Goal: Task Accomplishment & Management: Manage account settings

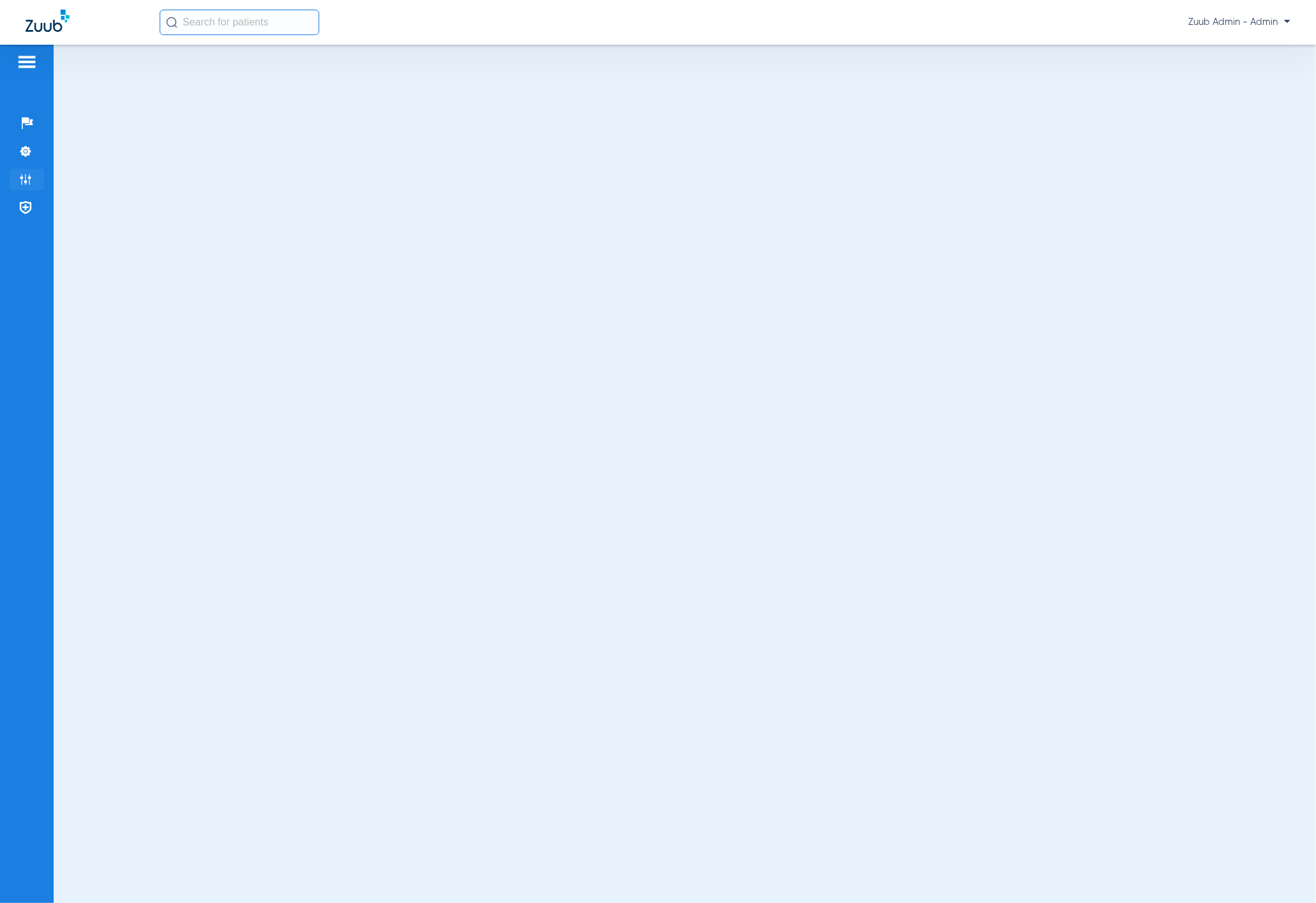
click at [24, 175] on img at bounding box center [25, 180] width 13 height 13
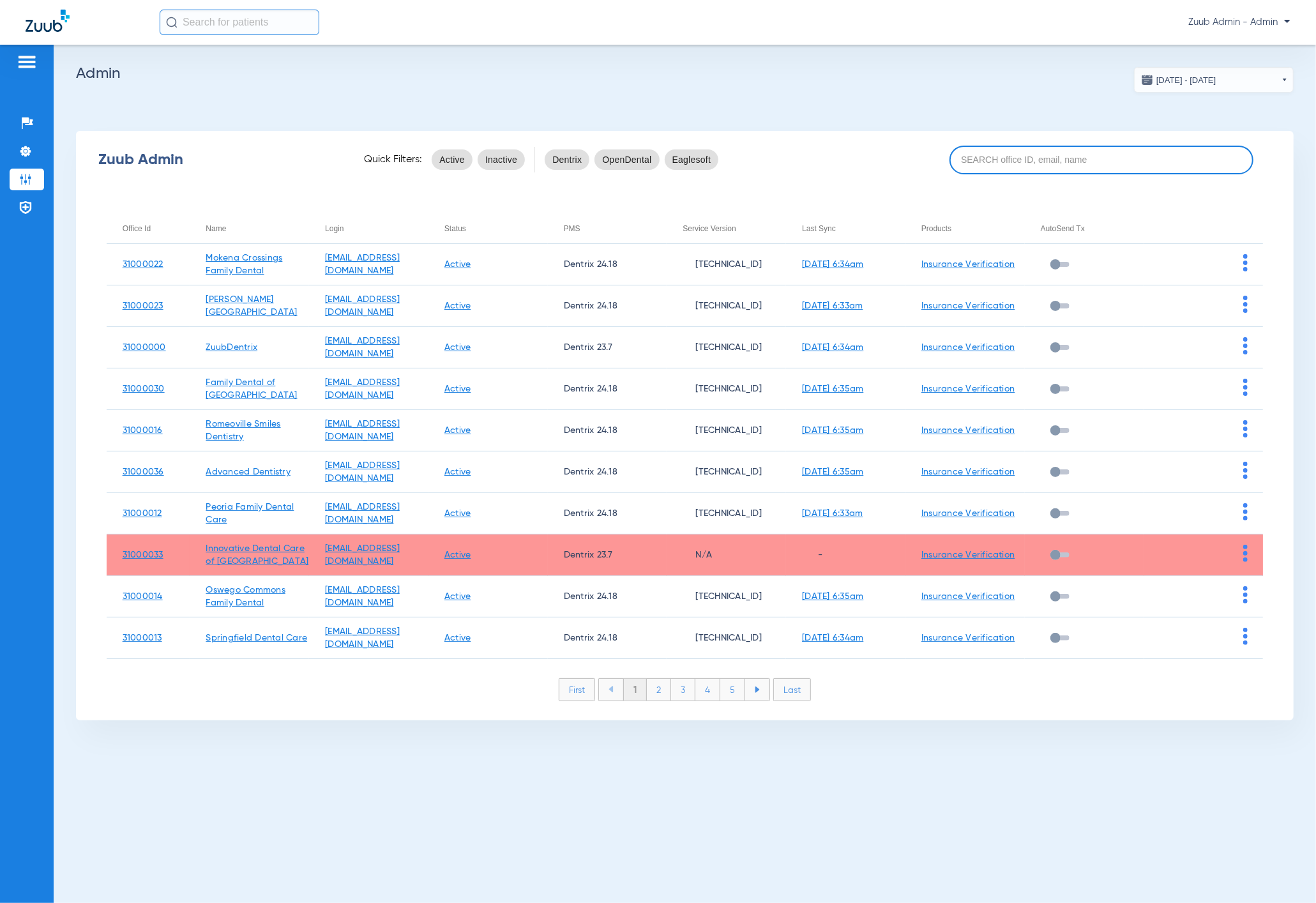
click at [1015, 163] on input at bounding box center [1102, 159] width 305 height 29
paste input "31000001"
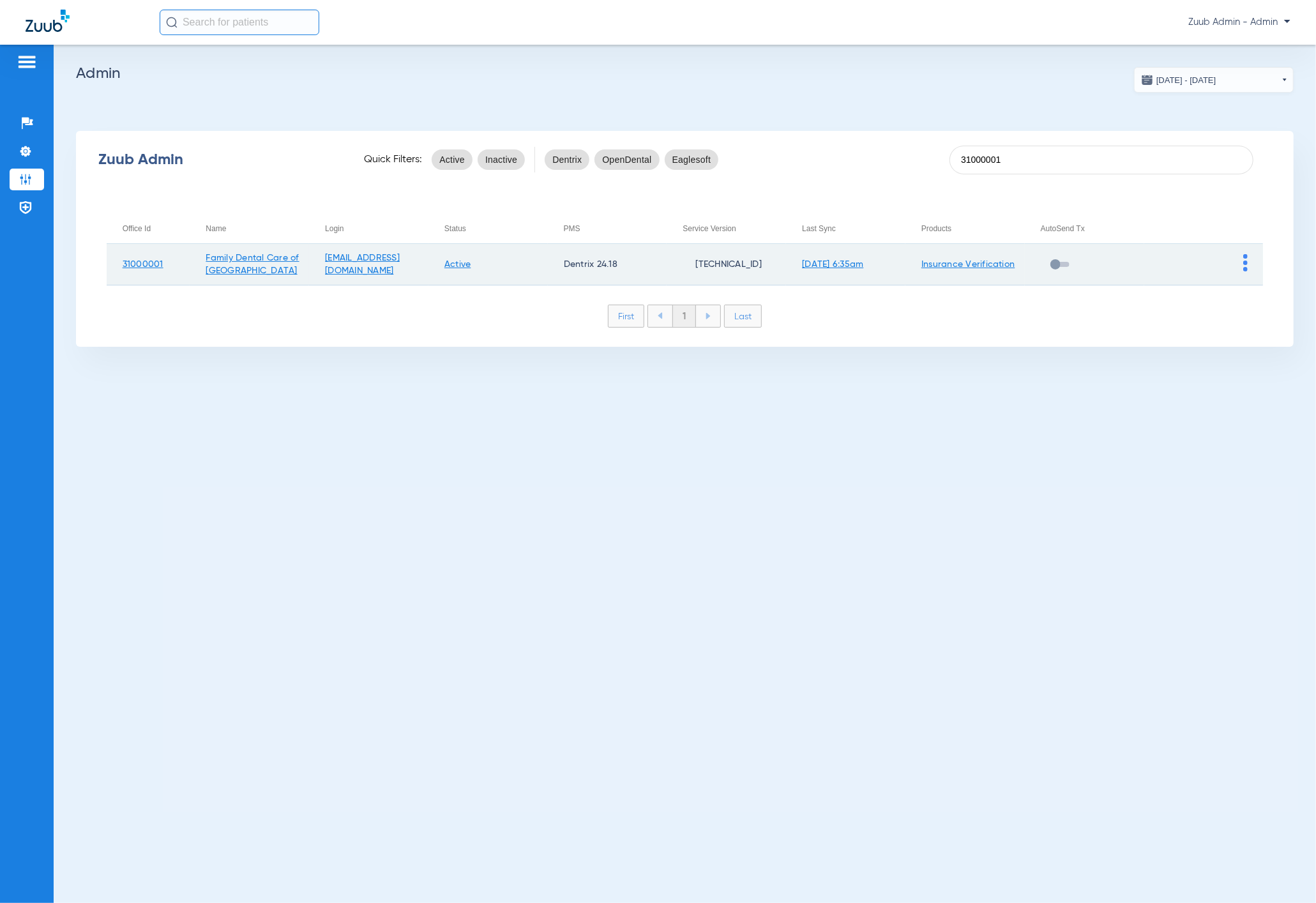
type input "31000001"
click at [1247, 258] on img at bounding box center [1245, 263] width 4 height 17
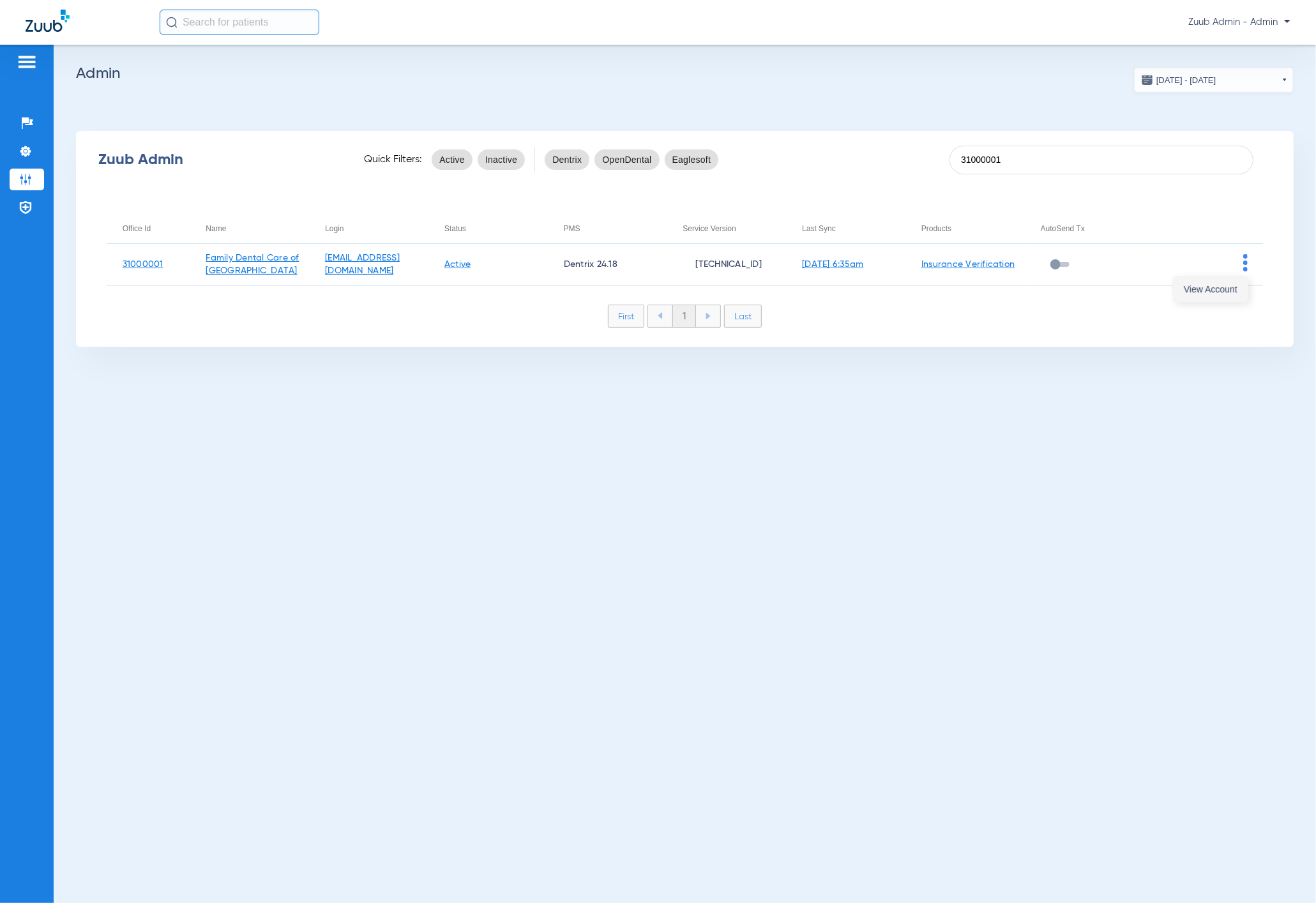
click at [1232, 286] on span "View Account" at bounding box center [1210, 289] width 53 height 9
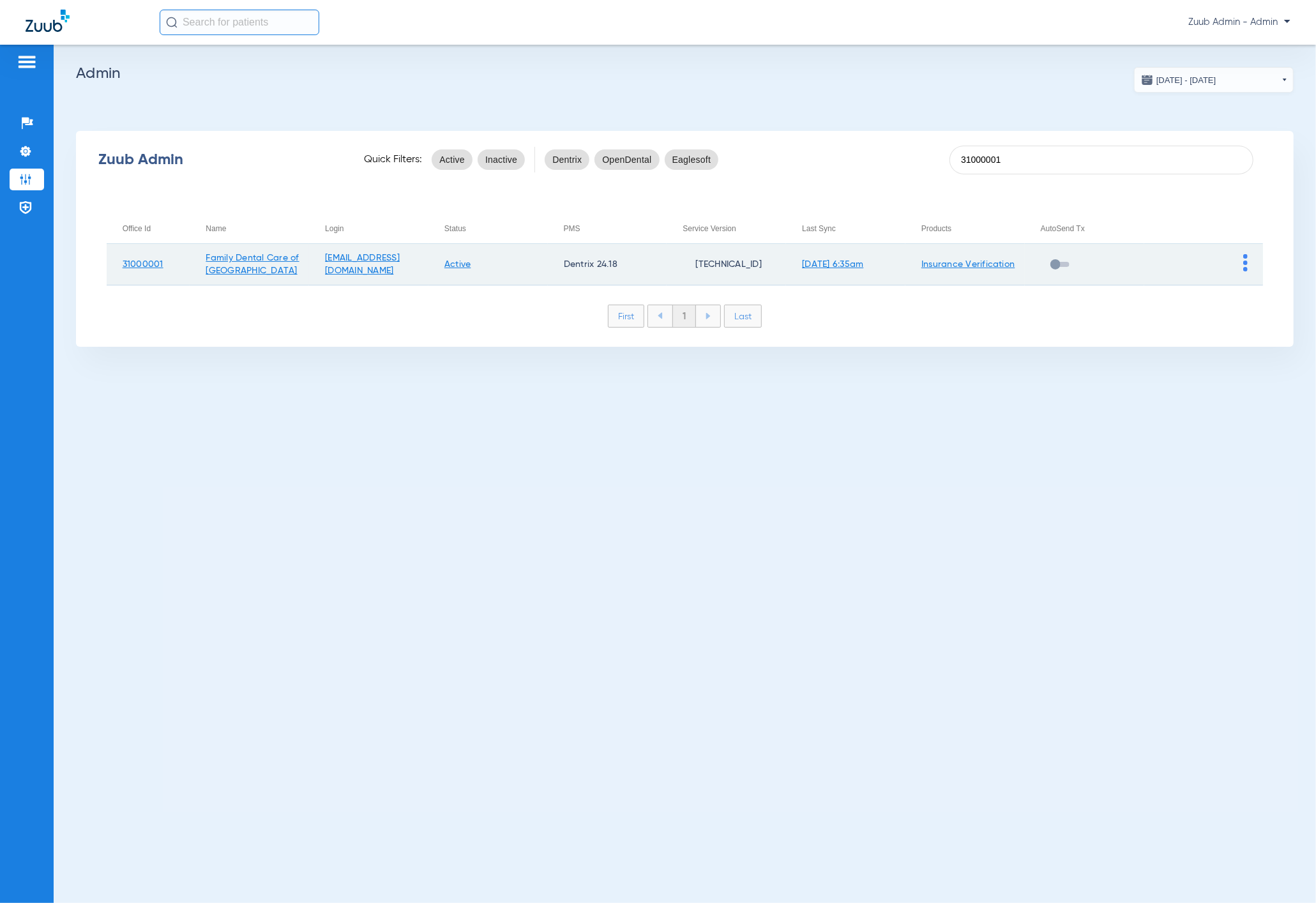
click at [1244, 259] on img at bounding box center [1245, 263] width 4 height 17
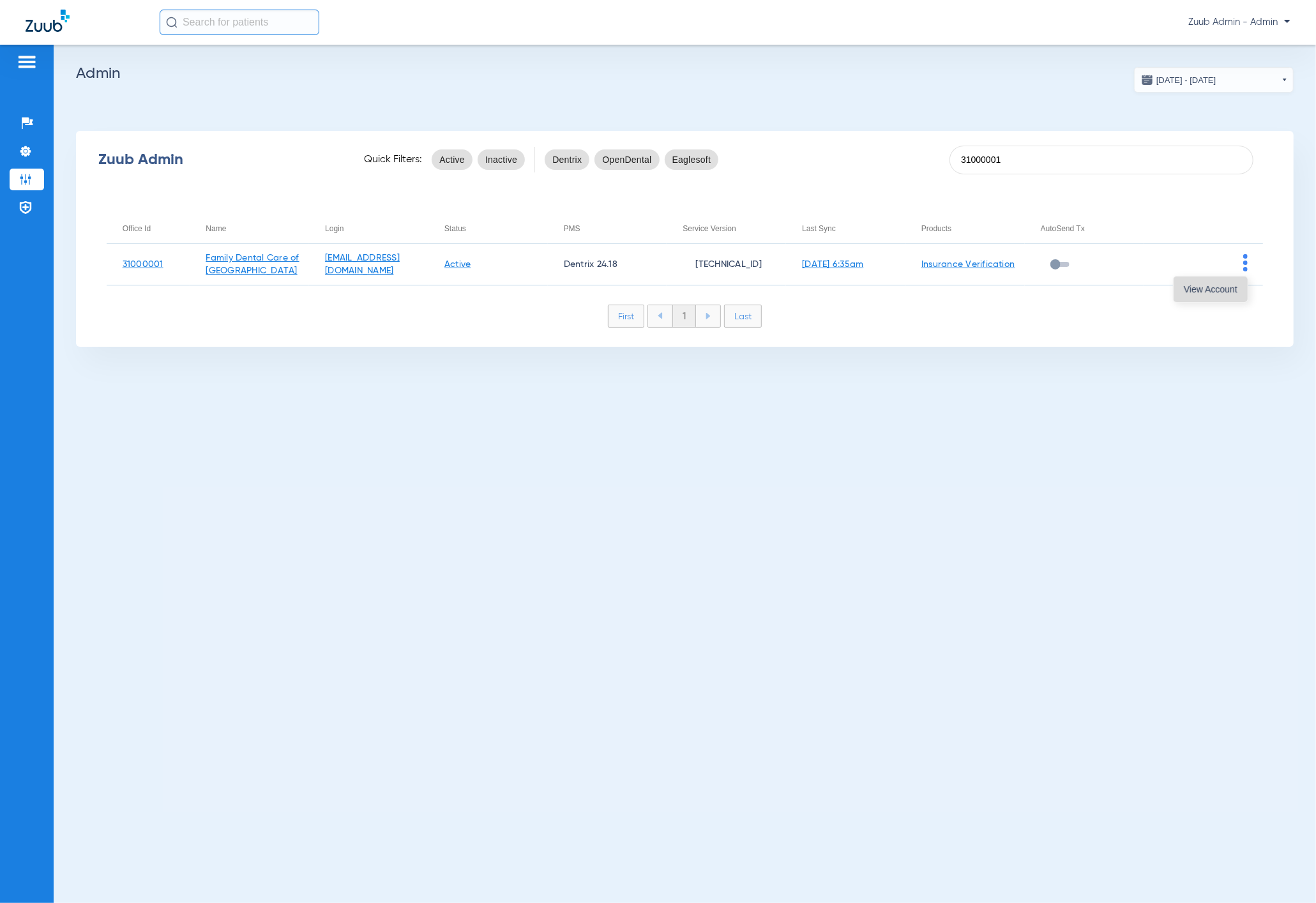
click at [1227, 278] on button "View Account" at bounding box center [1211, 289] width 74 height 25
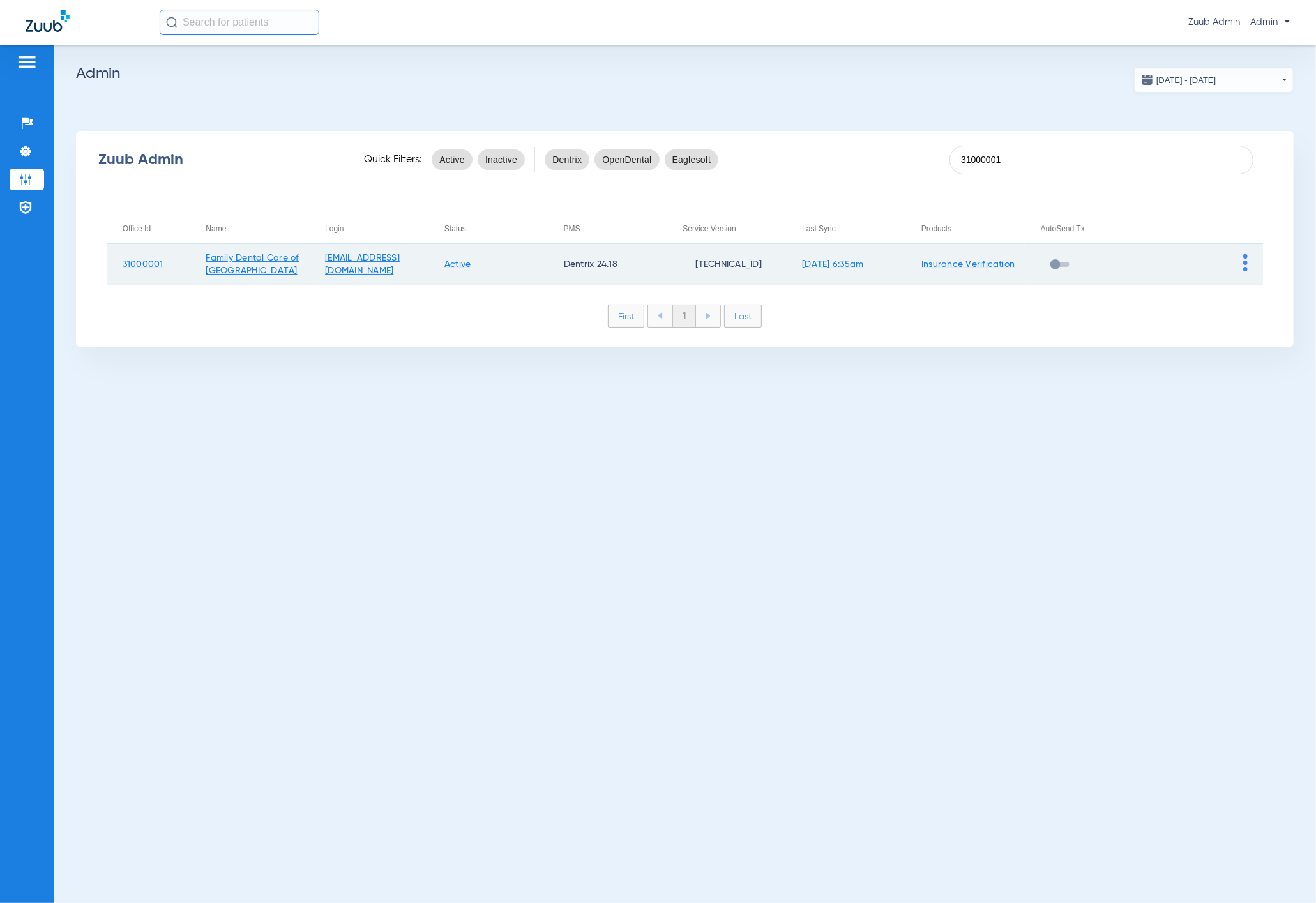
click at [1245, 264] on img at bounding box center [1245, 263] width 4 height 17
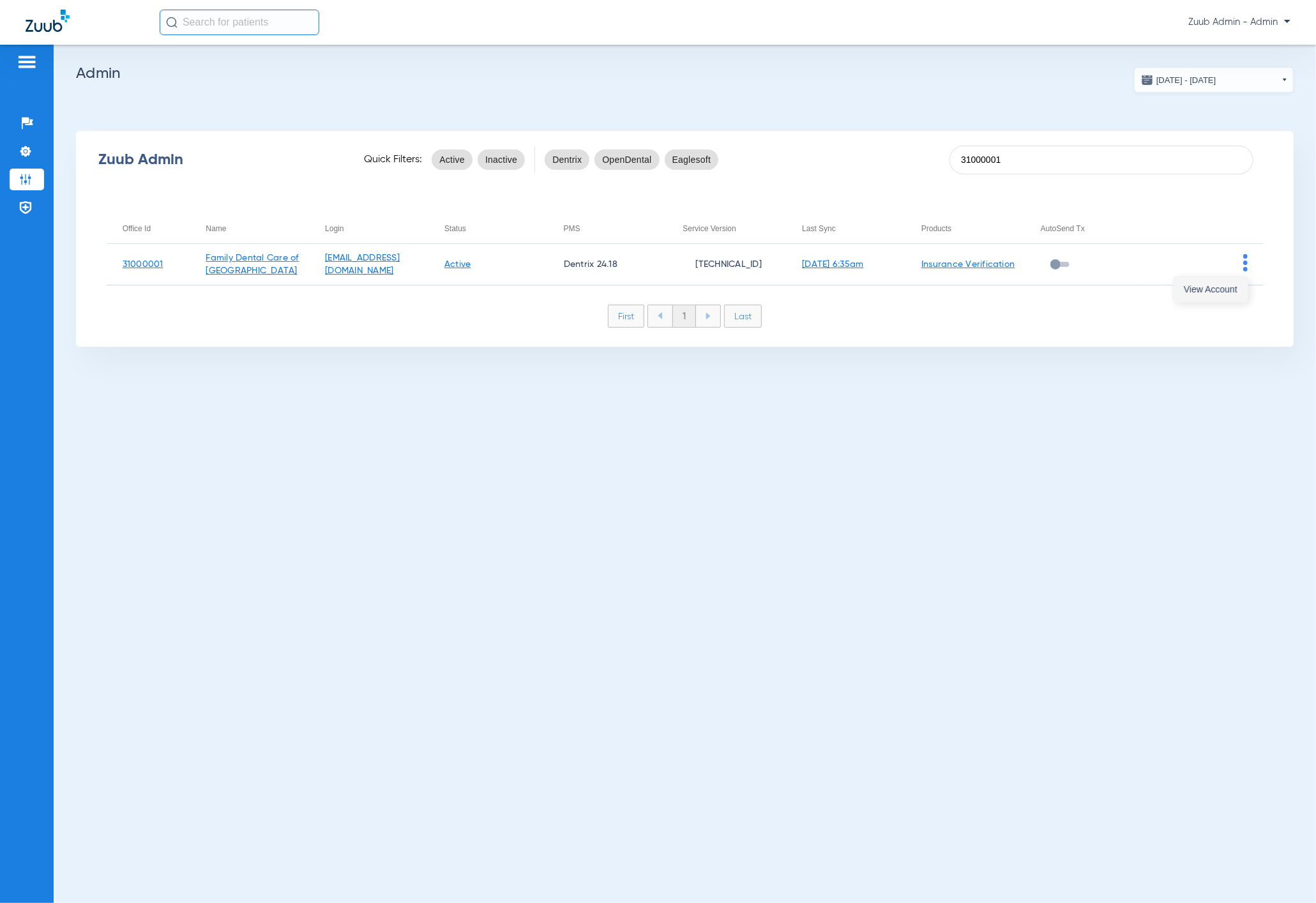
click at [1226, 289] on span "View Account" at bounding box center [1210, 289] width 53 height 9
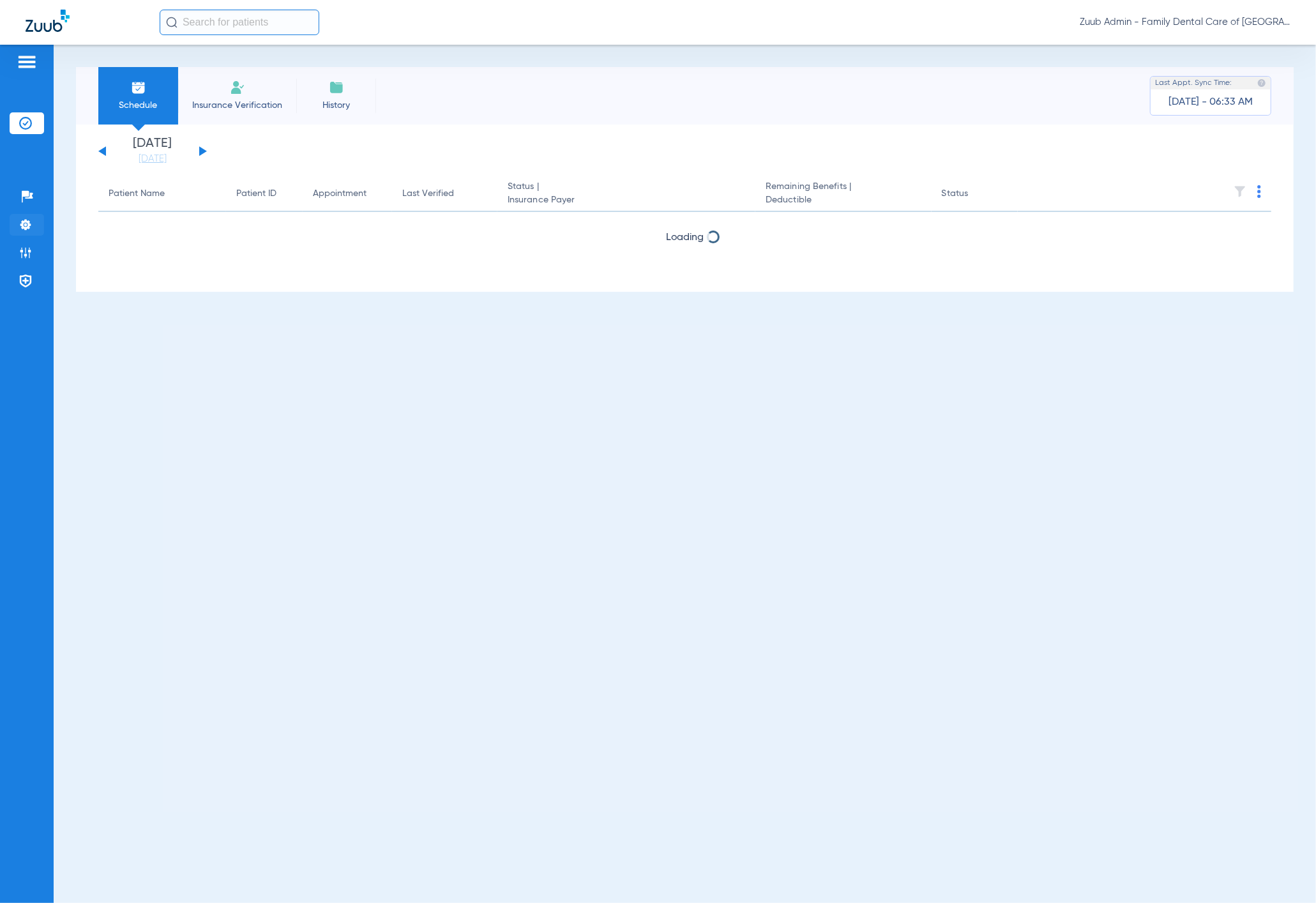
click at [33, 230] on li "Settings" at bounding box center [27, 225] width 34 height 21
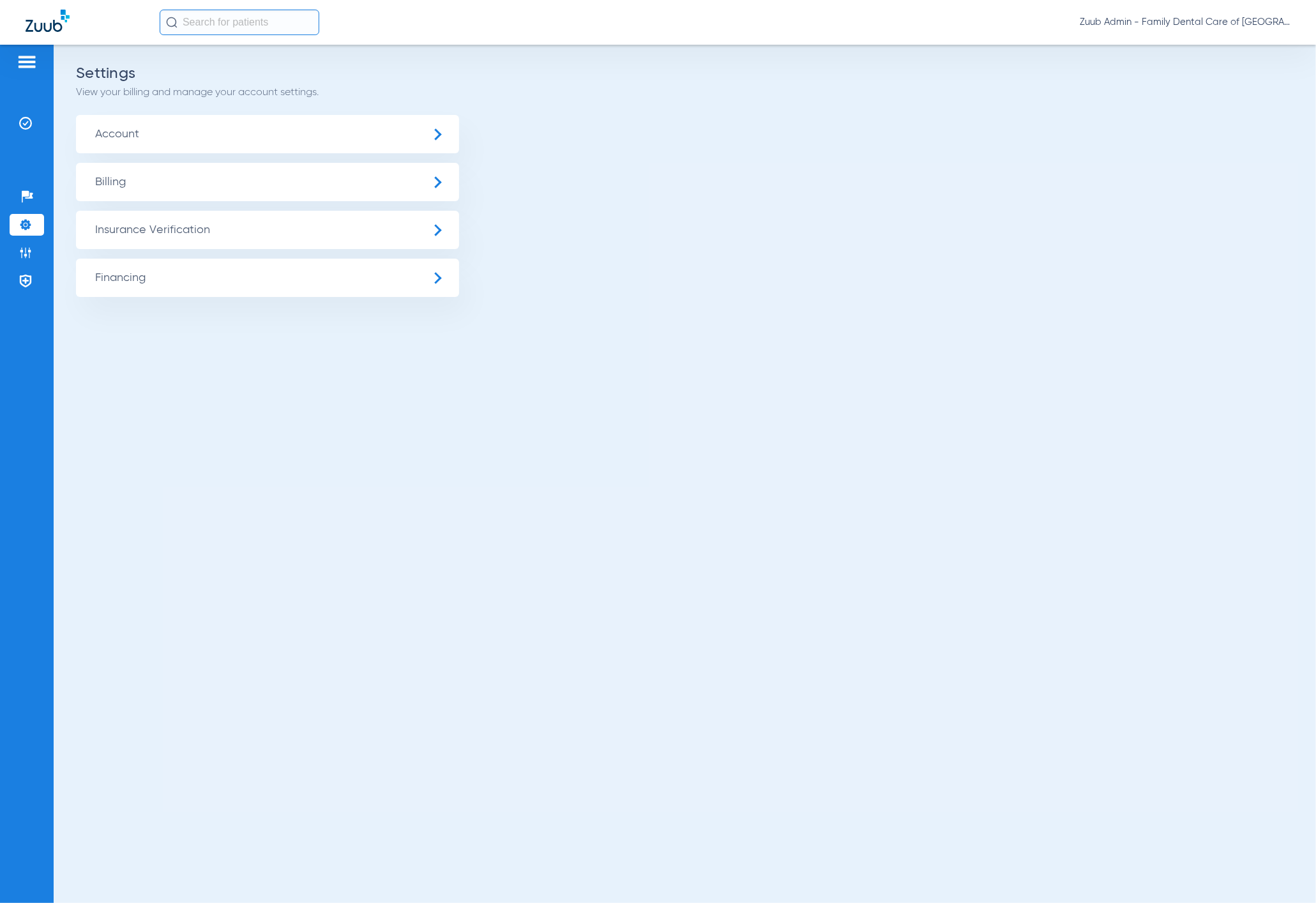
click at [128, 230] on span "Insurance Verification" at bounding box center [268, 230] width 383 height 39
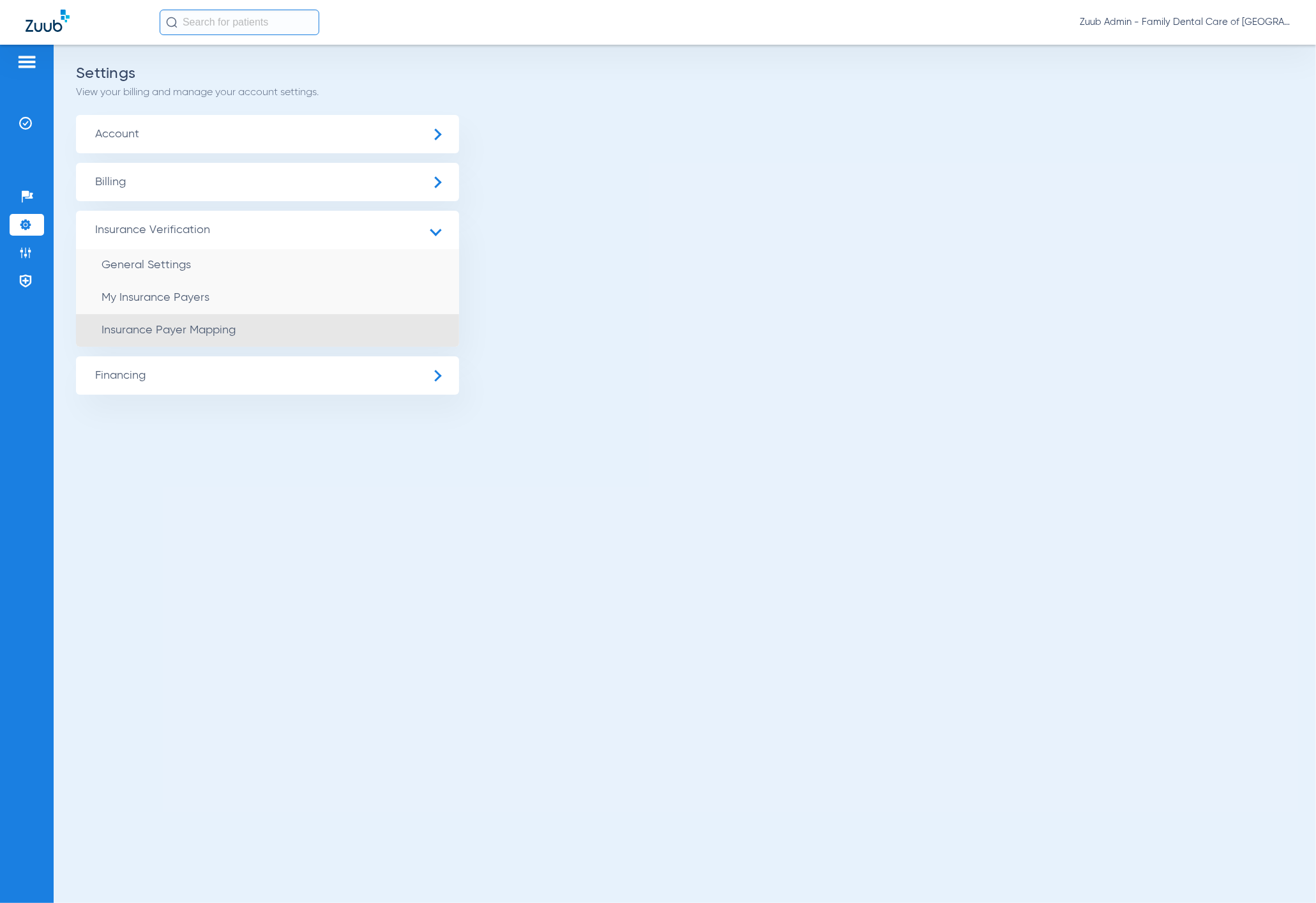
click at [271, 332] on li "Insurance Payer Mapping" at bounding box center [268, 331] width 383 height 33
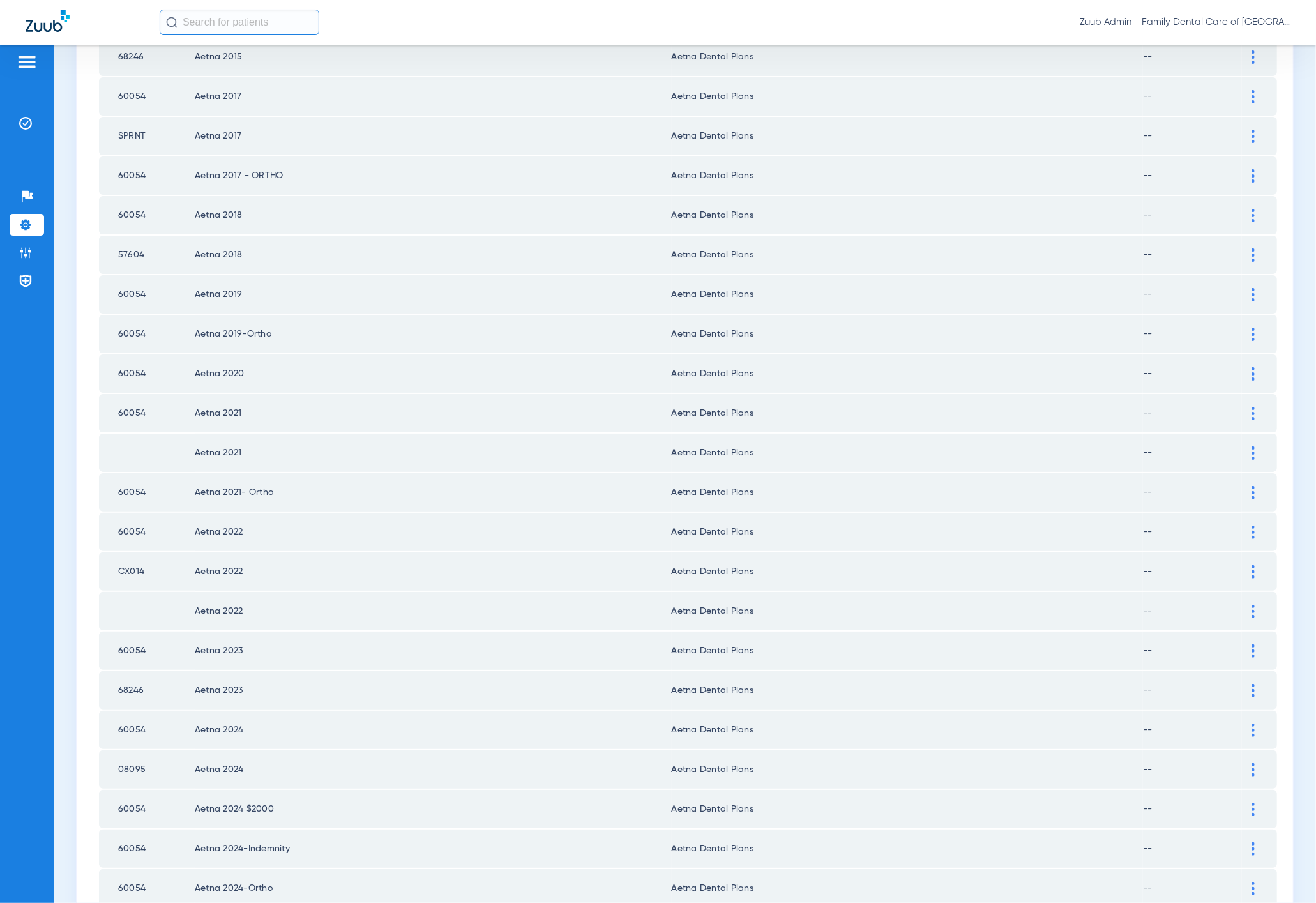
scroll to position [1340, 0]
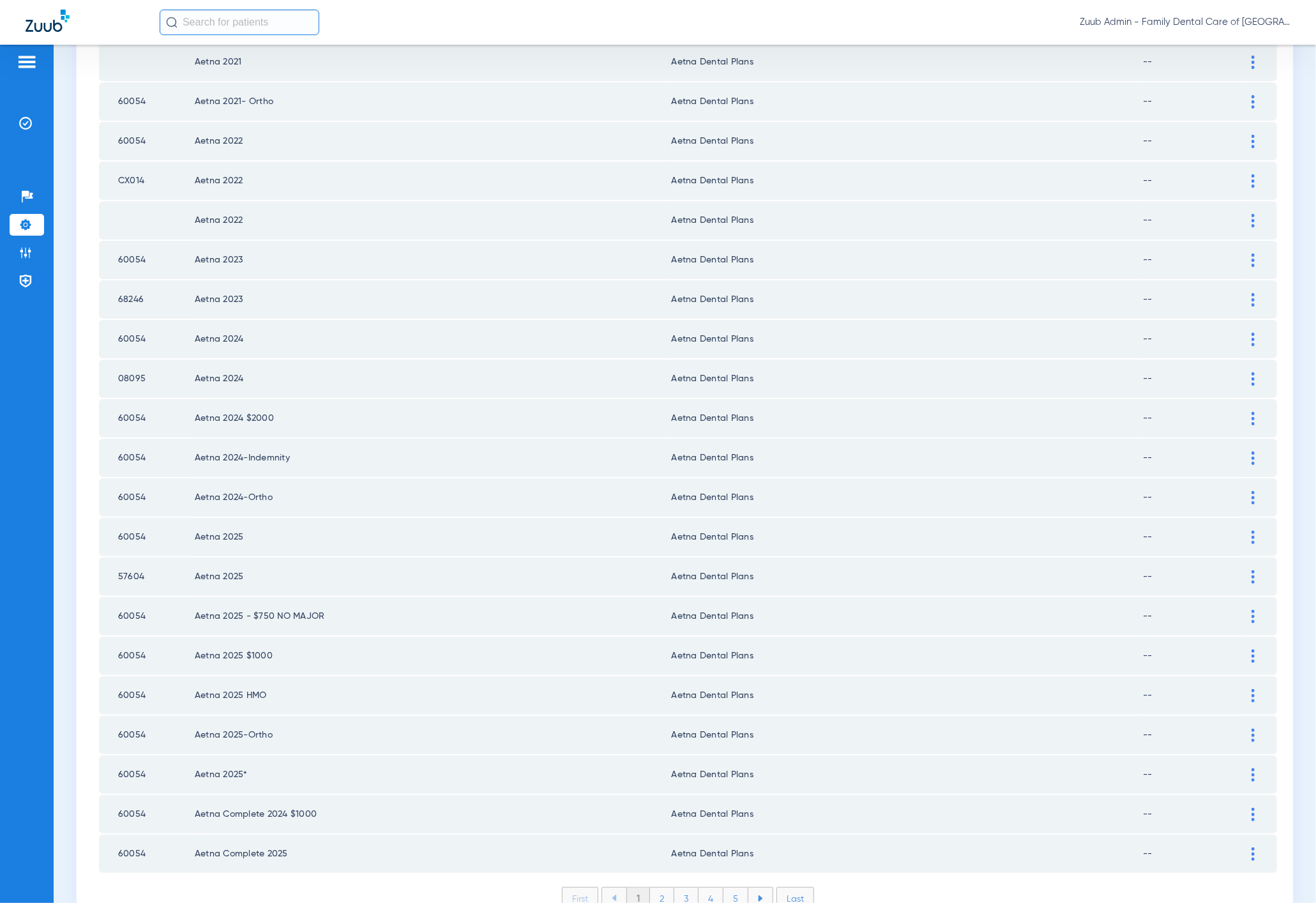
click at [651, 887] on li "2" at bounding box center [663, 898] width 25 height 21
click at [674, 887] on li "3" at bounding box center [686, 898] width 25 height 21
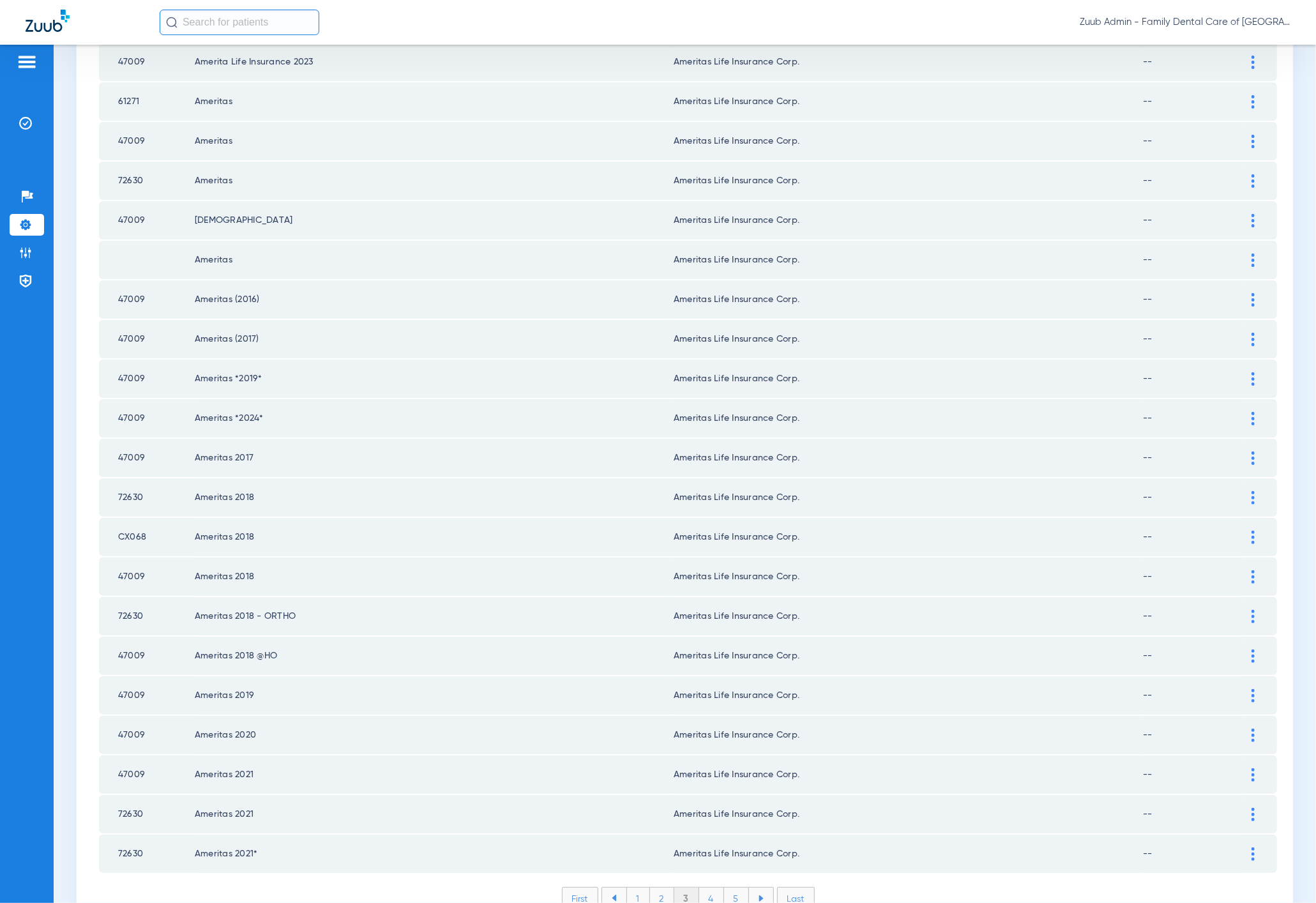
click at [716, 887] on li "4" at bounding box center [712, 898] width 25 height 21
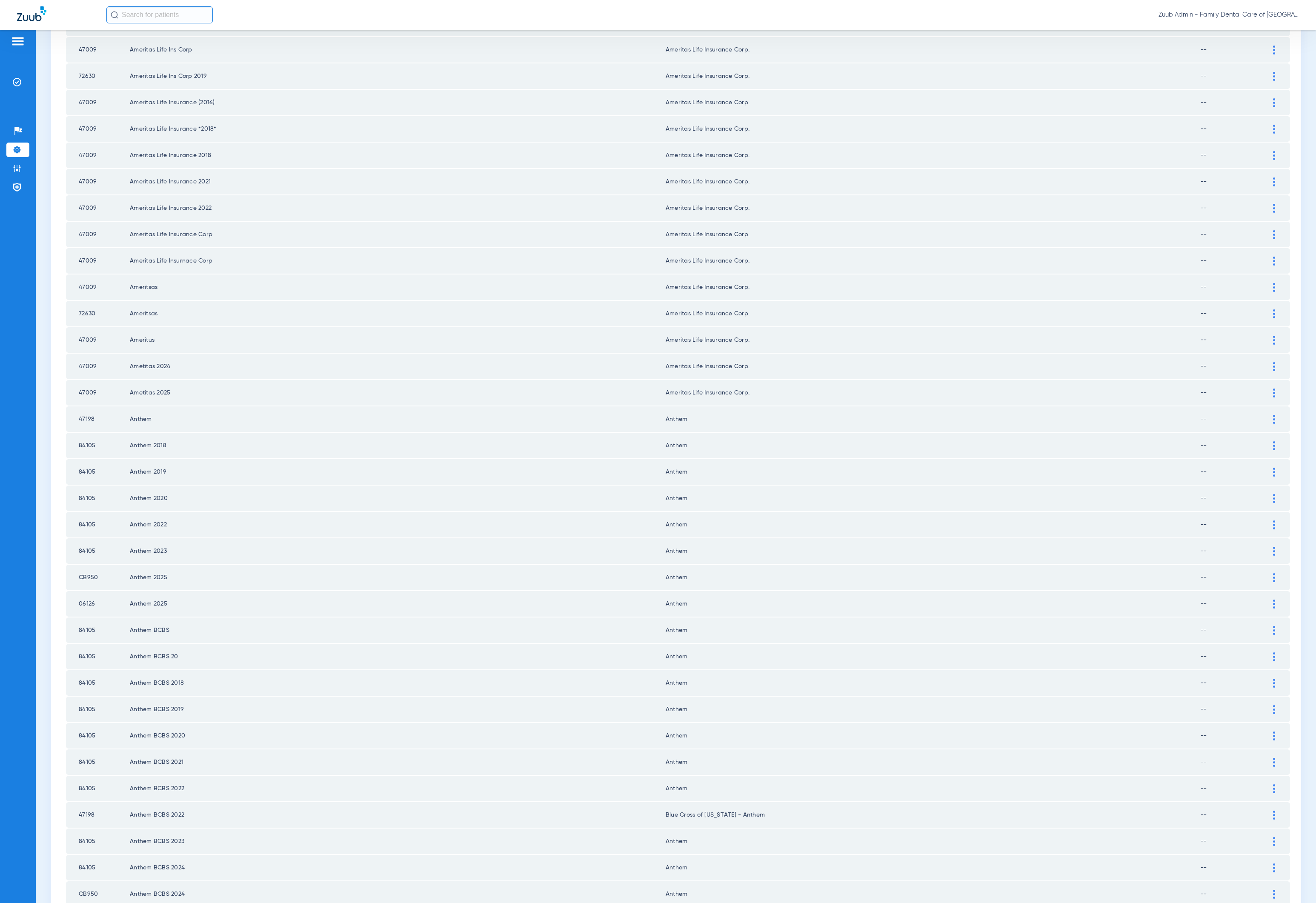
scroll to position [594, 0]
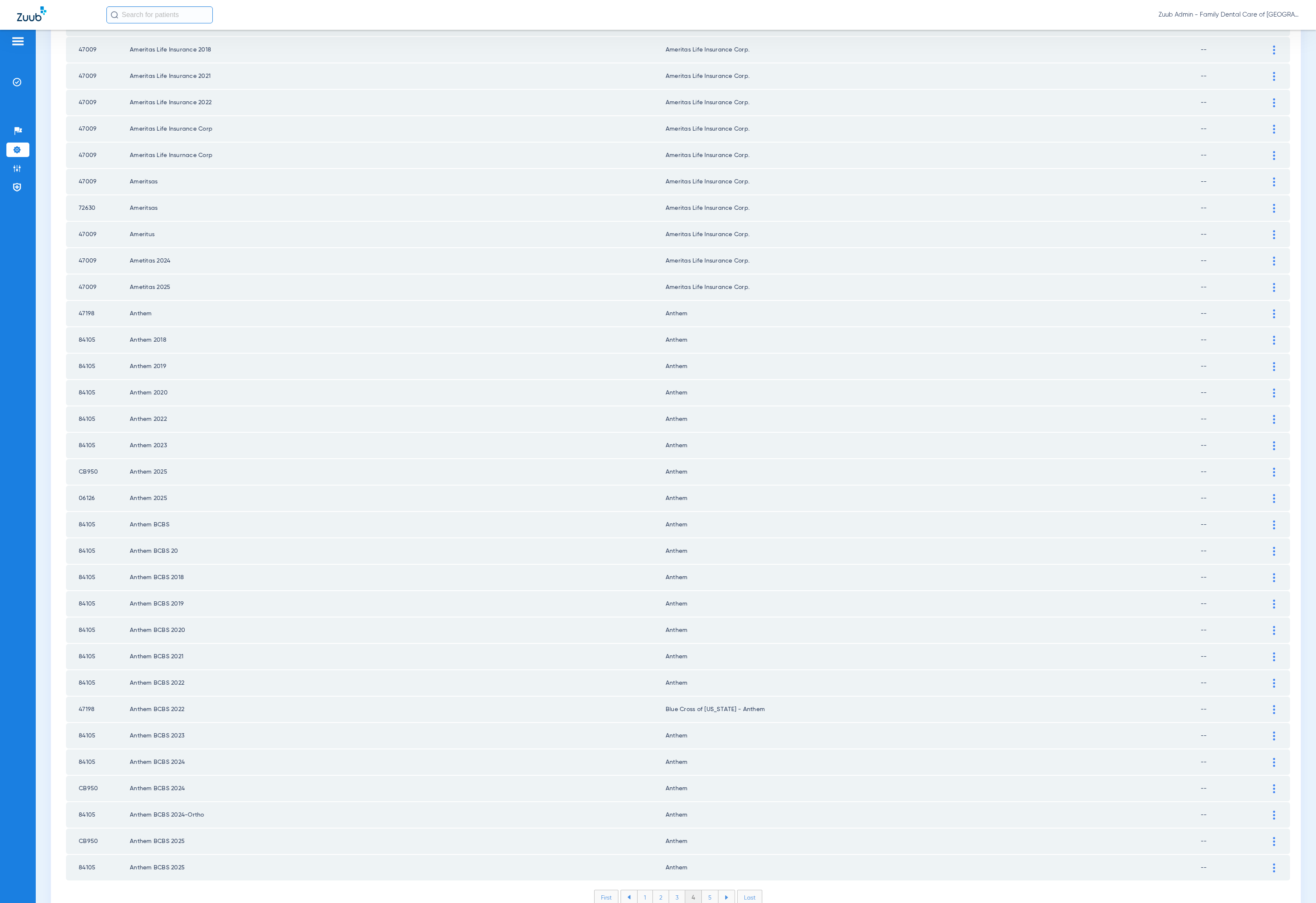
click at [709, 601] on li "5" at bounding box center [710, 897] width 16 height 14
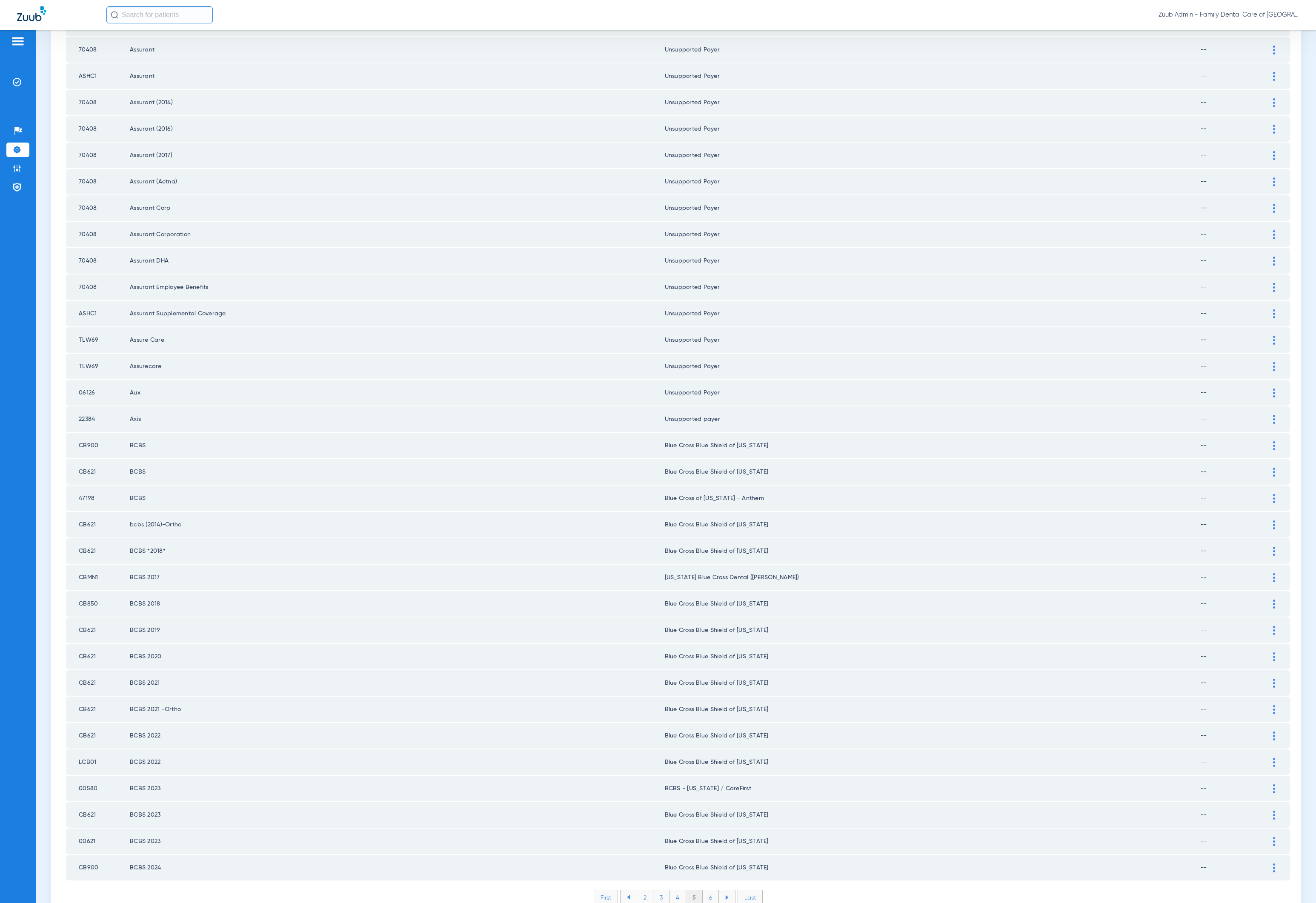
click at [705, 601] on li "6" at bounding box center [711, 897] width 16 height 14
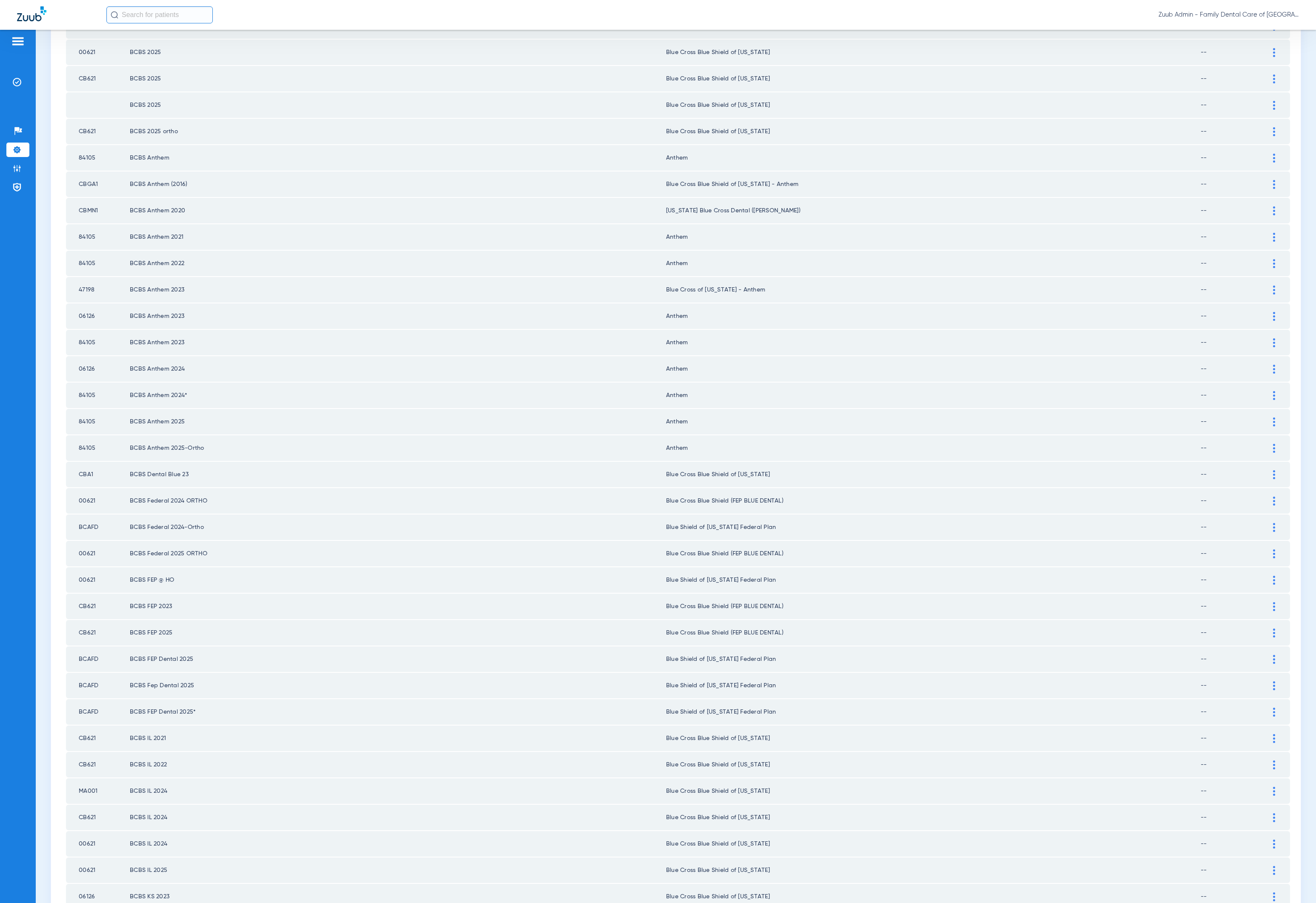
scroll to position [0, 0]
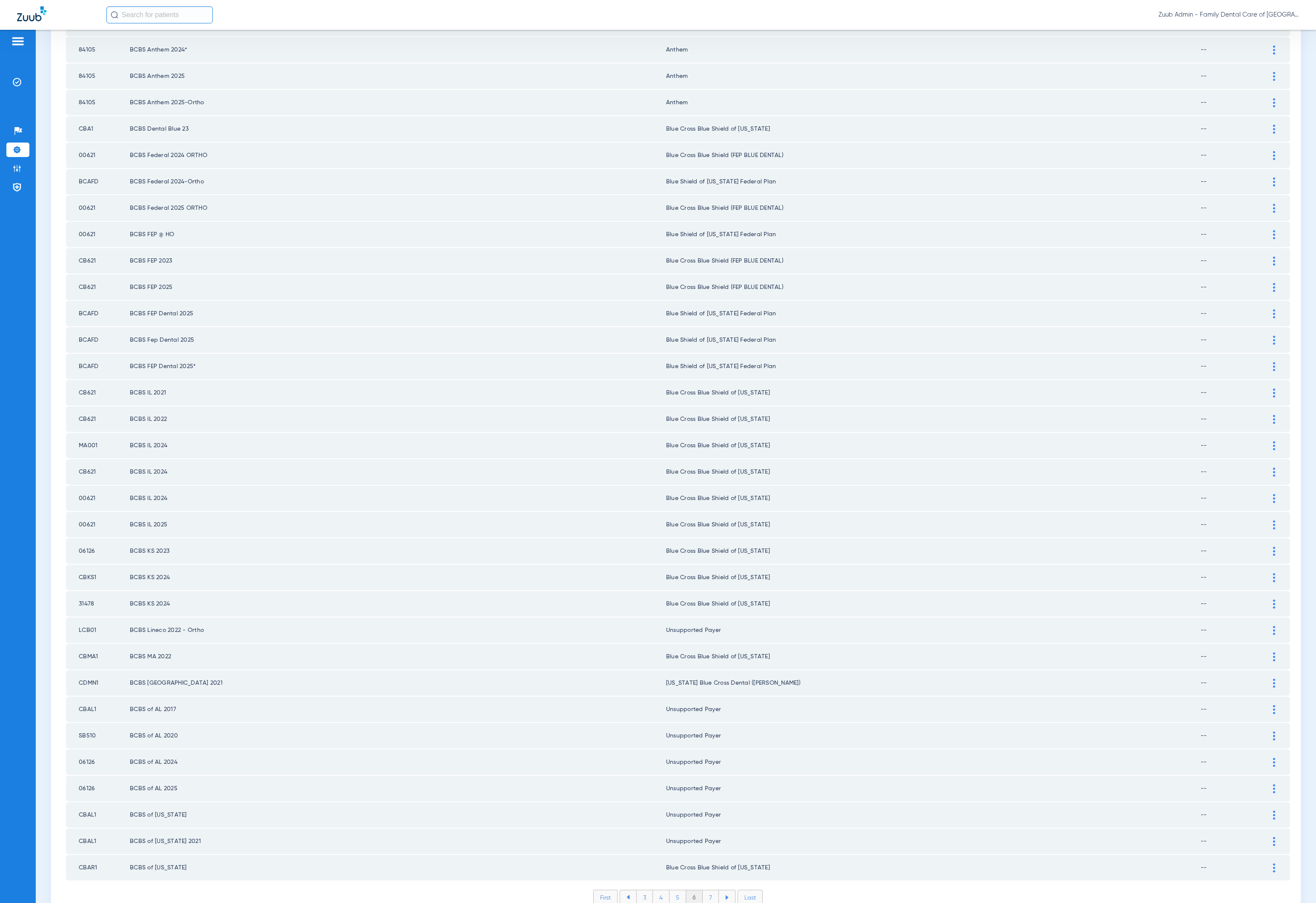
click at [704, 601] on li "7" at bounding box center [711, 897] width 16 height 14
click at [704, 601] on li "8" at bounding box center [711, 897] width 16 height 14
click at [704, 601] on li "9" at bounding box center [711, 897] width 16 height 14
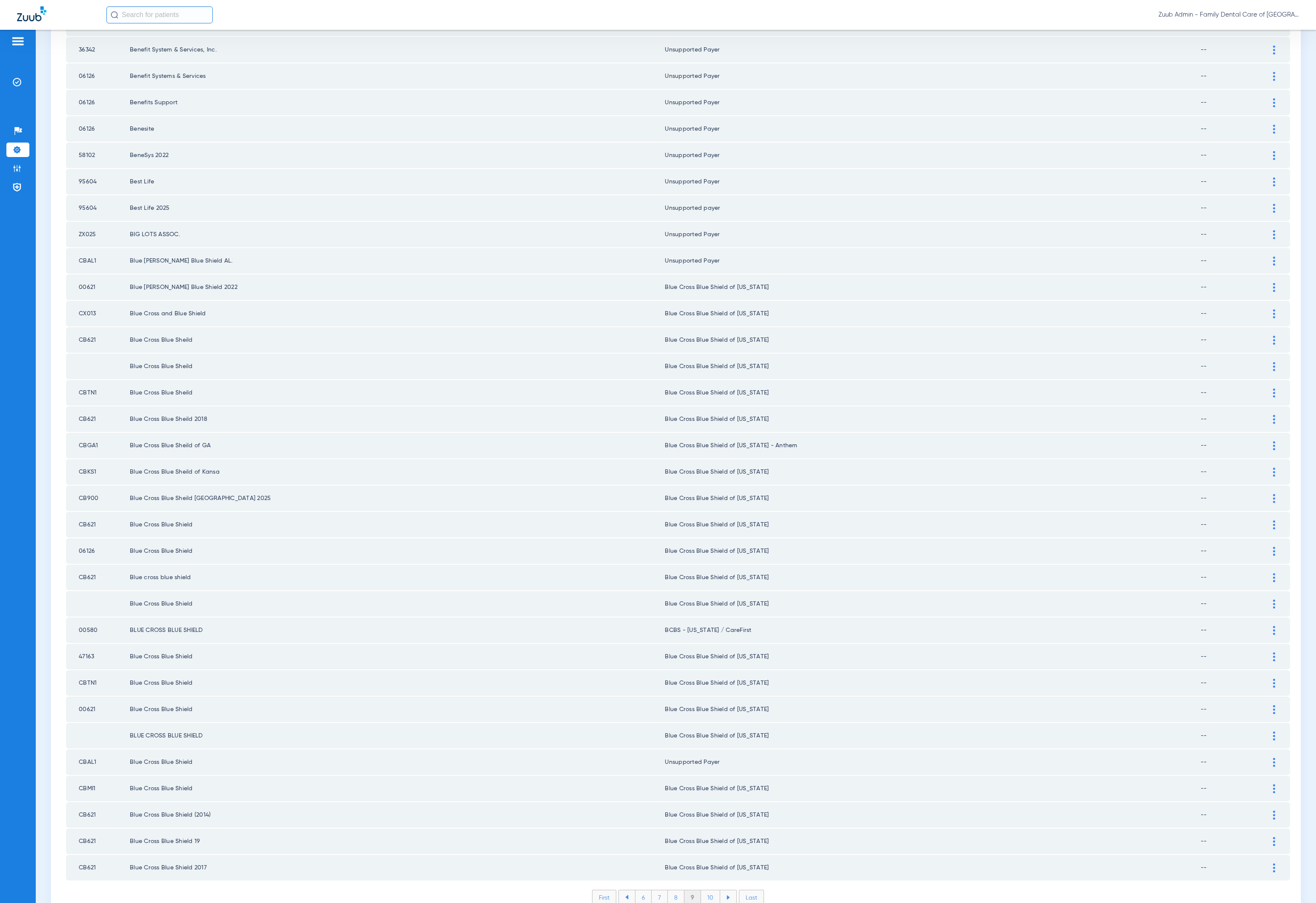
click at [704, 601] on li "10" at bounding box center [710, 897] width 19 height 14
click at [704, 601] on li "11" at bounding box center [712, 897] width 18 height 14
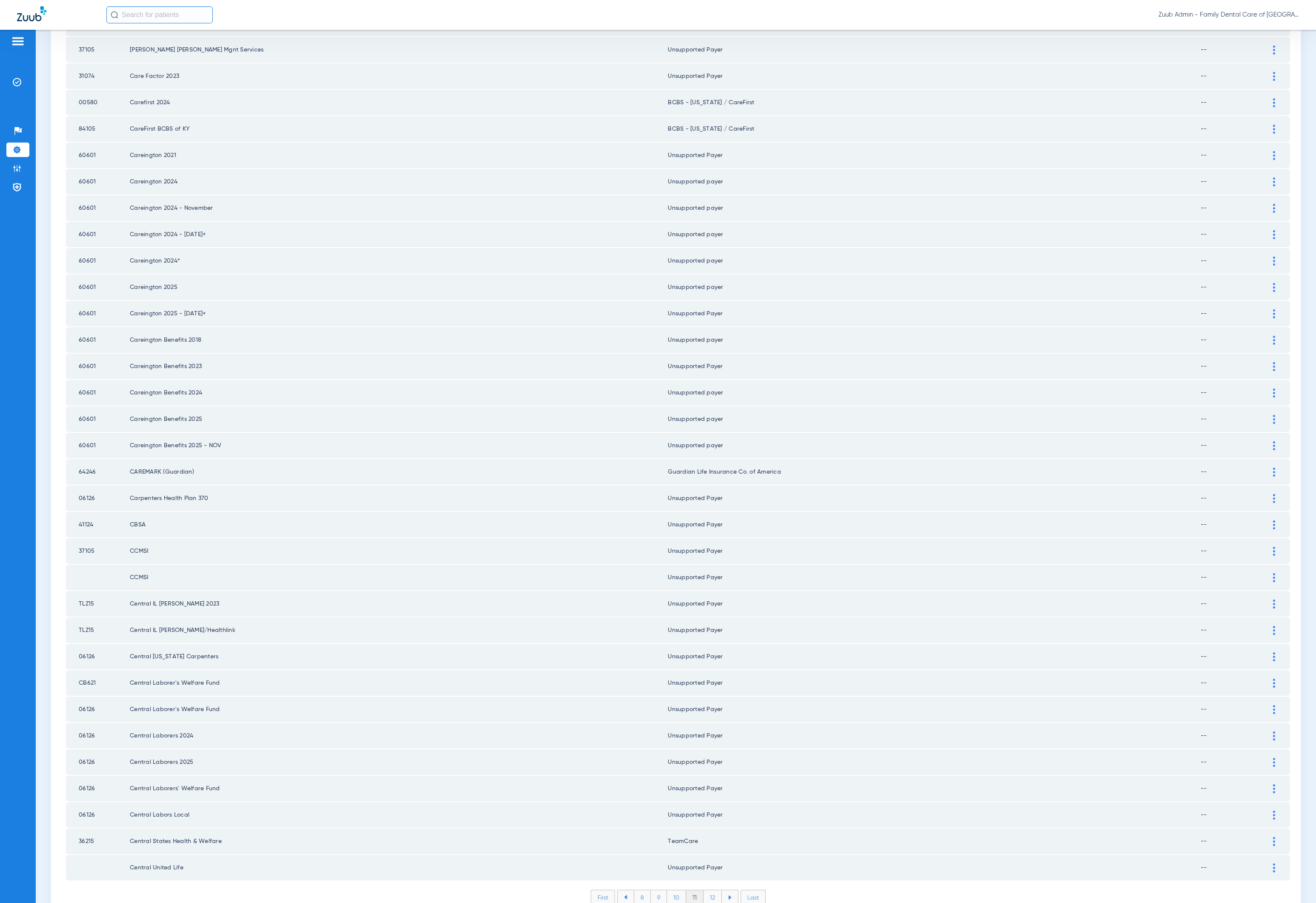
click at [704, 601] on li "12" at bounding box center [712, 897] width 18 height 14
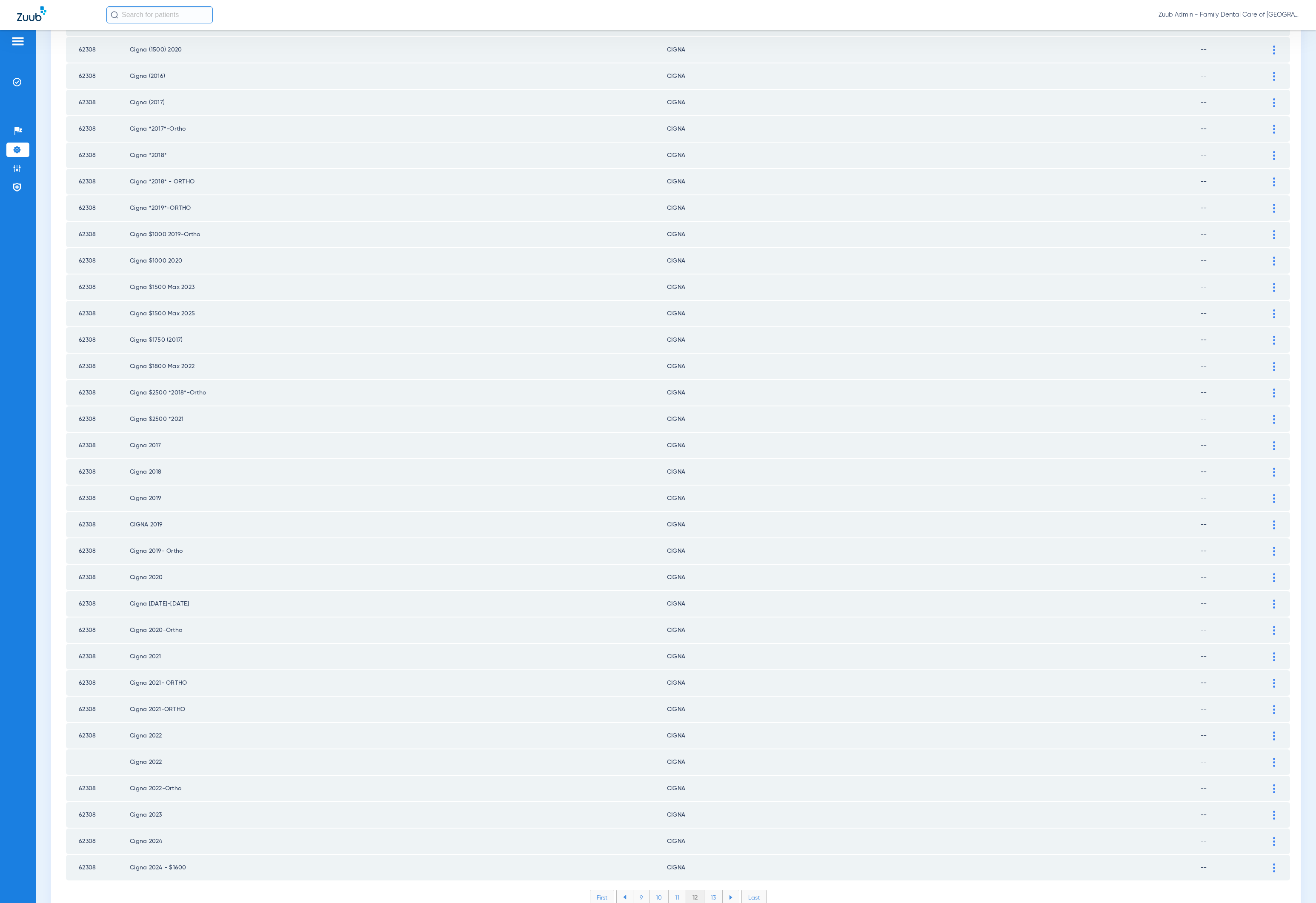
click at [704, 601] on li "13" at bounding box center [713, 897] width 18 height 14
click at [705, 601] on li "14" at bounding box center [715, 897] width 19 height 14
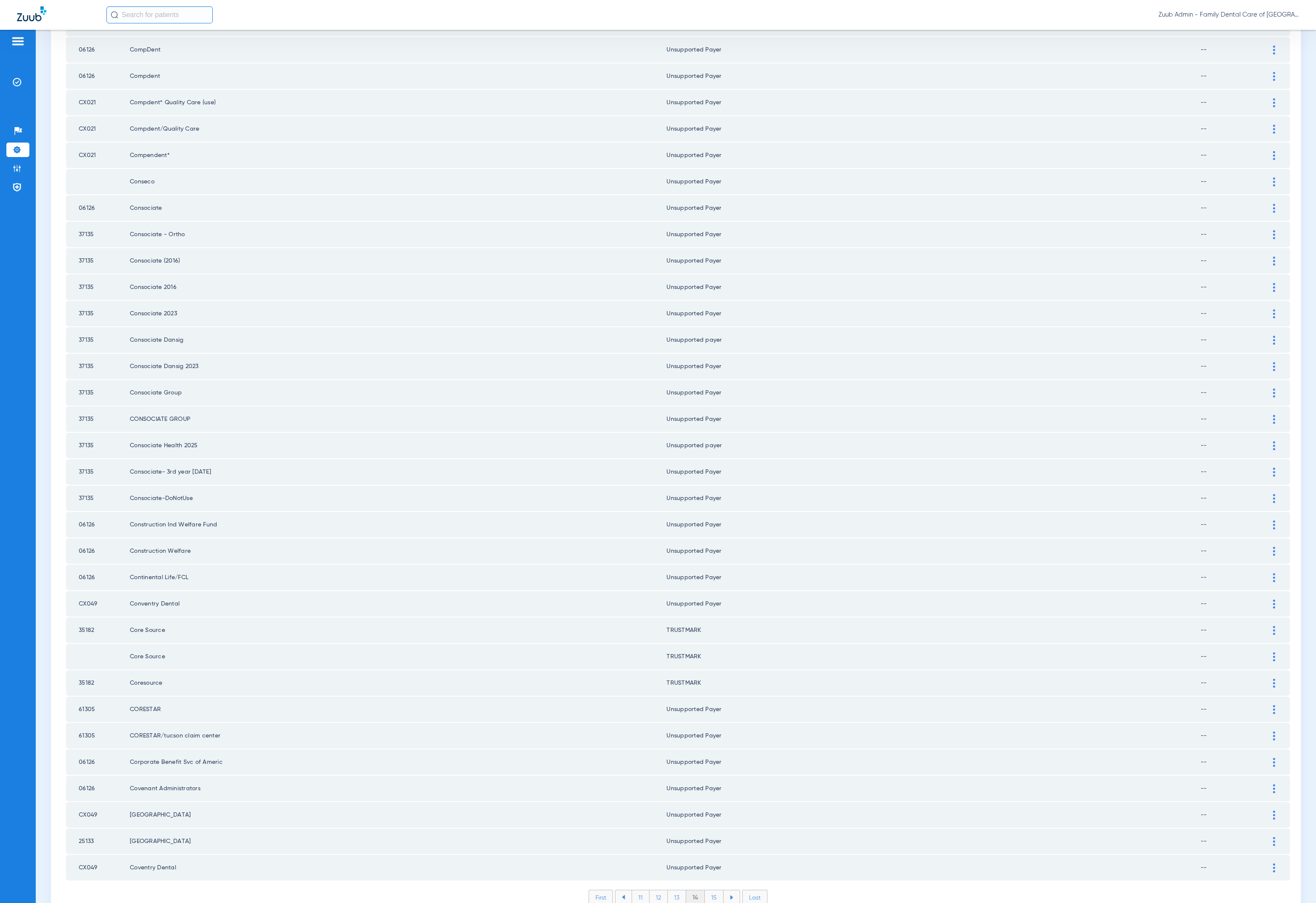
click at [705, 601] on li "15" at bounding box center [714, 897] width 19 height 14
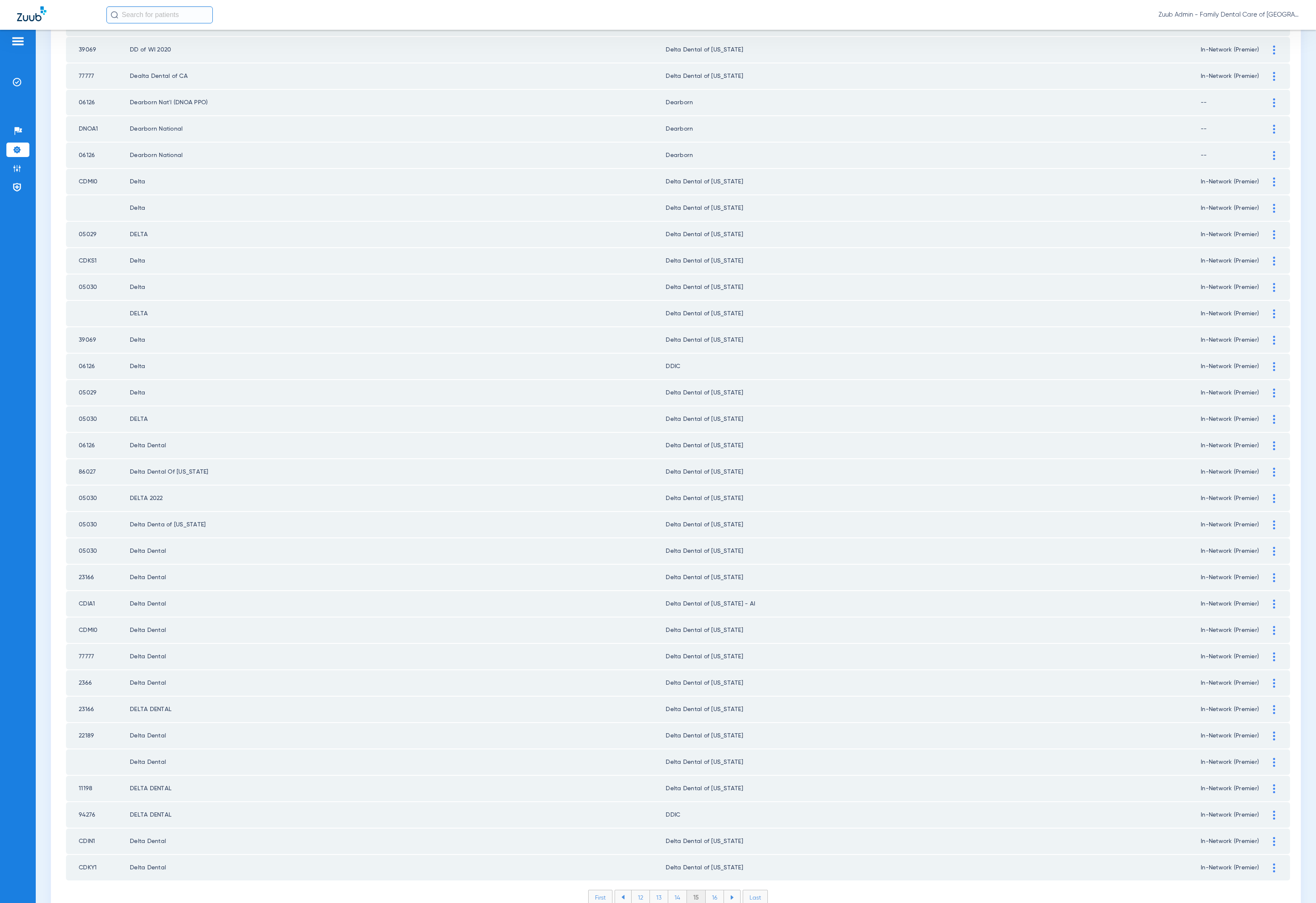
click at [707, 601] on li "16" at bounding box center [715, 897] width 18 height 14
click at [707, 601] on li "17" at bounding box center [715, 897] width 18 height 14
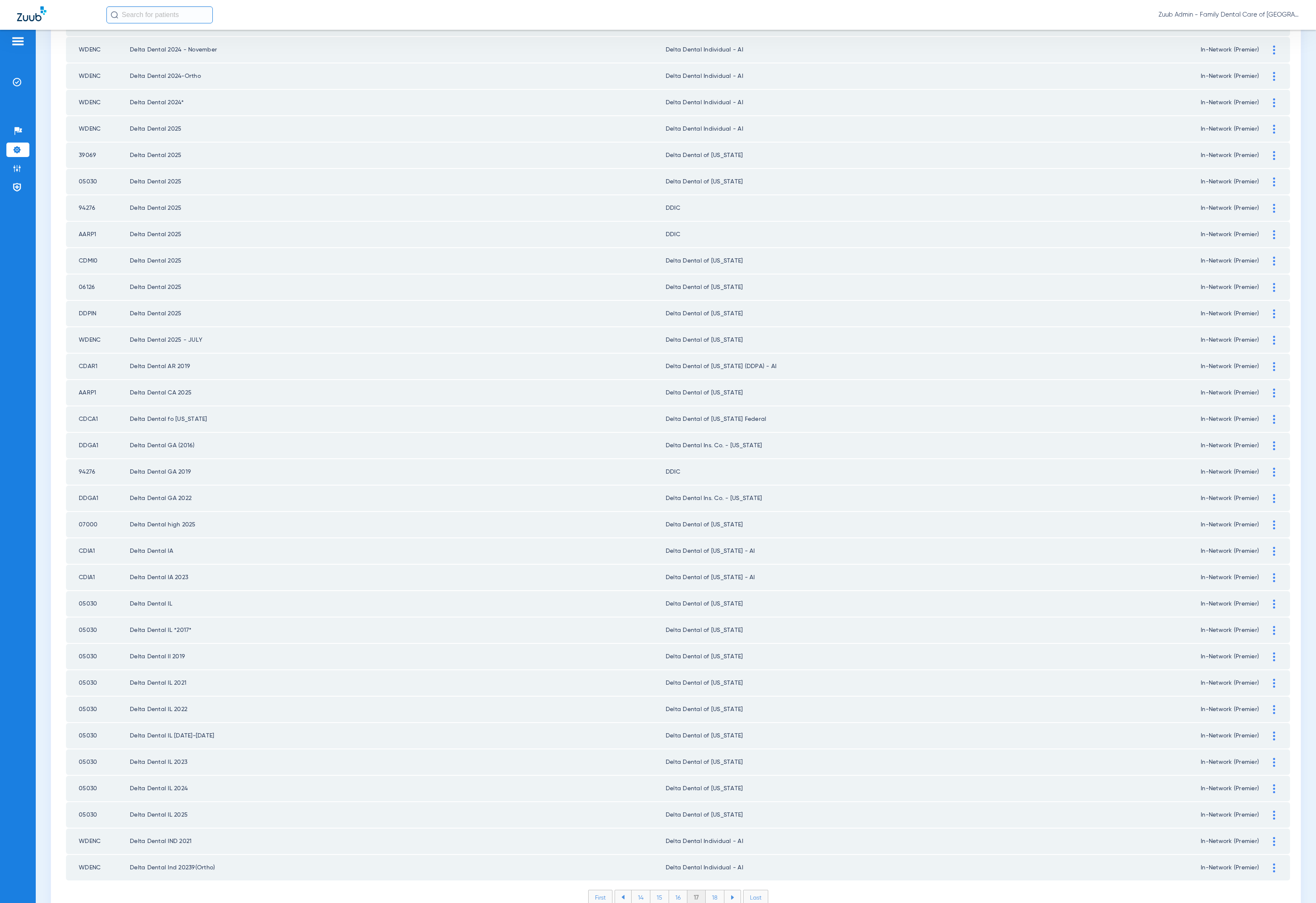
click at [707, 601] on li "18" at bounding box center [715, 897] width 19 height 14
click at [707, 601] on li "19" at bounding box center [715, 897] width 18 height 14
click at [707, 601] on li "20" at bounding box center [715, 897] width 20 height 14
click at [714, 601] on li "21" at bounding box center [715, 897] width 18 height 14
click at [711, 601] on li "22" at bounding box center [716, 897] width 19 height 14
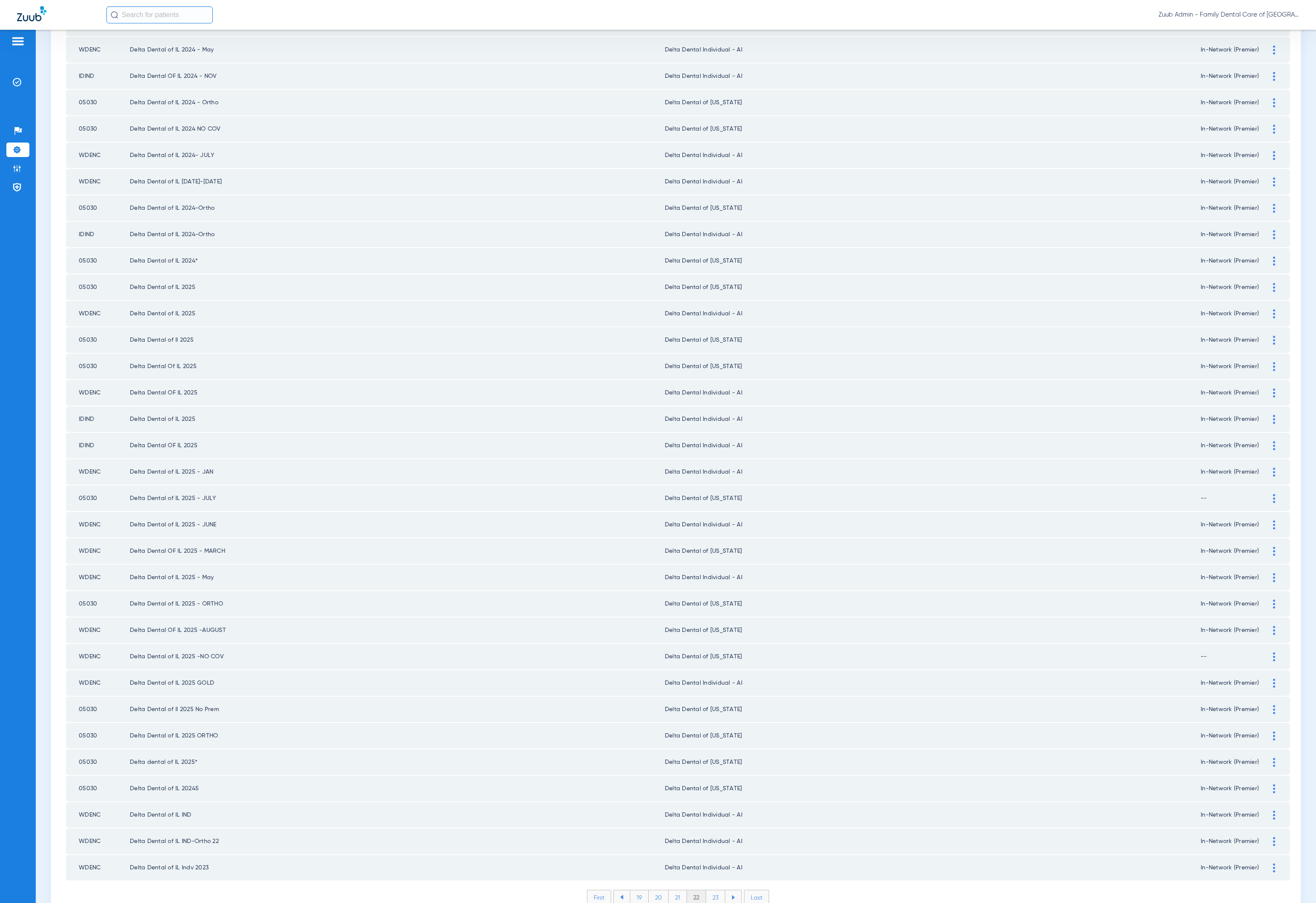
click at [711, 601] on li "23" at bounding box center [716, 897] width 19 height 14
click at [711, 601] on li "24" at bounding box center [716, 897] width 20 height 14
click at [711, 601] on li "25" at bounding box center [716, 897] width 20 height 14
click at [711, 601] on li "26" at bounding box center [716, 897] width 19 height 14
click at [711, 601] on li "27" at bounding box center [717, 897] width 19 height 14
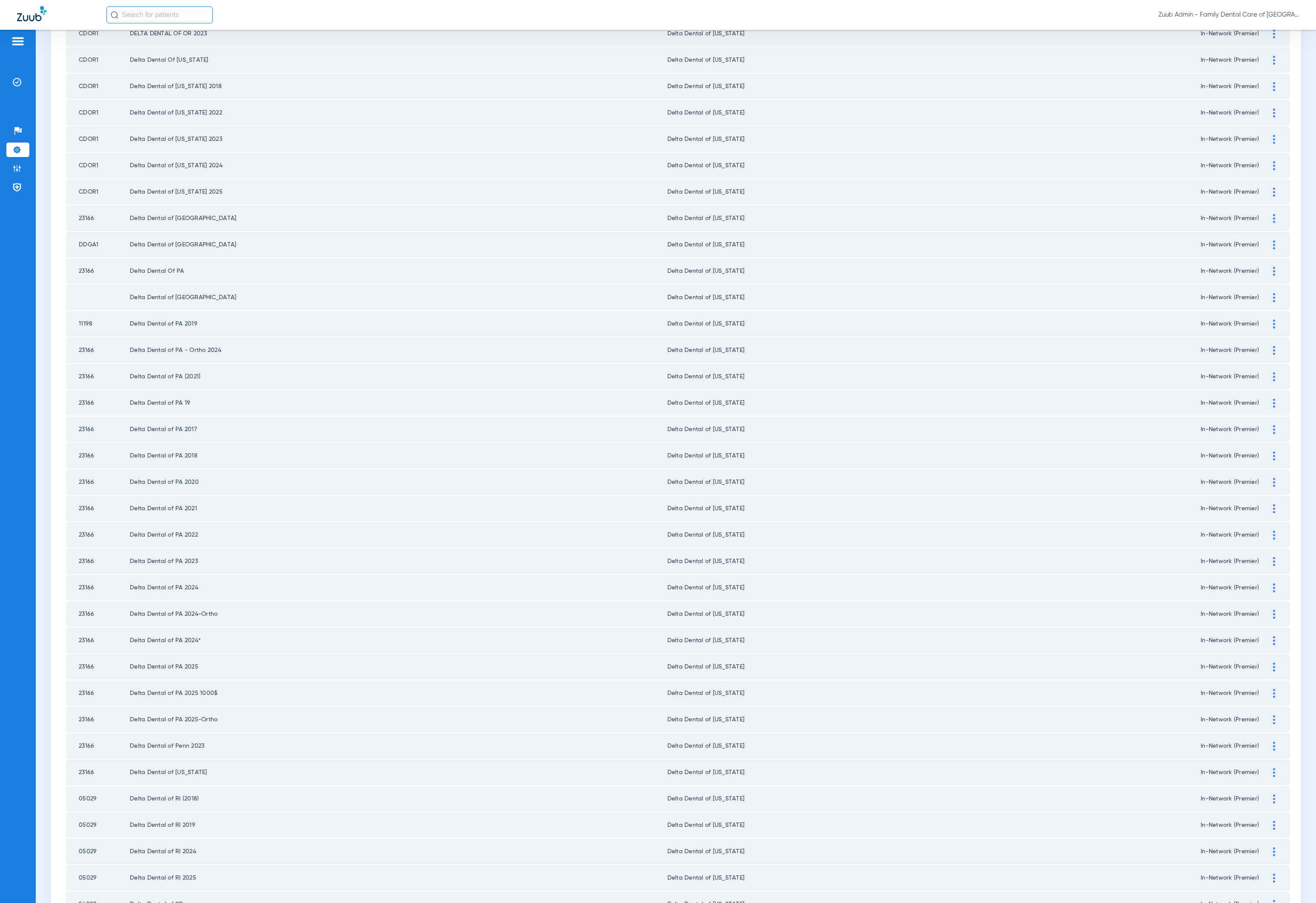
scroll to position [594, 0]
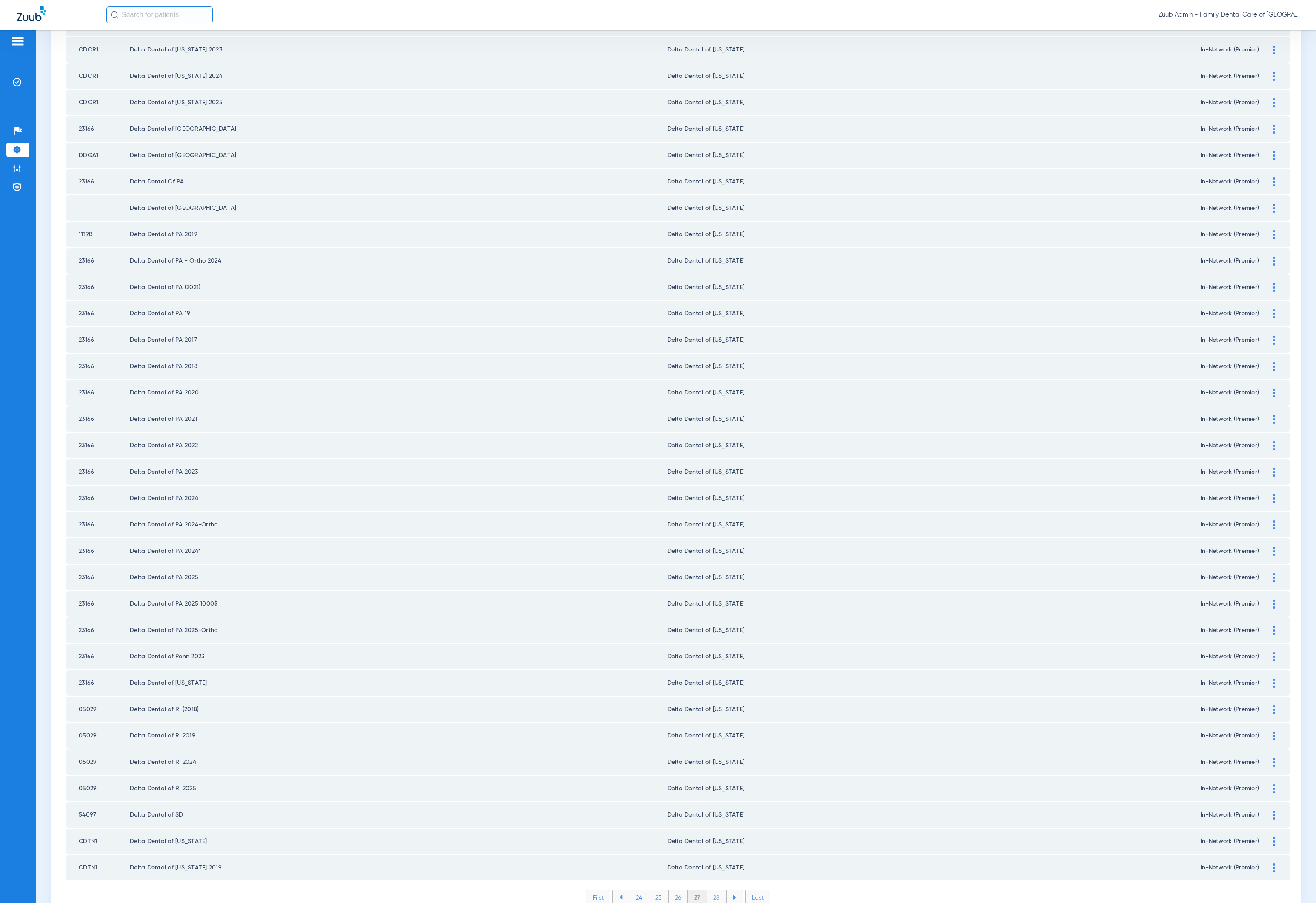
click at [712, 601] on li "28" at bounding box center [717, 897] width 20 height 14
click at [708, 601] on li "29" at bounding box center [716, 897] width 19 height 14
click at [709, 601] on ul "26 27 28 29 30" at bounding box center [678, 898] width 131 height 15
click at [709, 601] on li "30" at bounding box center [716, 897] width 20 height 14
click at [716, 601] on li "31" at bounding box center [717, 897] width 18 height 14
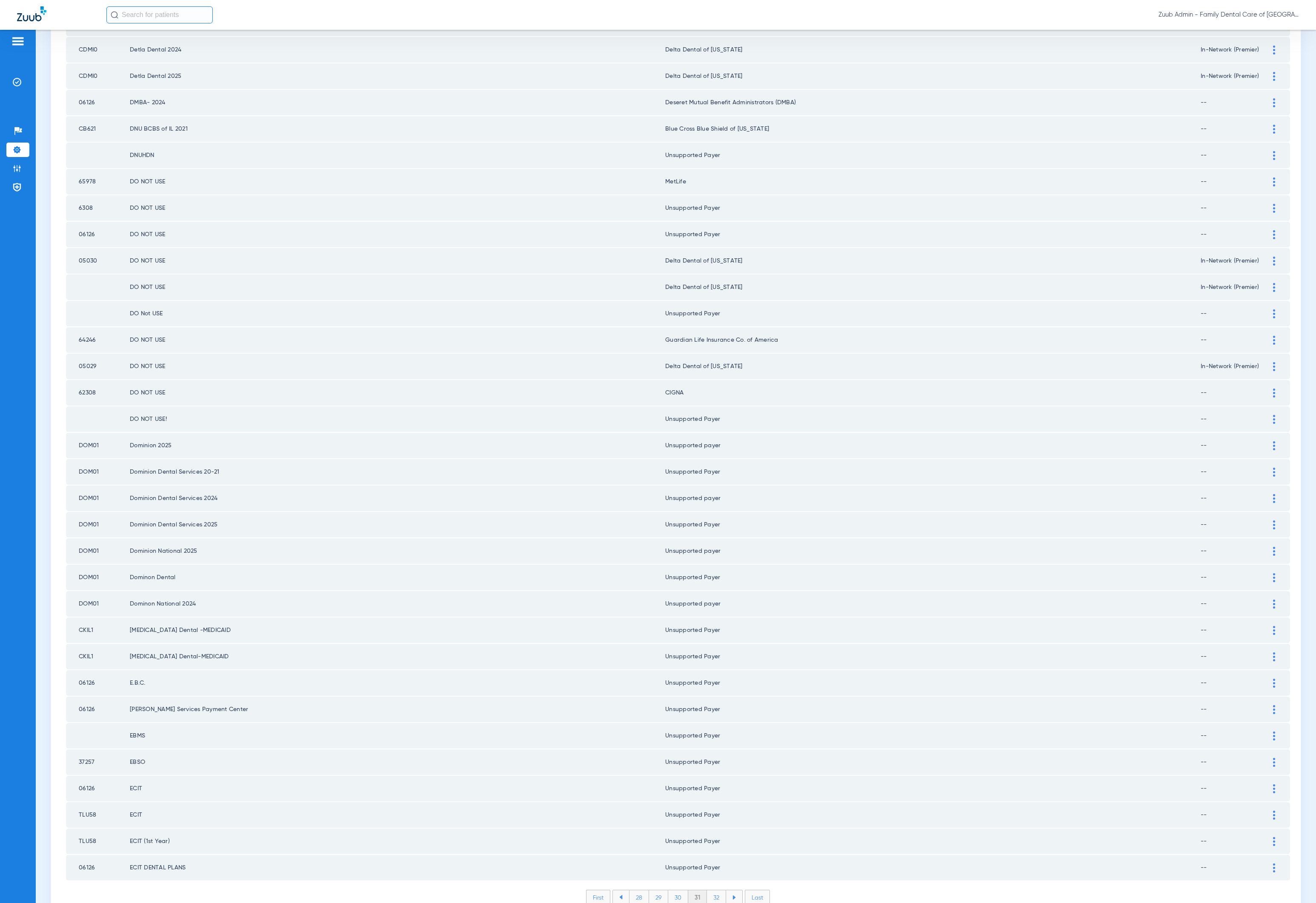
click at [715, 601] on li "32" at bounding box center [716, 897] width 19 height 14
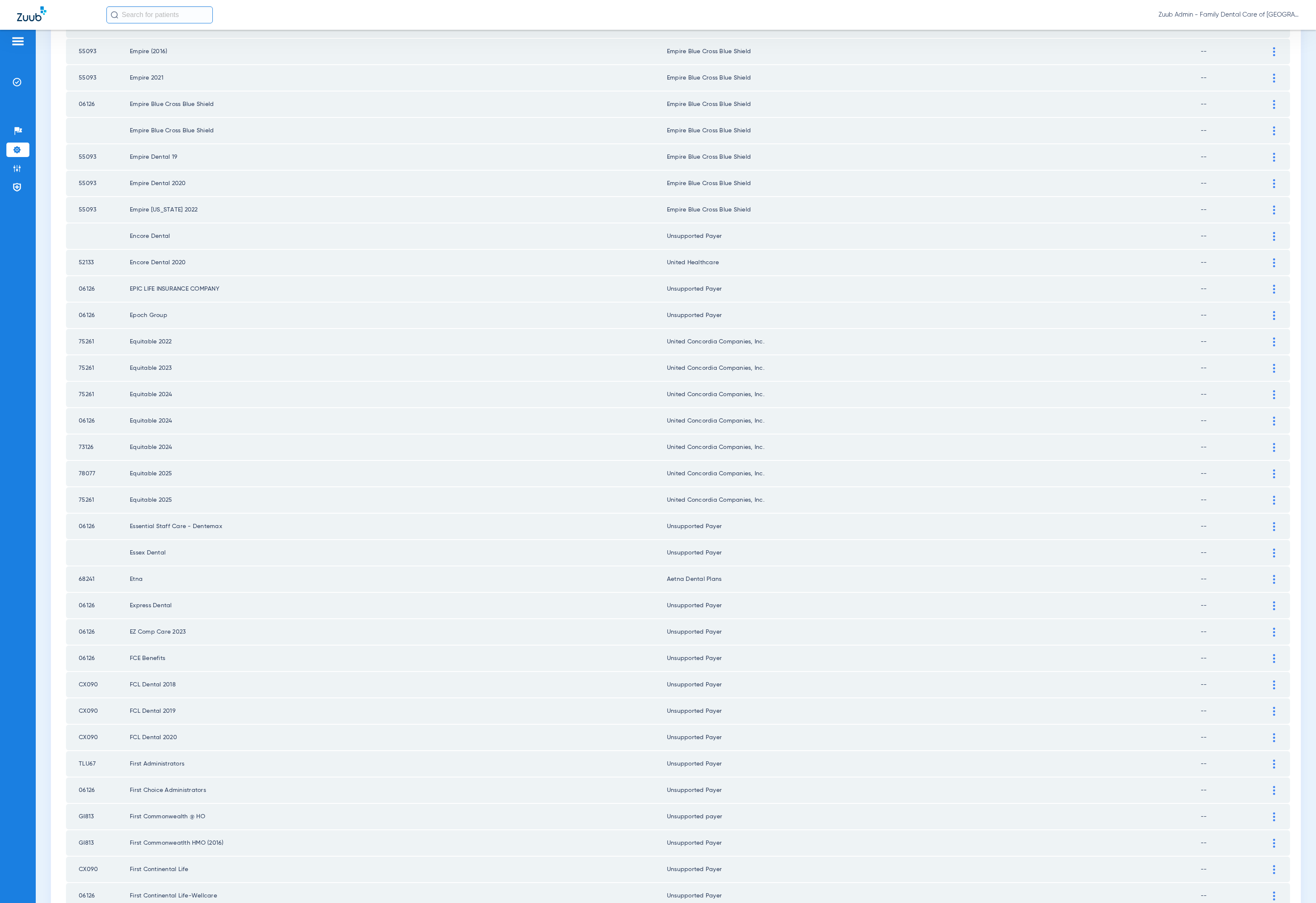
scroll to position [0, 0]
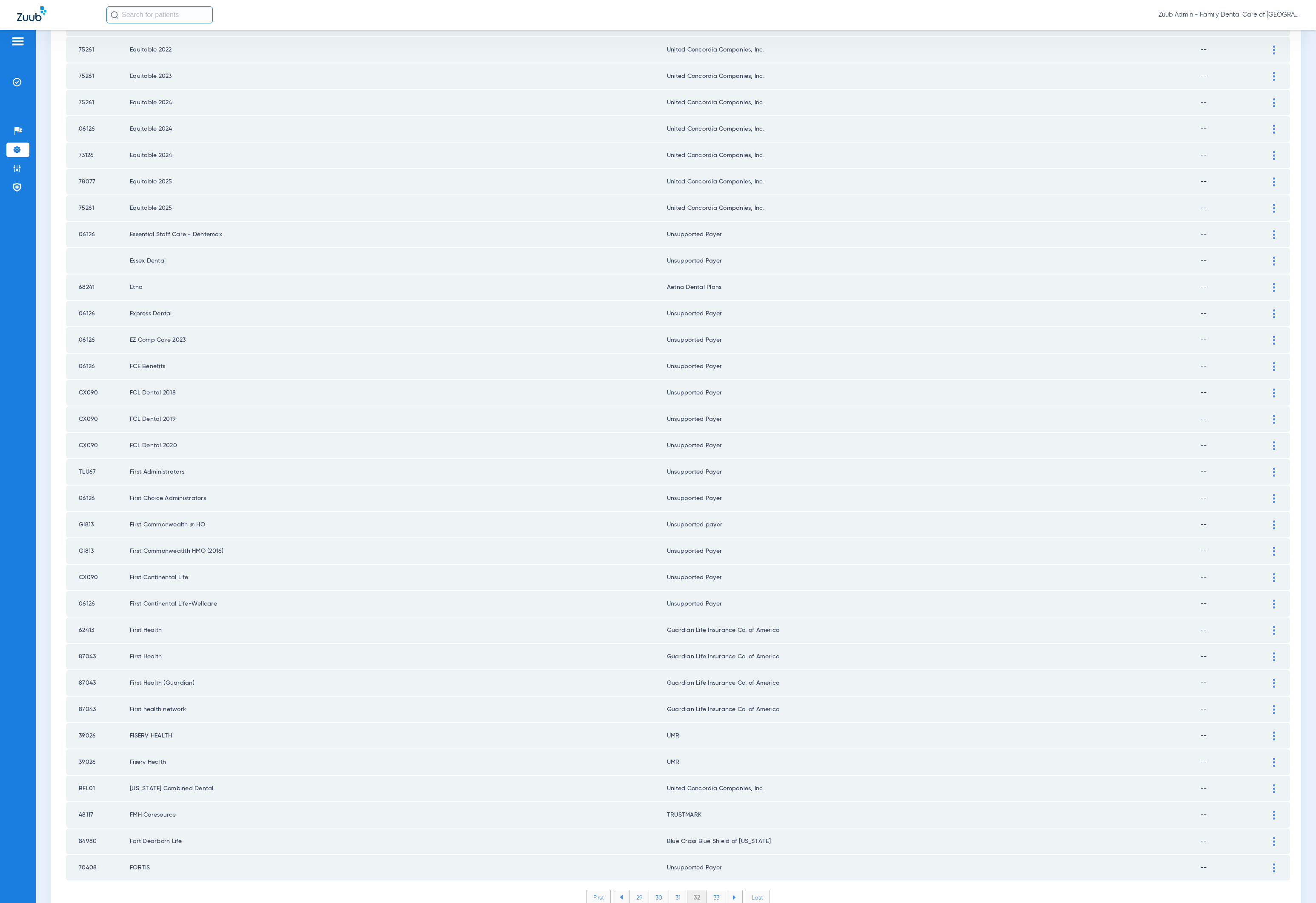
click at [714, 601] on li "33" at bounding box center [716, 897] width 19 height 14
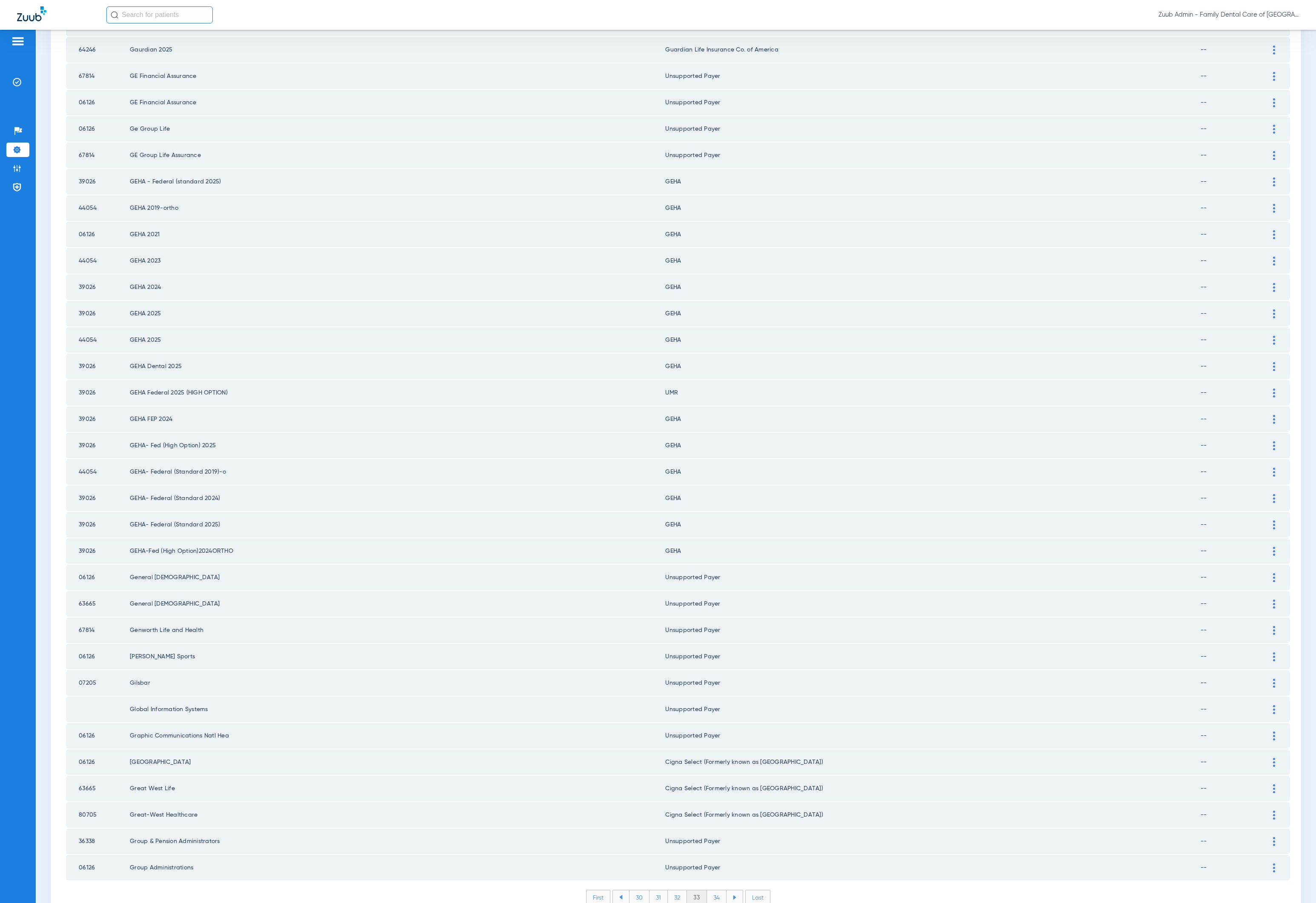
click at [710, 601] on li "34" at bounding box center [717, 897] width 20 height 14
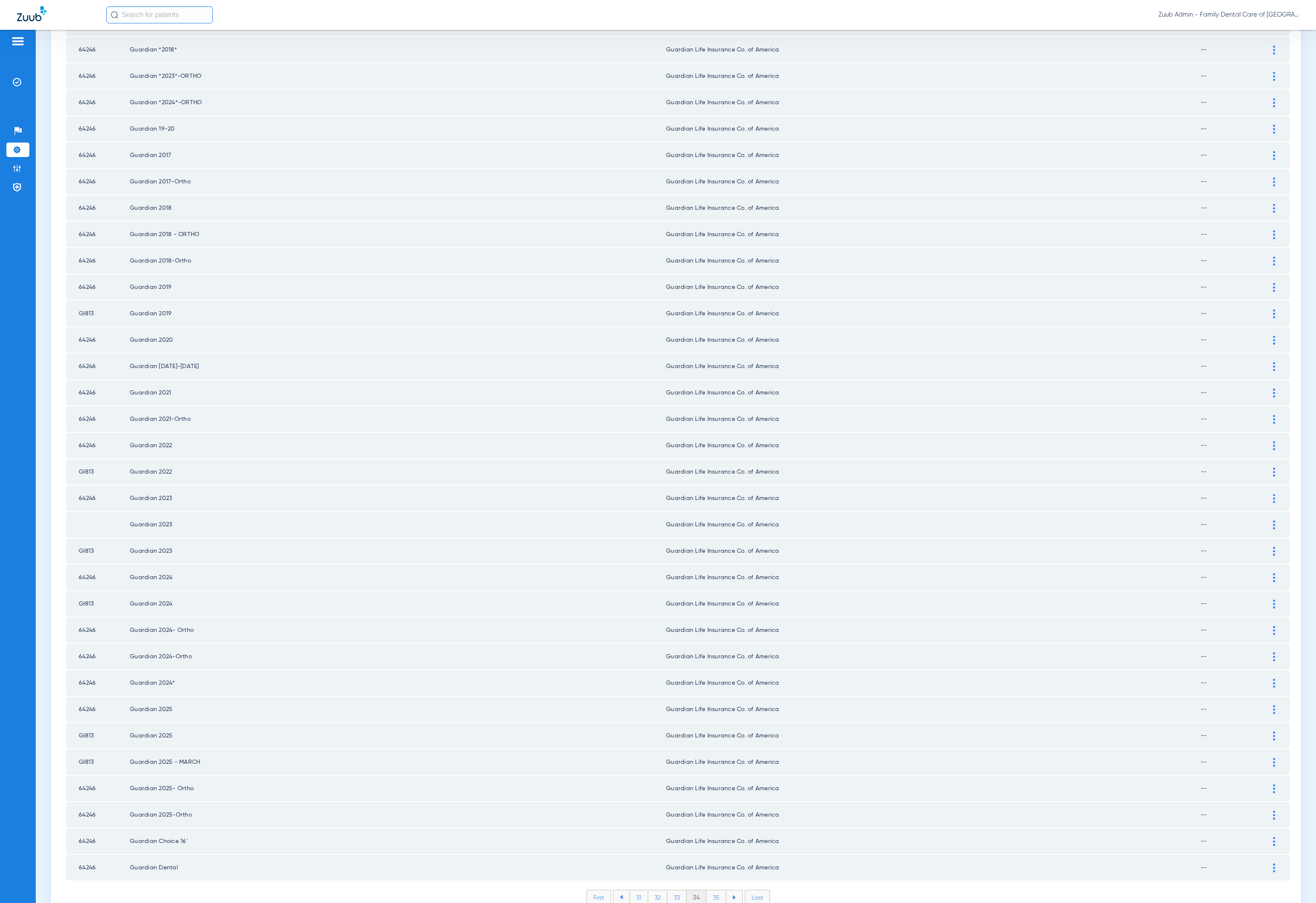
click at [714, 601] on li "35" at bounding box center [716, 897] width 20 height 14
click at [710, 601] on li "36" at bounding box center [717, 897] width 19 height 14
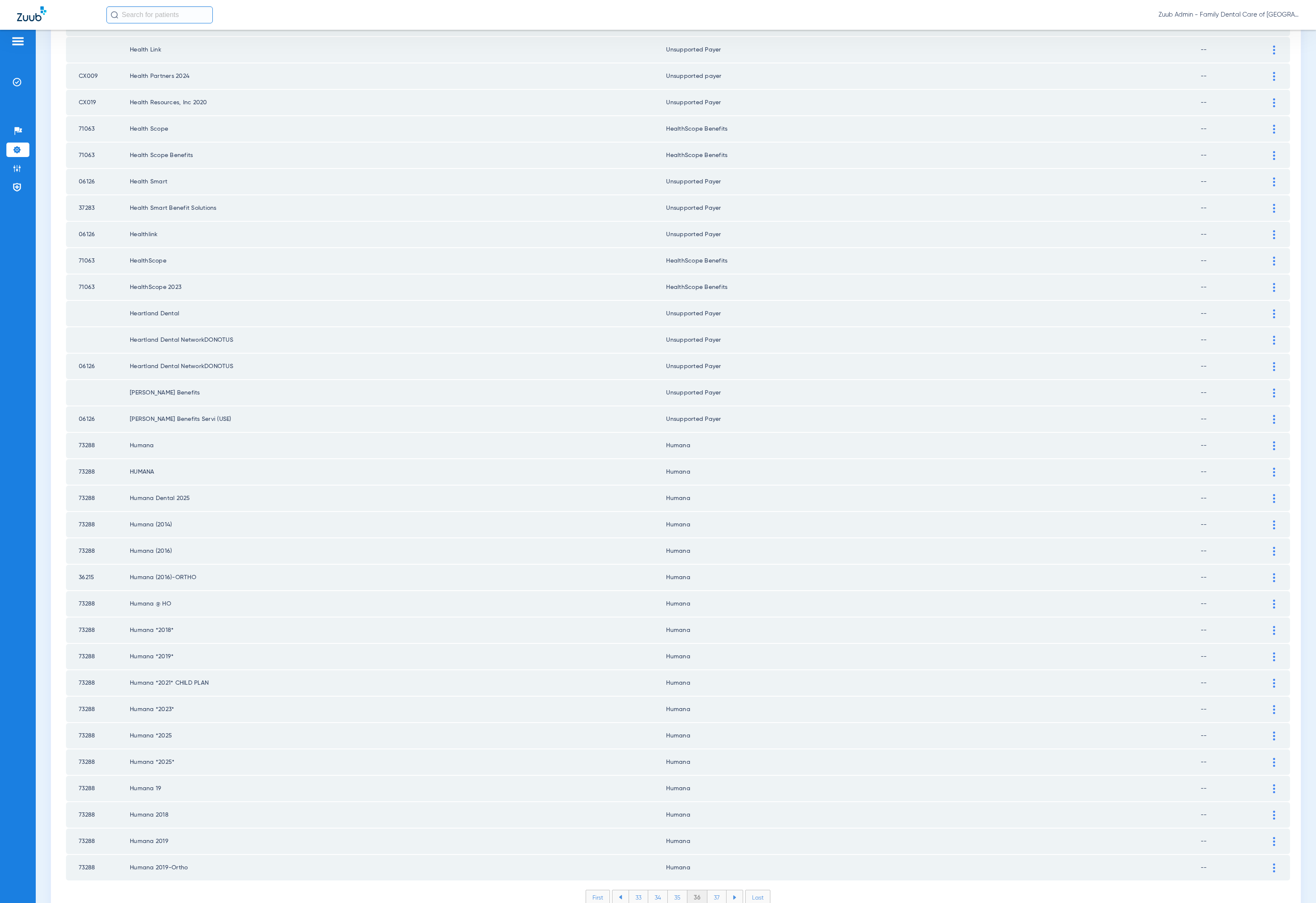
click at [709, 601] on li "37" at bounding box center [717, 897] width 19 height 14
click at [714, 601] on li "38" at bounding box center [717, 897] width 20 height 14
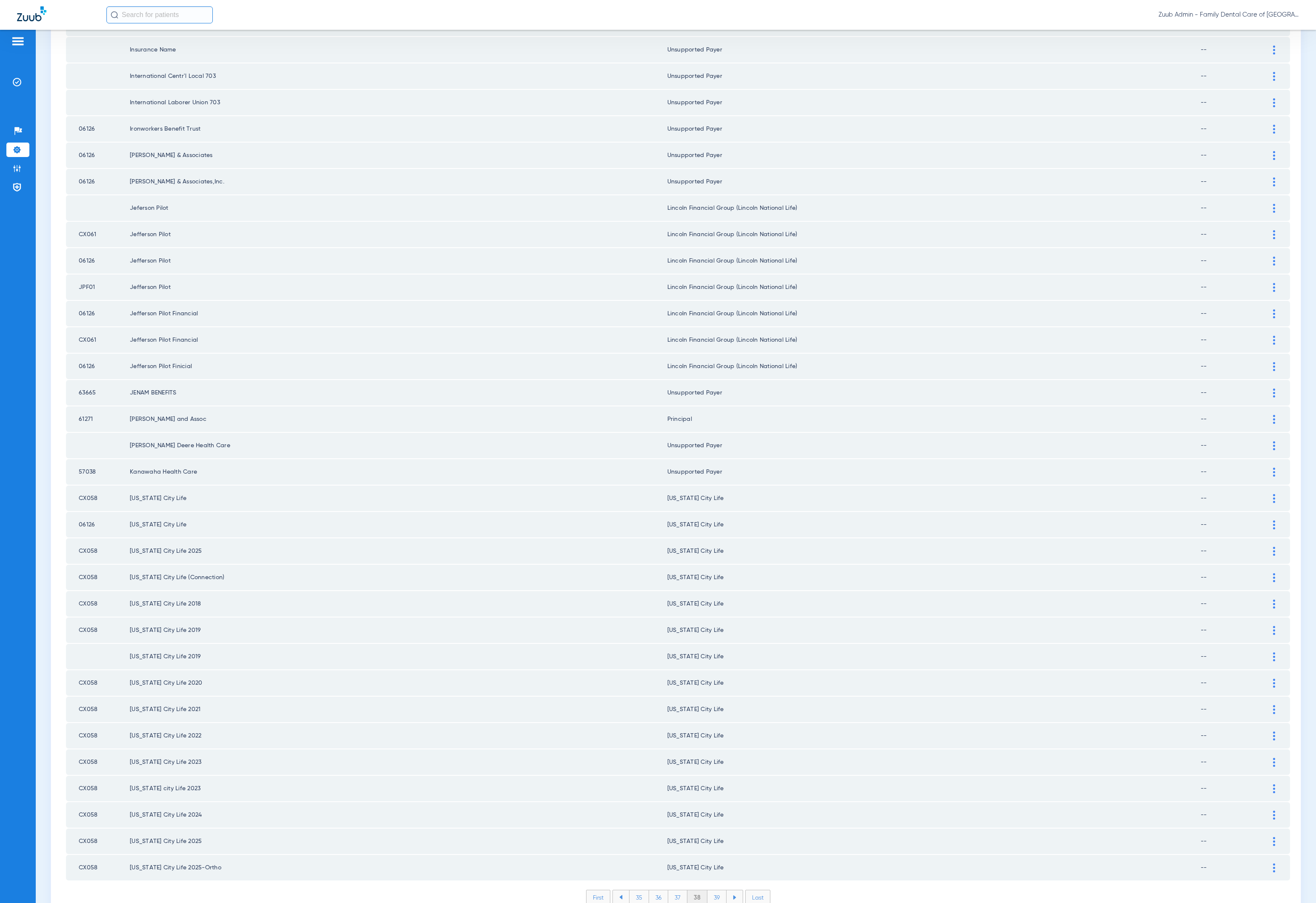
click at [714, 601] on li "39" at bounding box center [717, 897] width 19 height 14
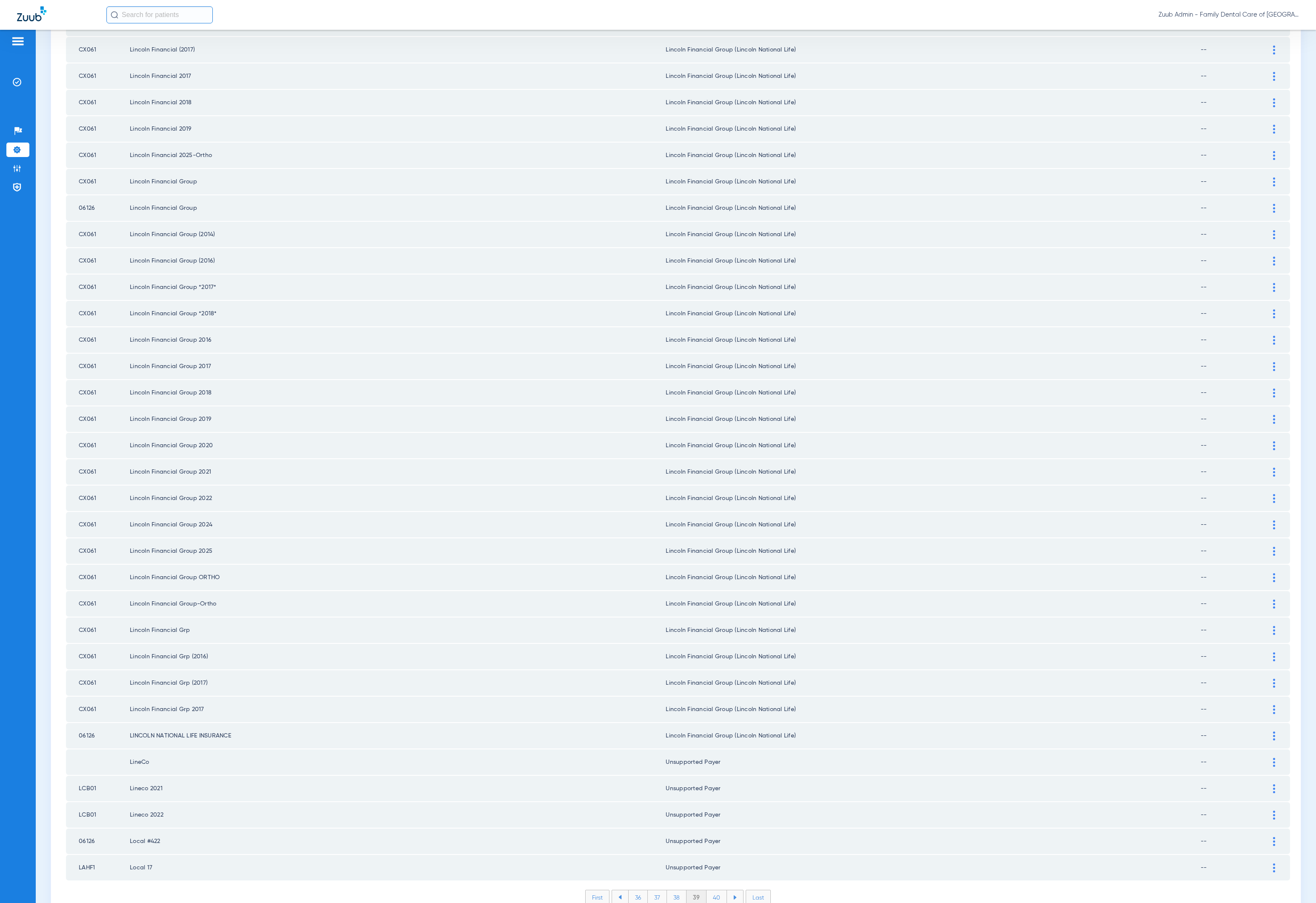
click at [715, 601] on li "40" at bounding box center [716, 897] width 20 height 14
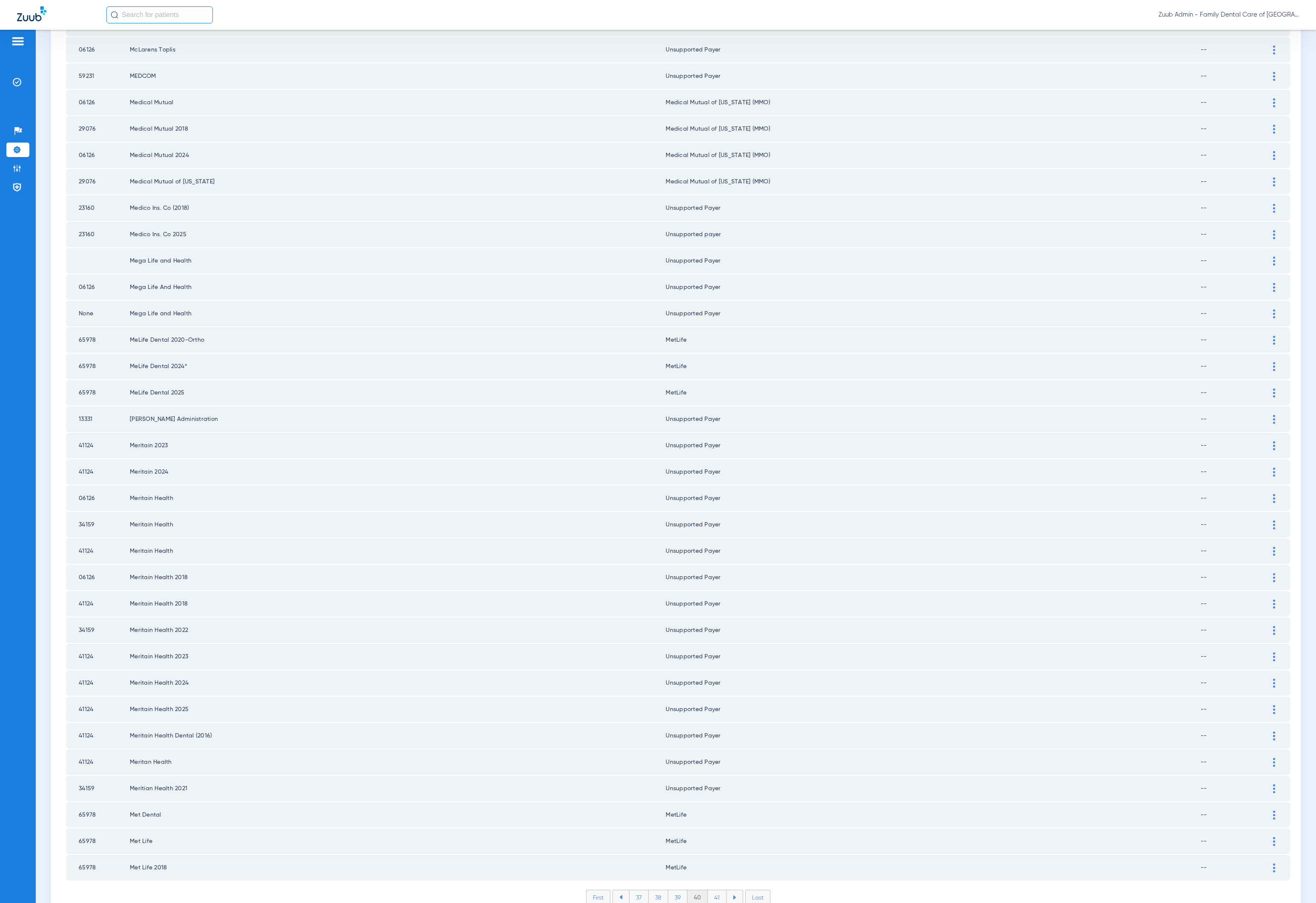
click at [708, 601] on li "41" at bounding box center [717, 897] width 19 height 14
click at [715, 601] on li "42" at bounding box center [717, 897] width 20 height 14
click at [712, 601] on li "43" at bounding box center [717, 897] width 20 height 14
click at [716, 601] on li "44" at bounding box center [717, 897] width 20 height 14
click at [714, 601] on li "45" at bounding box center [717, 897] width 20 height 14
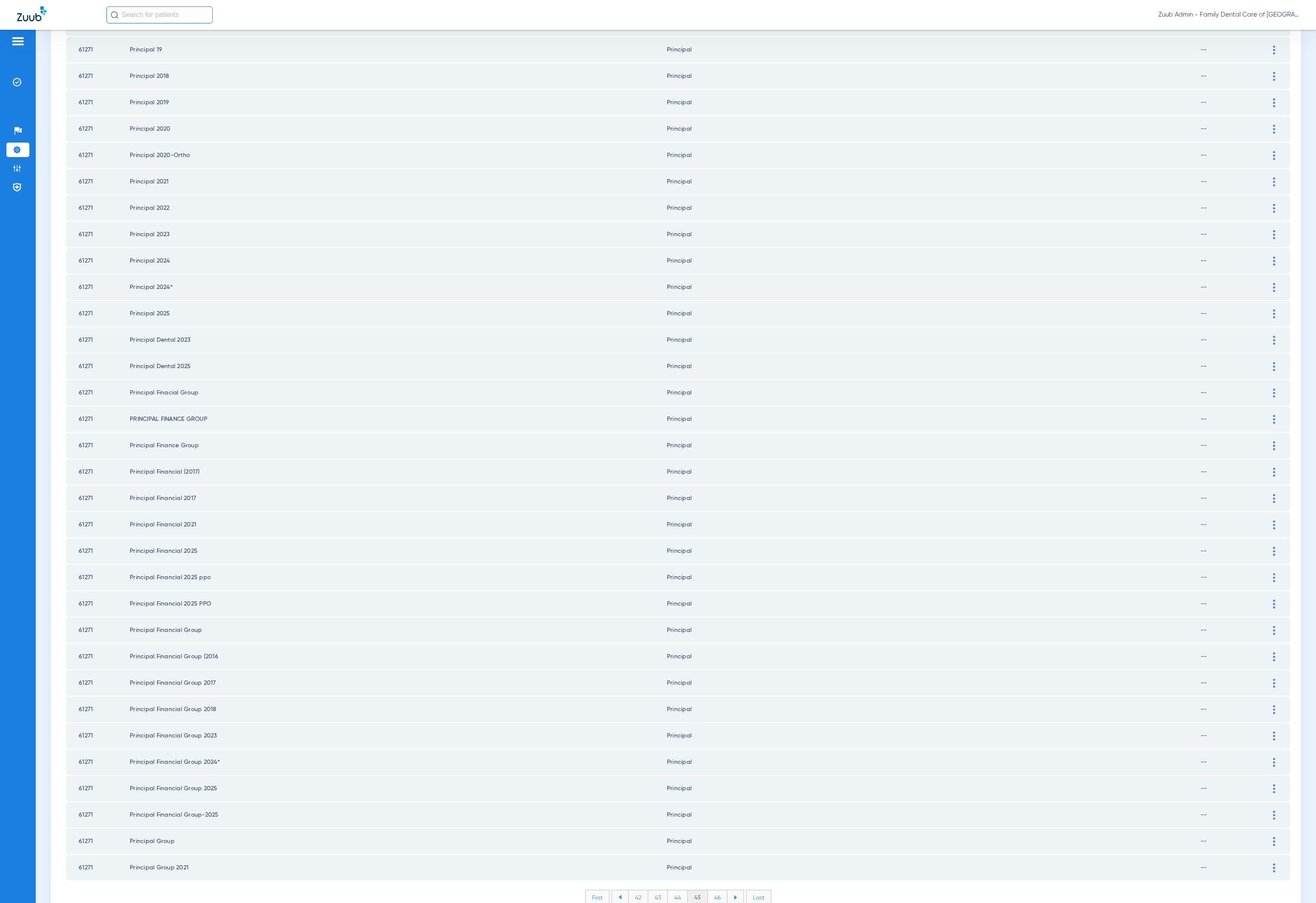
click at [715, 601] on li "46" at bounding box center [718, 897] width 20 height 14
click at [715, 601] on li "47" at bounding box center [718, 897] width 20 height 14
click at [718, 601] on li "48" at bounding box center [717, 897] width 20 height 14
click at [712, 601] on li "49" at bounding box center [718, 897] width 20 height 14
click at [714, 601] on div "First 46 47 48 49 50 Last Items per page: 50 2401 – 2450 of 2829" at bounding box center [678, 904] width 1224 height 28
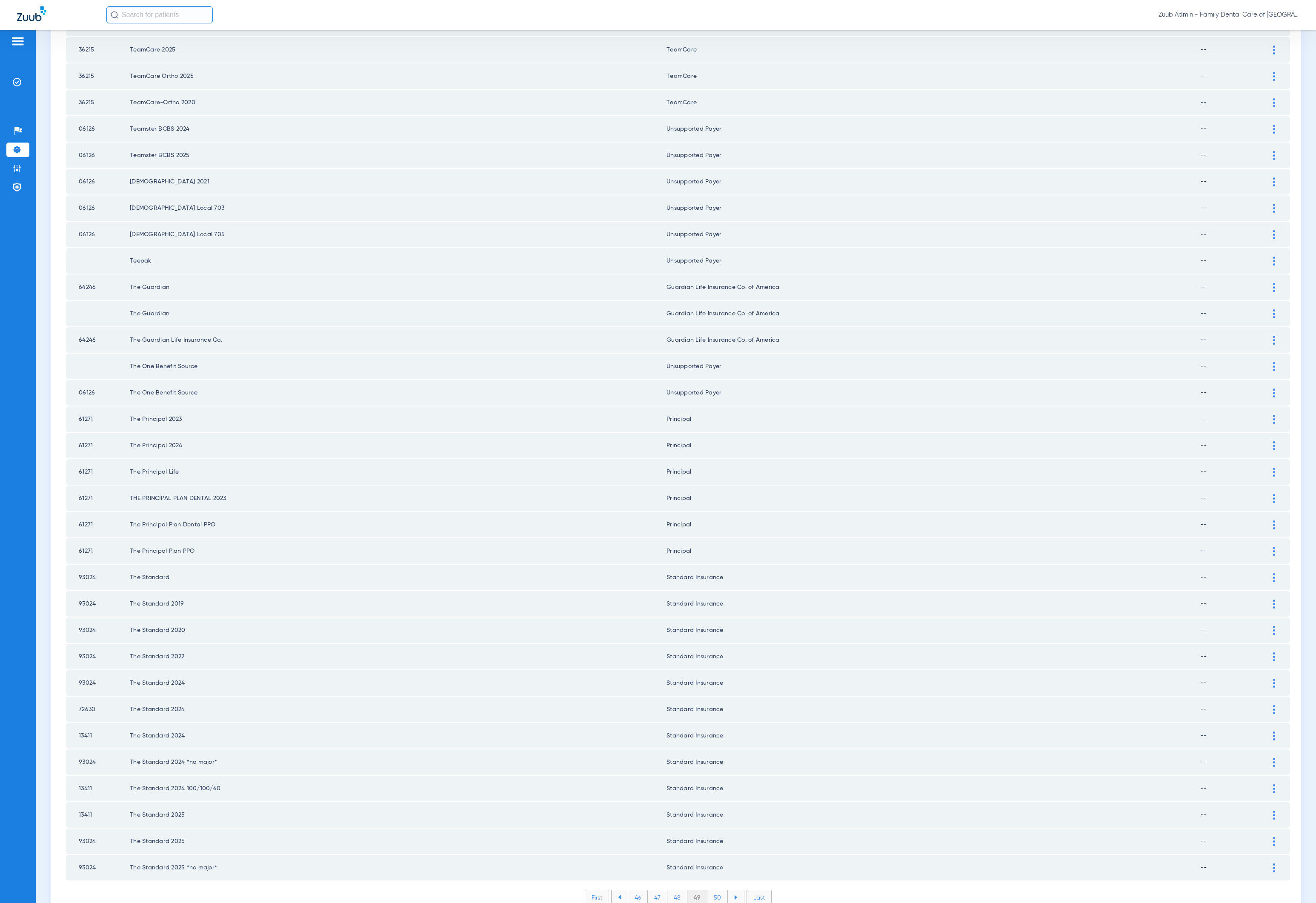
click at [716, 601] on li "50" at bounding box center [717, 897] width 20 height 14
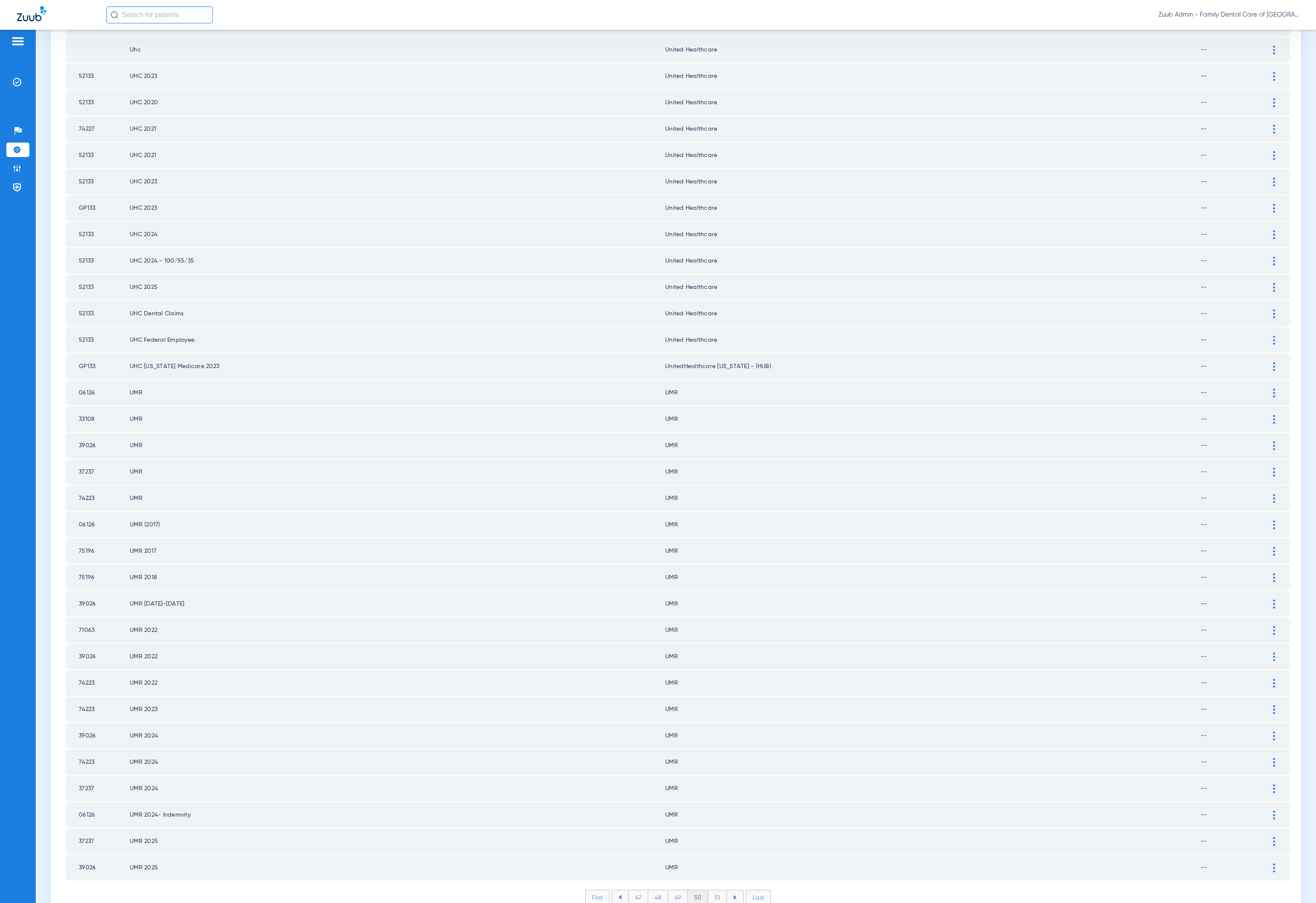
click at [708, 601] on li "51" at bounding box center [717, 897] width 19 height 14
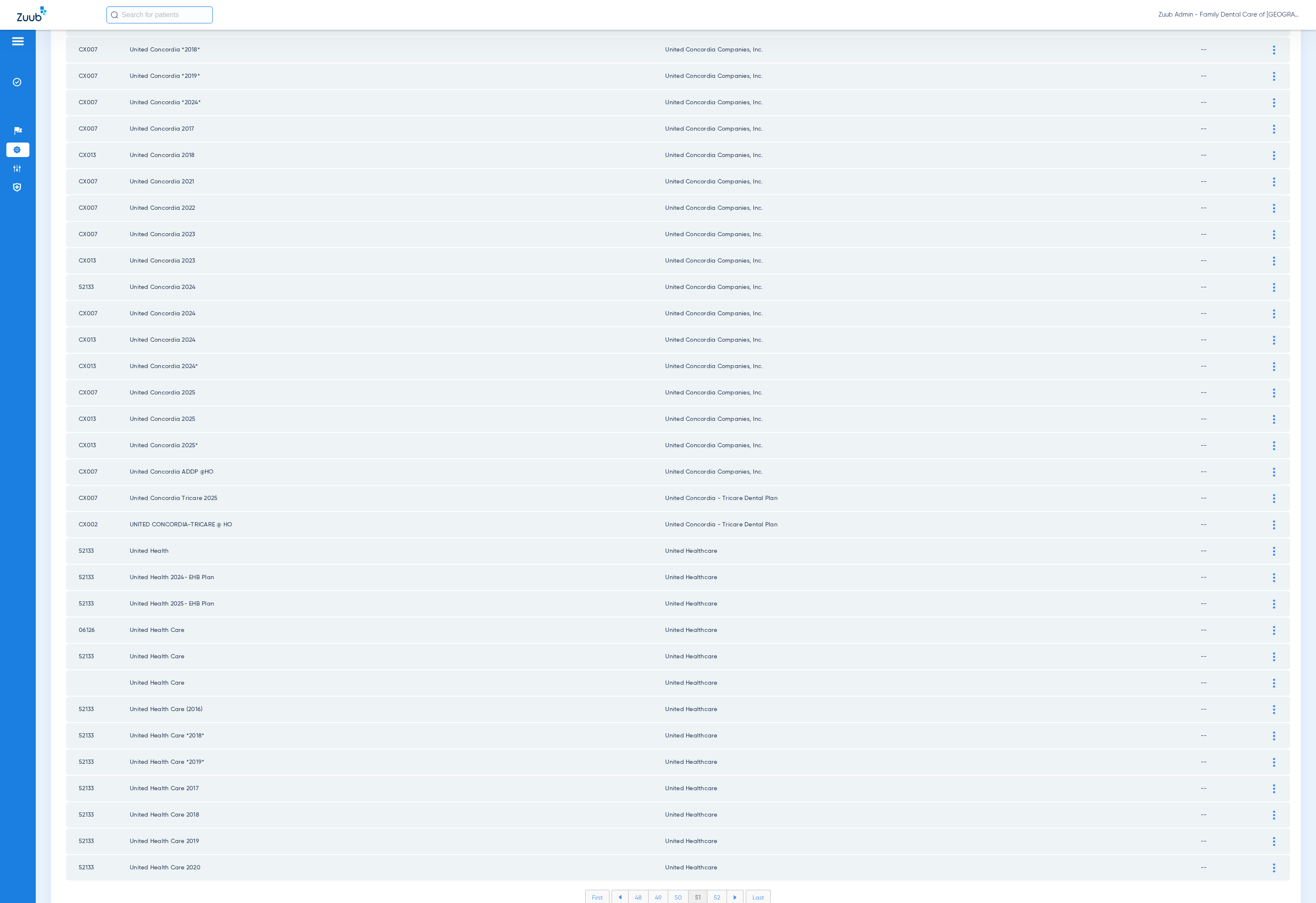
click at [716, 601] on li "48 49 50 51 52" at bounding box center [677, 898] width 132 height 15
click at [716, 601] on li "52" at bounding box center [717, 897] width 20 height 14
click at [710, 601] on li "53" at bounding box center [717, 897] width 20 height 14
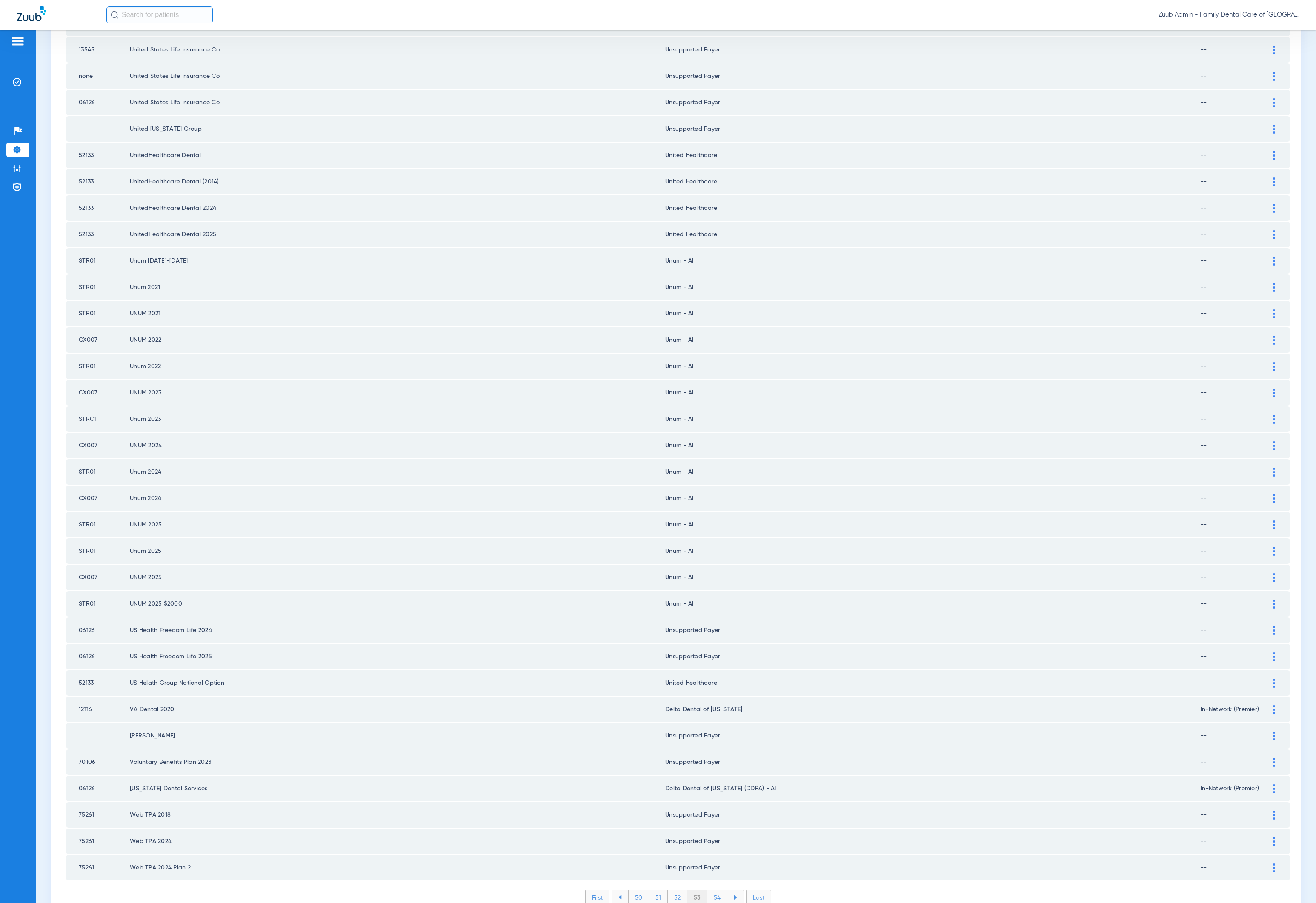
click at [708, 601] on li "54" at bounding box center [717, 897] width 20 height 14
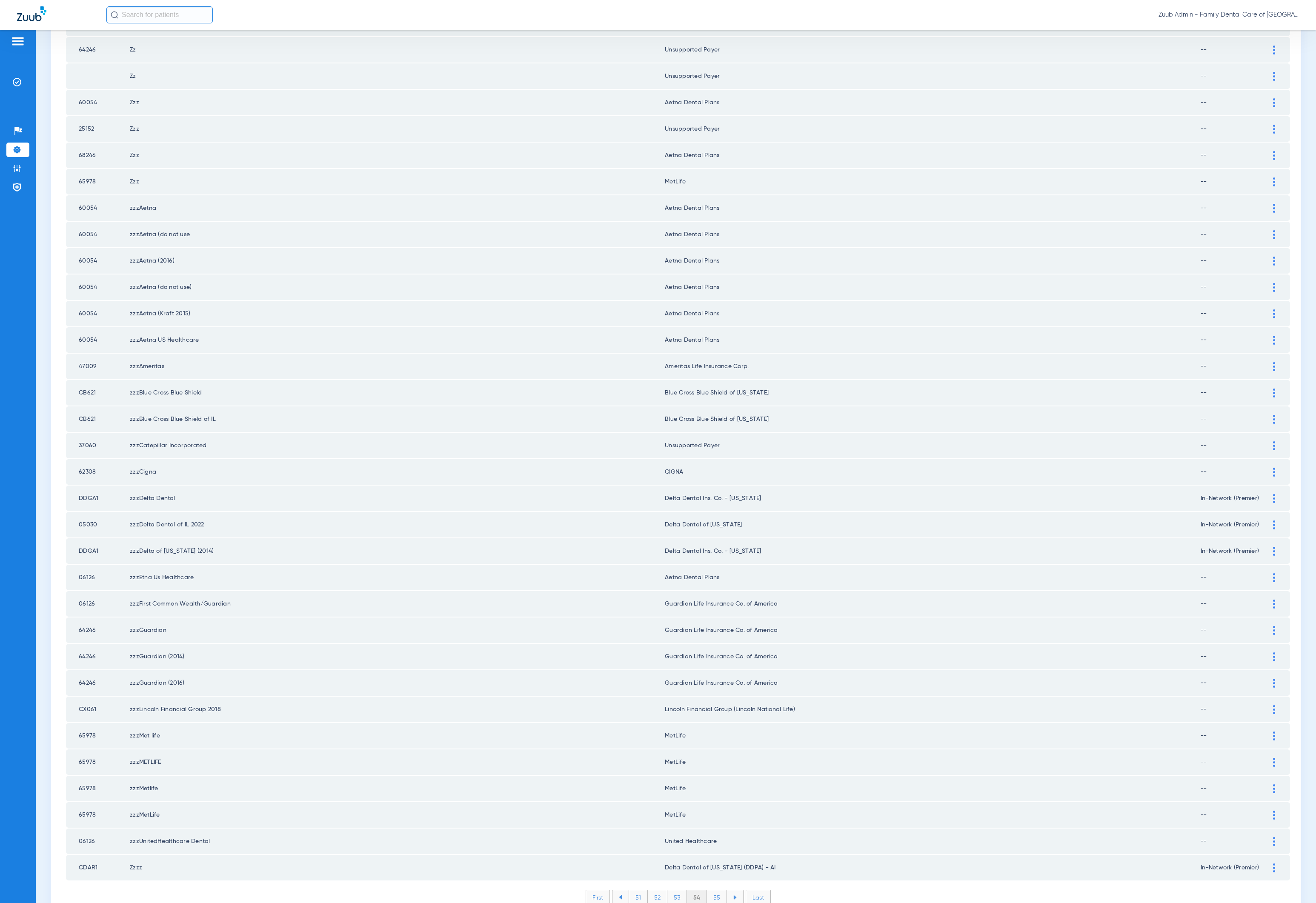
click at [709, 601] on li "55" at bounding box center [717, 897] width 20 height 14
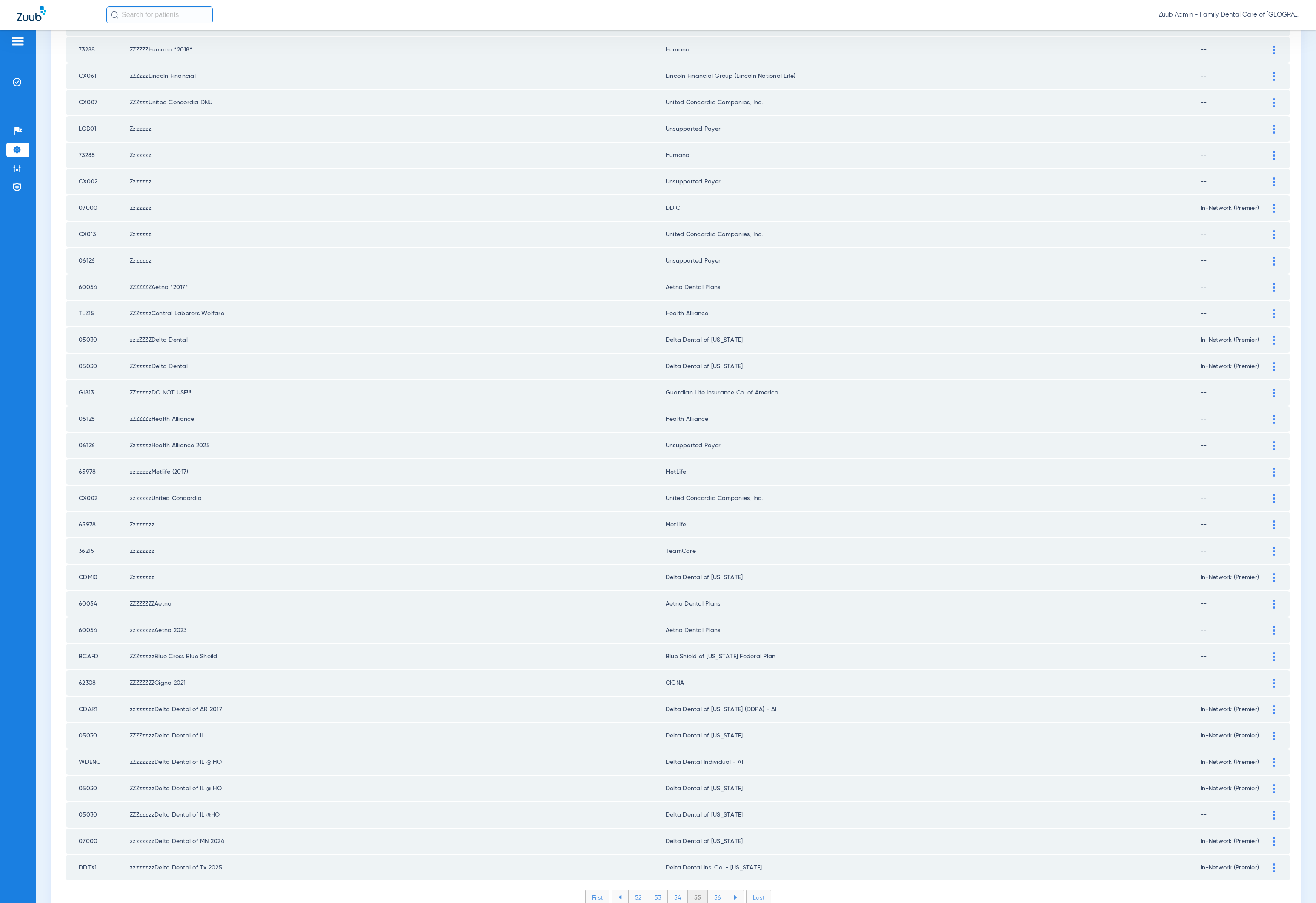
click at [710, 601] on td "Delta Dental Ins. Co. - [US_STATE]" at bounding box center [934, 867] width 535 height 26
click at [712, 601] on li "56" at bounding box center [718, 897] width 20 height 14
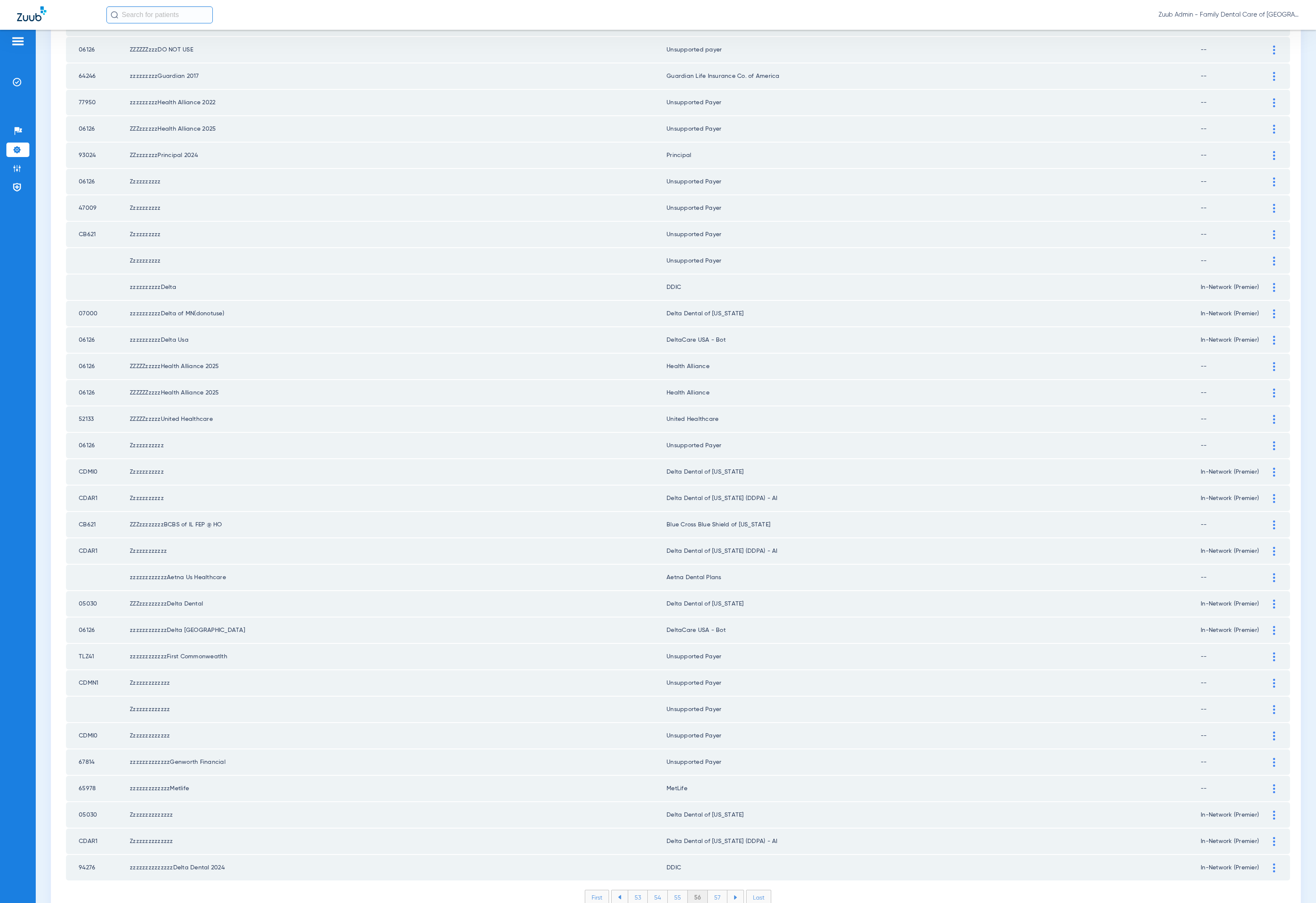
click at [712, 601] on li "57" at bounding box center [718, 897] width 20 height 14
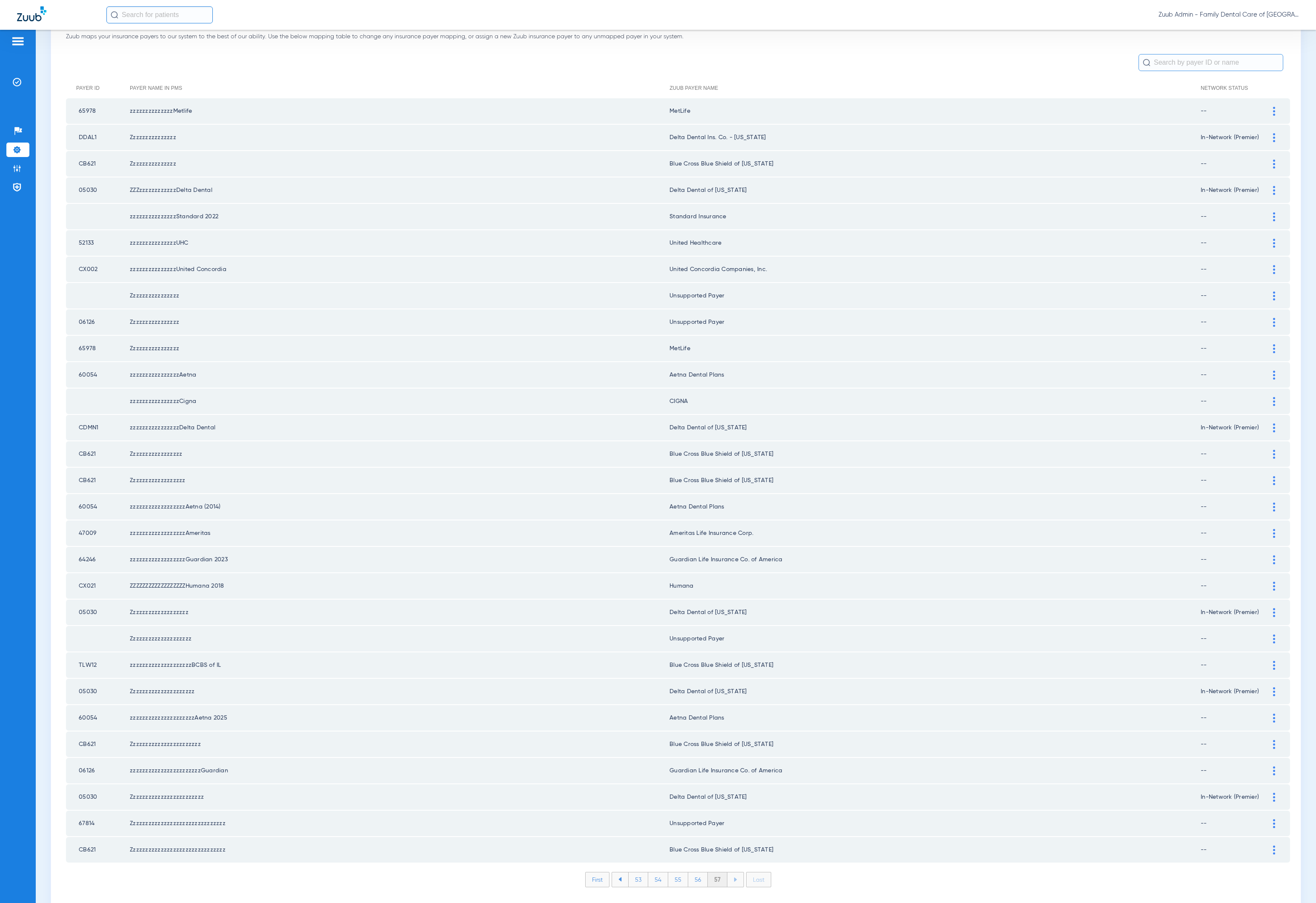
click at [712, 601] on li "57" at bounding box center [718, 879] width 20 height 14
click at [24, 164] on li "Admin" at bounding box center [18, 168] width 23 height 14
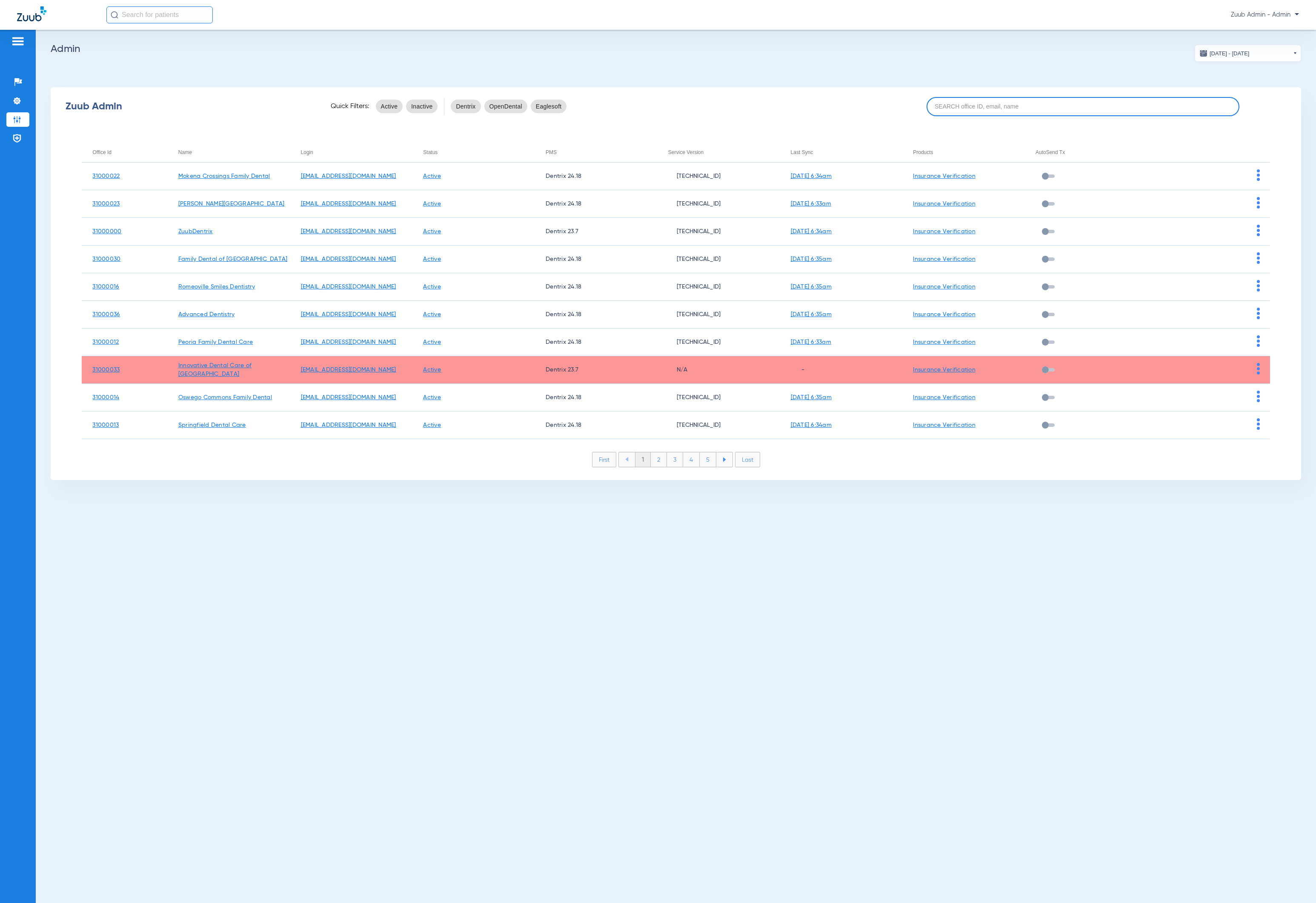
click at [877, 113] on input at bounding box center [1083, 106] width 313 height 19
paste input "31000028"
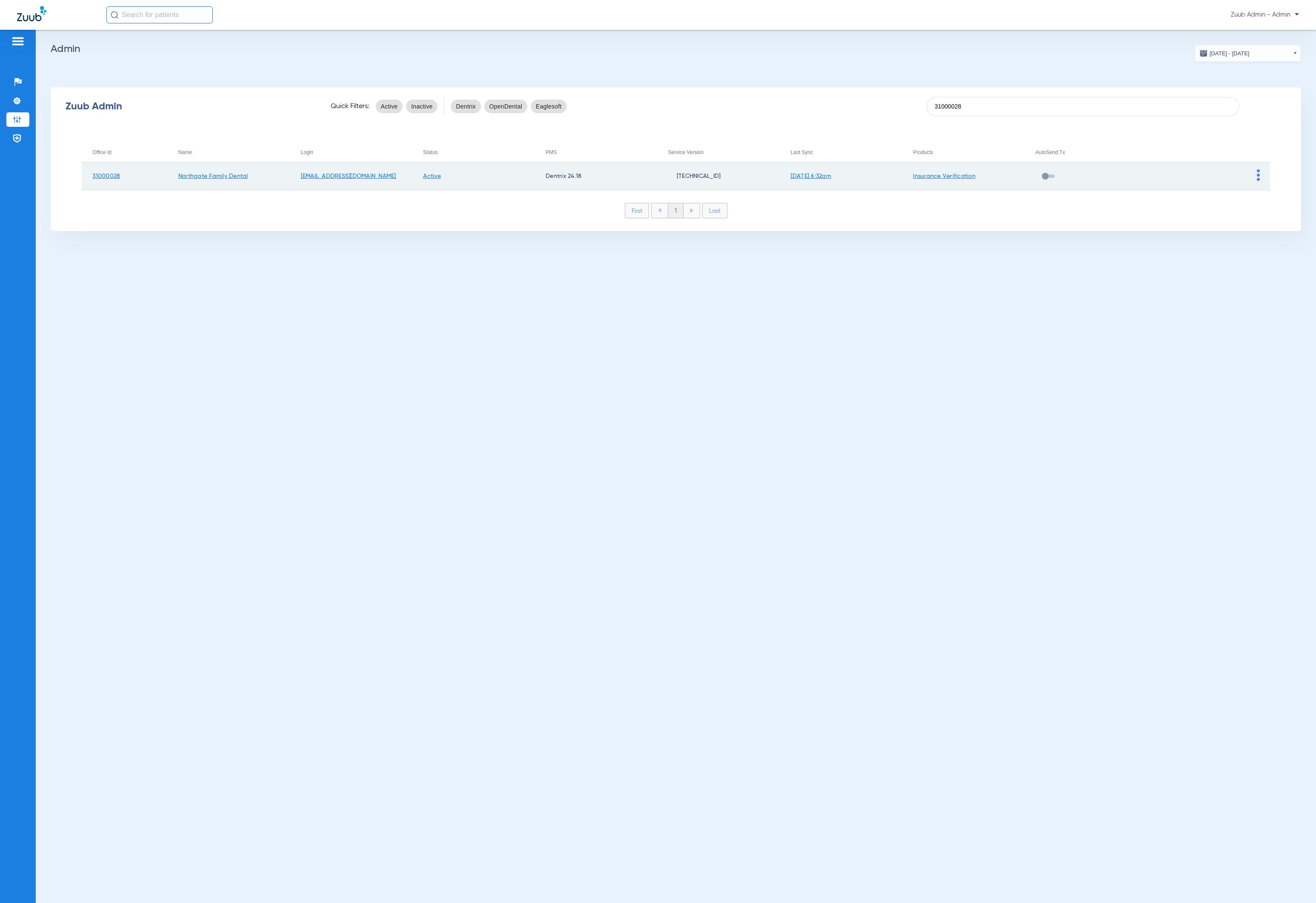
type input "31000028"
click at [877, 178] on img at bounding box center [1258, 175] width 3 height 11
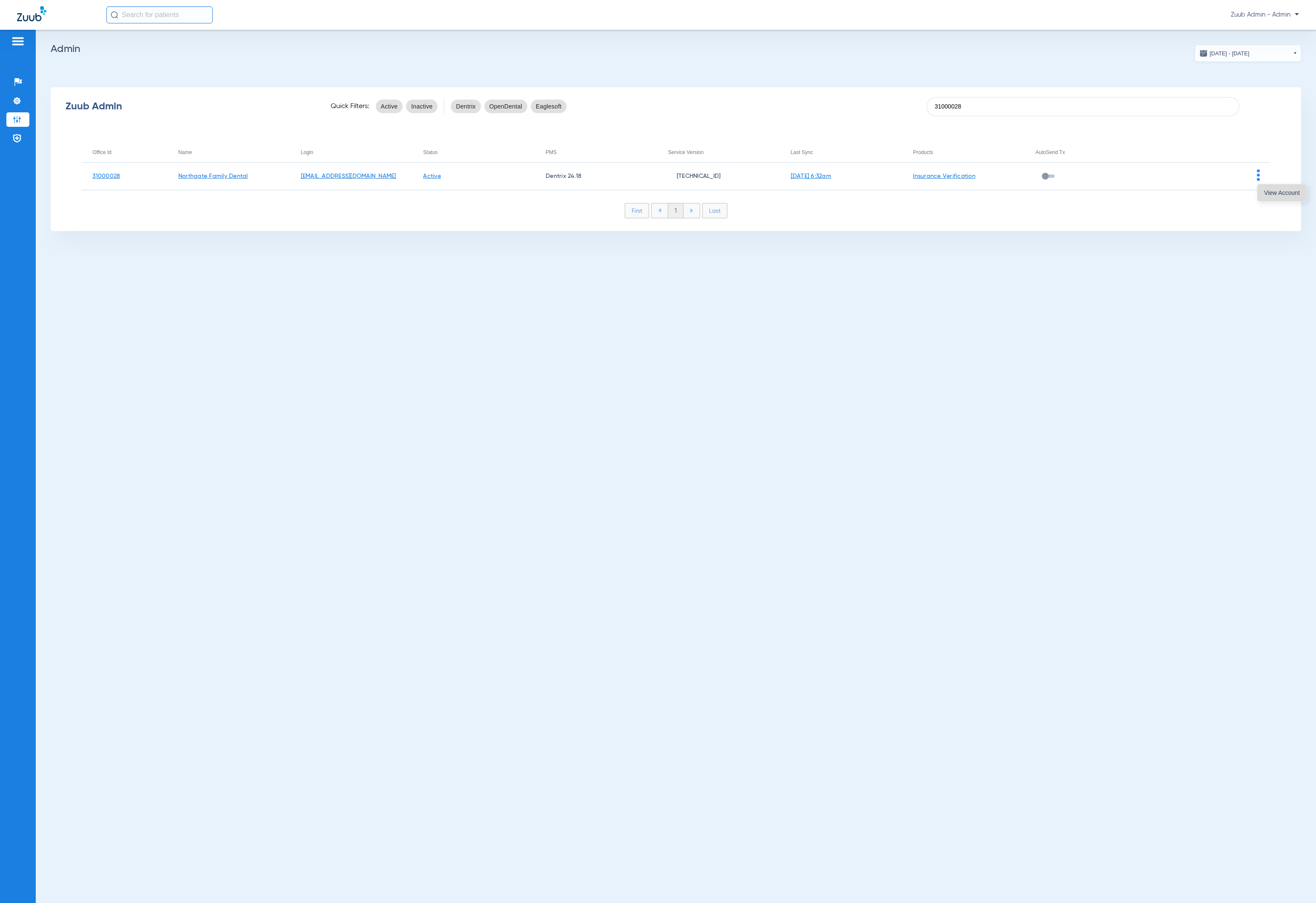
click at [877, 194] on span "View Account" at bounding box center [1282, 193] width 36 height 6
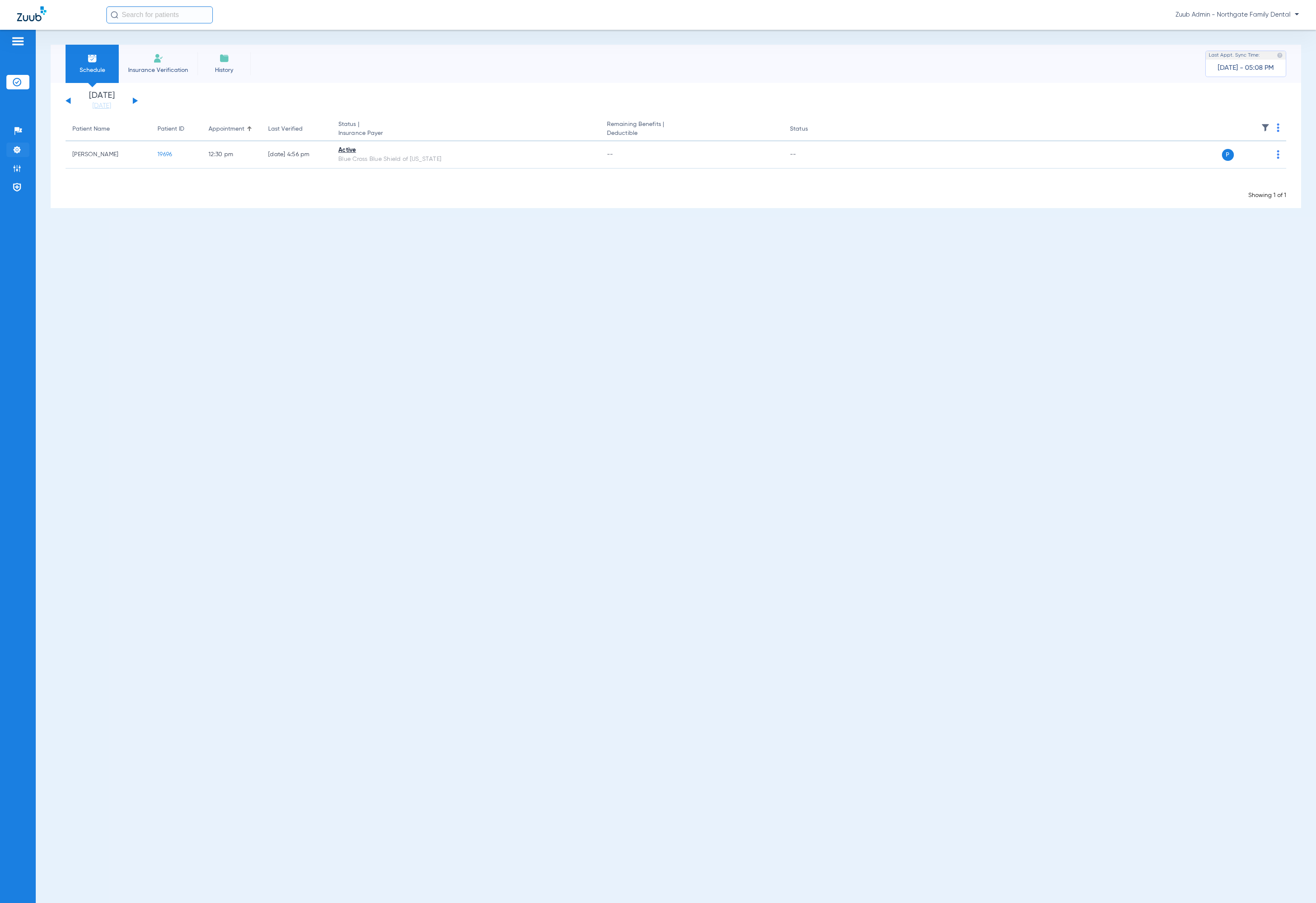
click at [25, 152] on li "Settings" at bounding box center [18, 150] width 23 height 14
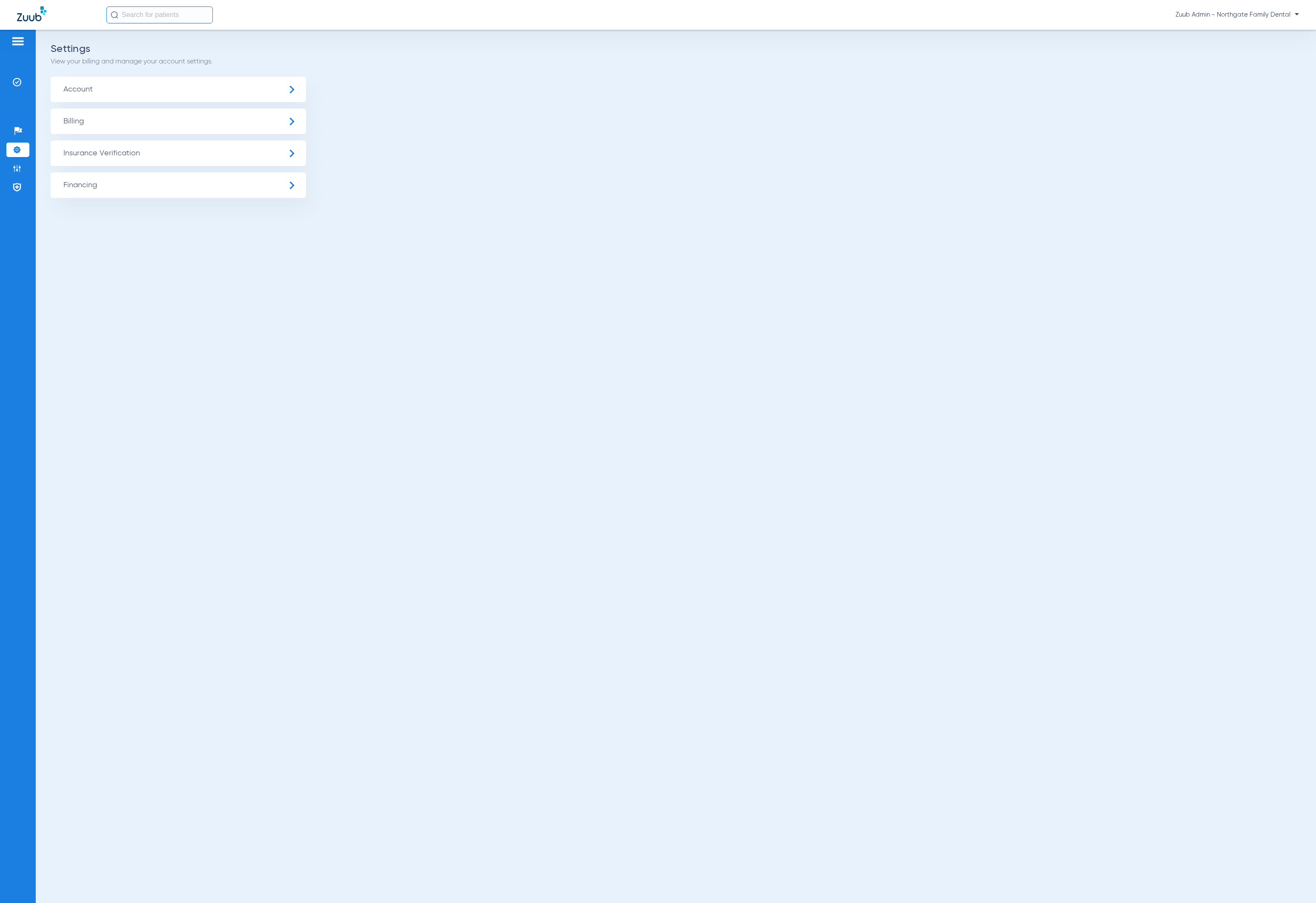
click at [74, 154] on span "Insurance Verification" at bounding box center [178, 153] width 256 height 26
click at [190, 213] on li "Insurance Payer Mapping" at bounding box center [178, 220] width 256 height 22
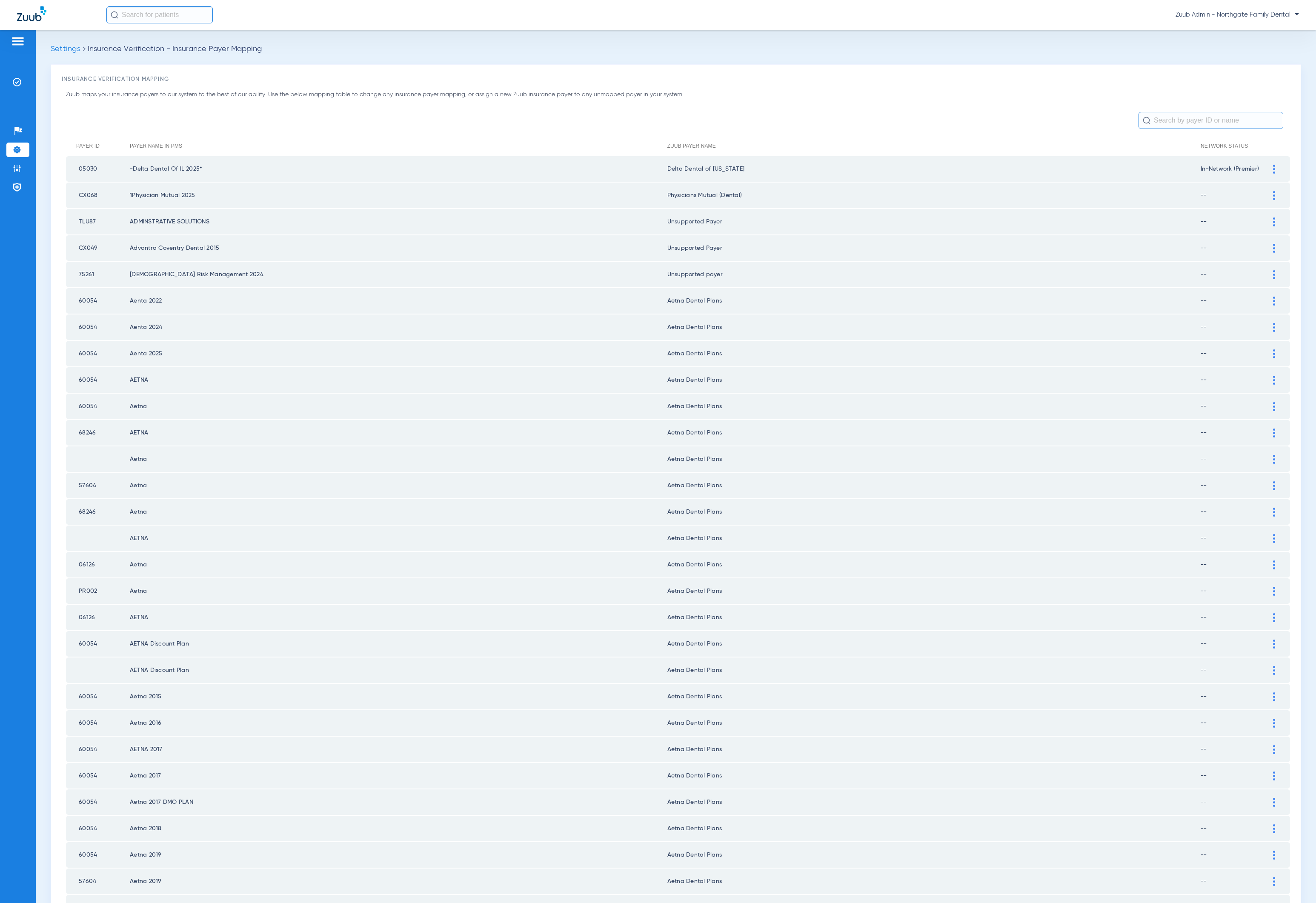
click at [16, 362] on div "Patients Insurance Verification Setup Help Center Settings Admin Payer Network" at bounding box center [18, 481] width 36 height 903
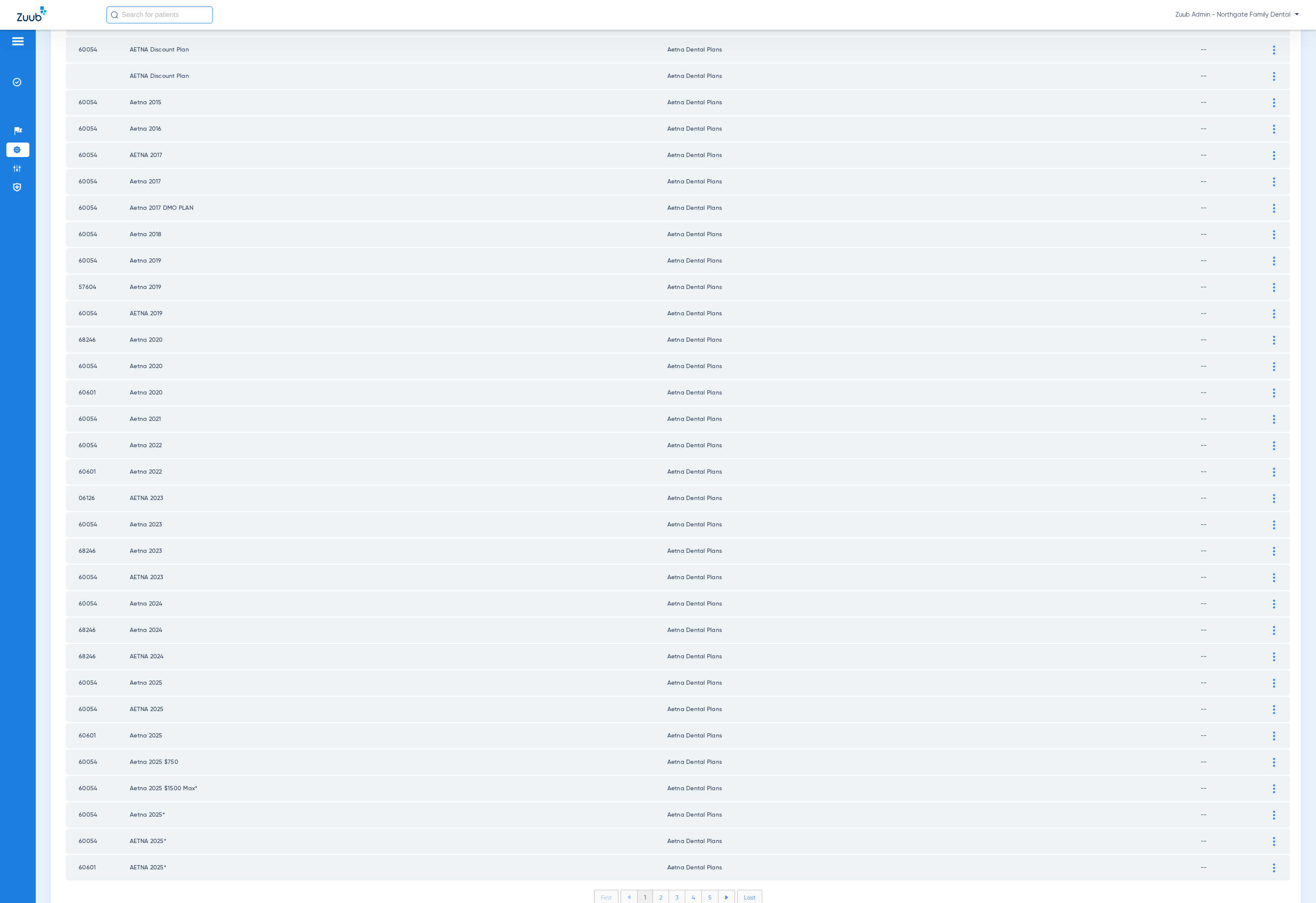
click at [659, 890] on li "2" at bounding box center [661, 897] width 16 height 14
click at [674, 890] on li "3" at bounding box center [677, 897] width 16 height 14
click at [685, 890] on li "4" at bounding box center [693, 897] width 16 height 14
click at [702, 890] on li "5" at bounding box center [710, 897] width 16 height 14
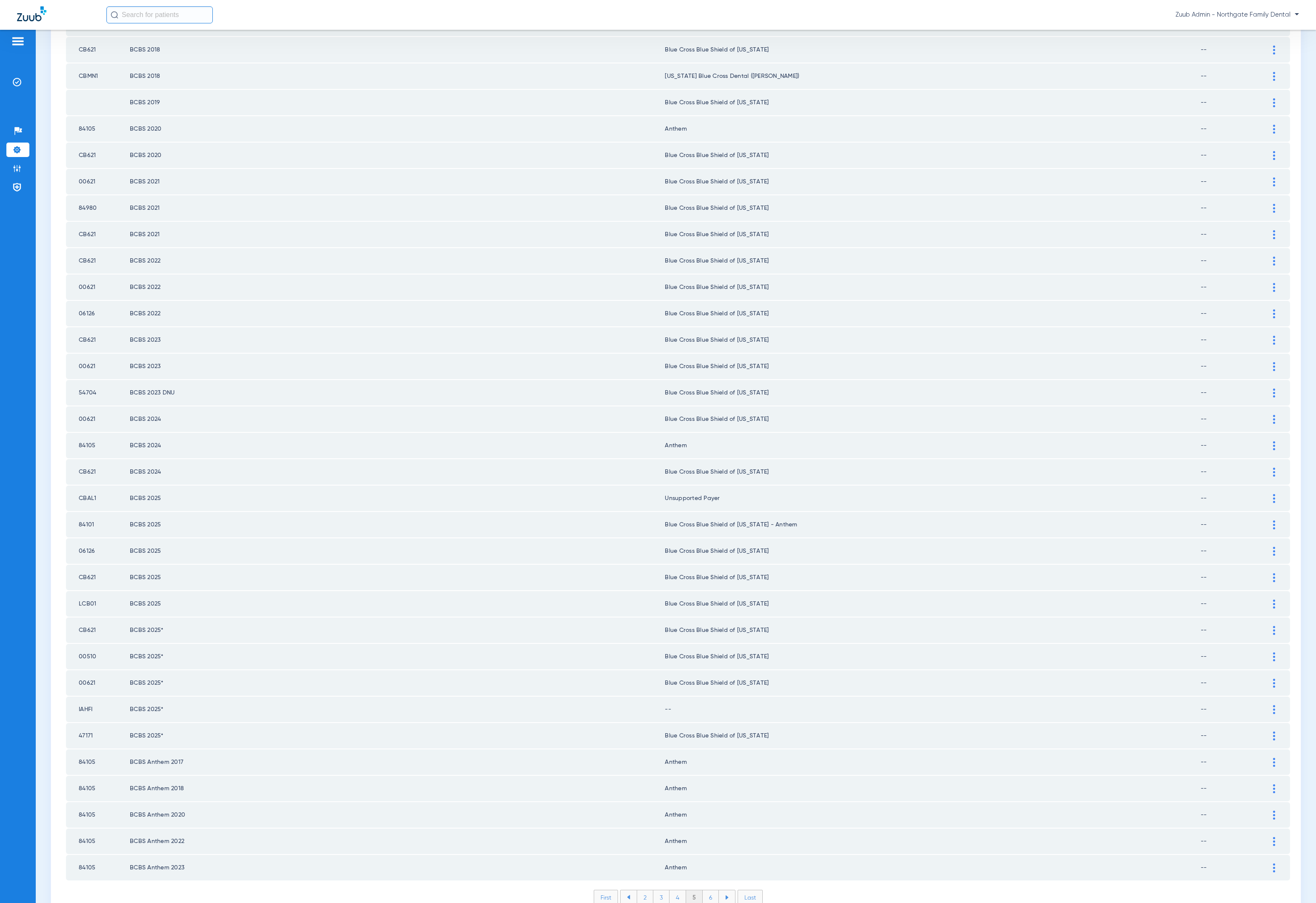
click at [700, 843] on div "Payer ID Payer Name in PMS Zuub Payer Name Network Status TLU36 BAS Unsupported…" at bounding box center [678, 229] width 1224 height 1377
click at [90, 696] on td "IAHFI" at bounding box center [98, 709] width 64 height 26
copy td "IAHFI"
click at [1267, 705] on div at bounding box center [1274, 709] width 15 height 9
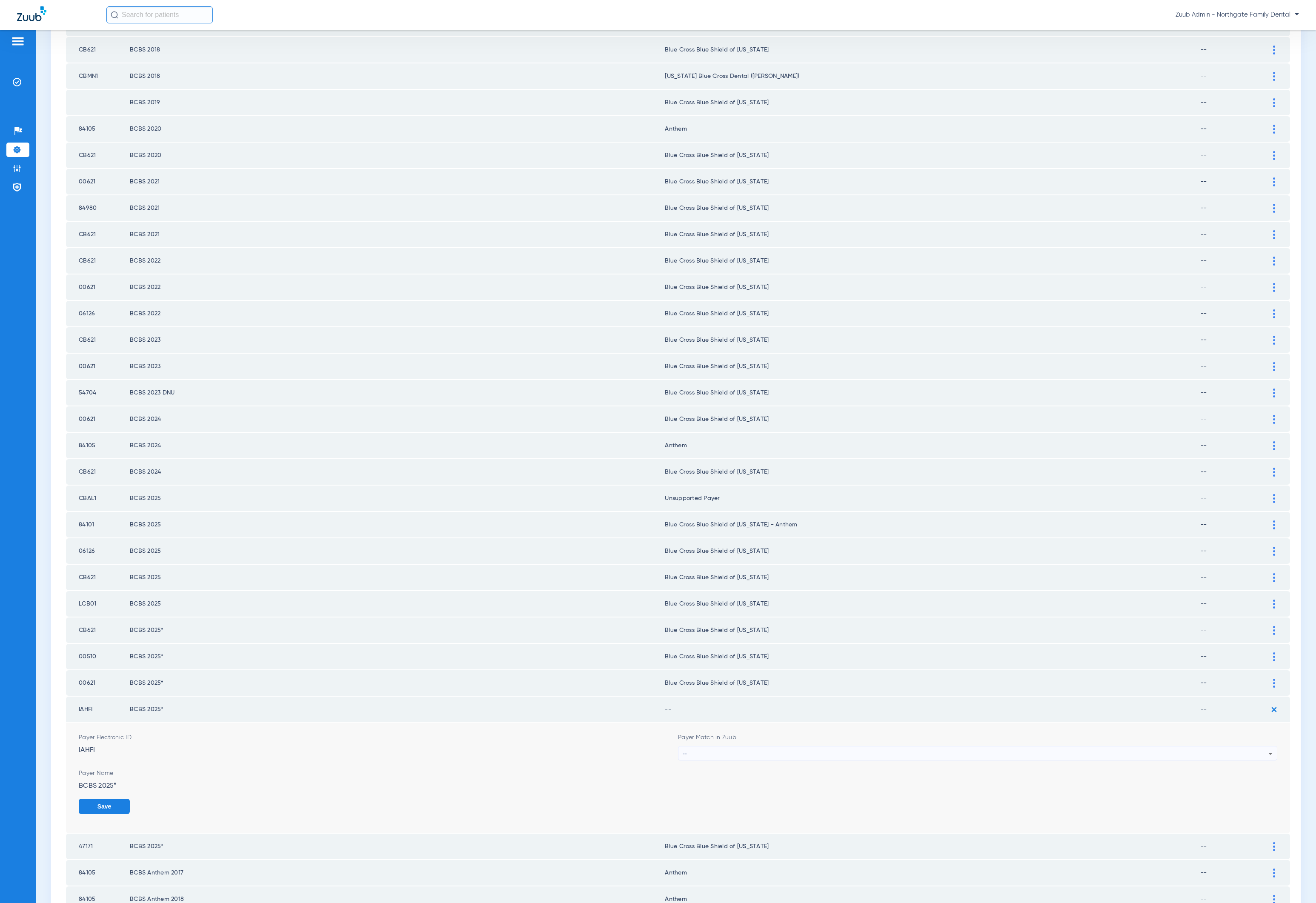
click at [1029, 746] on div "--" at bounding box center [976, 753] width 585 height 14
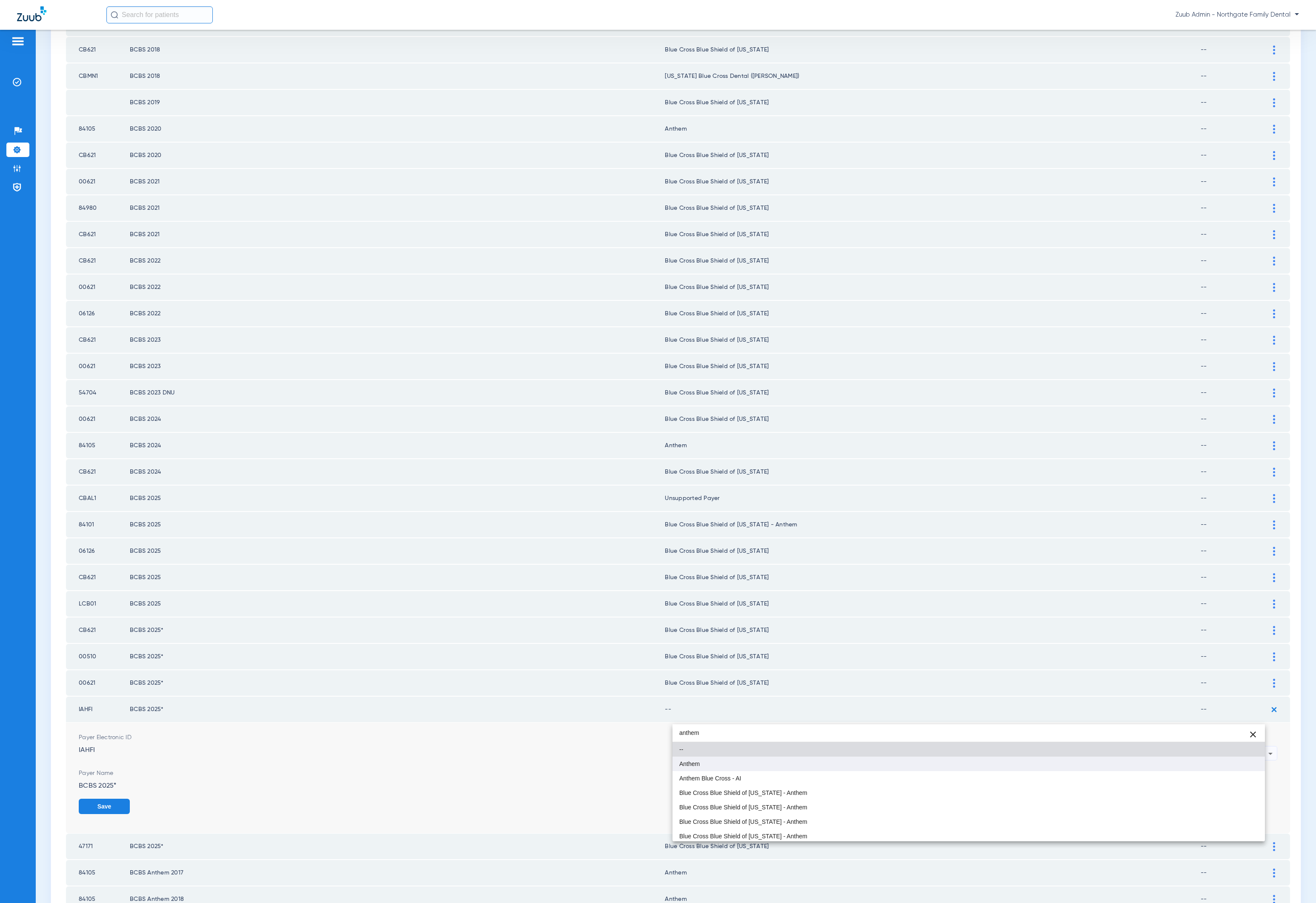
type input "anthem"
click at [1000, 762] on mat-option "Anthem" at bounding box center [969, 764] width 593 height 14
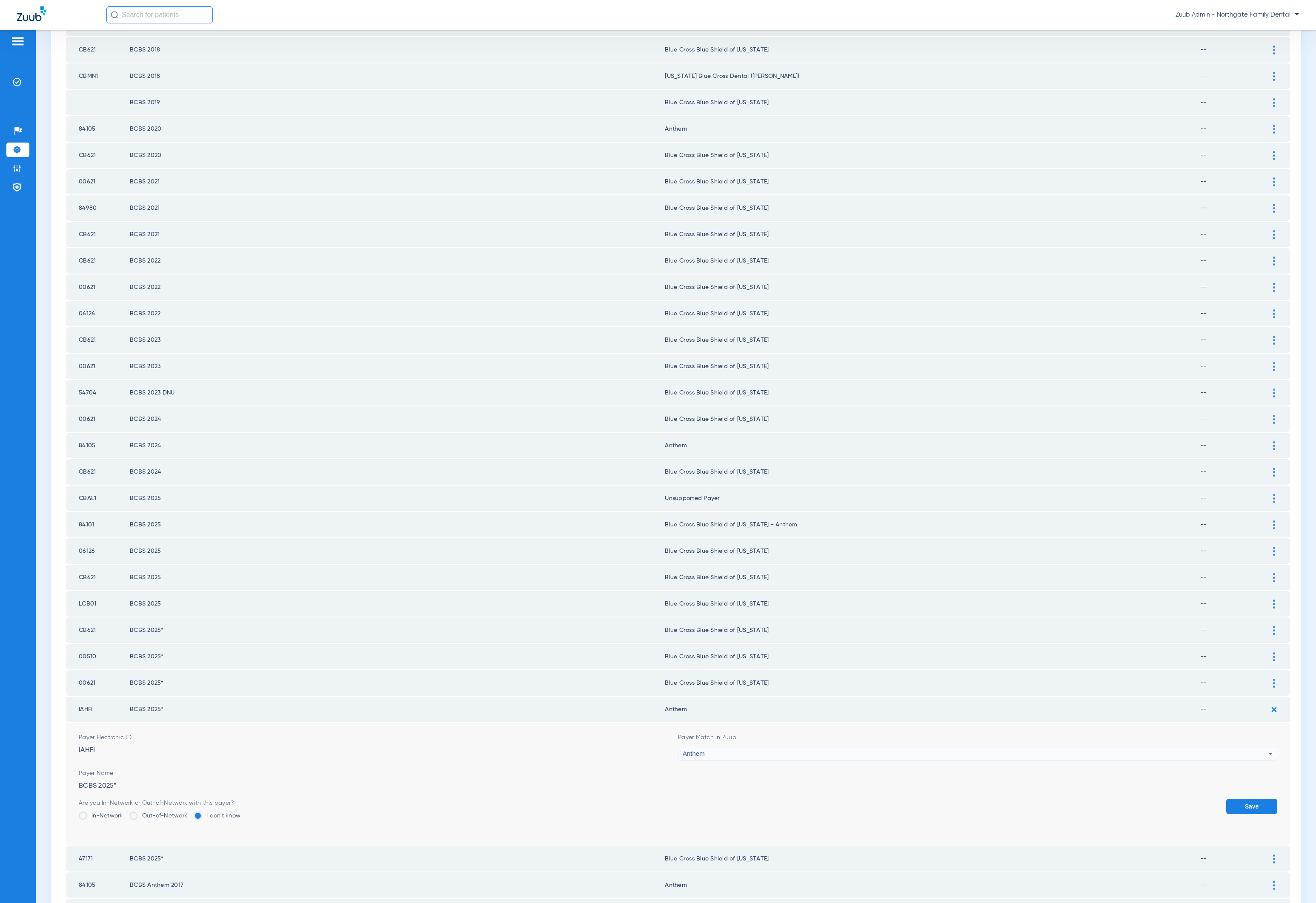
click at [1255, 799] on button "Save" at bounding box center [1251, 806] width 51 height 15
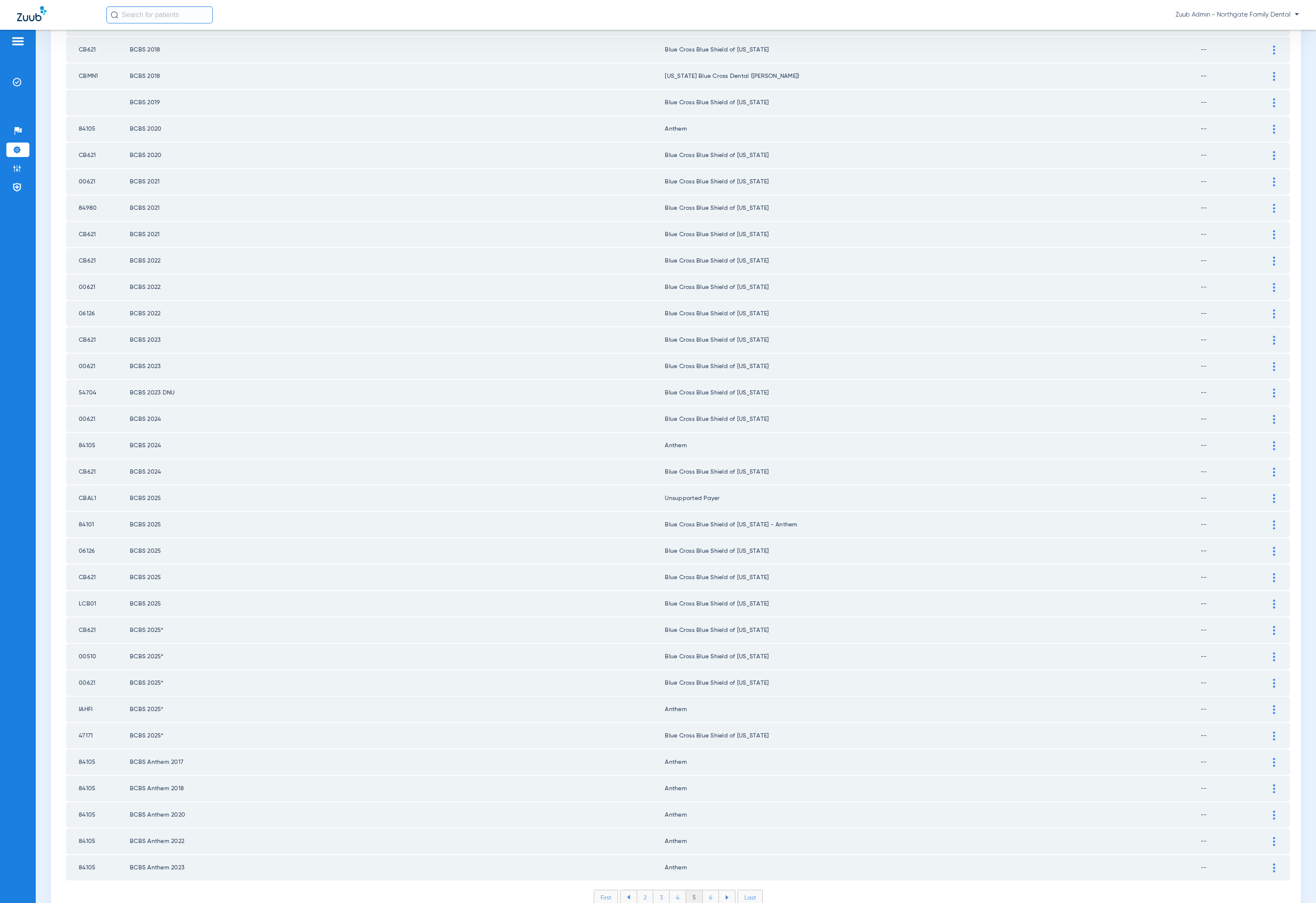
click at [703, 890] on li "6" at bounding box center [711, 897] width 16 height 14
click at [703, 890] on li "7" at bounding box center [711, 897] width 16 height 14
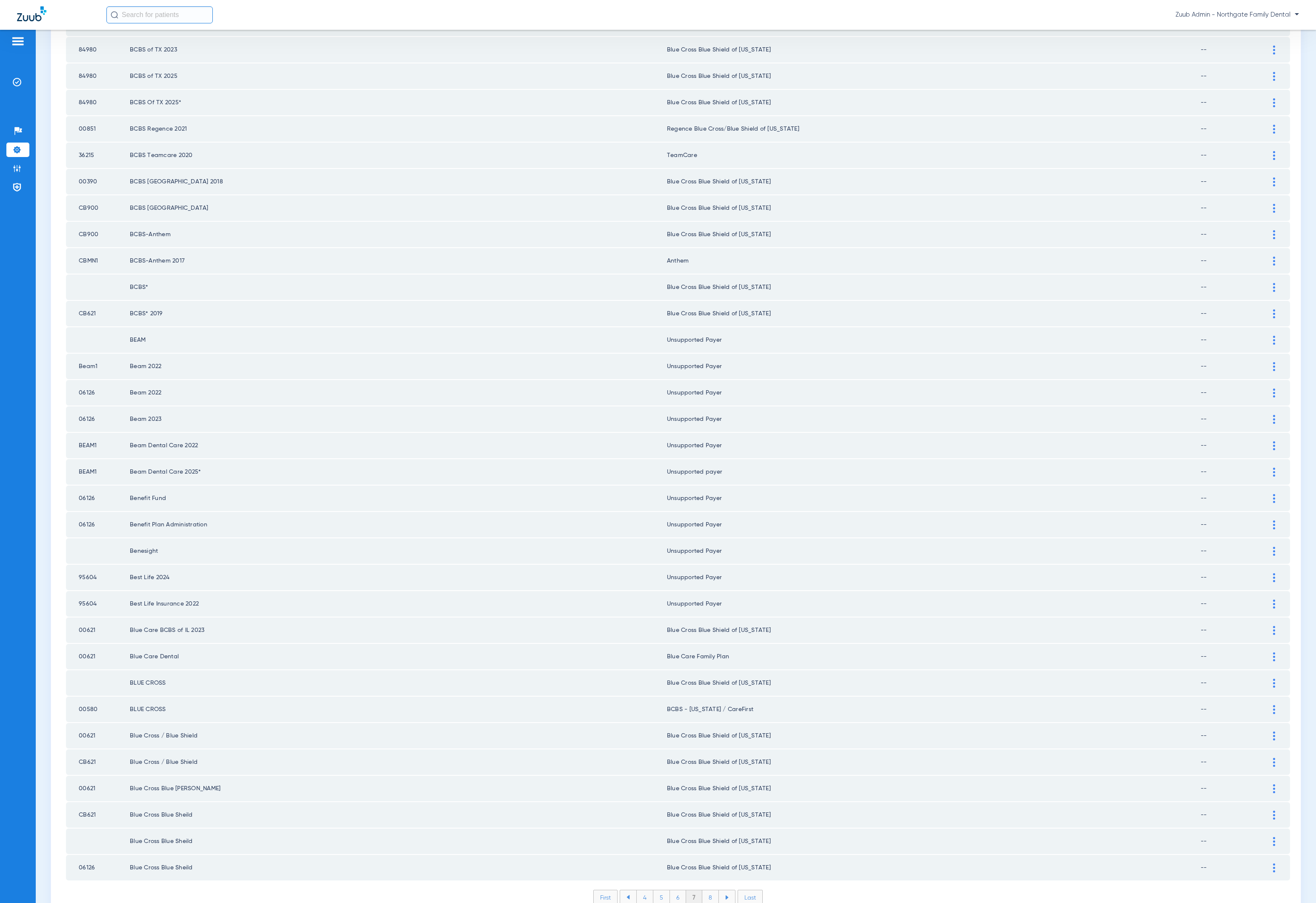
click at [707, 890] on li "8" at bounding box center [711, 897] width 16 height 14
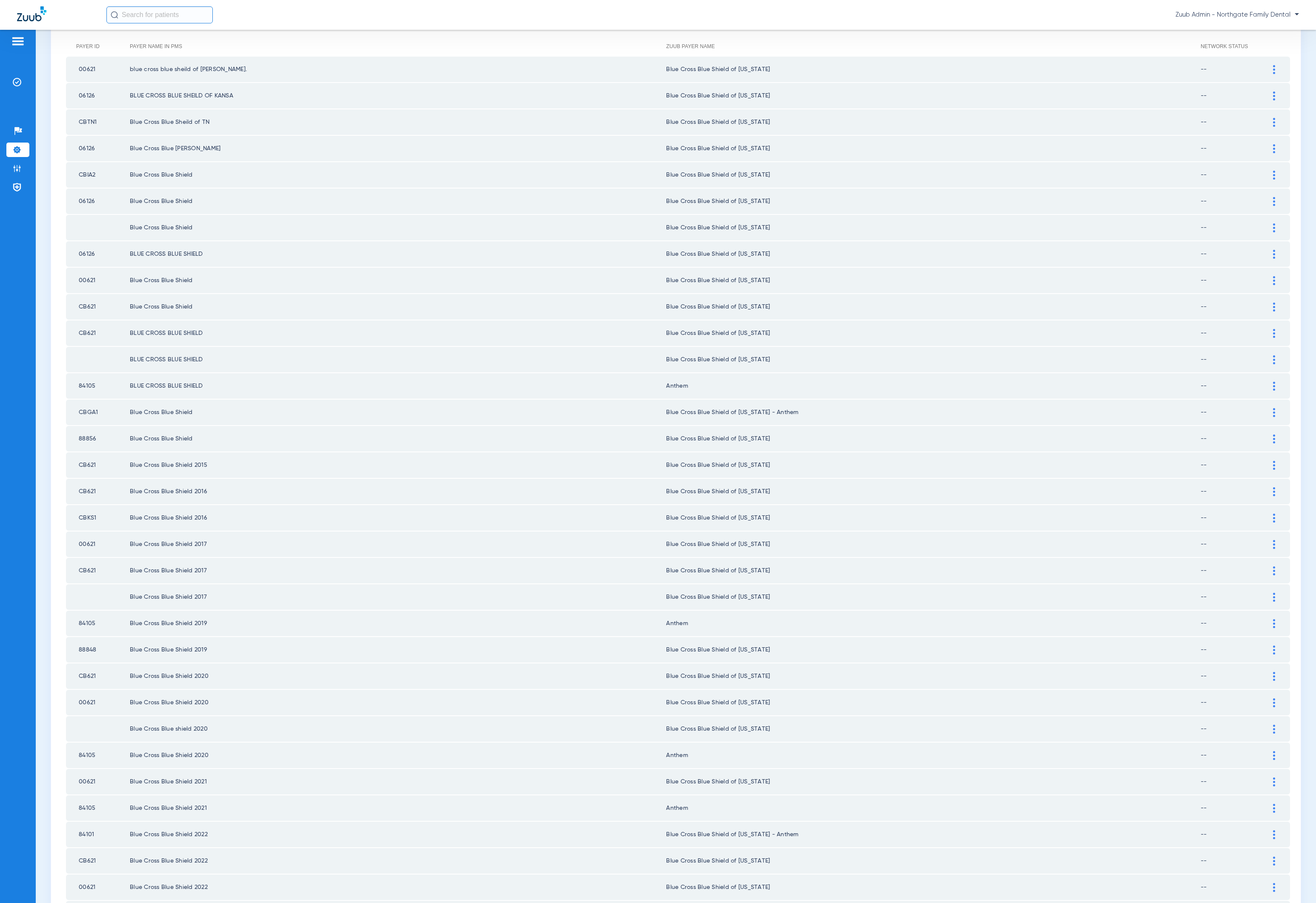
scroll to position [0, 0]
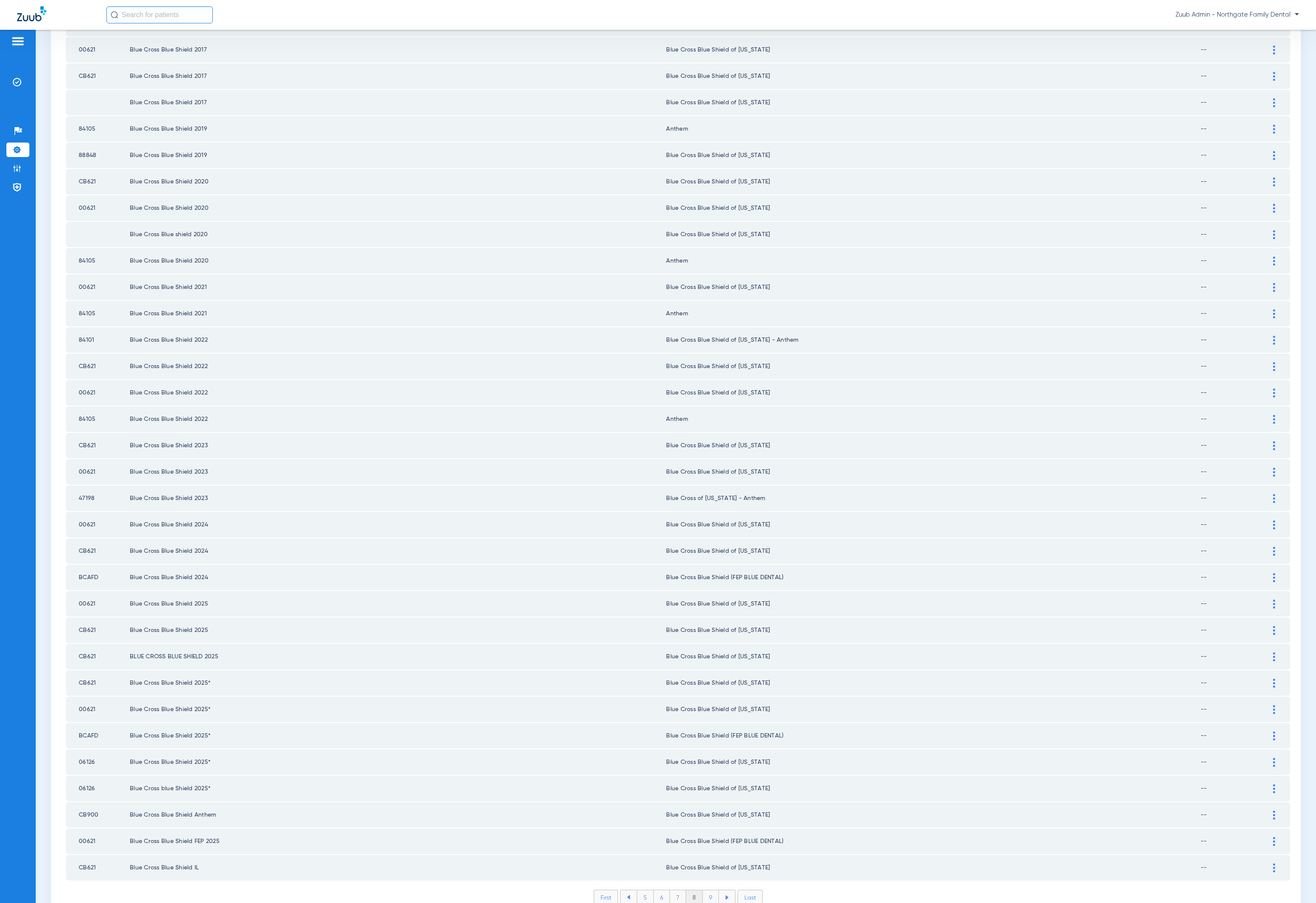
click at [707, 890] on li "9" at bounding box center [711, 897] width 16 height 14
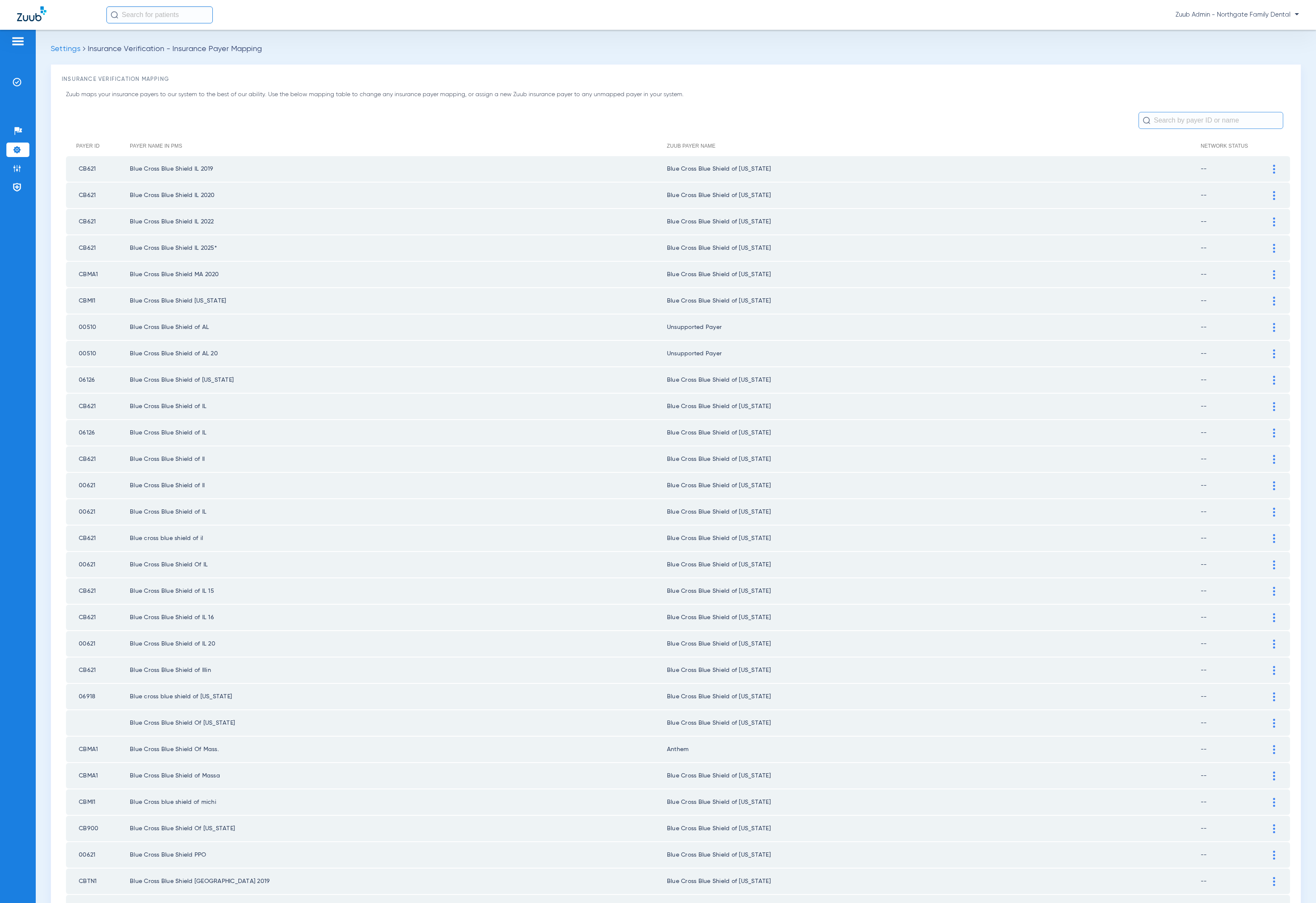
scroll to position [594, 0]
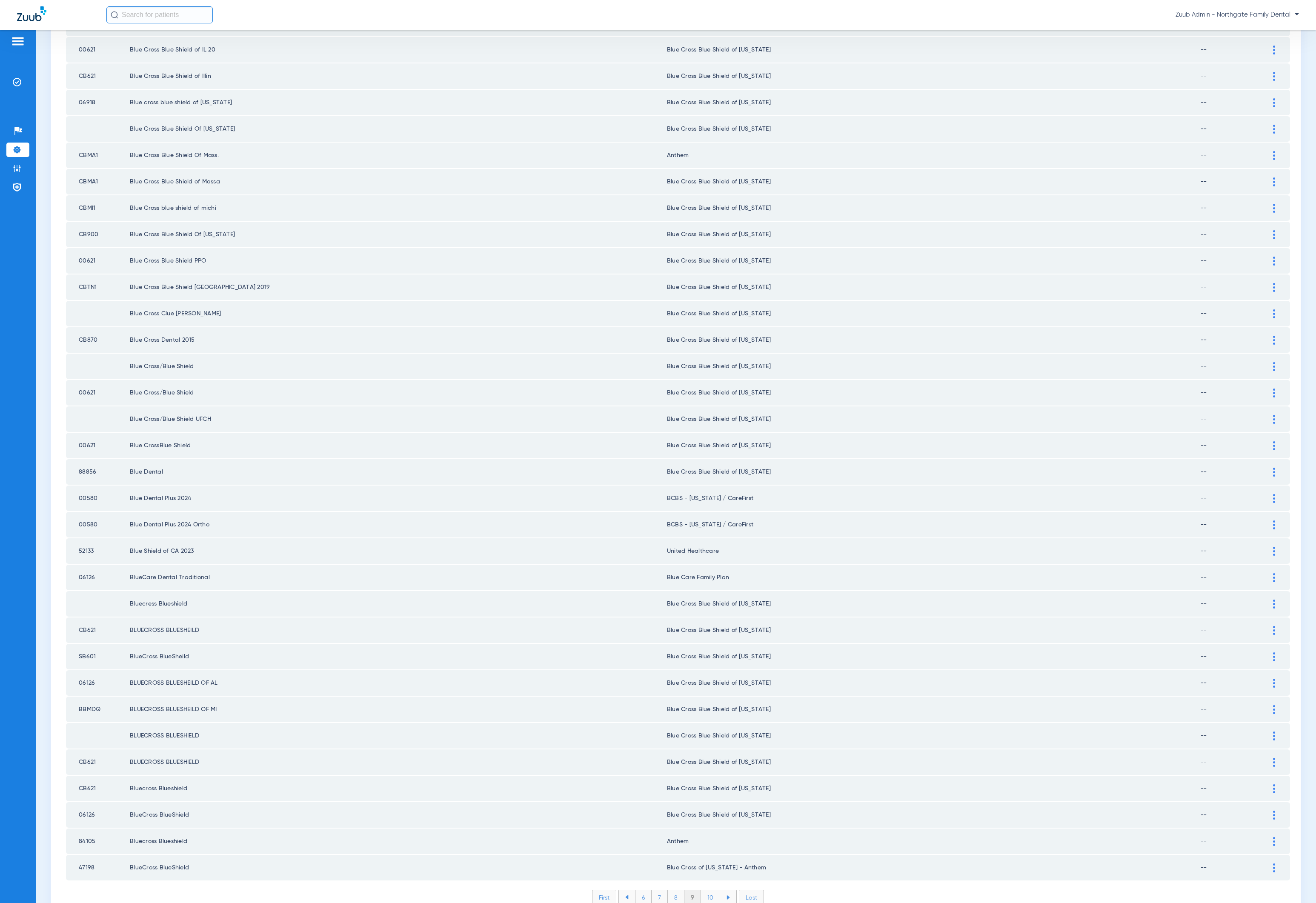
click at [707, 890] on li "10" at bounding box center [710, 897] width 19 height 14
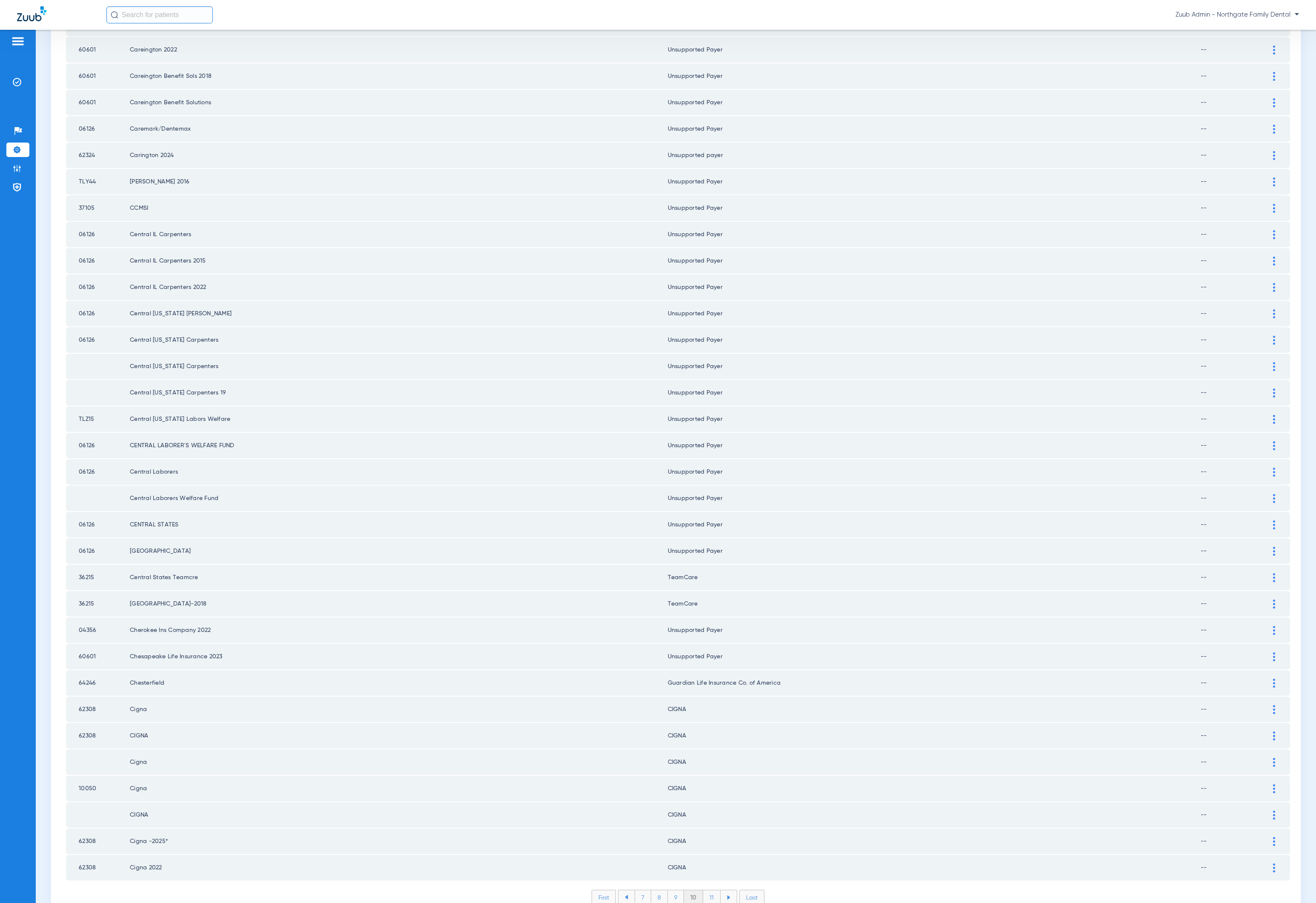
scroll to position [0, 0]
click at [707, 890] on li "11" at bounding box center [712, 897] width 18 height 14
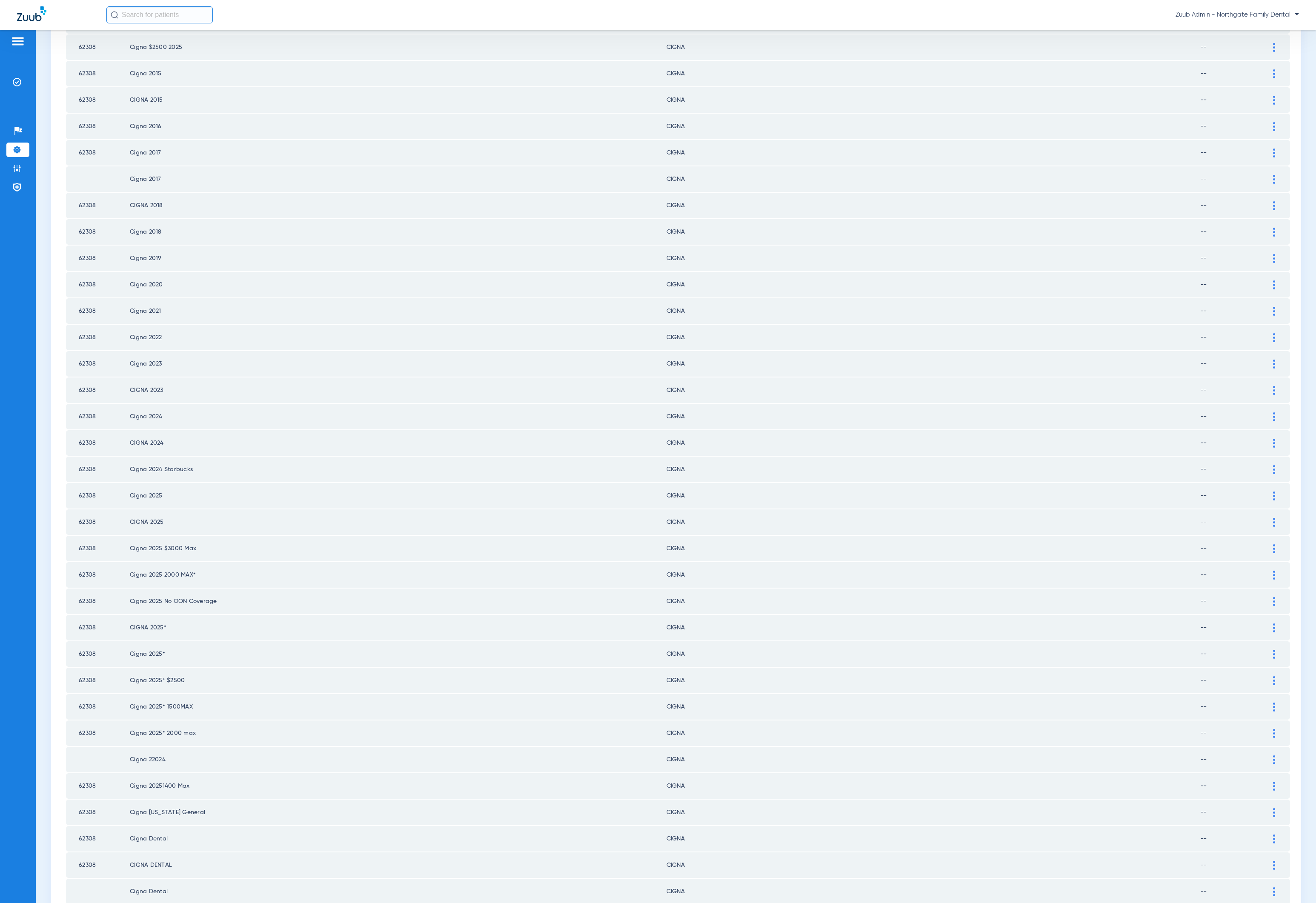
scroll to position [594, 0]
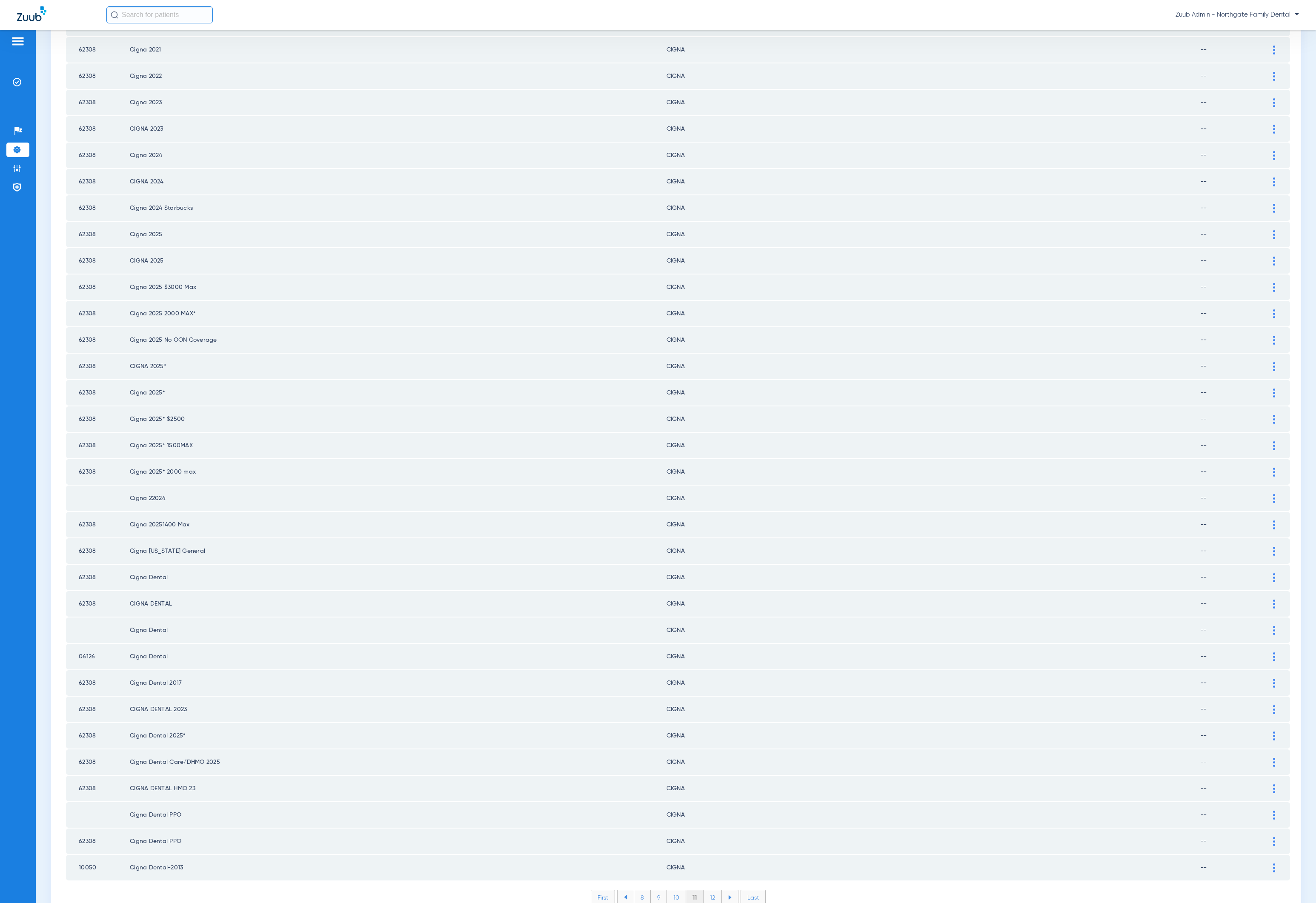
click at [707, 890] on li "12" at bounding box center [712, 897] width 18 height 14
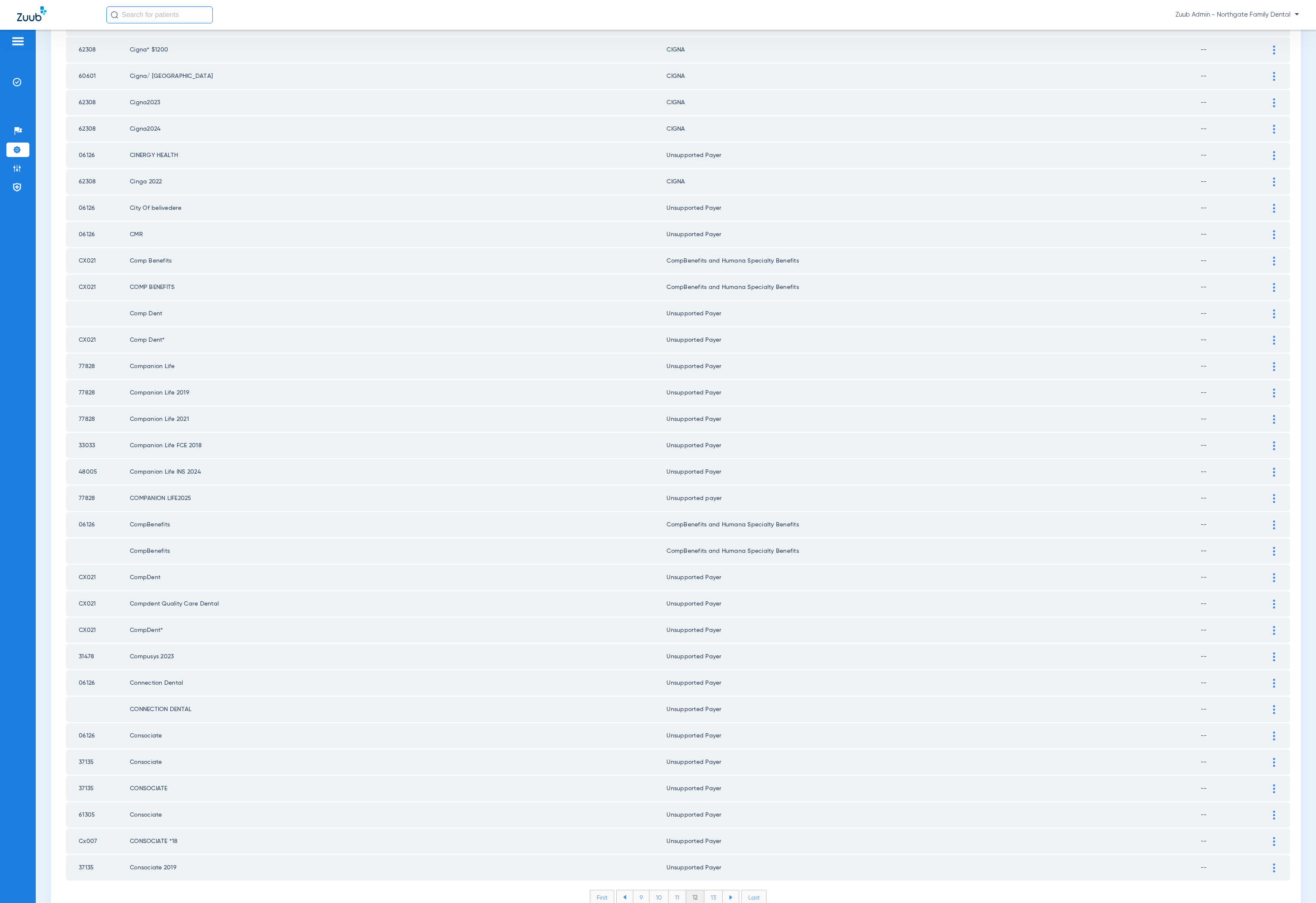
scroll to position [0, 0]
click at [707, 890] on li "13" at bounding box center [713, 897] width 18 height 14
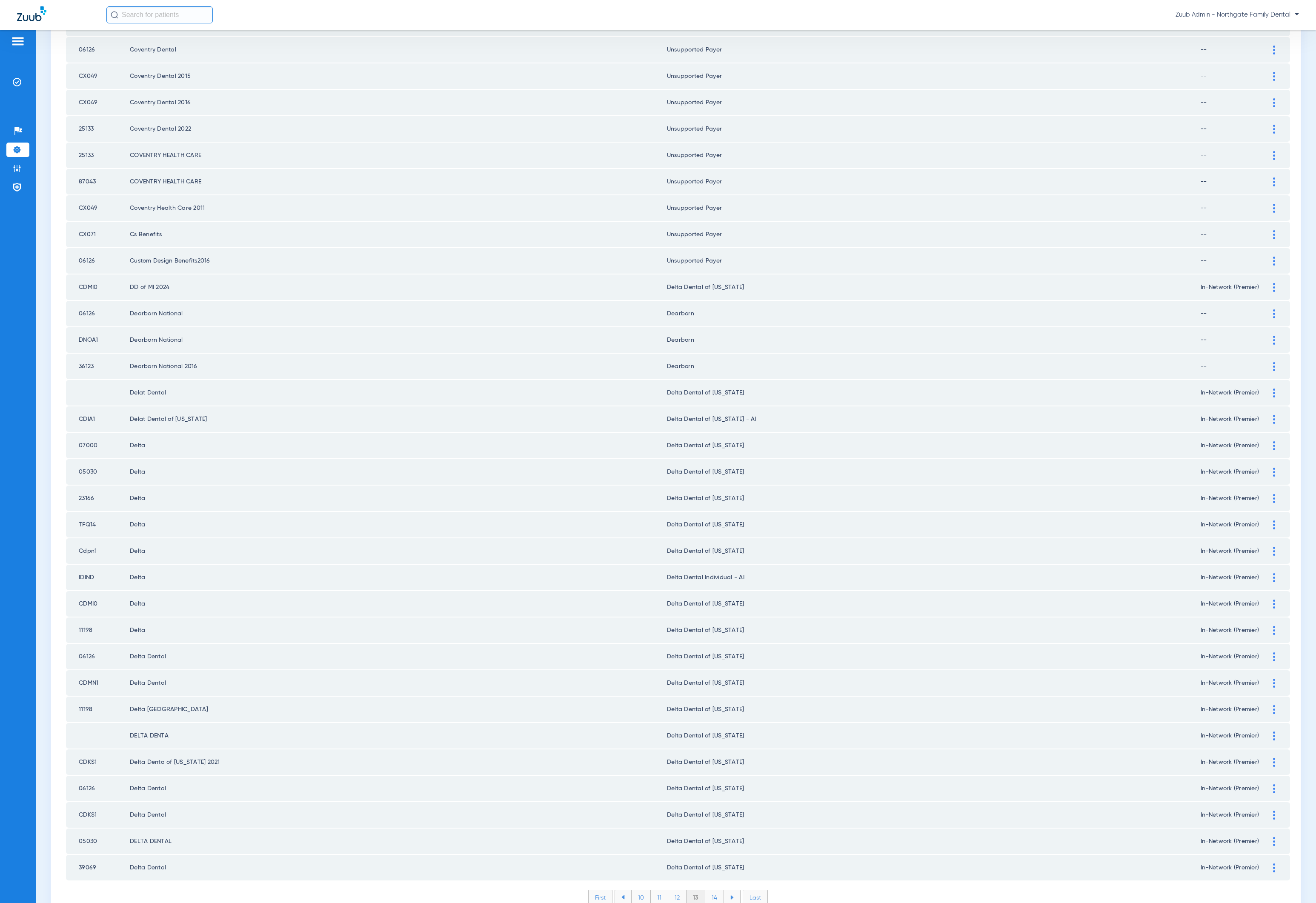
click at [707, 890] on li "14" at bounding box center [715, 897] width 19 height 14
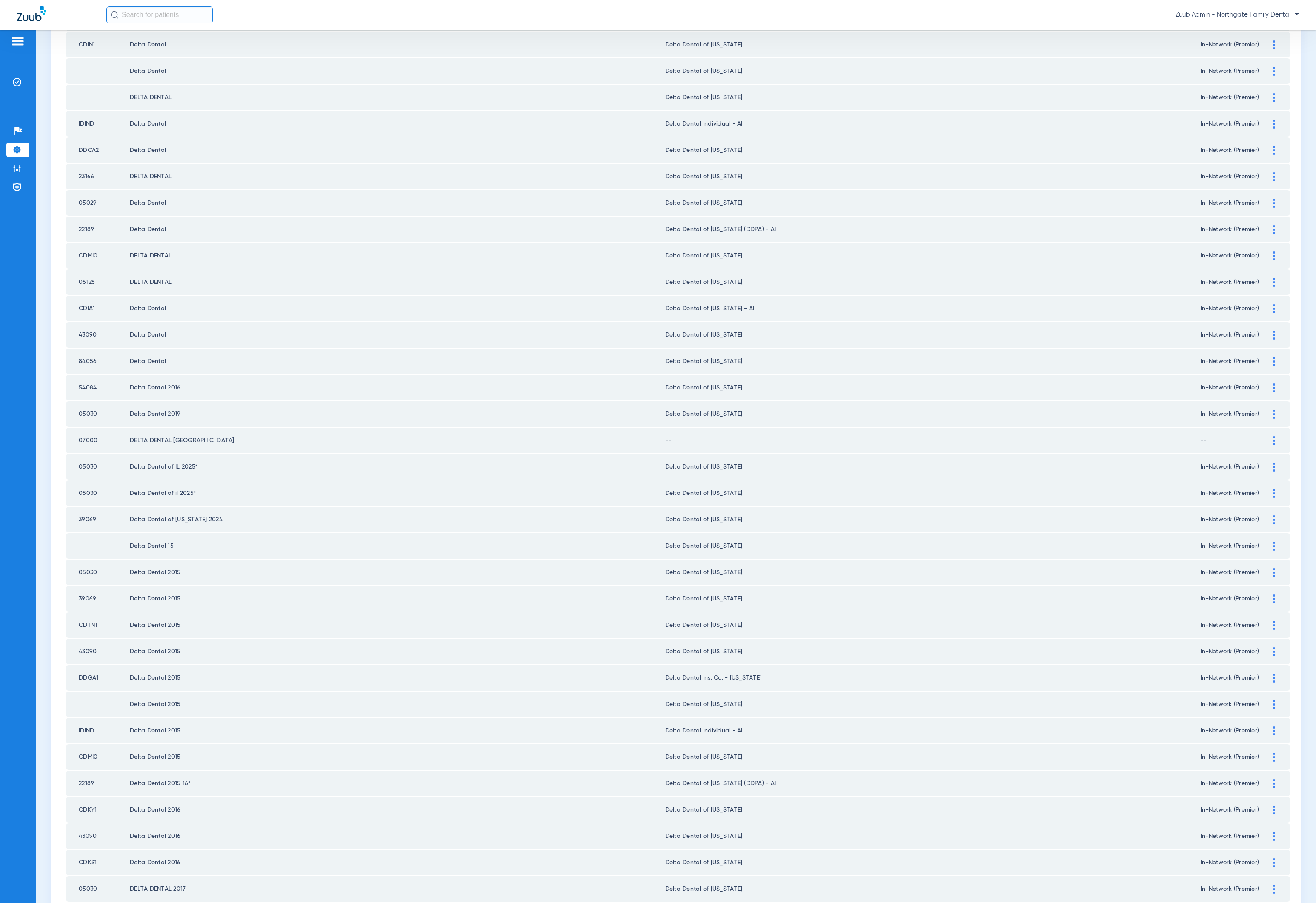
click at [1267, 436] on div at bounding box center [1274, 440] width 15 height 9
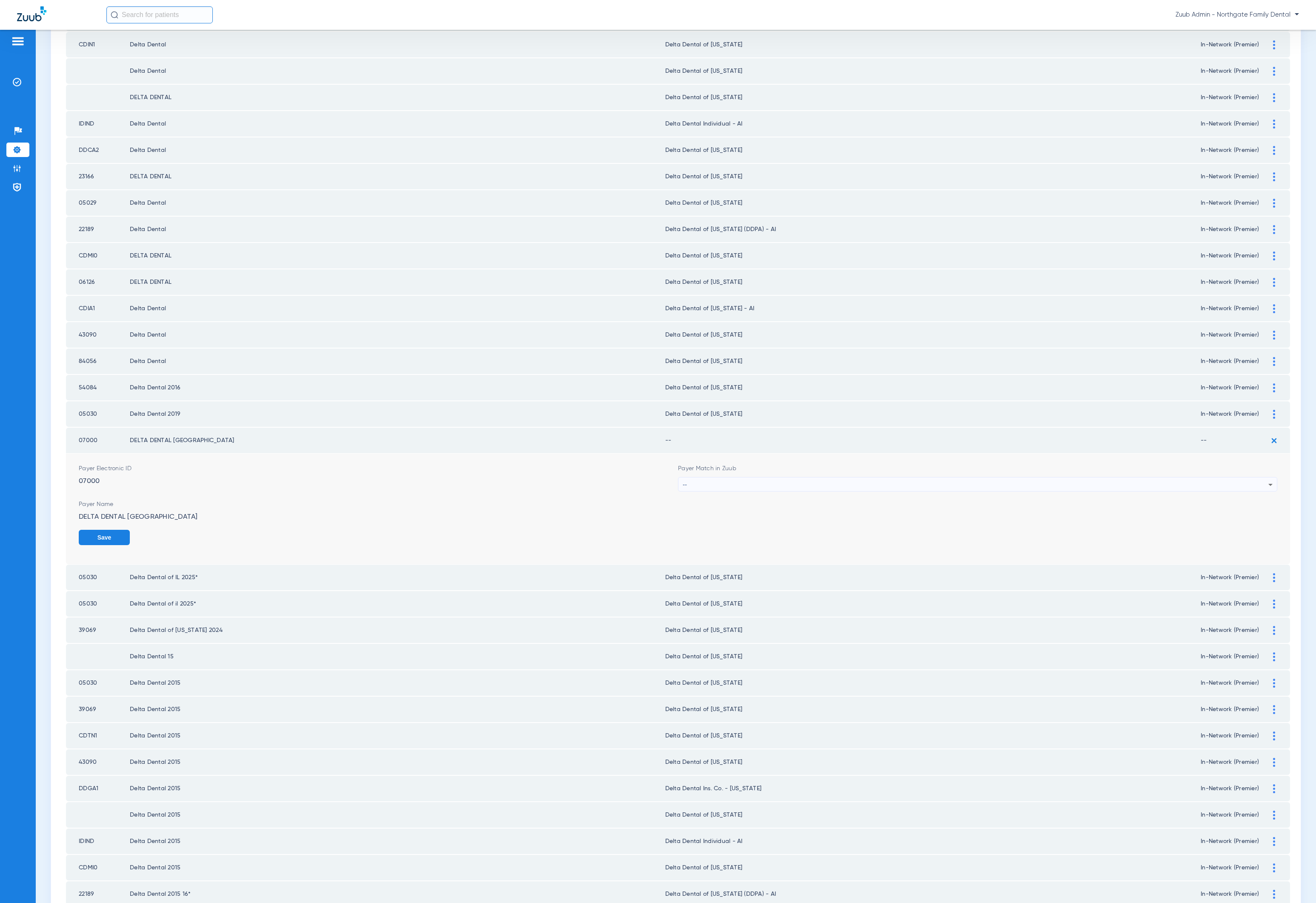
click at [1000, 477] on div "--" at bounding box center [976, 485] width 585 height 14
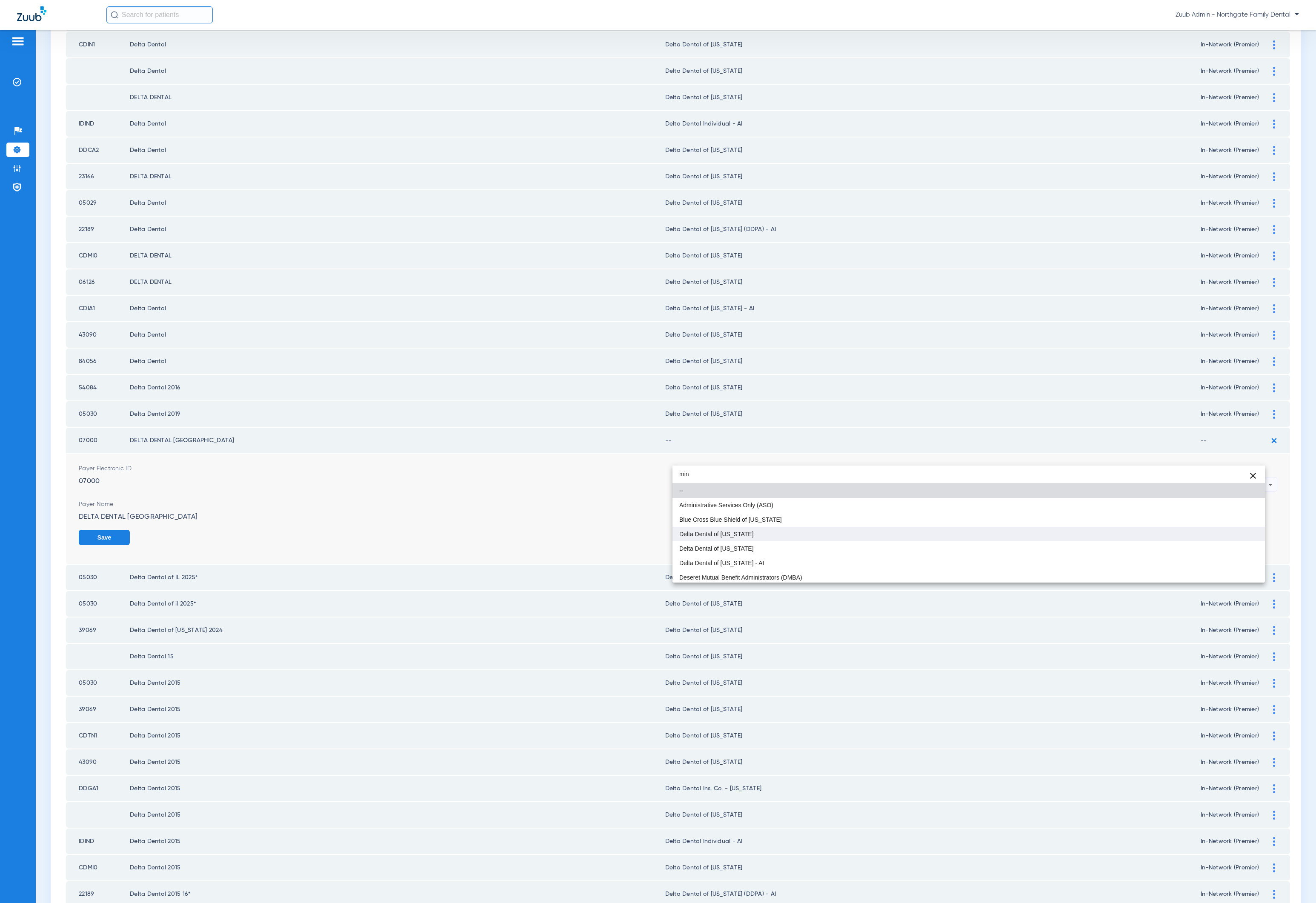
type input "min"
click at [866, 538] on mat-option "Delta Dental of [US_STATE]" at bounding box center [969, 534] width 593 height 14
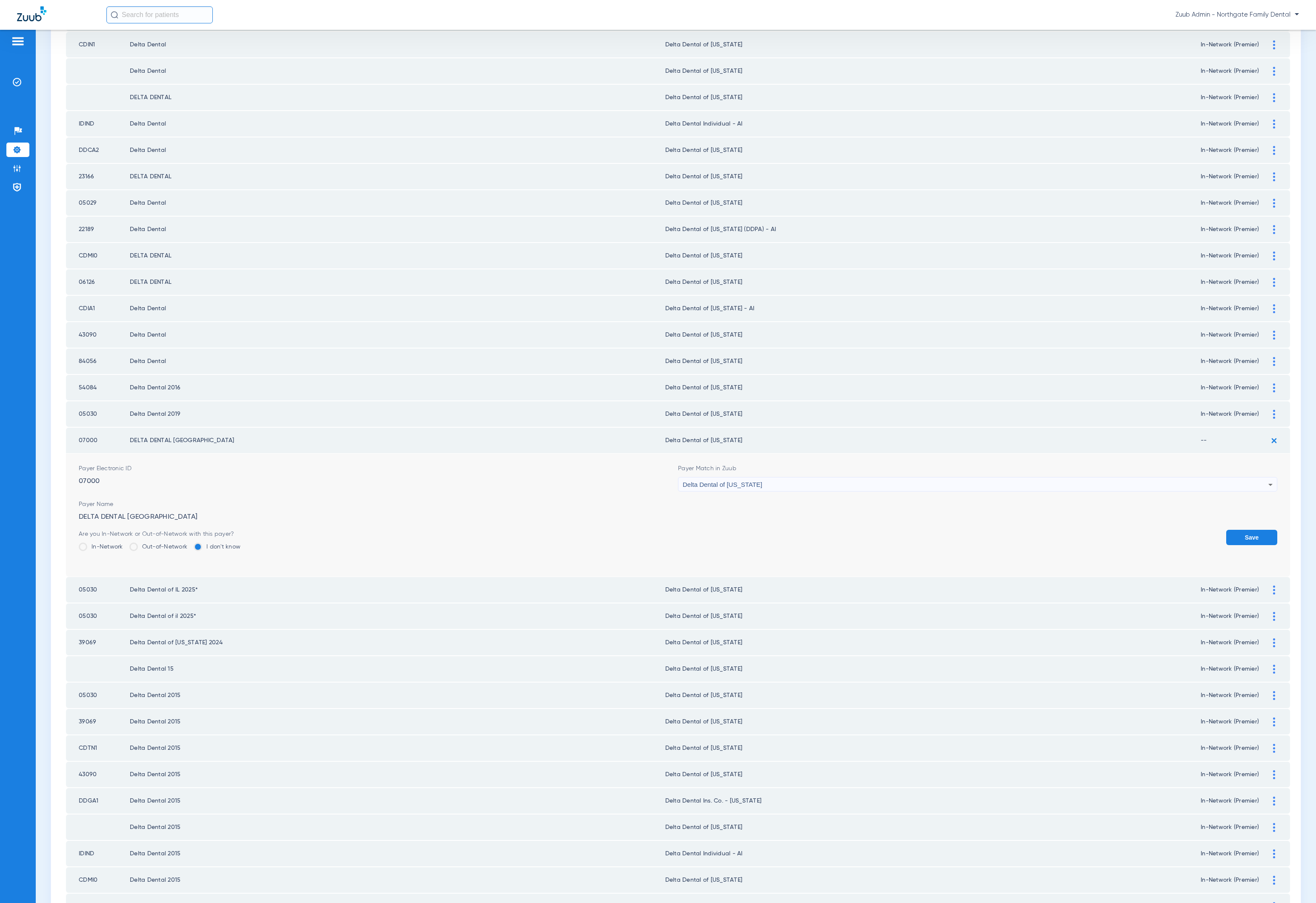
click at [120, 530] on div "Are you In-Network or Out-of-Network with this payer?" at bounding box center [160, 534] width 162 height 9
click at [115, 543] on label "In-Network" at bounding box center [101, 547] width 44 height 9
click at [125, 544] on input "In-Network" at bounding box center [125, 544] width 0 height 0
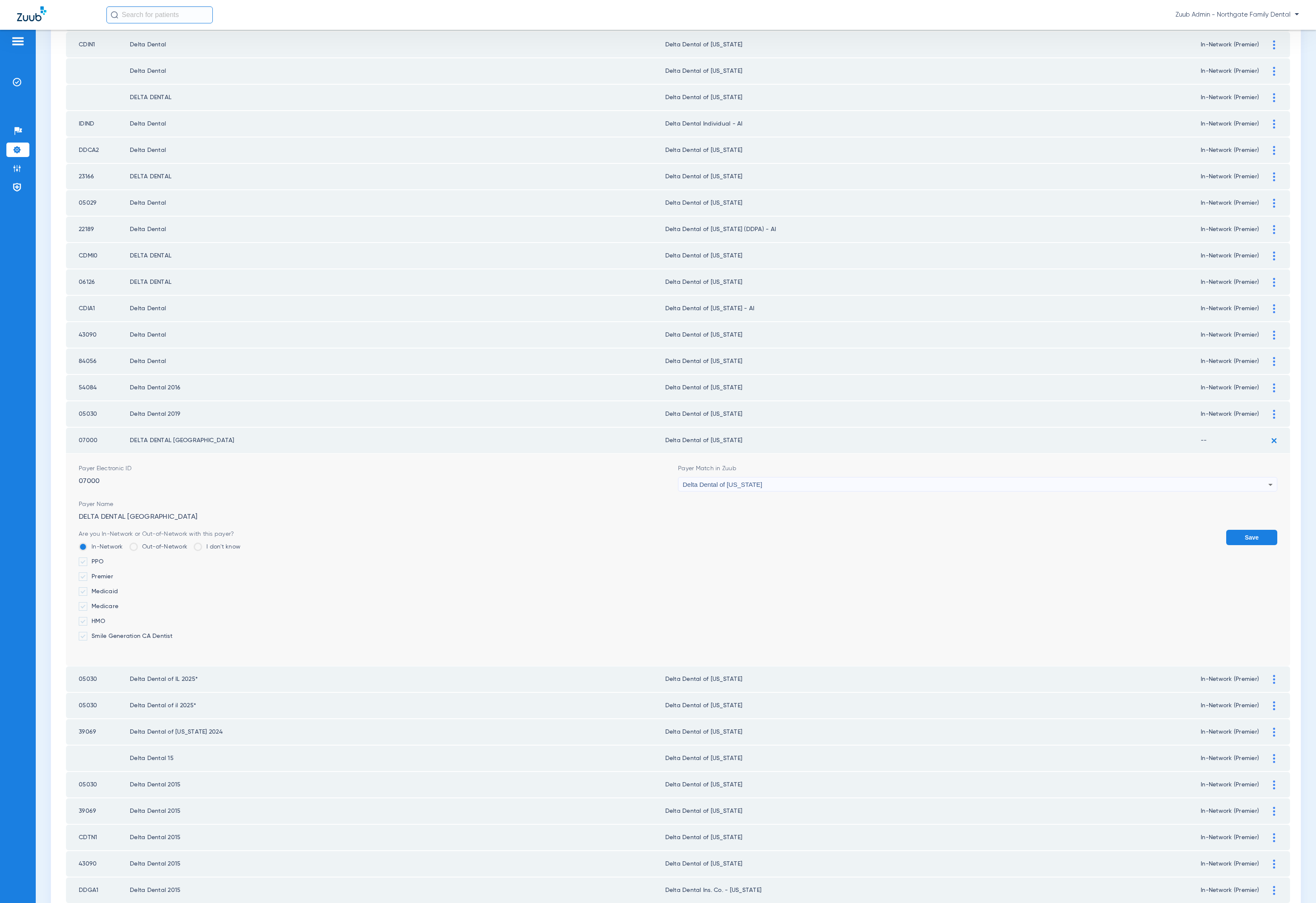
click at [108, 572] on label "Premier" at bounding box center [160, 576] width 162 height 9
click at [115, 574] on input "Premier" at bounding box center [115, 574] width 0 height 0
click at [1243, 530] on button "Save" at bounding box center [1251, 538] width 51 height 15
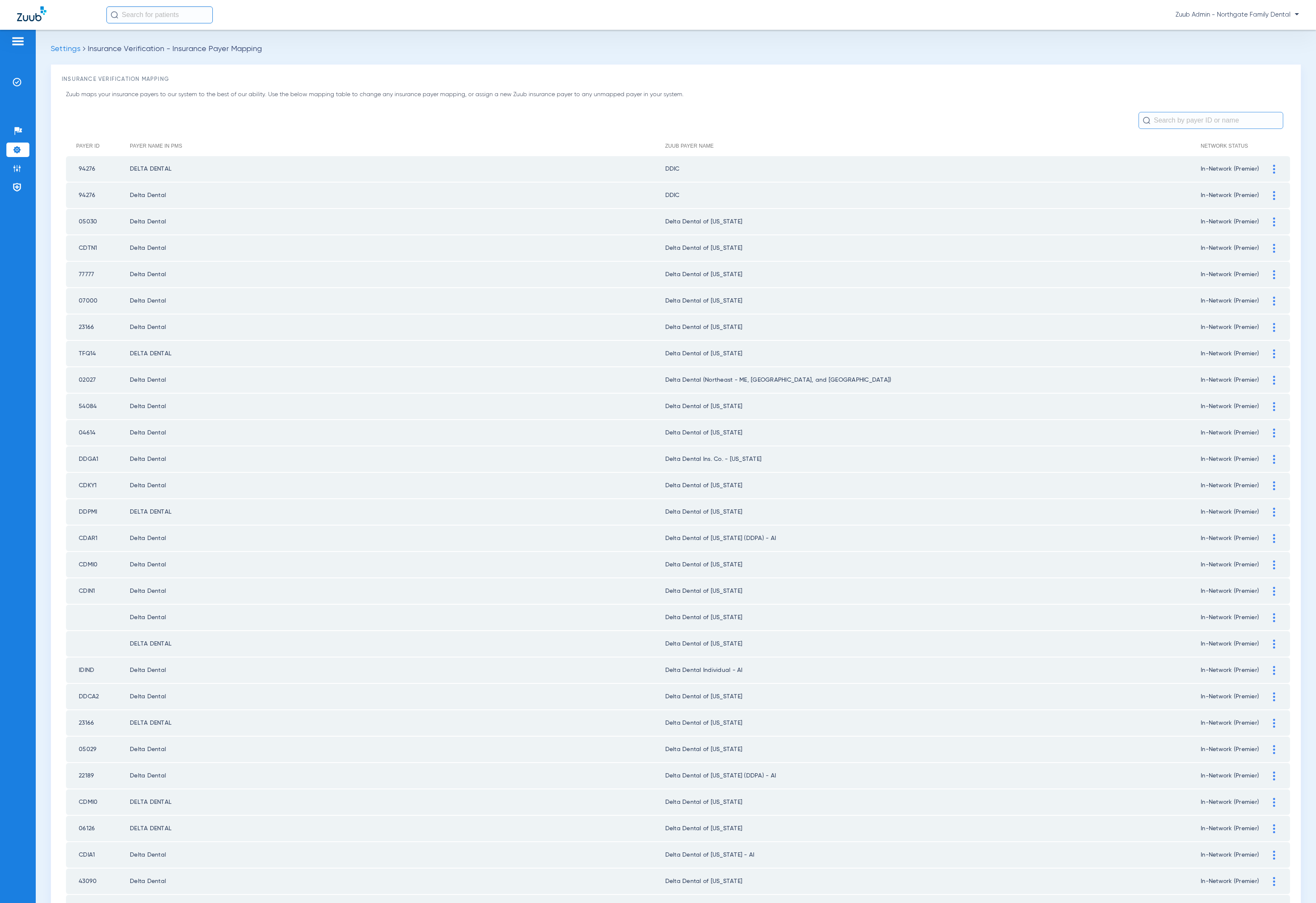
scroll to position [594, 0]
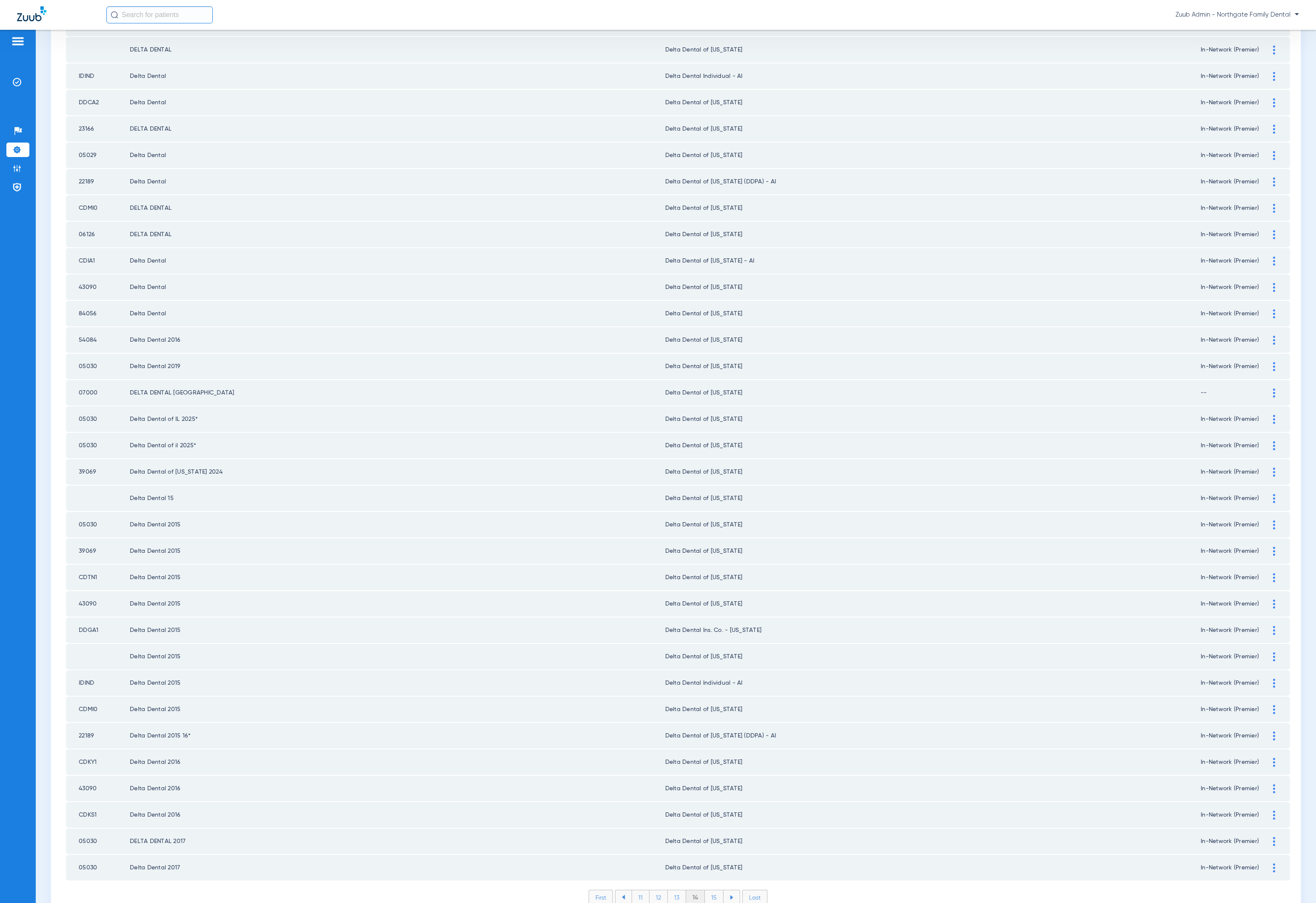
click at [709, 890] on li "15" at bounding box center [714, 897] width 19 height 14
click at [709, 890] on li "16" at bounding box center [715, 897] width 18 height 14
click at [711, 890] on li "17" at bounding box center [715, 897] width 18 height 14
click at [711, 890] on li "18" at bounding box center [715, 897] width 19 height 14
click at [711, 890] on li "19" at bounding box center [715, 897] width 18 height 14
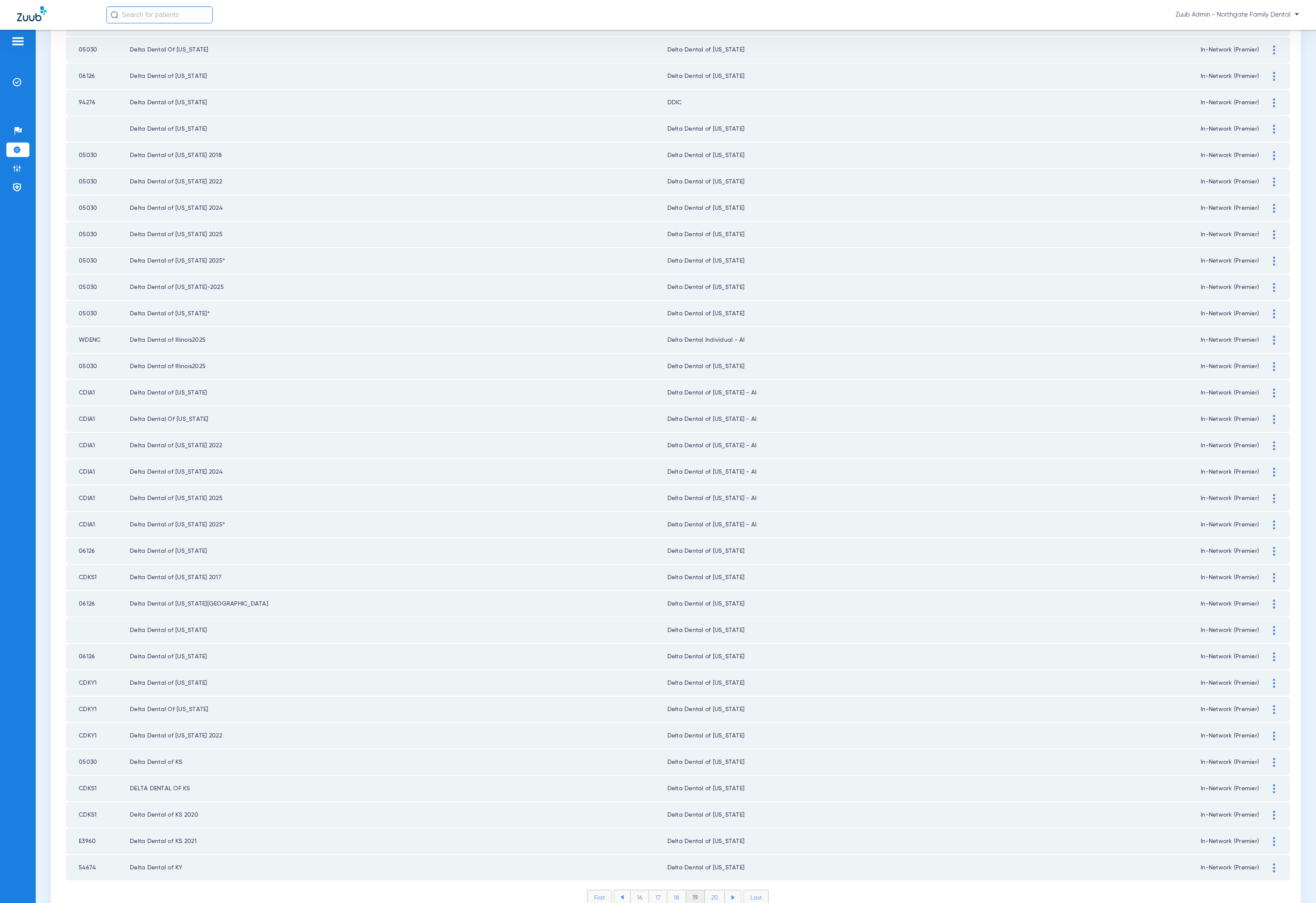
scroll to position [0, 0]
click at [711, 890] on li "20" at bounding box center [715, 897] width 20 height 14
click at [711, 890] on li "21" at bounding box center [715, 897] width 18 height 14
click at [711, 890] on li "22" at bounding box center [716, 897] width 19 height 14
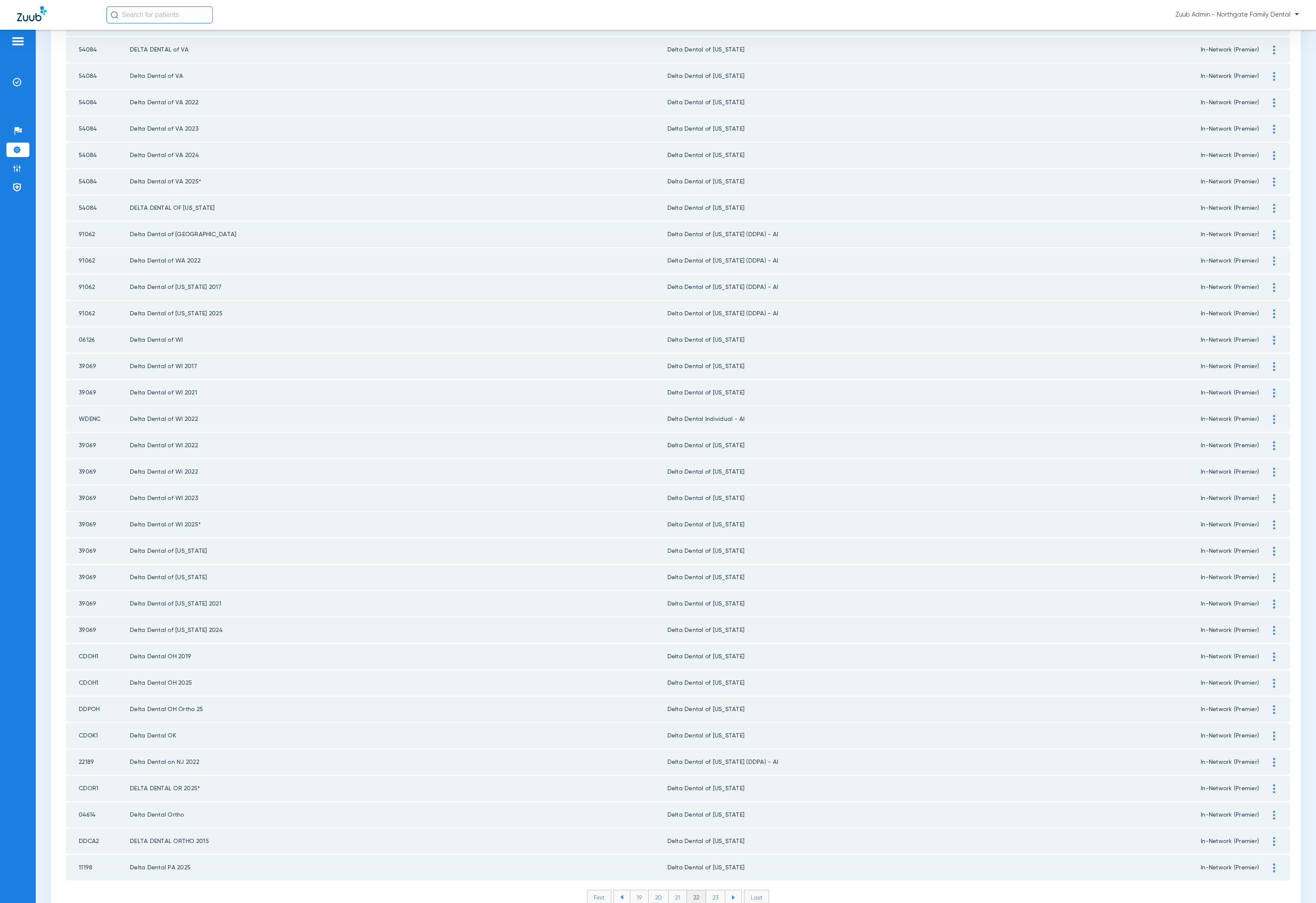
click at [711, 890] on li "23" at bounding box center [716, 897] width 19 height 14
click at [711, 890] on li "24" at bounding box center [716, 897] width 20 height 14
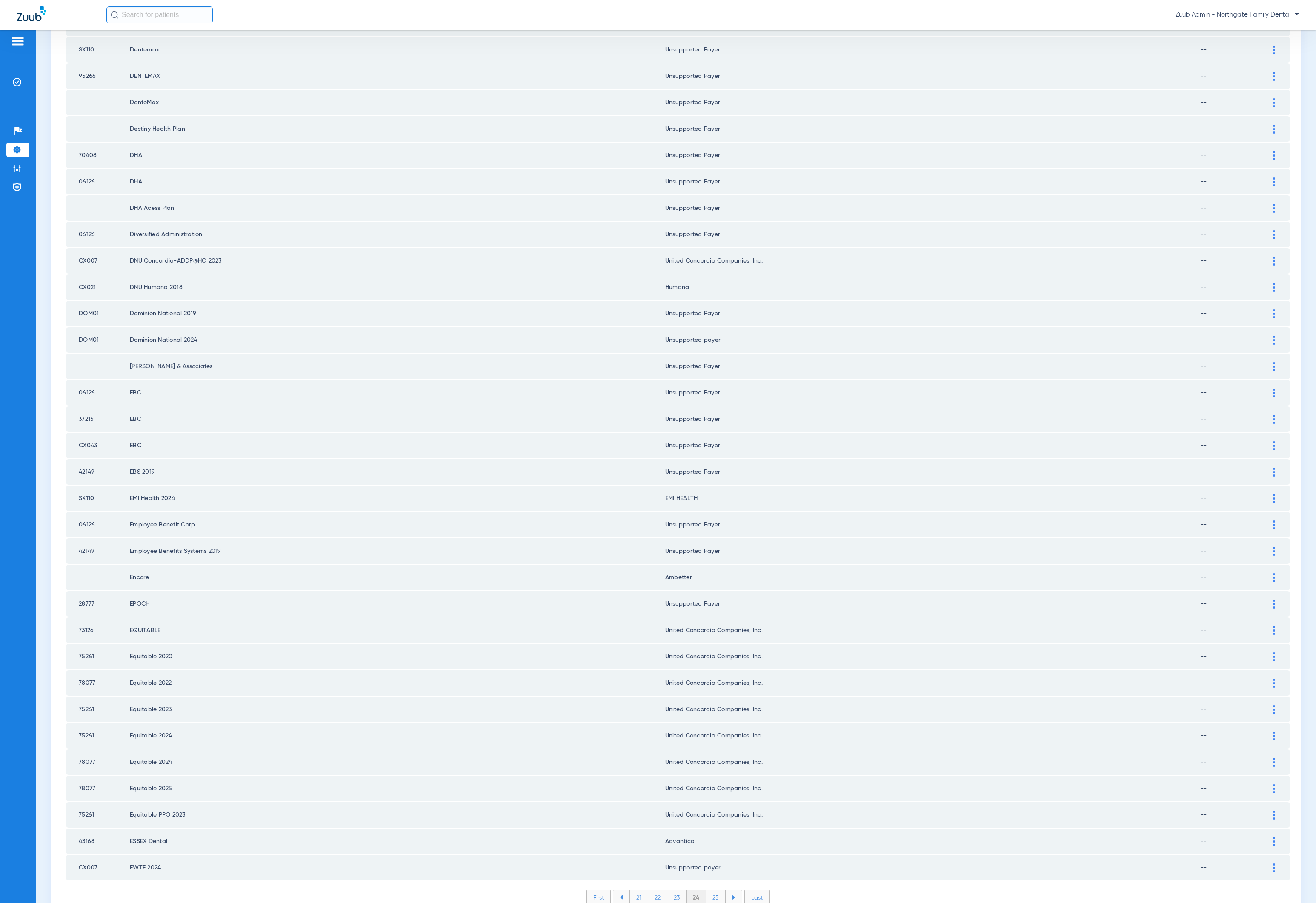
click at [711, 890] on li "25" at bounding box center [716, 897] width 20 height 14
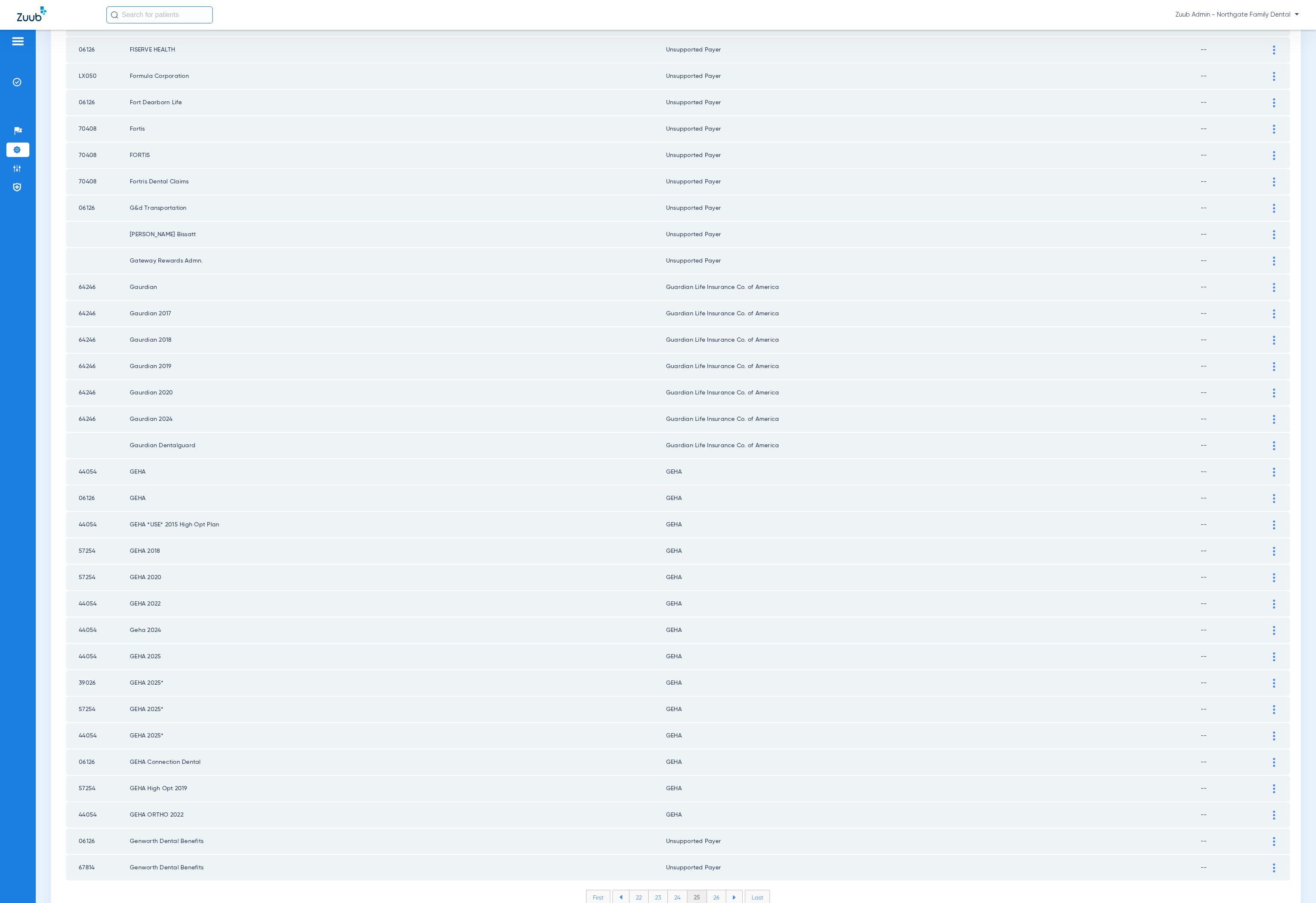
click at [711, 890] on li "26" at bounding box center [716, 897] width 19 height 14
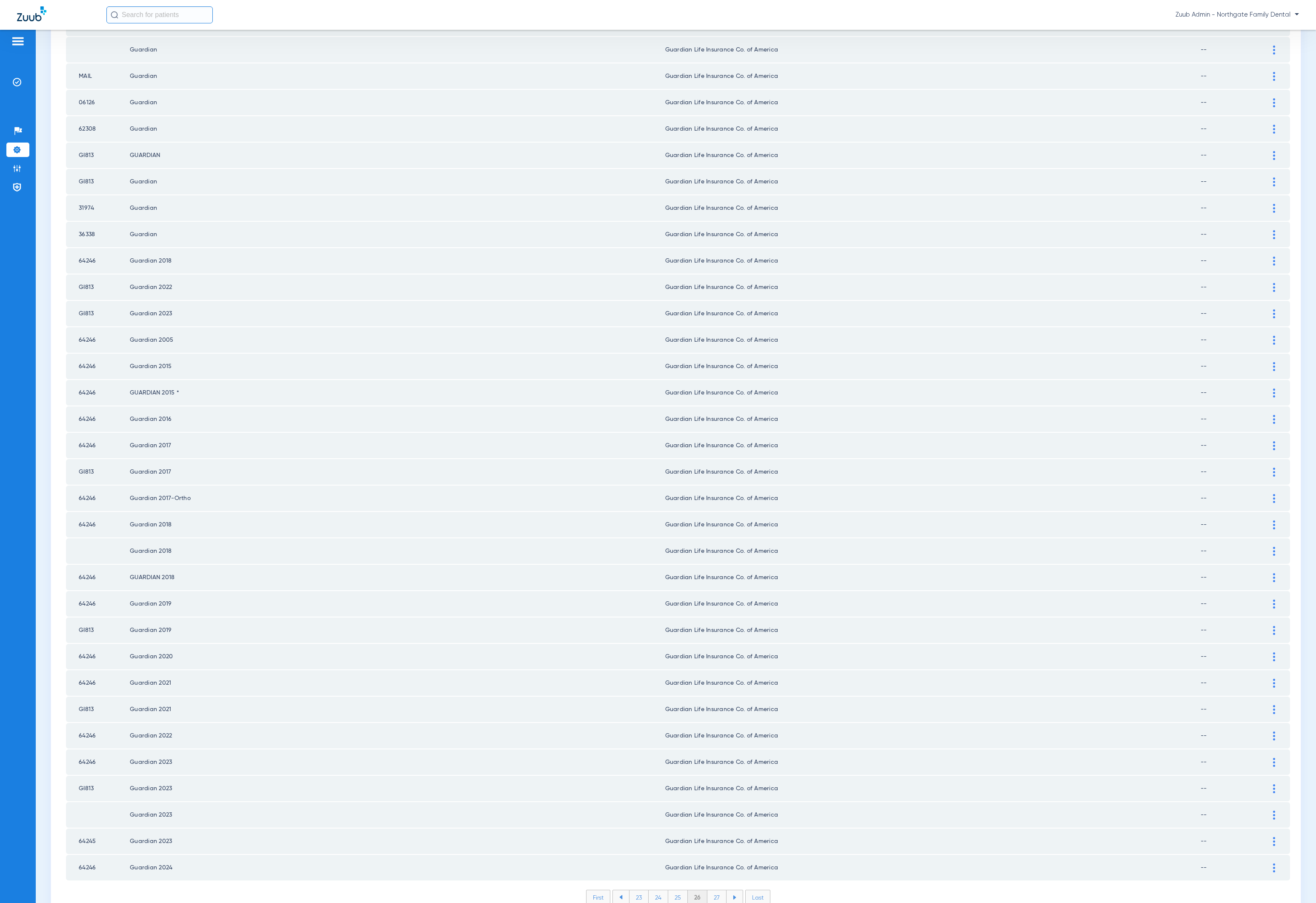
click at [711, 890] on li "27" at bounding box center [717, 897] width 19 height 14
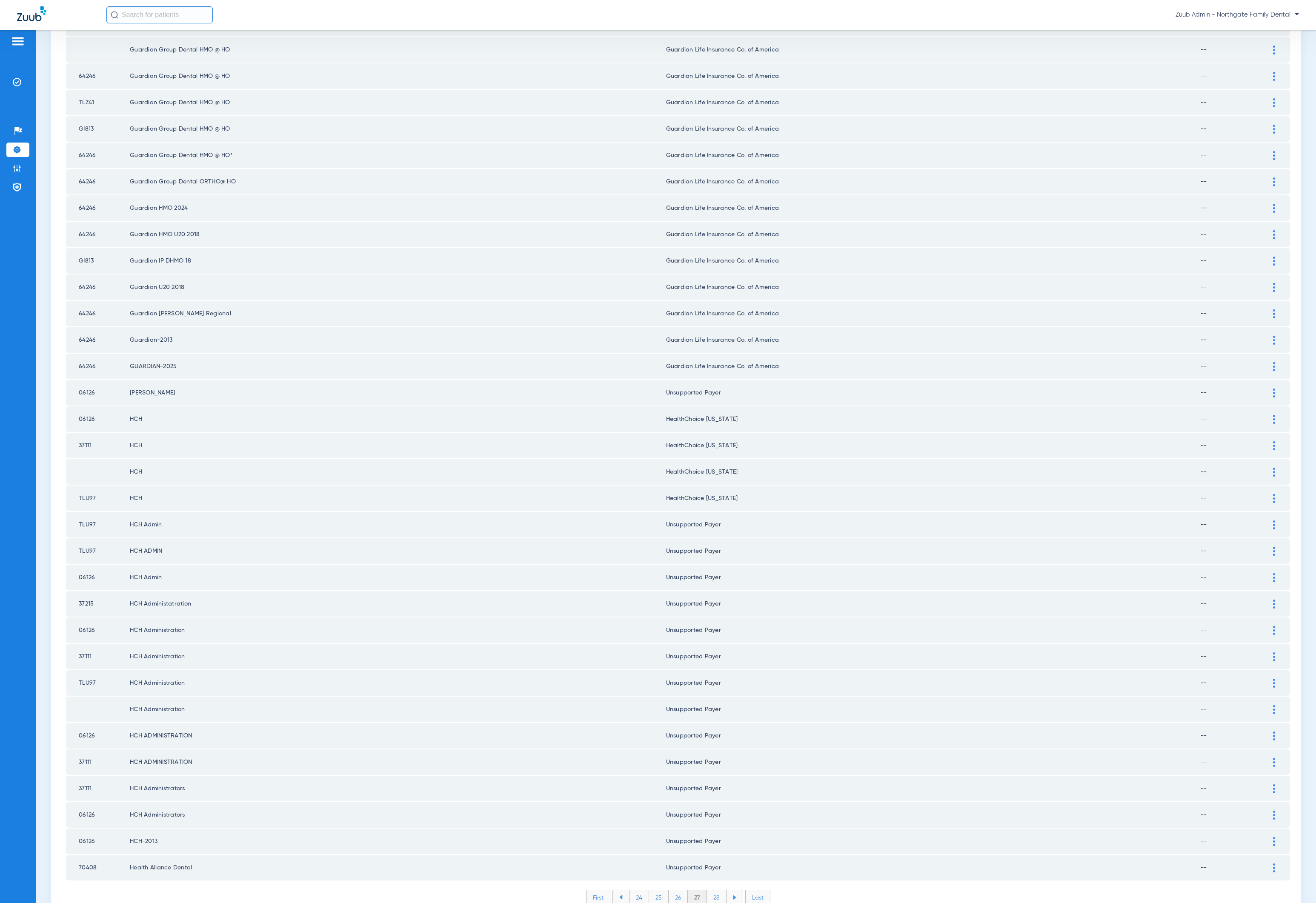
click at [711, 890] on li "28" at bounding box center [717, 897] width 20 height 14
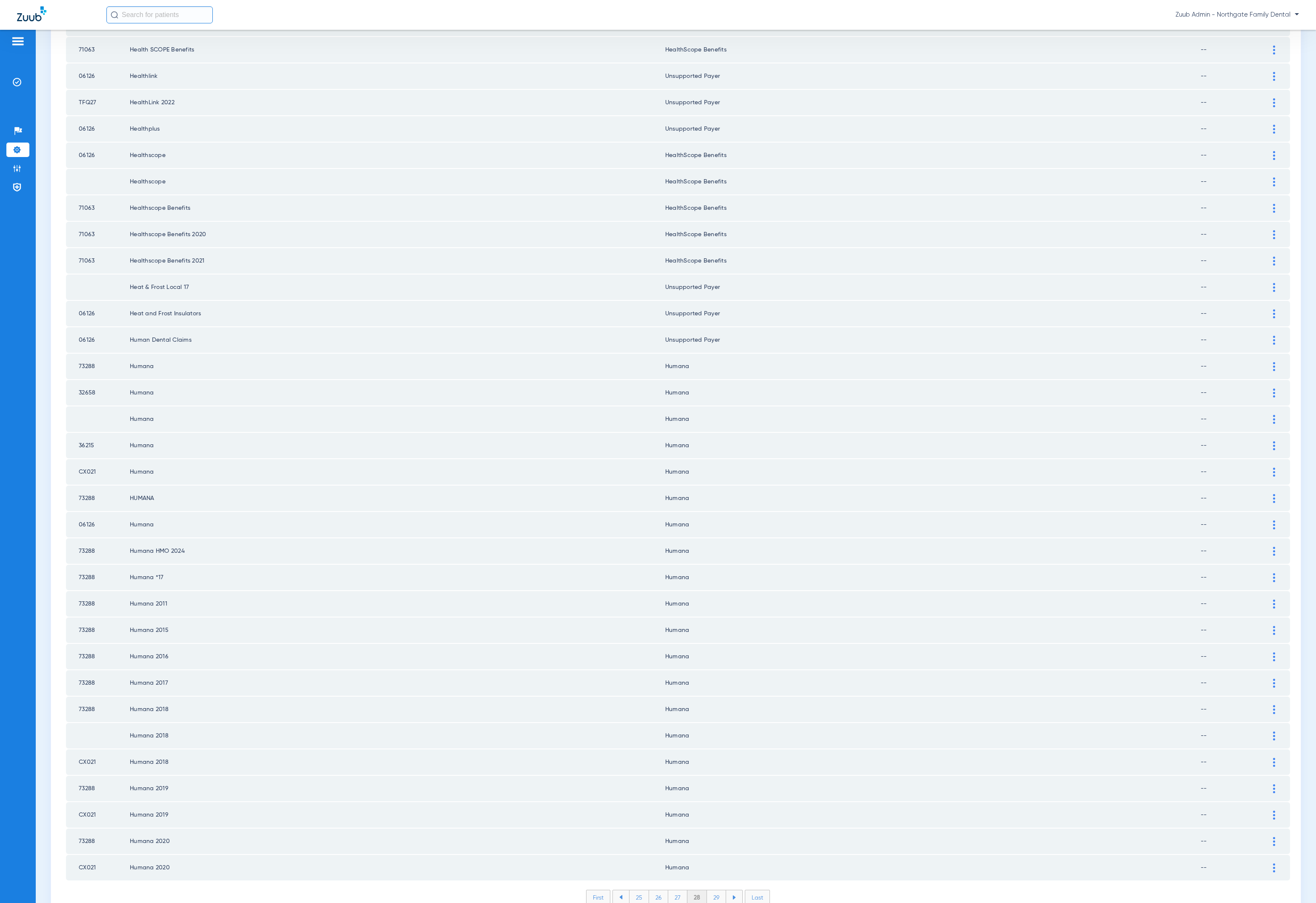
click at [711, 890] on li "29" at bounding box center [716, 897] width 19 height 14
click at [718, 890] on li "30" at bounding box center [716, 897] width 20 height 14
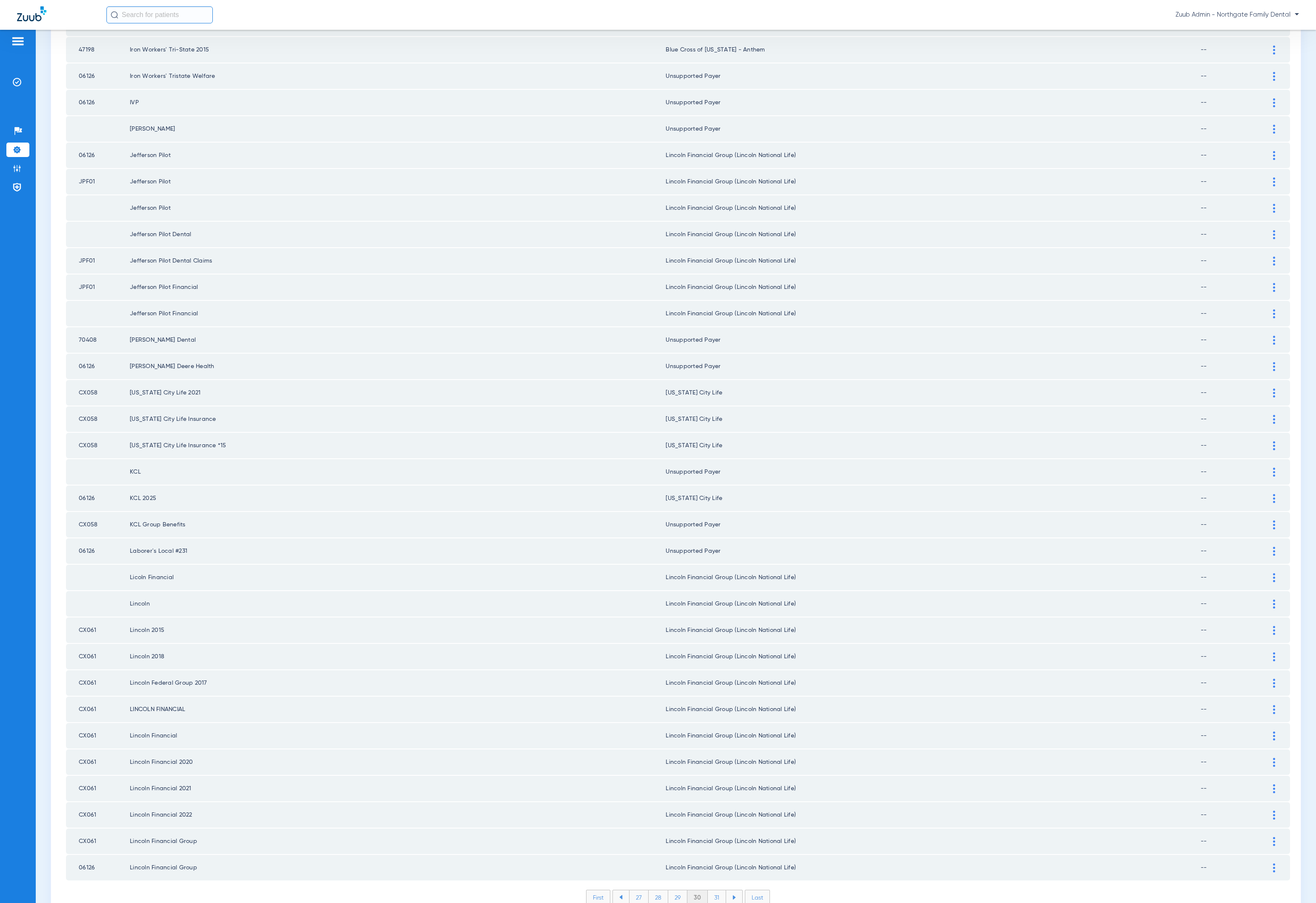
click at [718, 890] on li "31" at bounding box center [717, 897] width 18 height 14
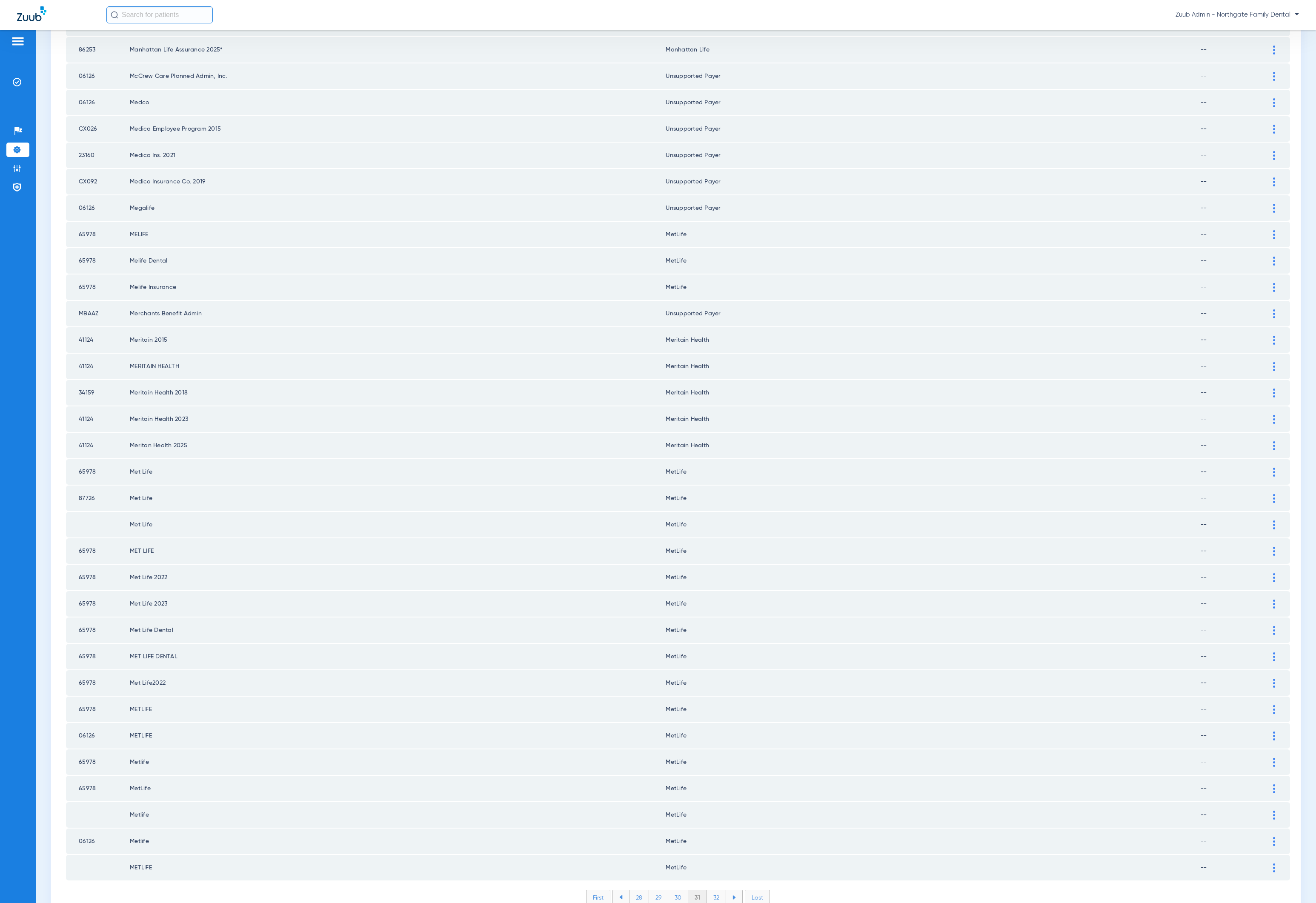
click at [710, 890] on li "32" at bounding box center [716, 897] width 19 height 14
click at [710, 890] on li "33" at bounding box center [716, 897] width 19 height 14
click at [710, 890] on li "34" at bounding box center [717, 897] width 20 height 14
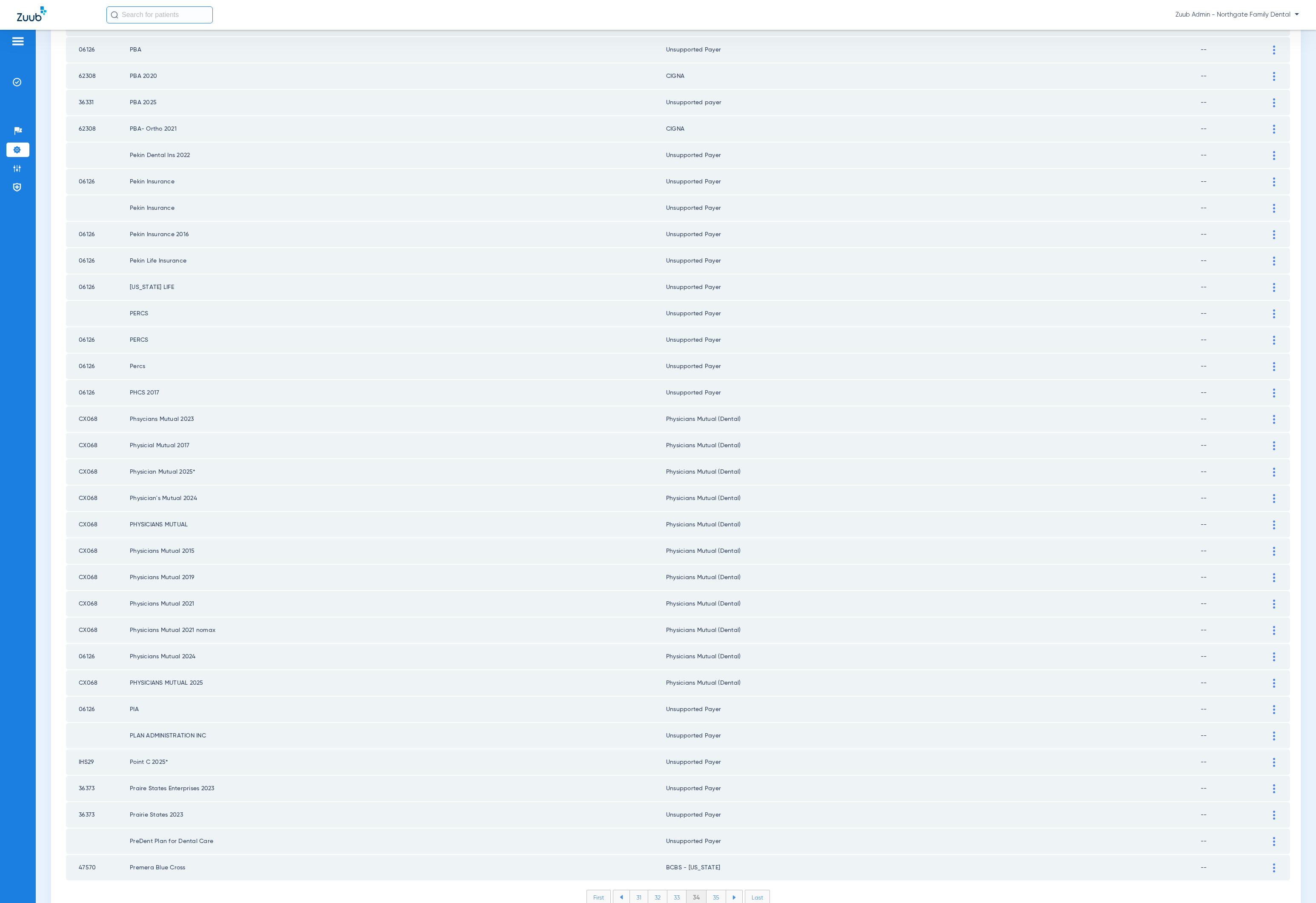
click at [710, 890] on li "35" at bounding box center [716, 897] width 20 height 14
click at [710, 890] on li "36" at bounding box center [717, 897] width 19 height 14
click at [710, 890] on li "37" at bounding box center [717, 897] width 19 height 14
click at [710, 890] on li "38" at bounding box center [717, 897] width 20 height 14
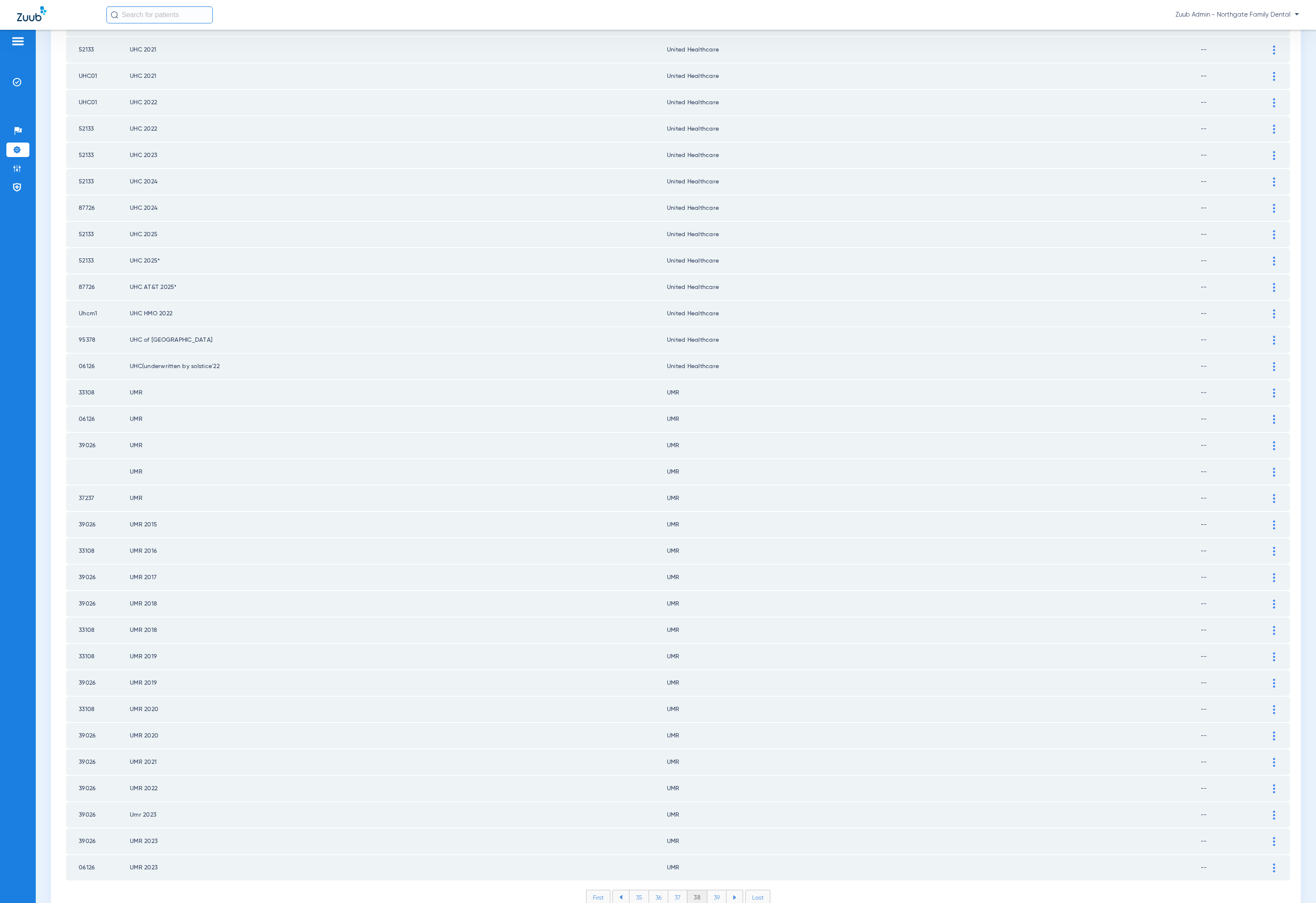
click at [710, 890] on li "39" at bounding box center [717, 897] width 19 height 14
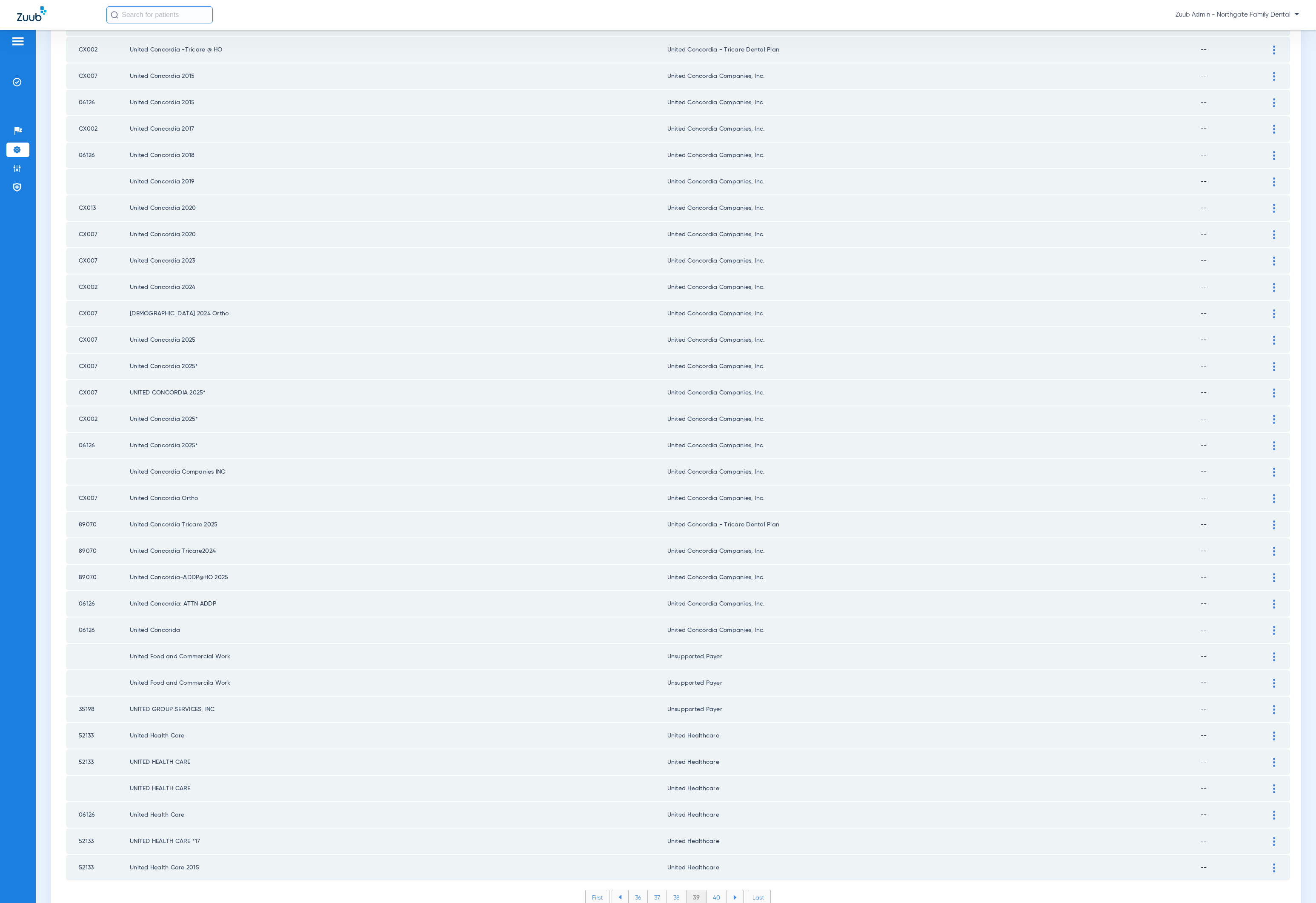
click at [710, 890] on li "40" at bounding box center [716, 897] width 20 height 14
click at [710, 890] on li "41" at bounding box center [717, 897] width 19 height 14
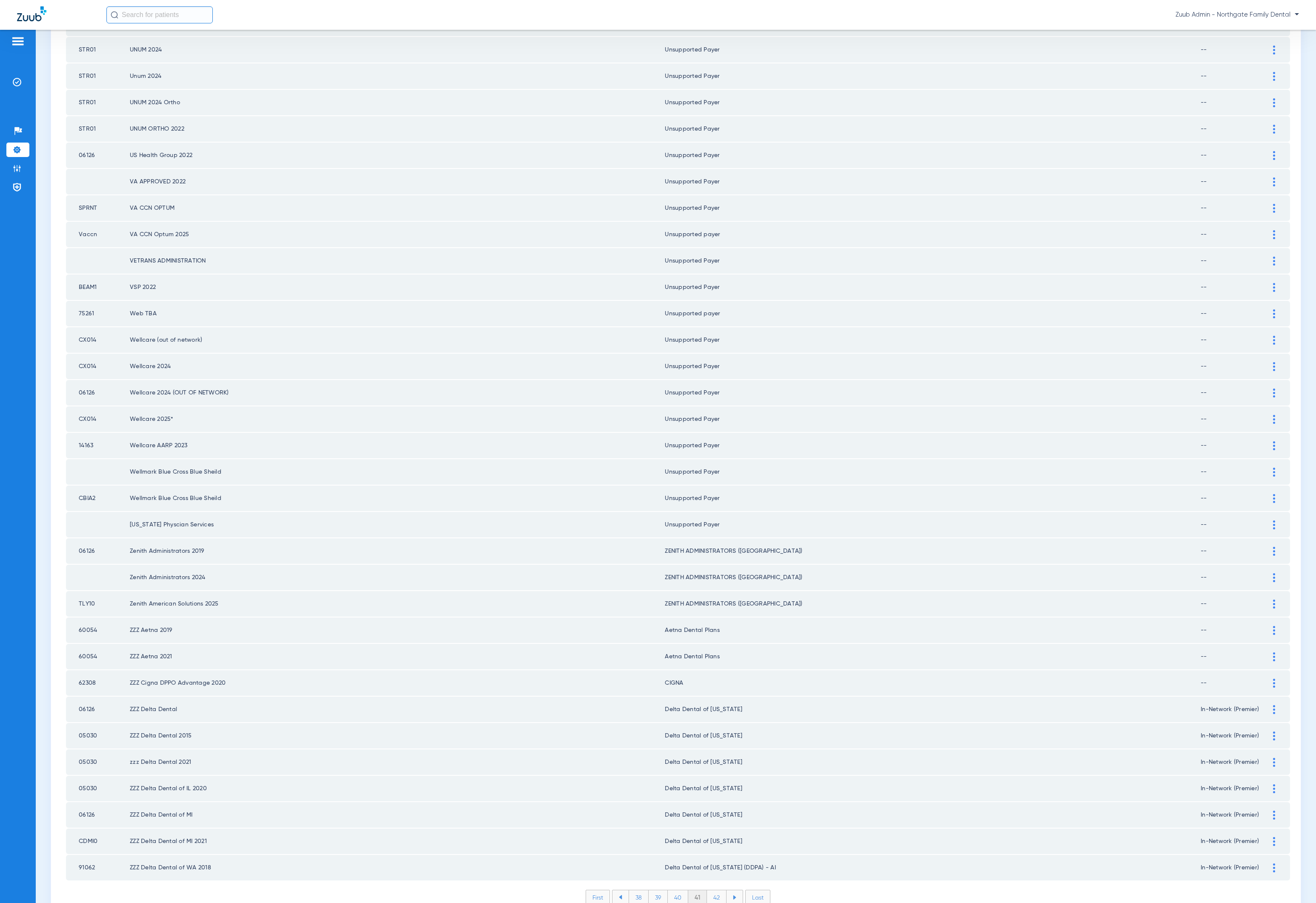
click at [710, 890] on li "42" at bounding box center [717, 897] width 20 height 14
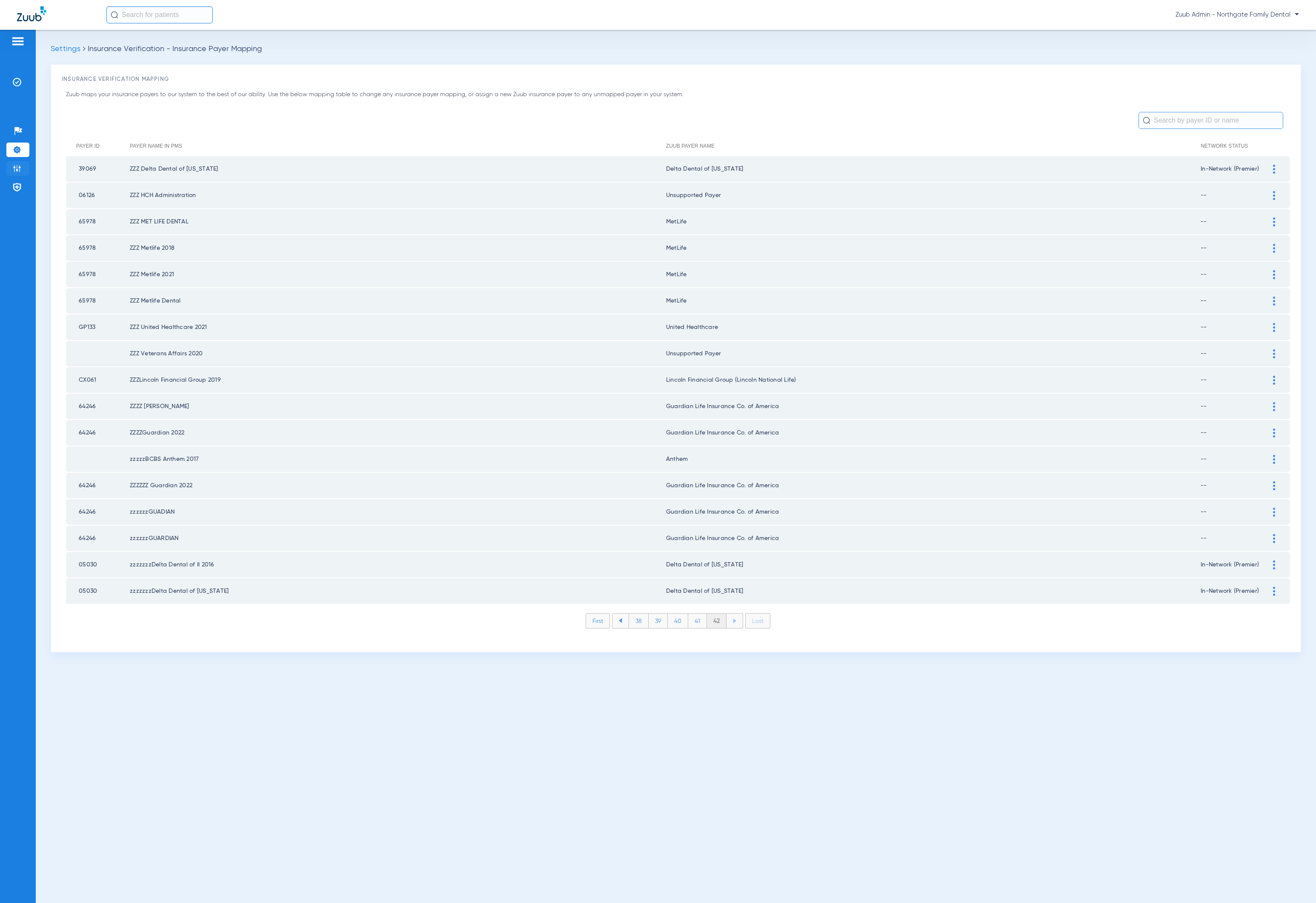
click at [20, 169] on img at bounding box center [17, 168] width 9 height 9
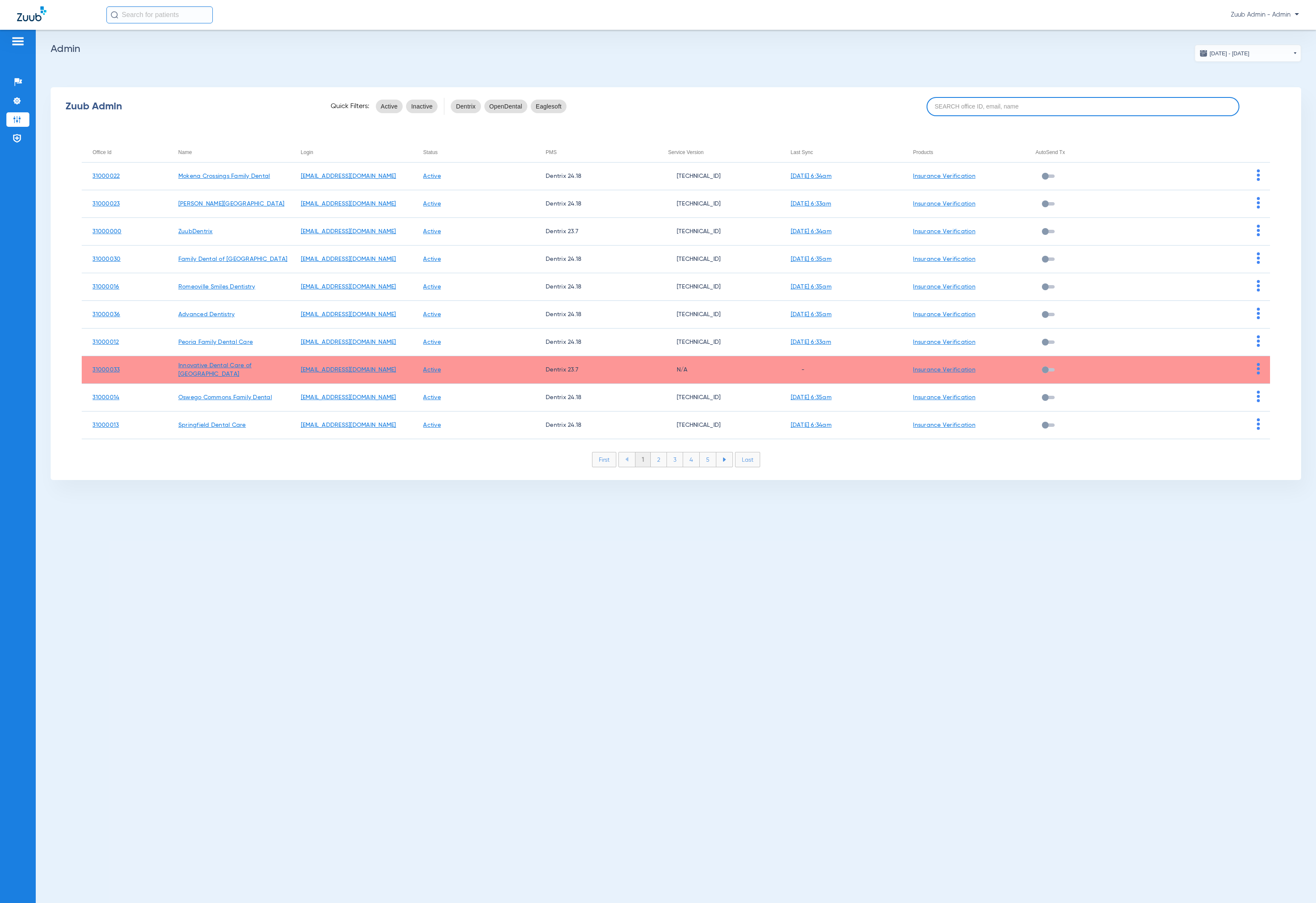
click at [1000, 106] on input at bounding box center [1083, 106] width 313 height 19
paste input "31000034"
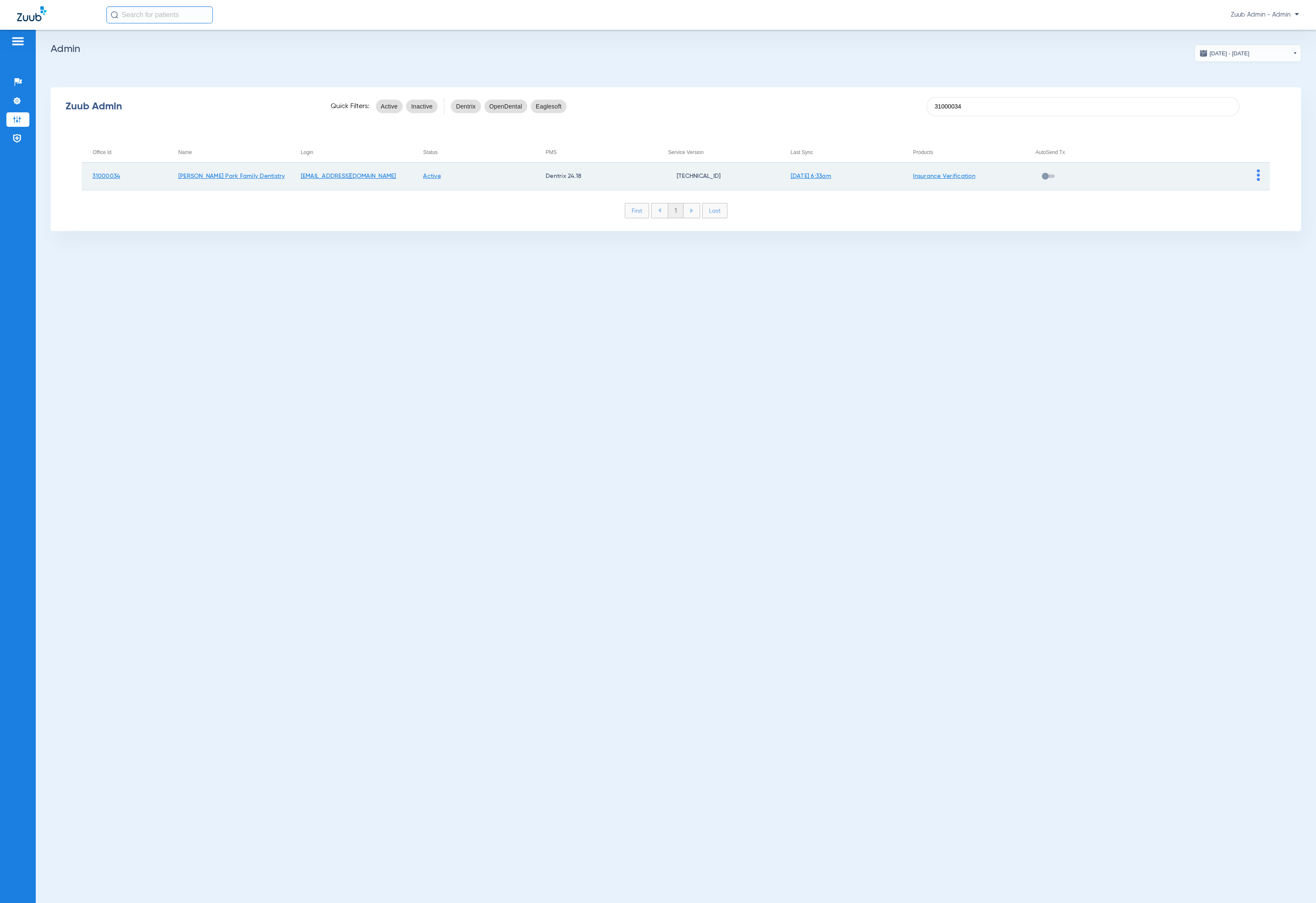
type input "31000034"
click at [1257, 172] on img at bounding box center [1258, 175] width 3 height 11
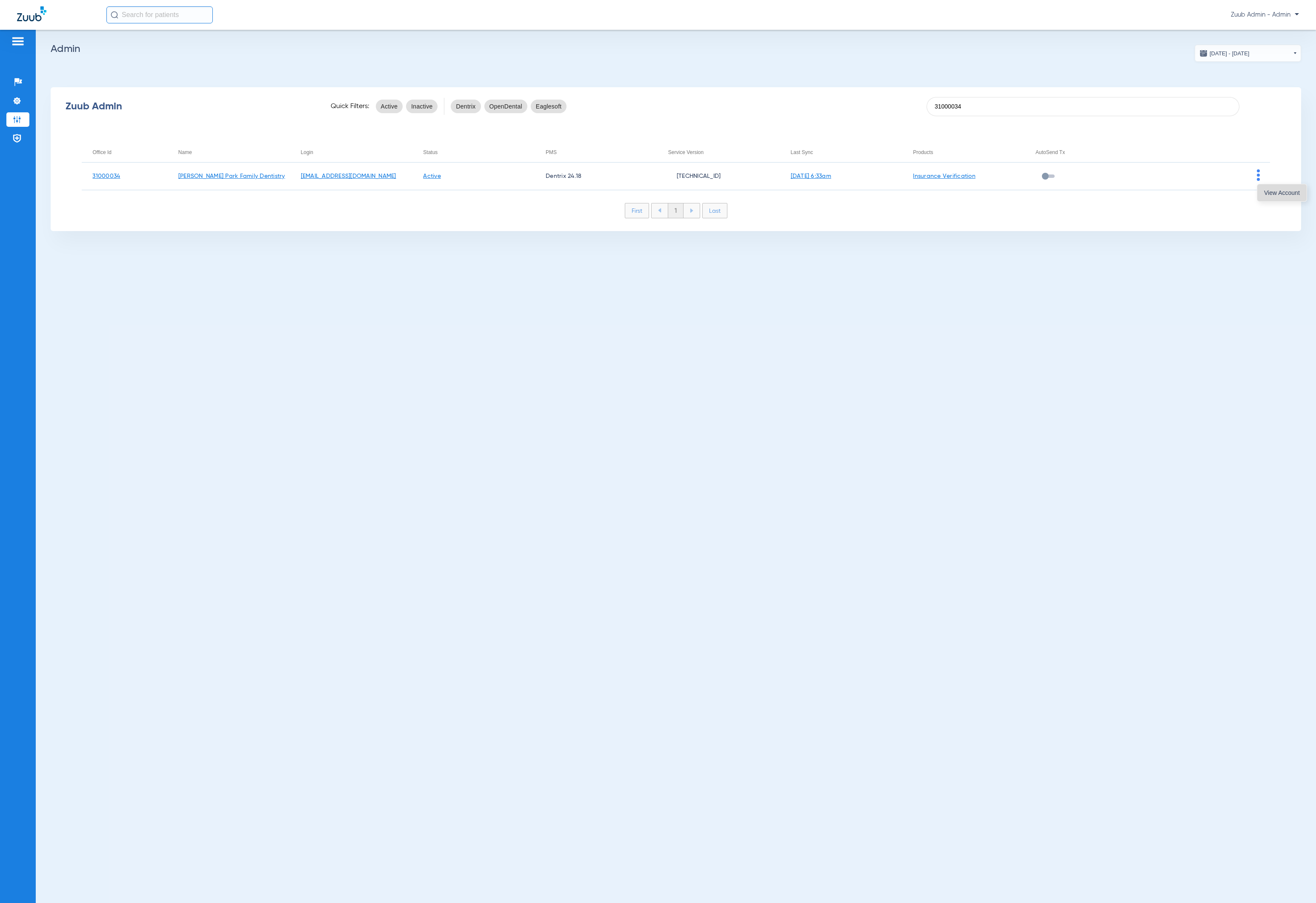
click at [1262, 185] on button "View Account" at bounding box center [1282, 193] width 49 height 17
click at [1262, 185] on td at bounding box center [1209, 176] width 123 height 28
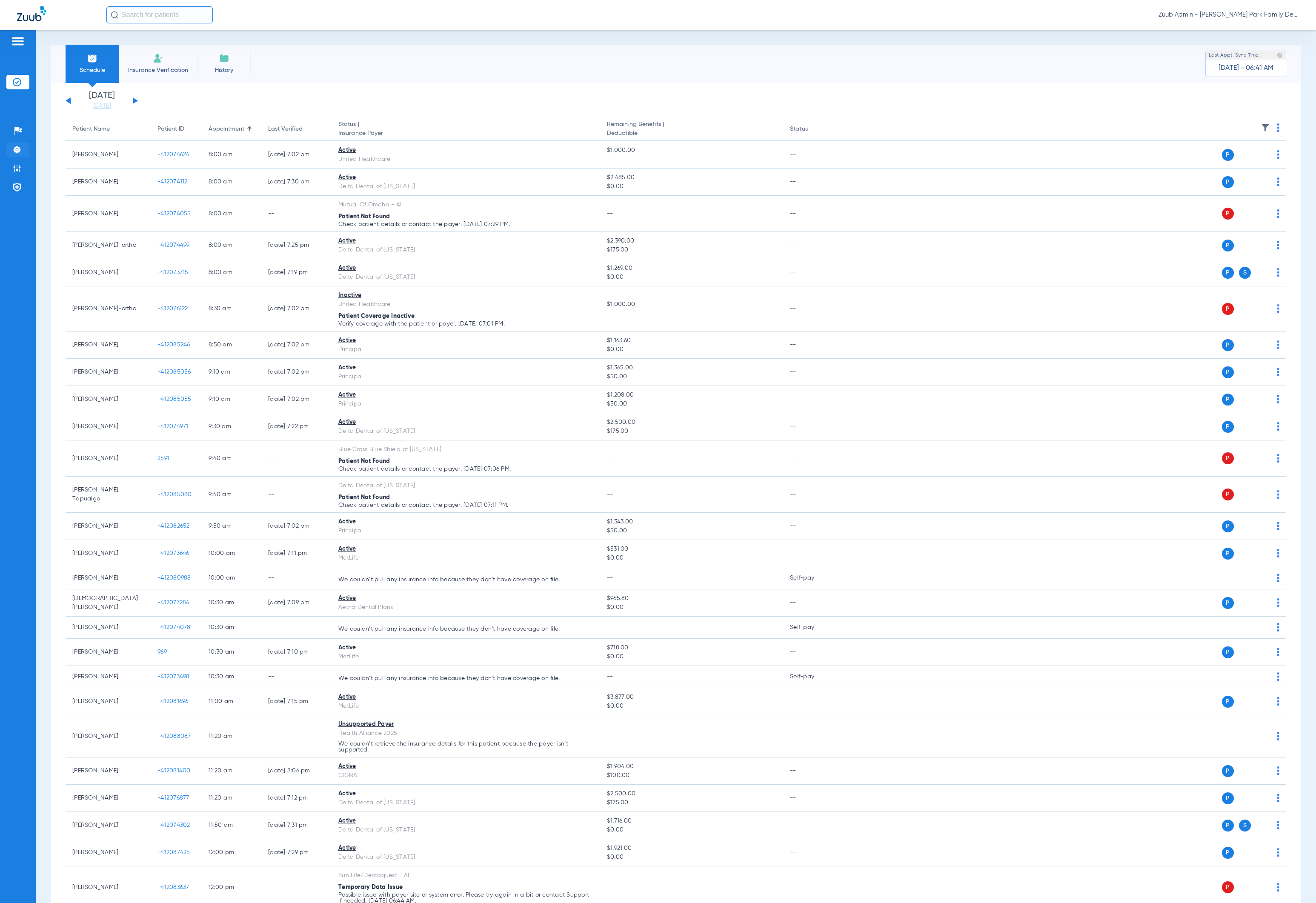
click at [24, 154] on li "Settings" at bounding box center [18, 150] width 23 height 14
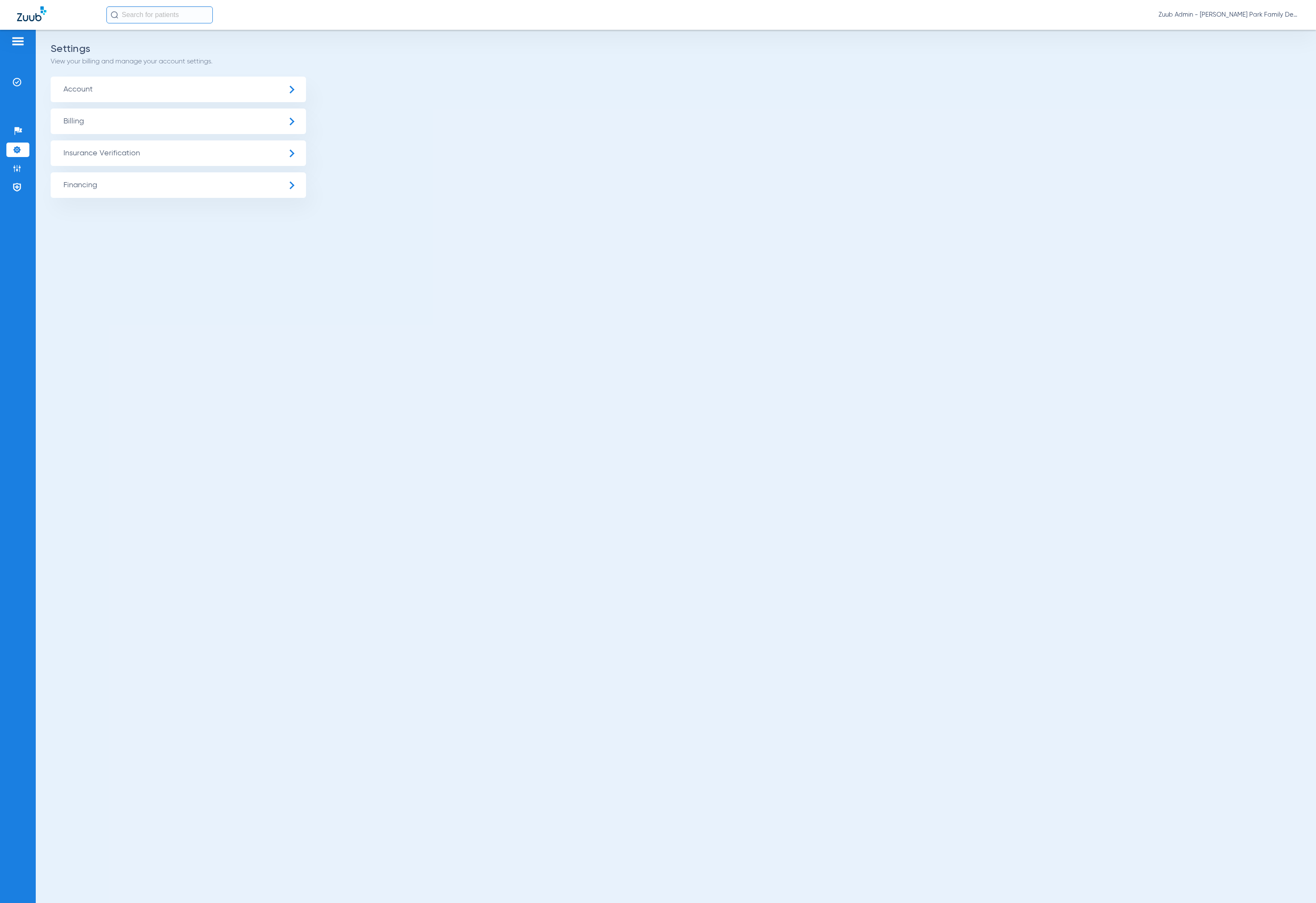
click at [99, 150] on span "Insurance Verification" at bounding box center [178, 153] width 256 height 26
click at [148, 217] on span "Insurance Payer Mapping" at bounding box center [112, 220] width 89 height 8
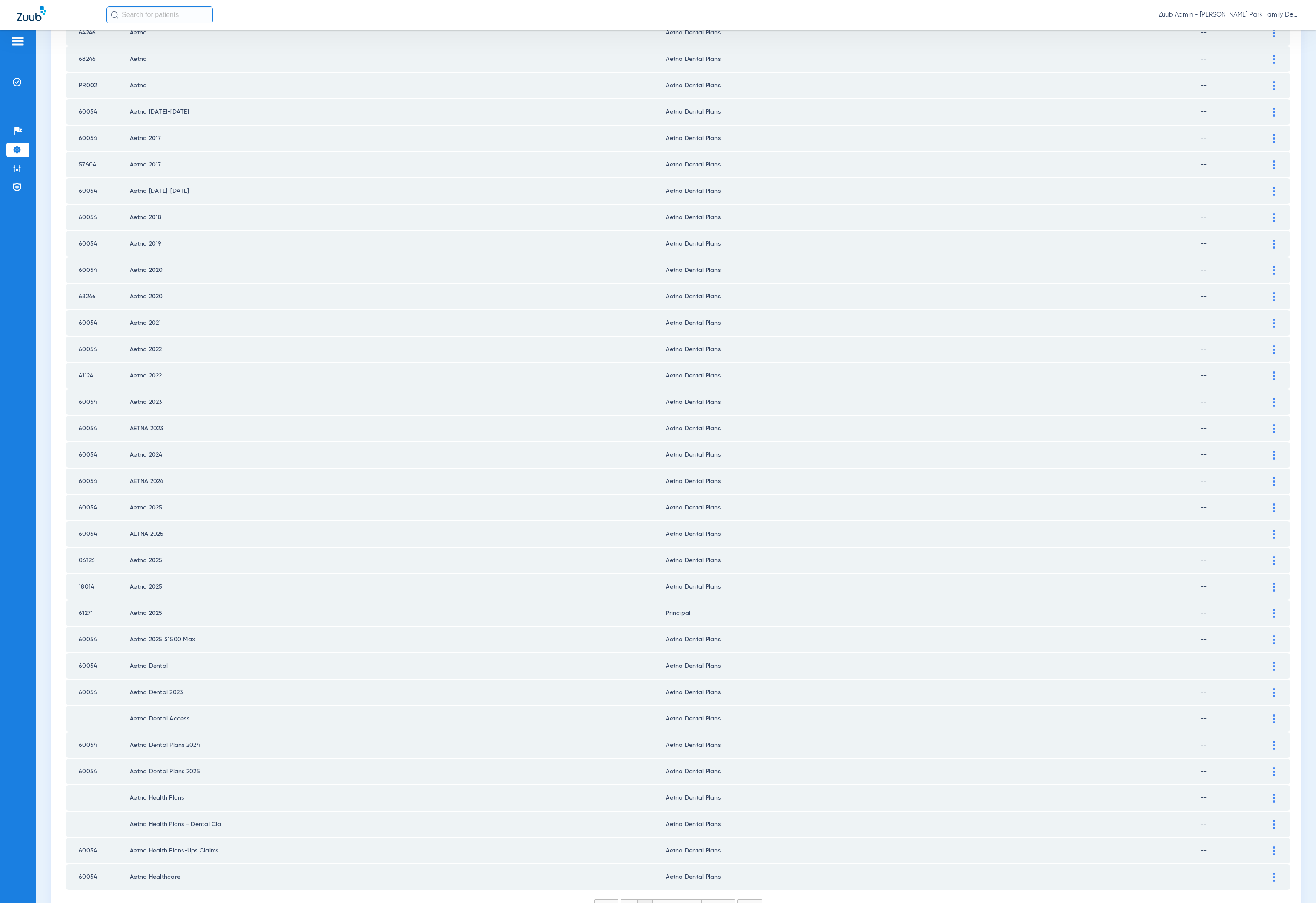
scroll to position [594, 0]
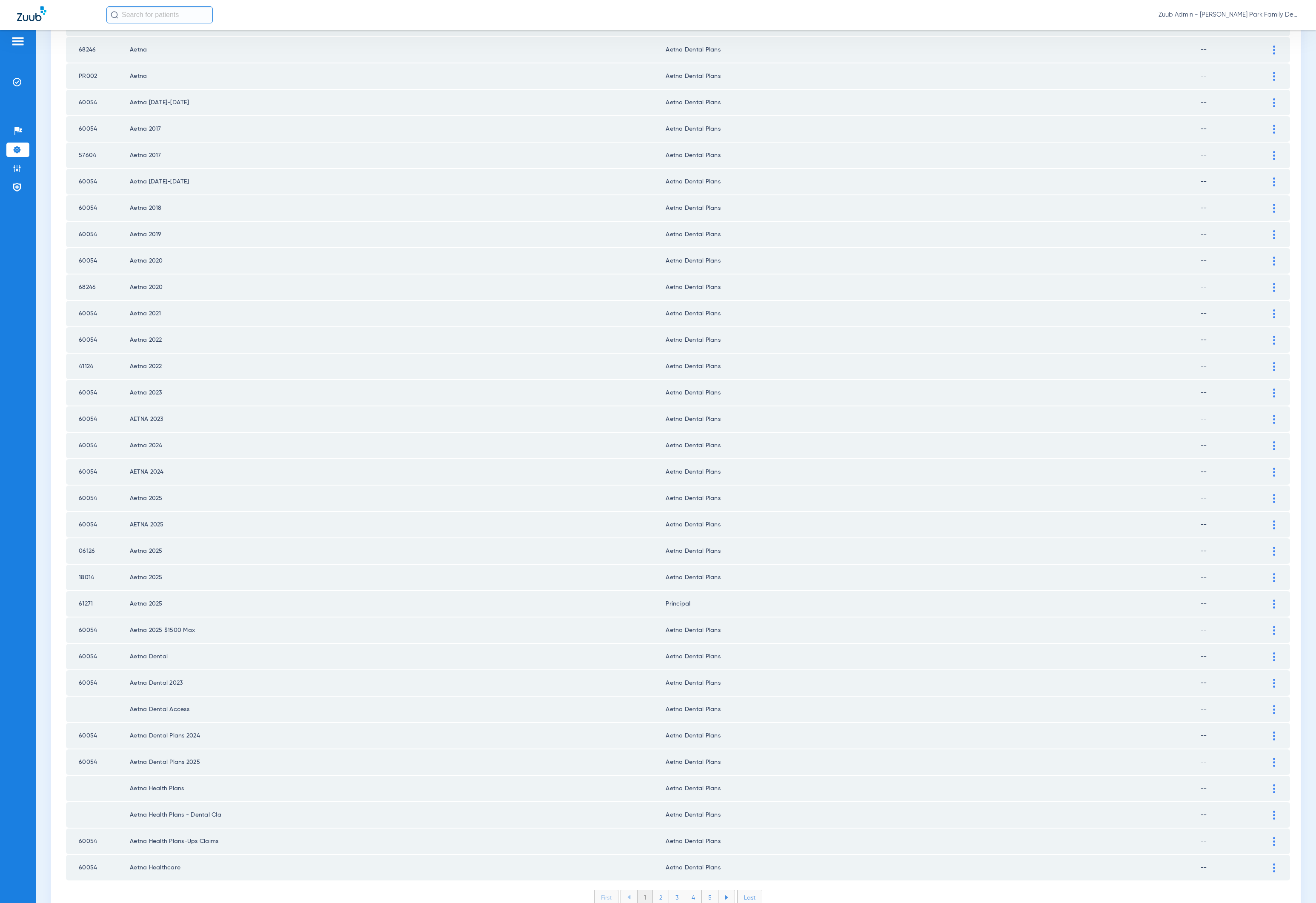
click at [659, 890] on li "2" at bounding box center [661, 897] width 16 height 14
click at [673, 890] on li "3" at bounding box center [677, 897] width 16 height 14
click at [686, 890] on li "4" at bounding box center [693, 897] width 16 height 14
click at [708, 890] on li "5" at bounding box center [710, 897] width 16 height 14
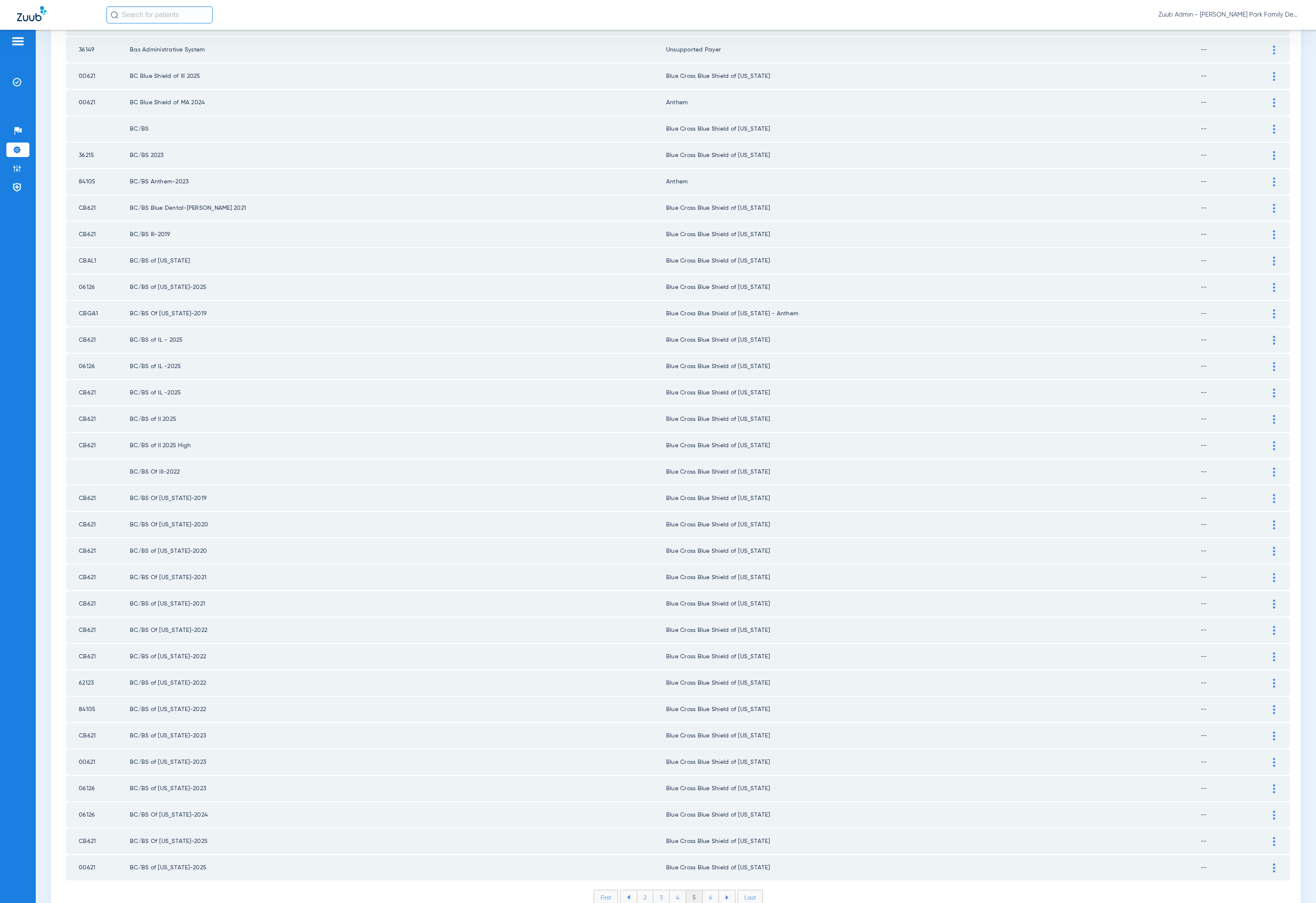
click at [707, 890] on li "6" at bounding box center [711, 897] width 16 height 14
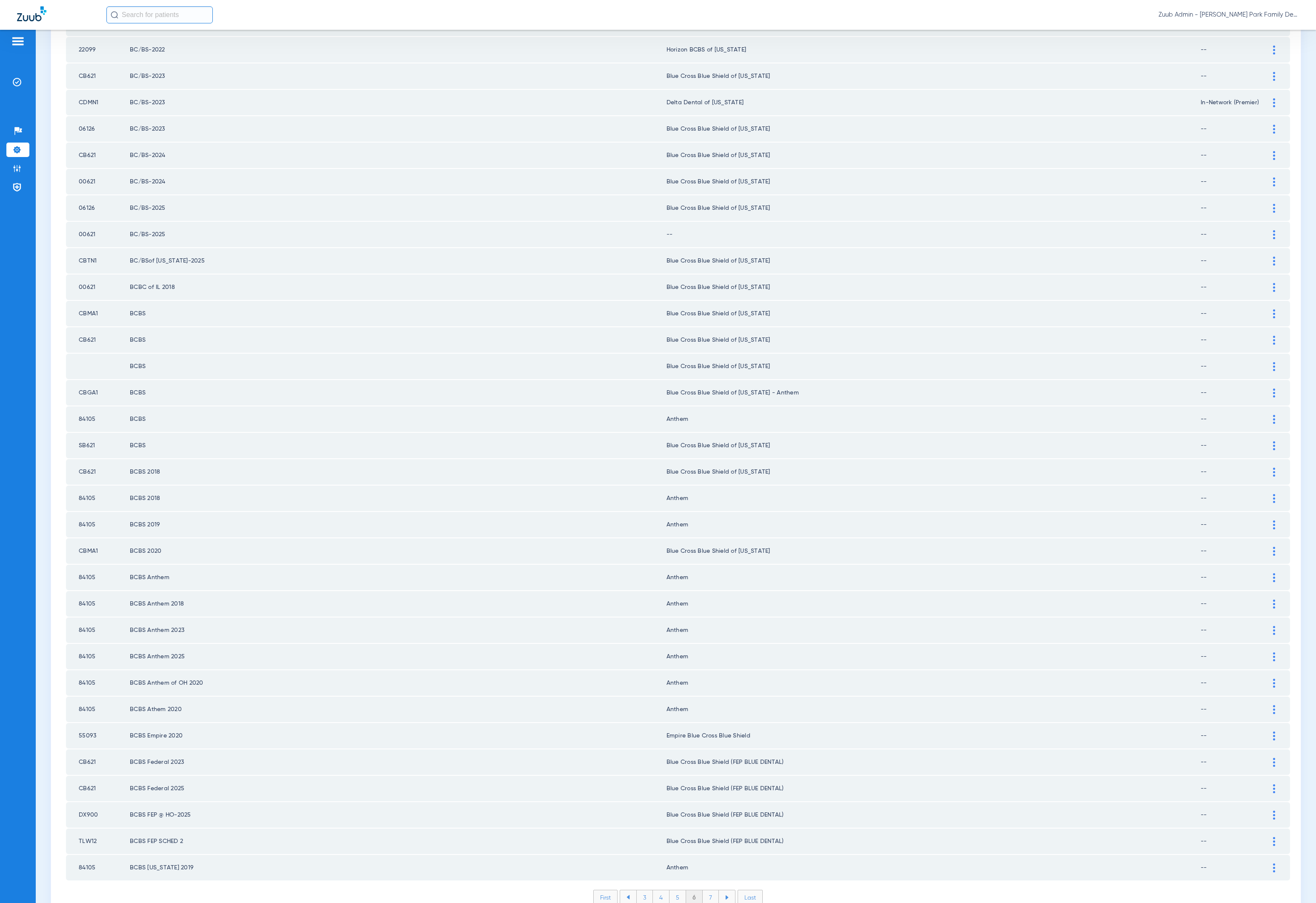
click at [709, 890] on li "7" at bounding box center [711, 897] width 16 height 14
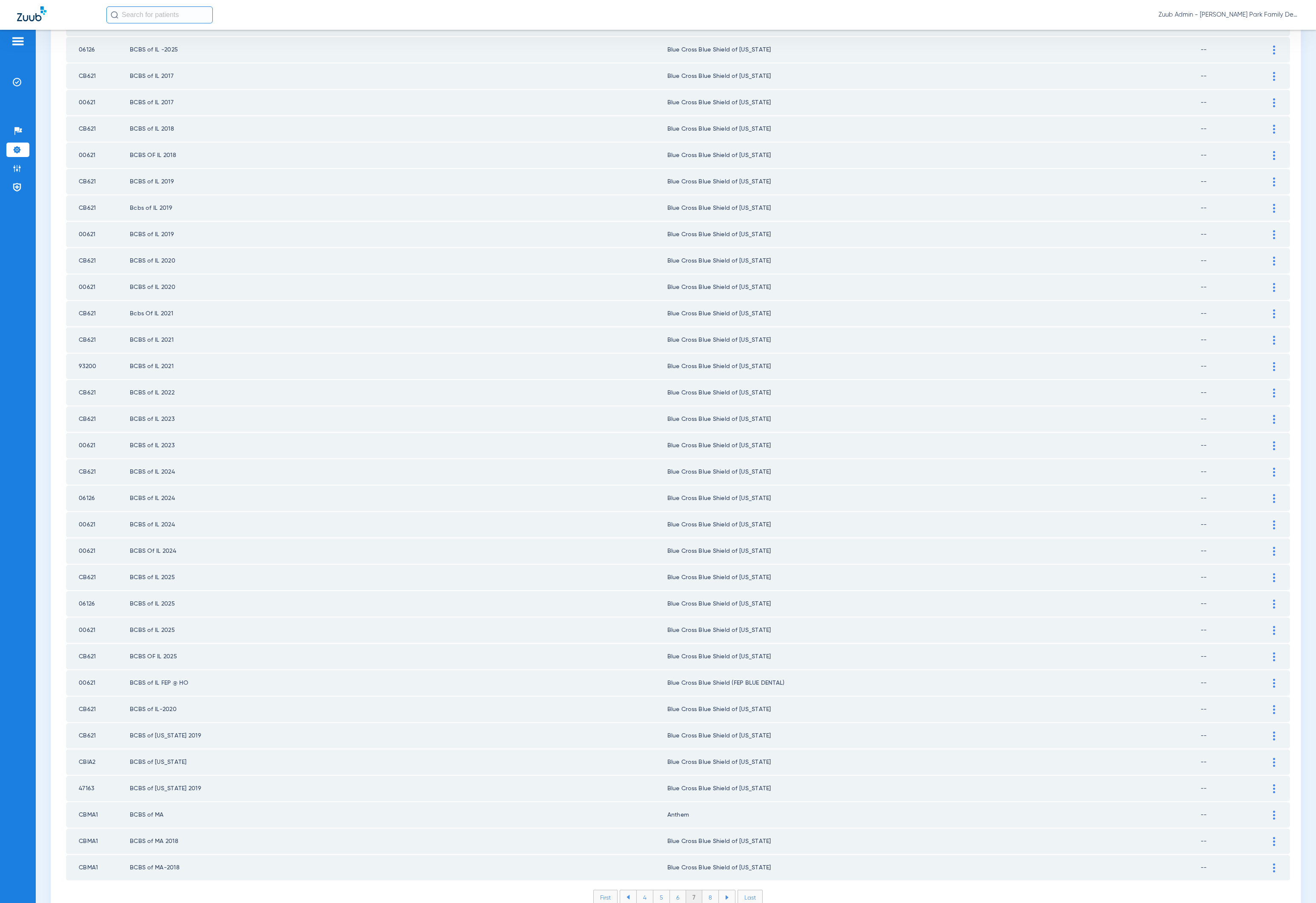
click at [711, 890] on li "8" at bounding box center [711, 897] width 16 height 14
click at [710, 890] on li "9" at bounding box center [711, 897] width 16 height 14
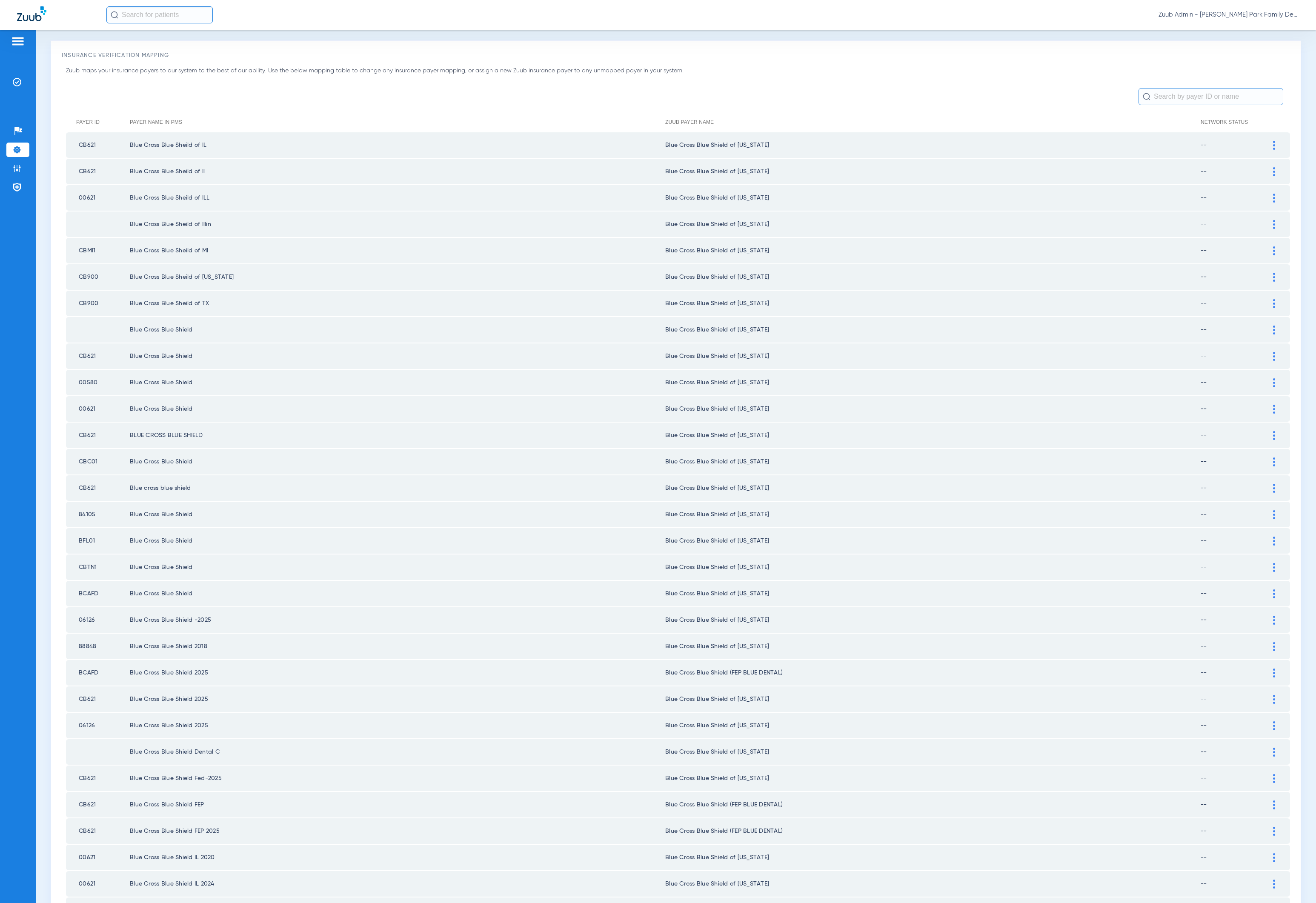
scroll to position [0, 0]
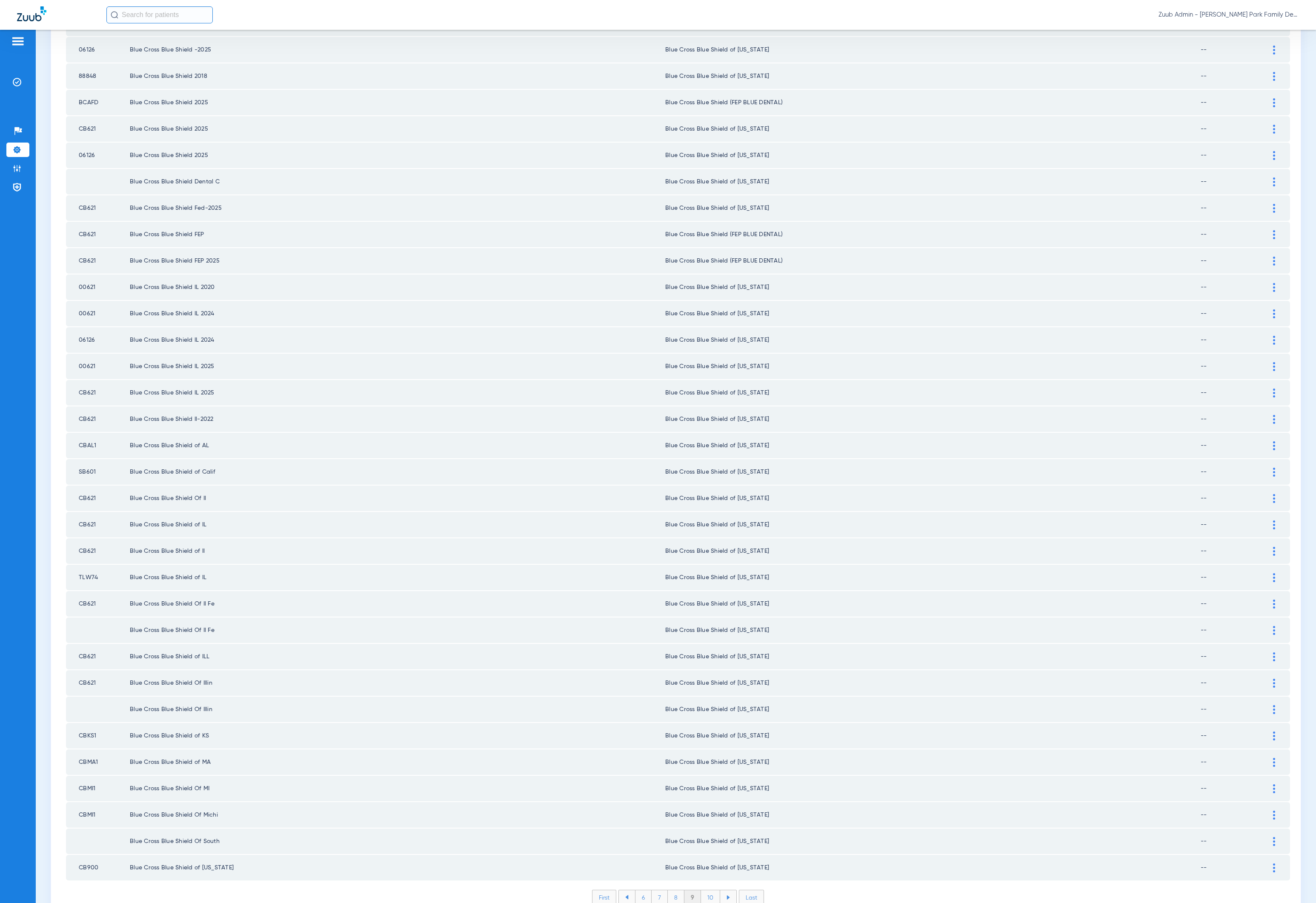
click at [708, 890] on li "10" at bounding box center [710, 897] width 19 height 14
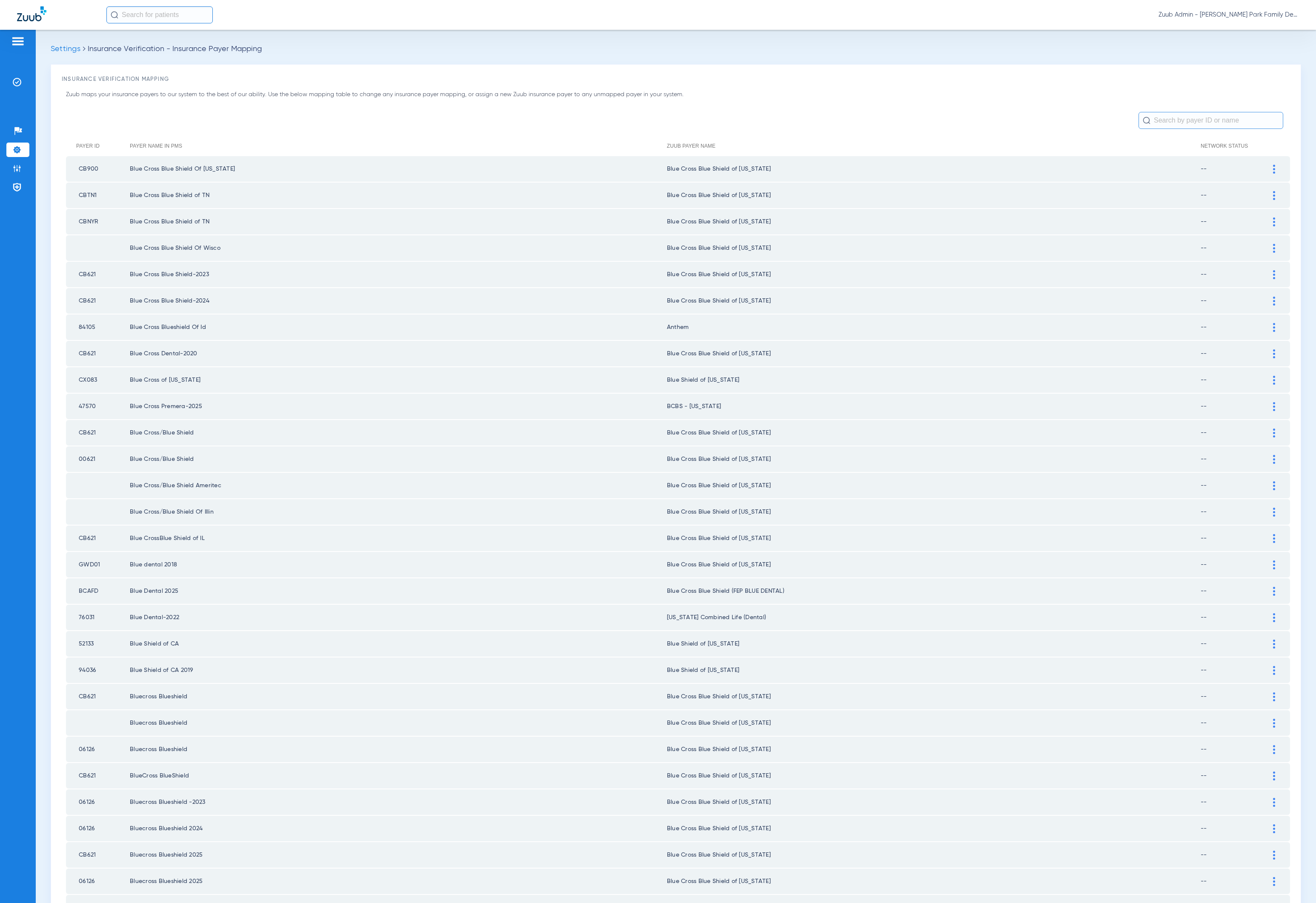
scroll to position [594, 0]
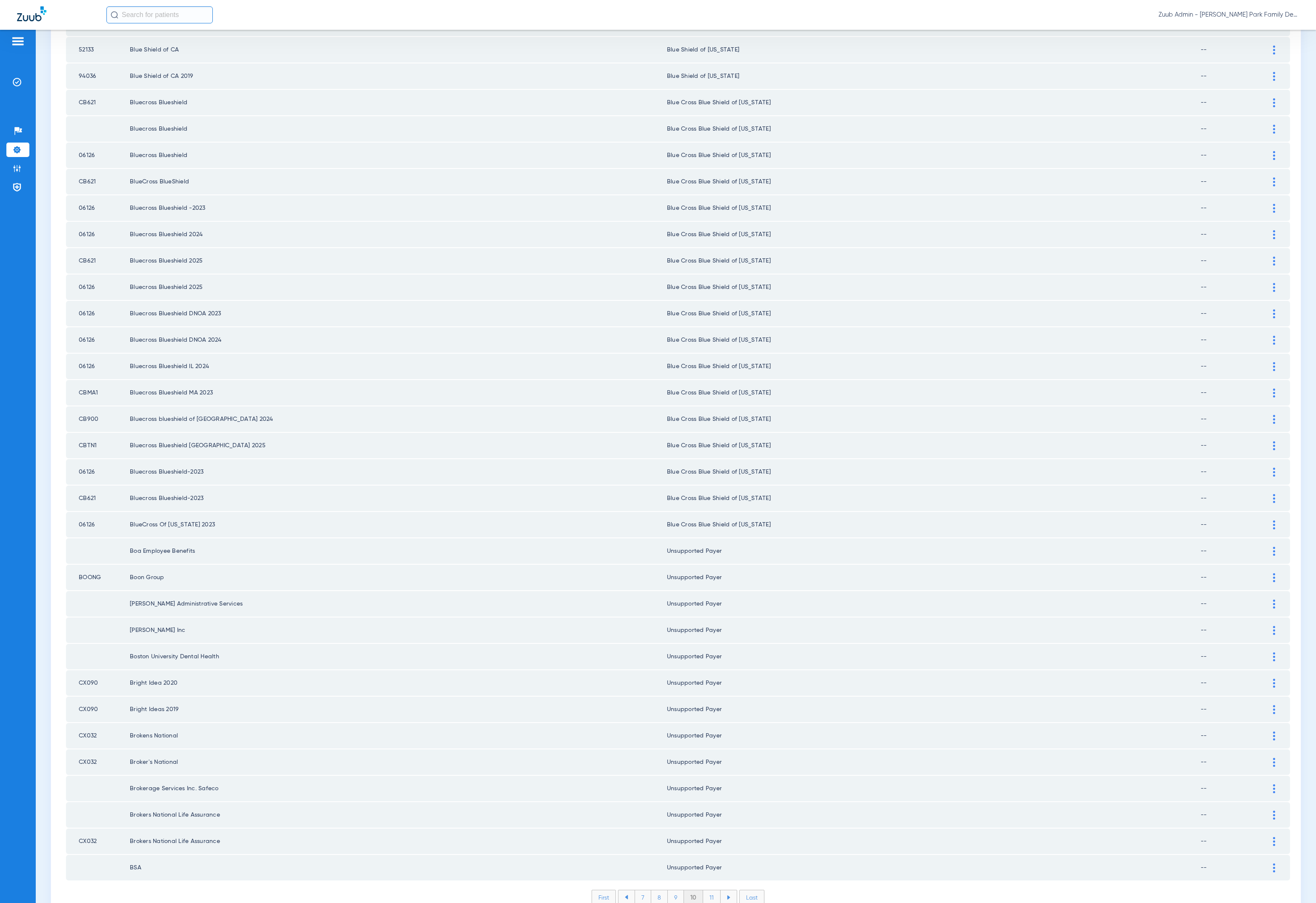
click at [708, 890] on li "11" at bounding box center [712, 897] width 18 height 14
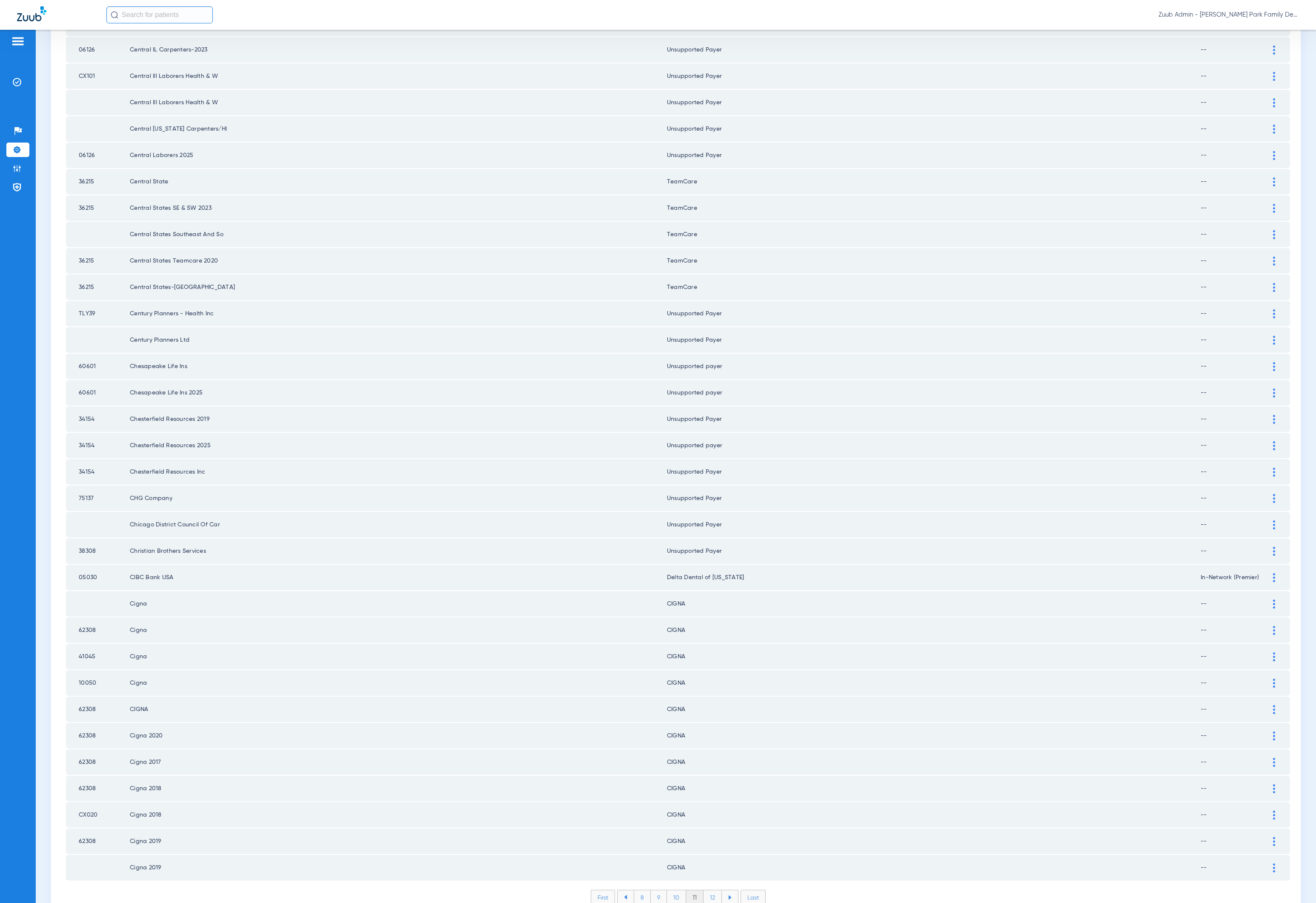
scroll to position [0, 0]
click at [708, 890] on li "12" at bounding box center [712, 897] width 18 height 14
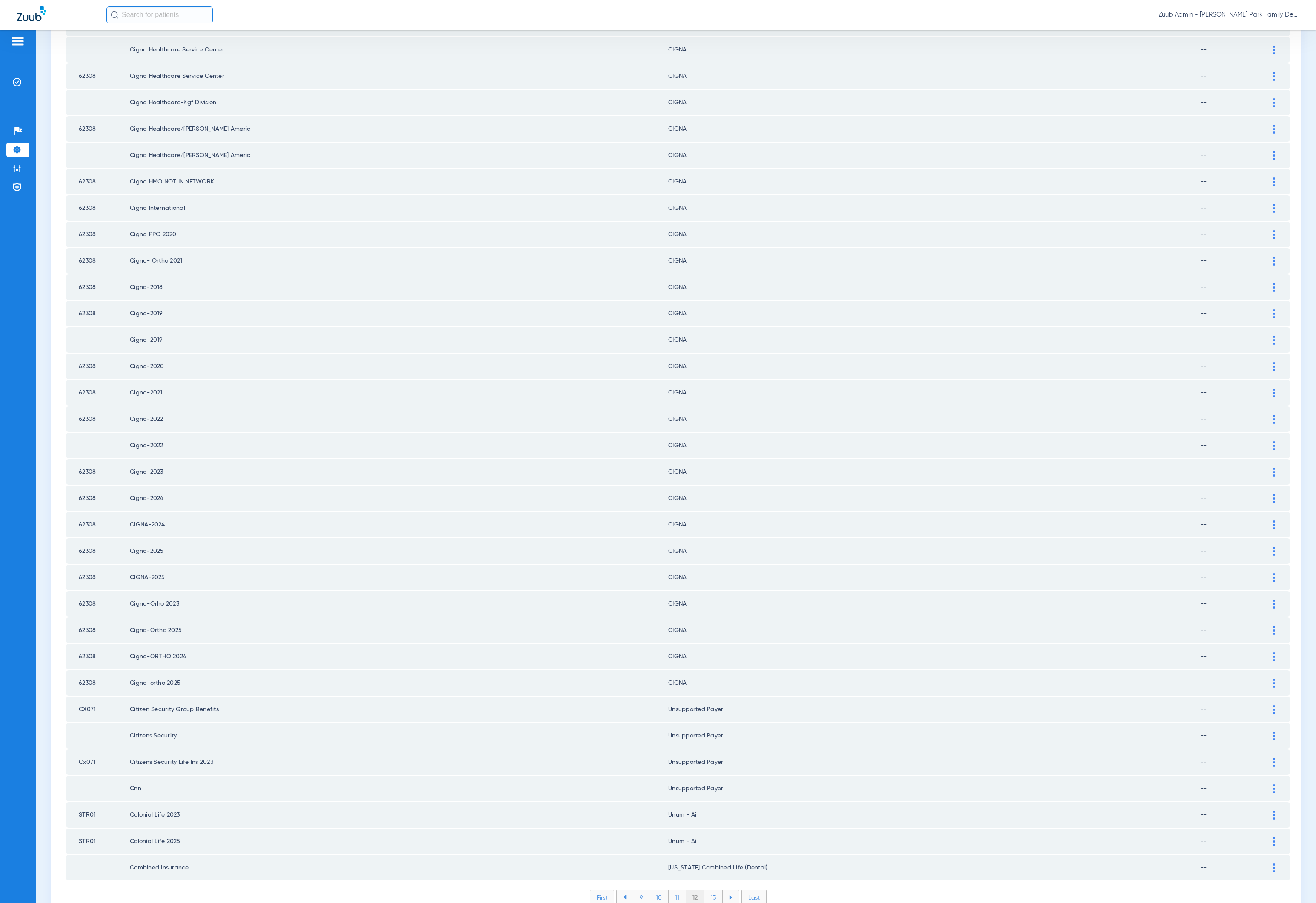
click at [708, 890] on li "13" at bounding box center [713, 897] width 18 height 14
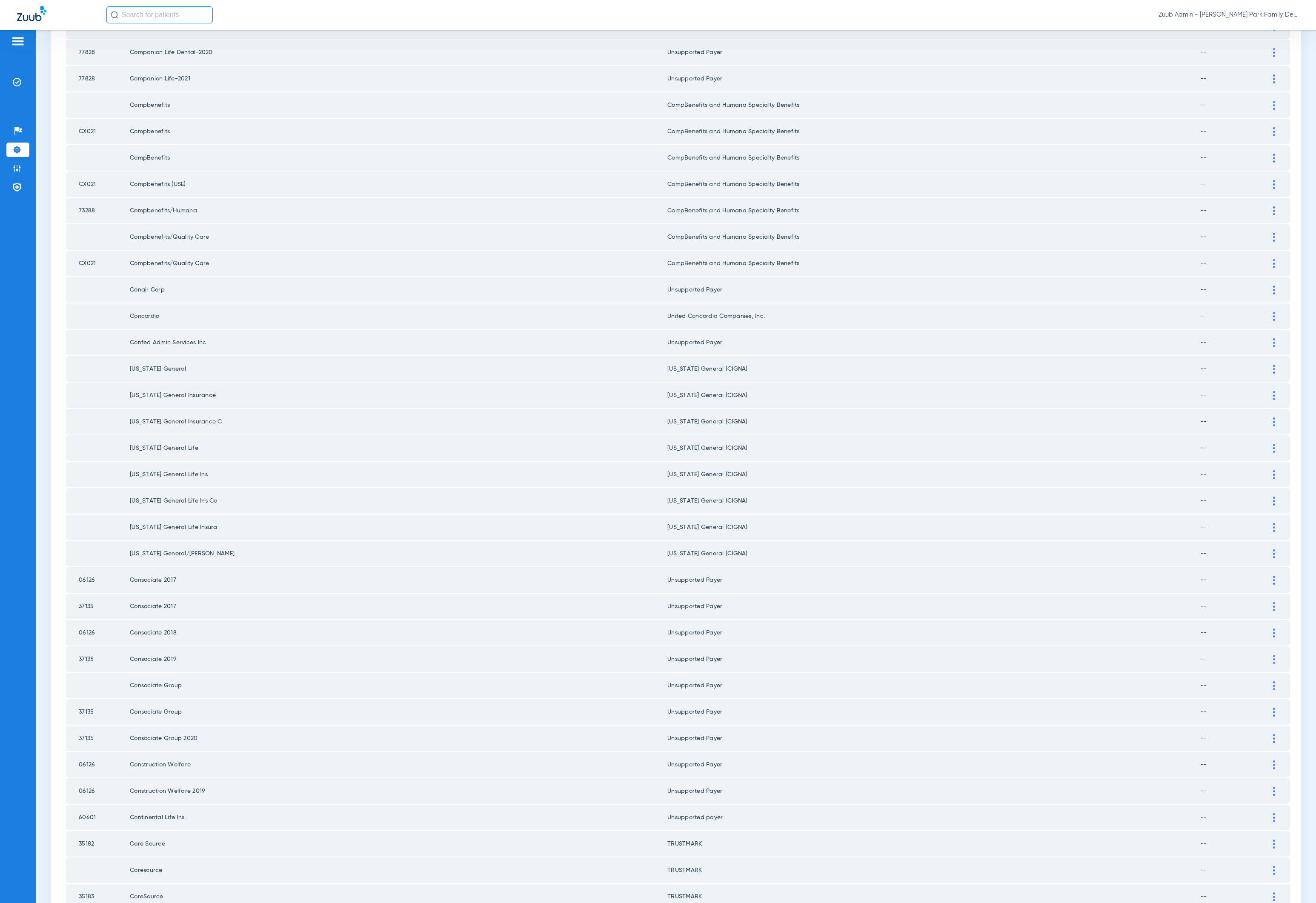
scroll to position [594, 0]
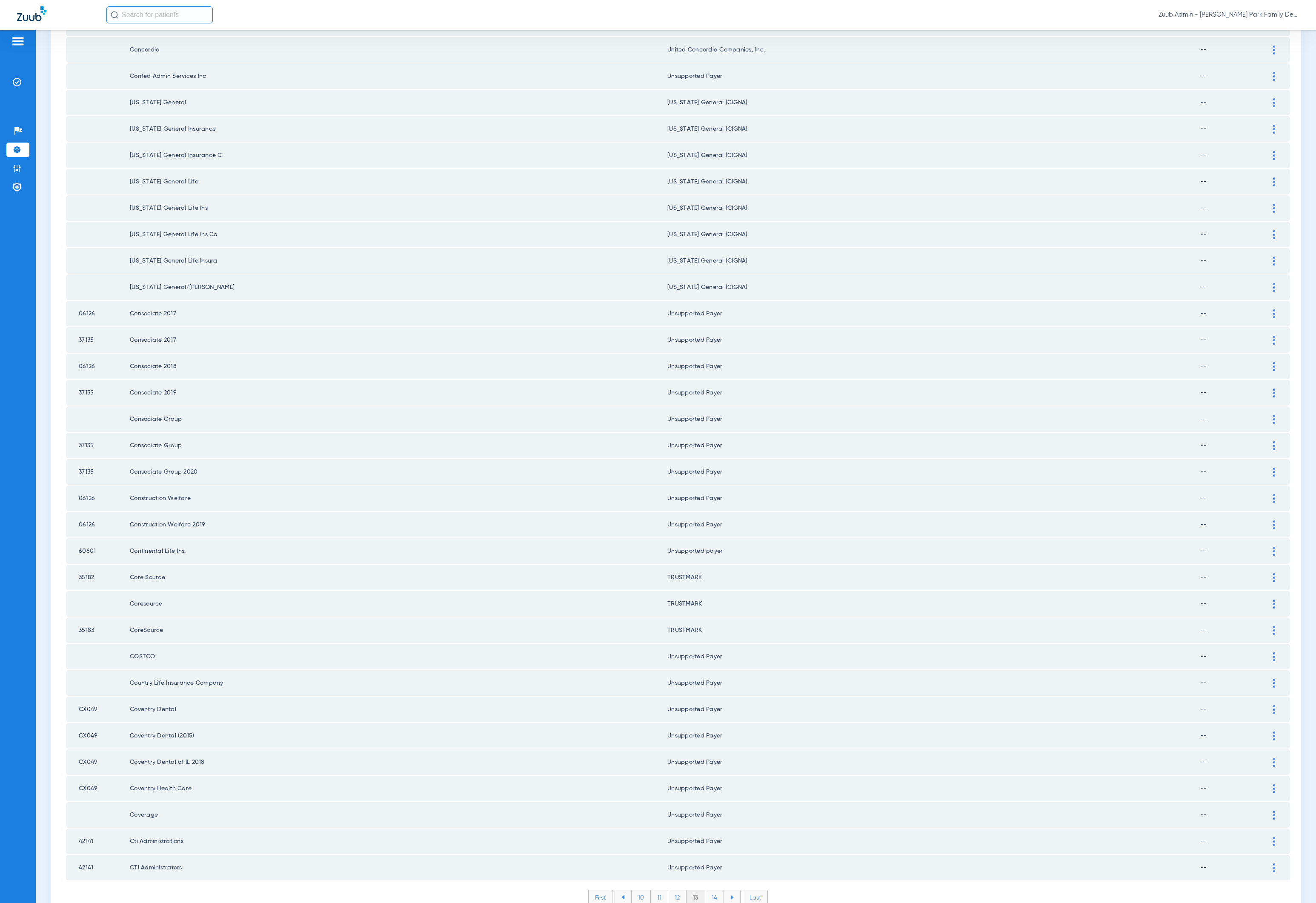
click at [708, 890] on li "14" at bounding box center [715, 897] width 19 height 14
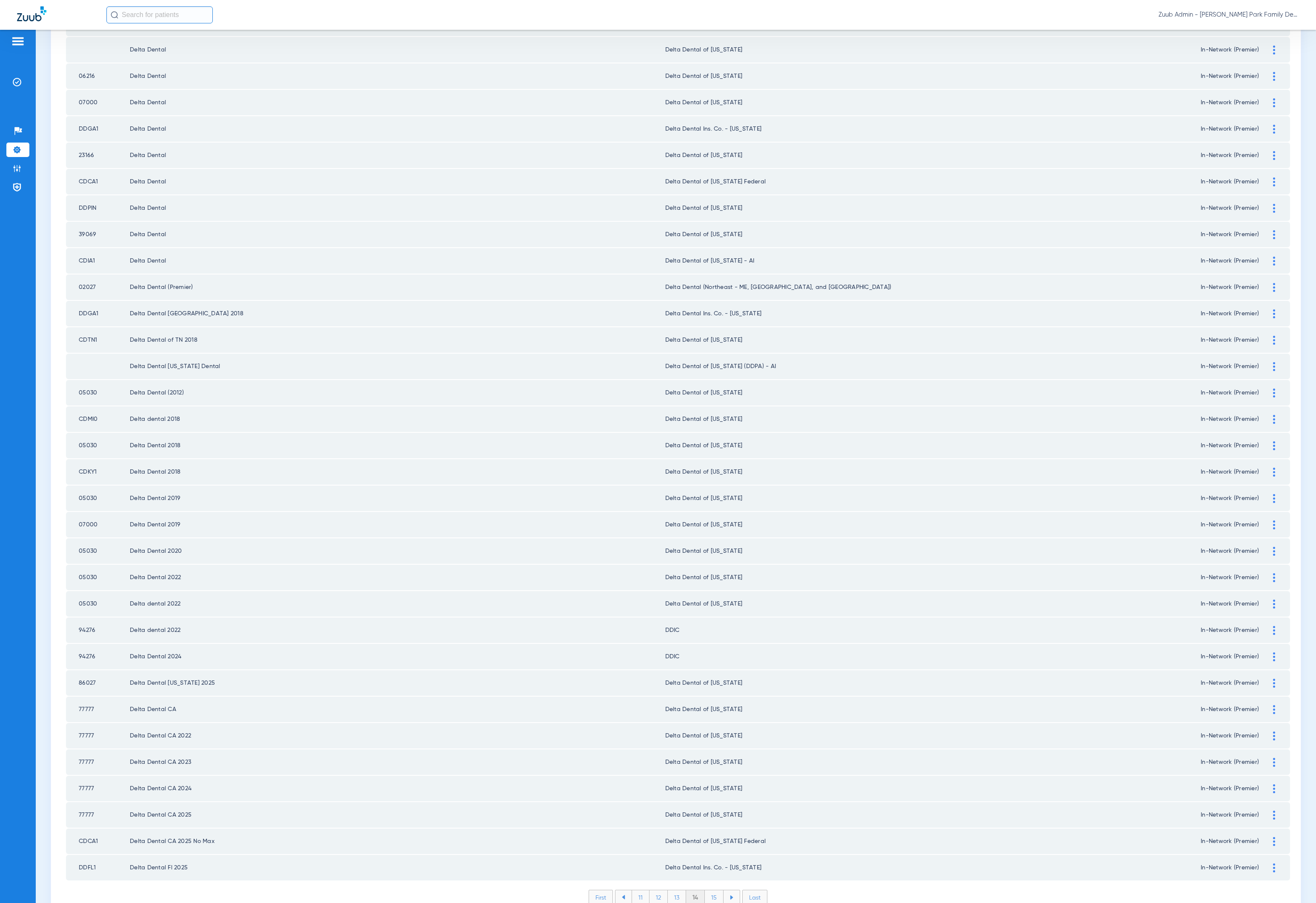
click at [708, 890] on li "15" at bounding box center [714, 897] width 19 height 14
click at [708, 890] on li "16" at bounding box center [715, 897] width 18 height 14
click at [708, 890] on li "17" at bounding box center [715, 897] width 18 height 14
click at [708, 890] on li "18" at bounding box center [715, 897] width 19 height 14
click at [708, 890] on li "19" at bounding box center [715, 897] width 18 height 14
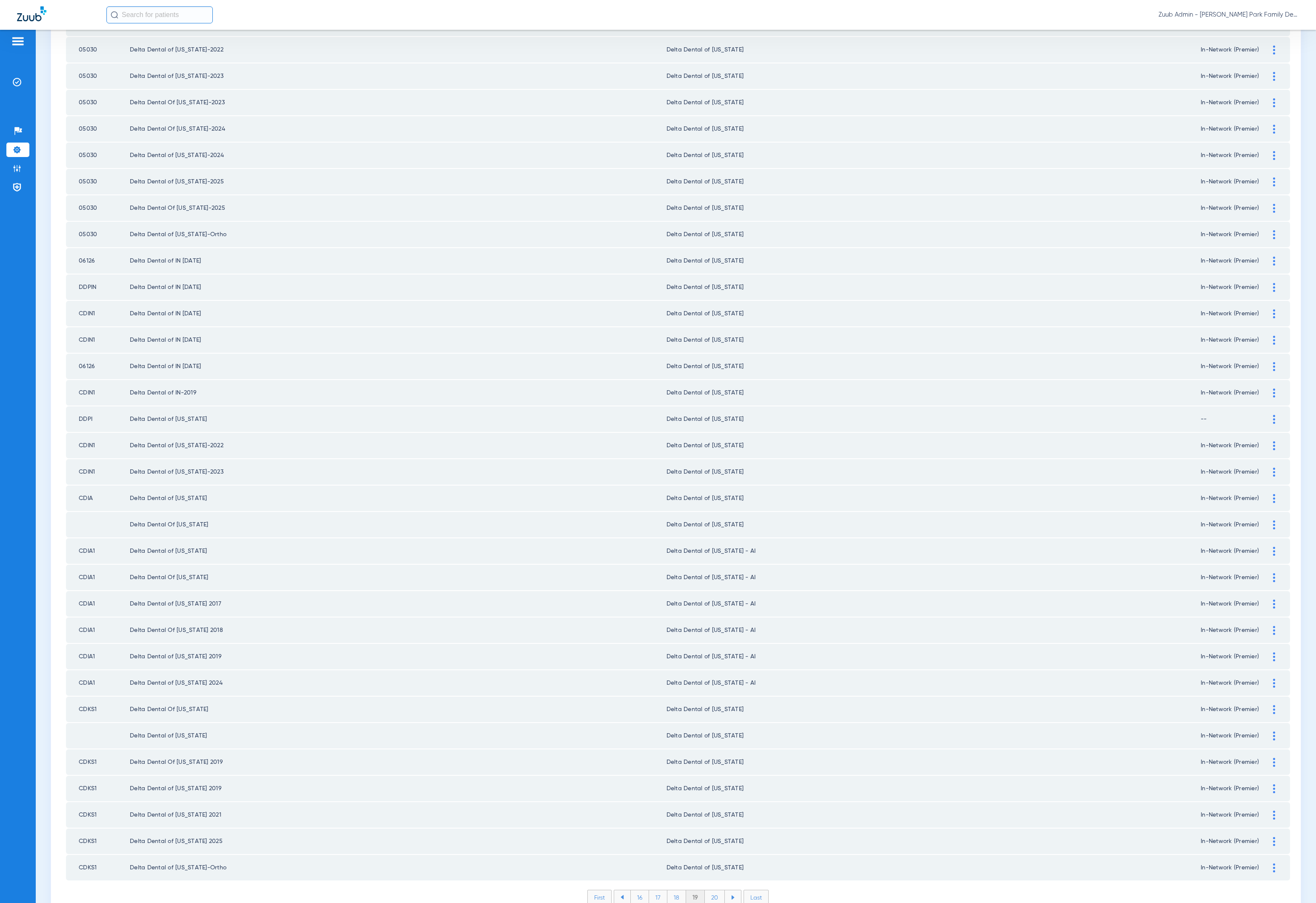
click at [708, 890] on li "20" at bounding box center [715, 897] width 20 height 14
click at [708, 890] on li "21" at bounding box center [715, 897] width 18 height 14
click at [708, 890] on li "22" at bounding box center [716, 897] width 19 height 14
click at [713, 890] on li "23" at bounding box center [716, 897] width 19 height 14
click at [713, 890] on li "24" at bounding box center [716, 897] width 20 height 14
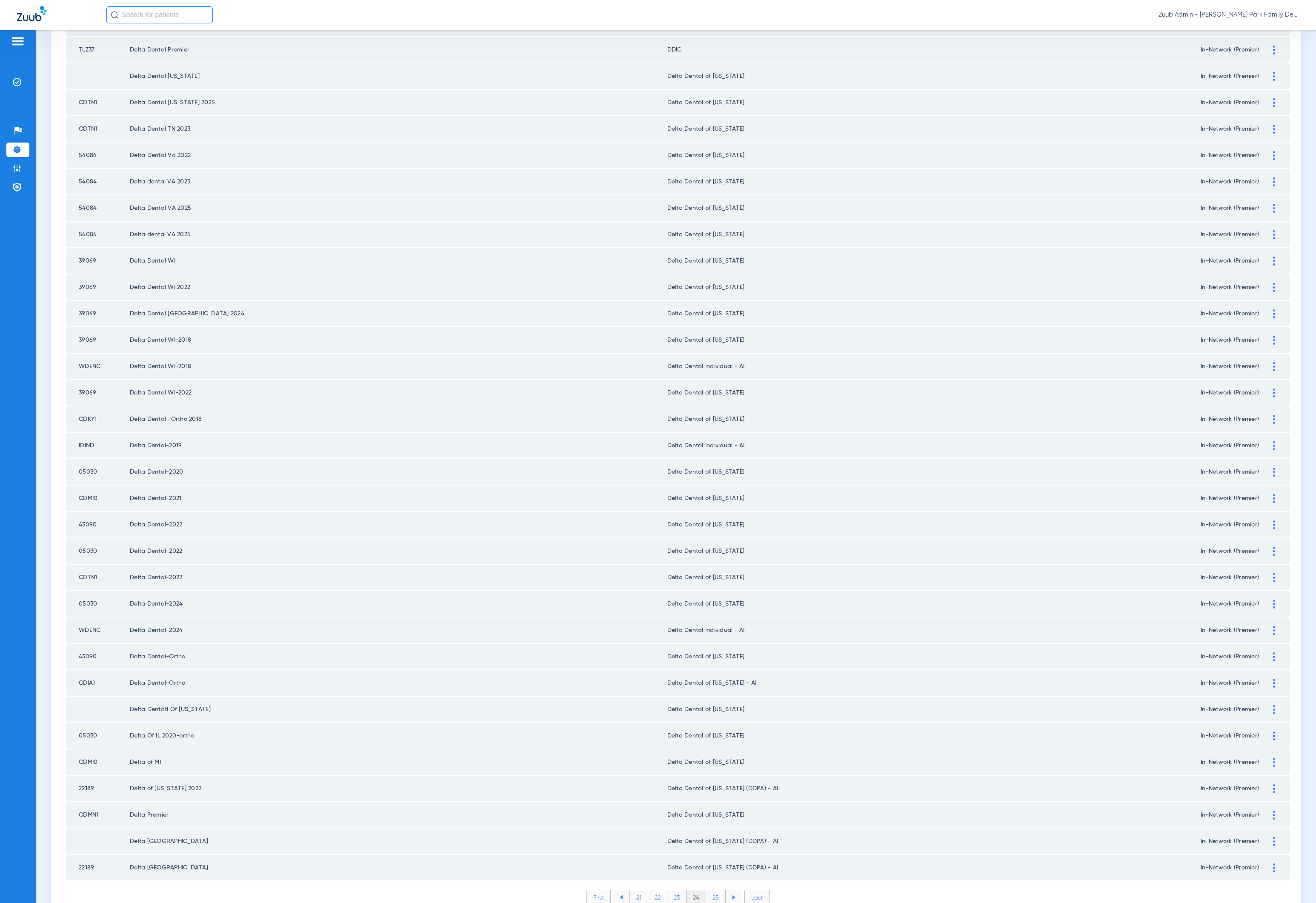
click at [713, 890] on li "25" at bounding box center [716, 897] width 20 height 14
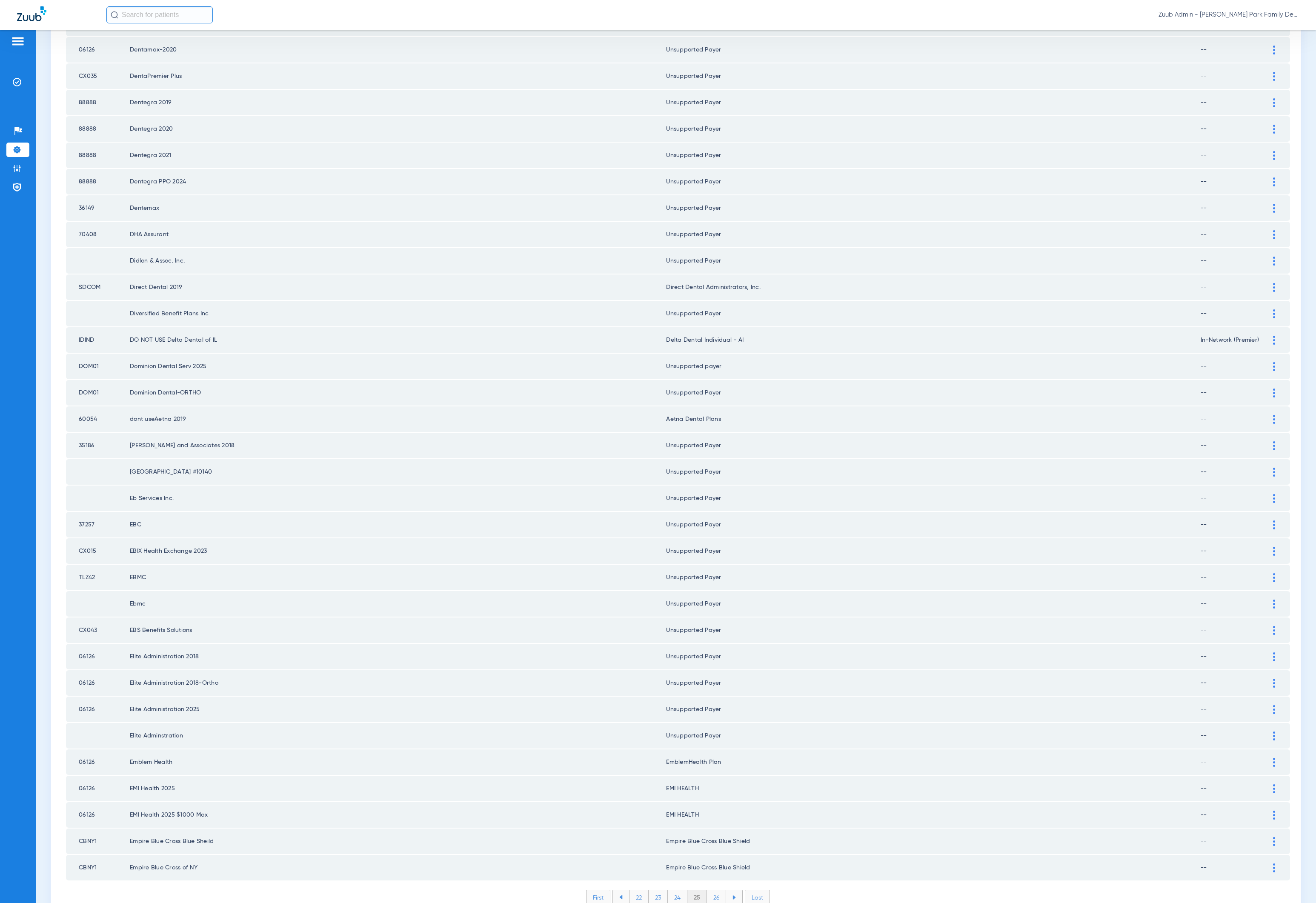
click at [713, 890] on li "26" at bounding box center [716, 897] width 19 height 14
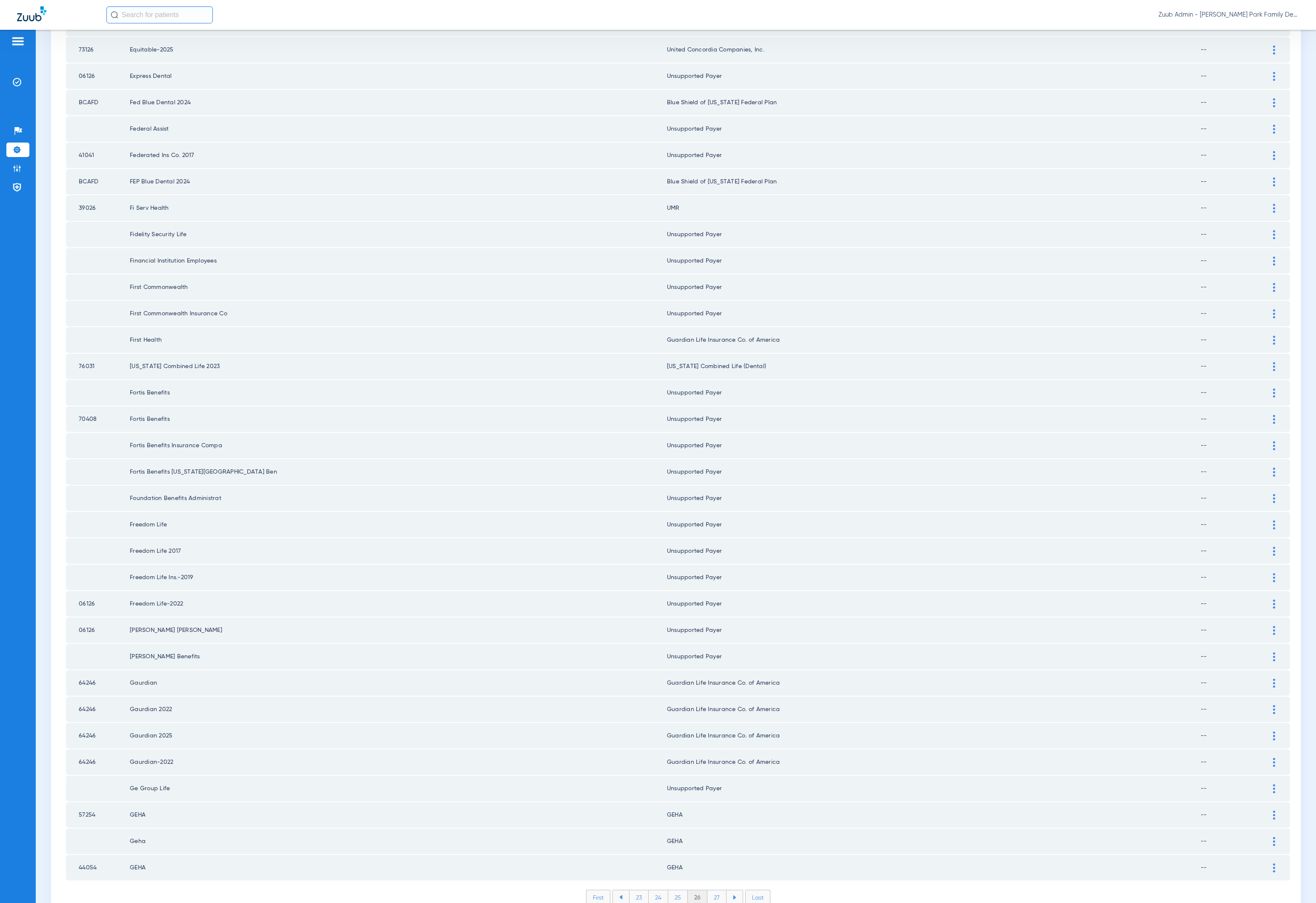
click at [713, 890] on li "27" at bounding box center [717, 897] width 19 height 14
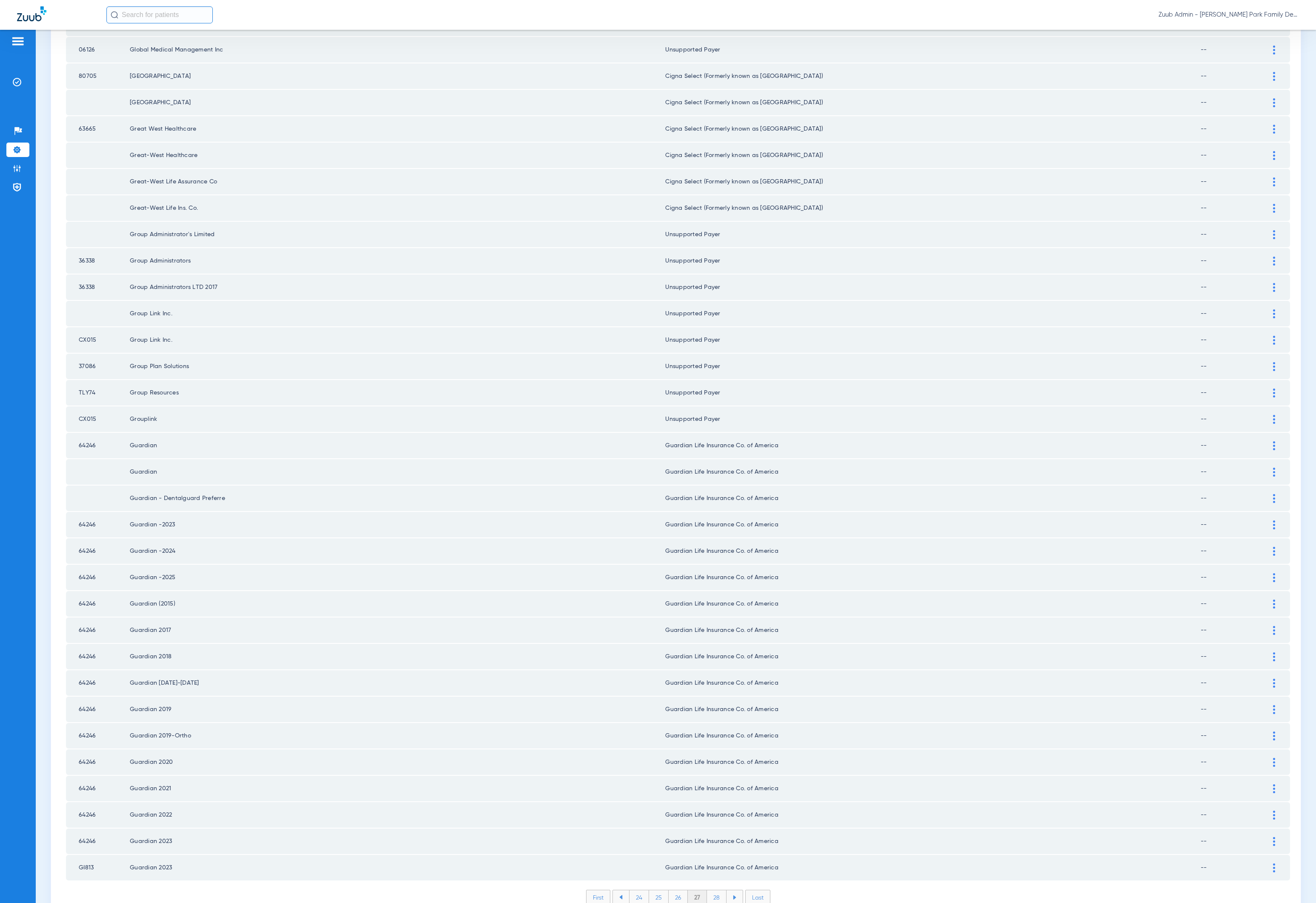
click at [713, 890] on li "28" at bounding box center [717, 897] width 20 height 14
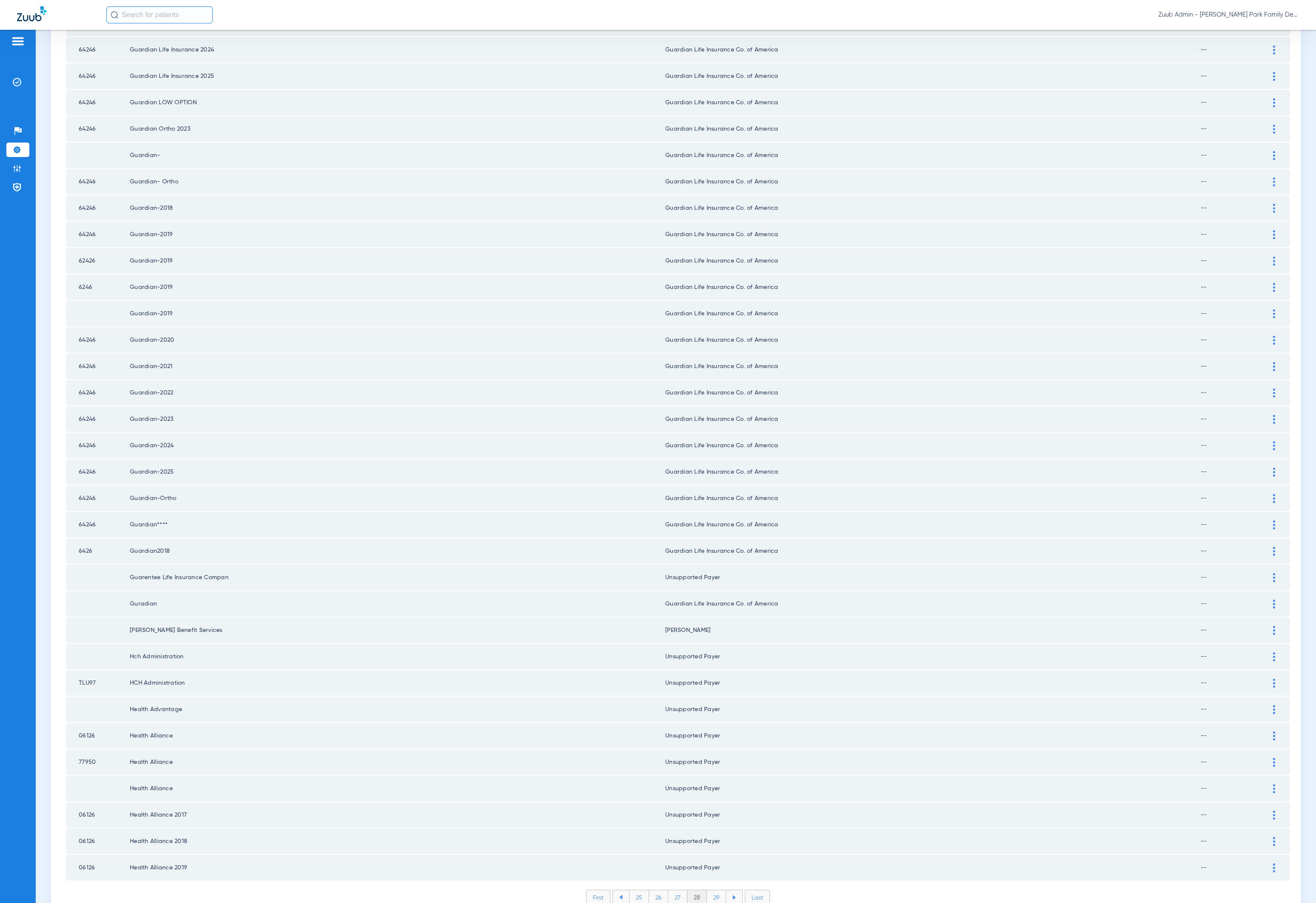
click at [713, 890] on li "29" at bounding box center [716, 897] width 19 height 14
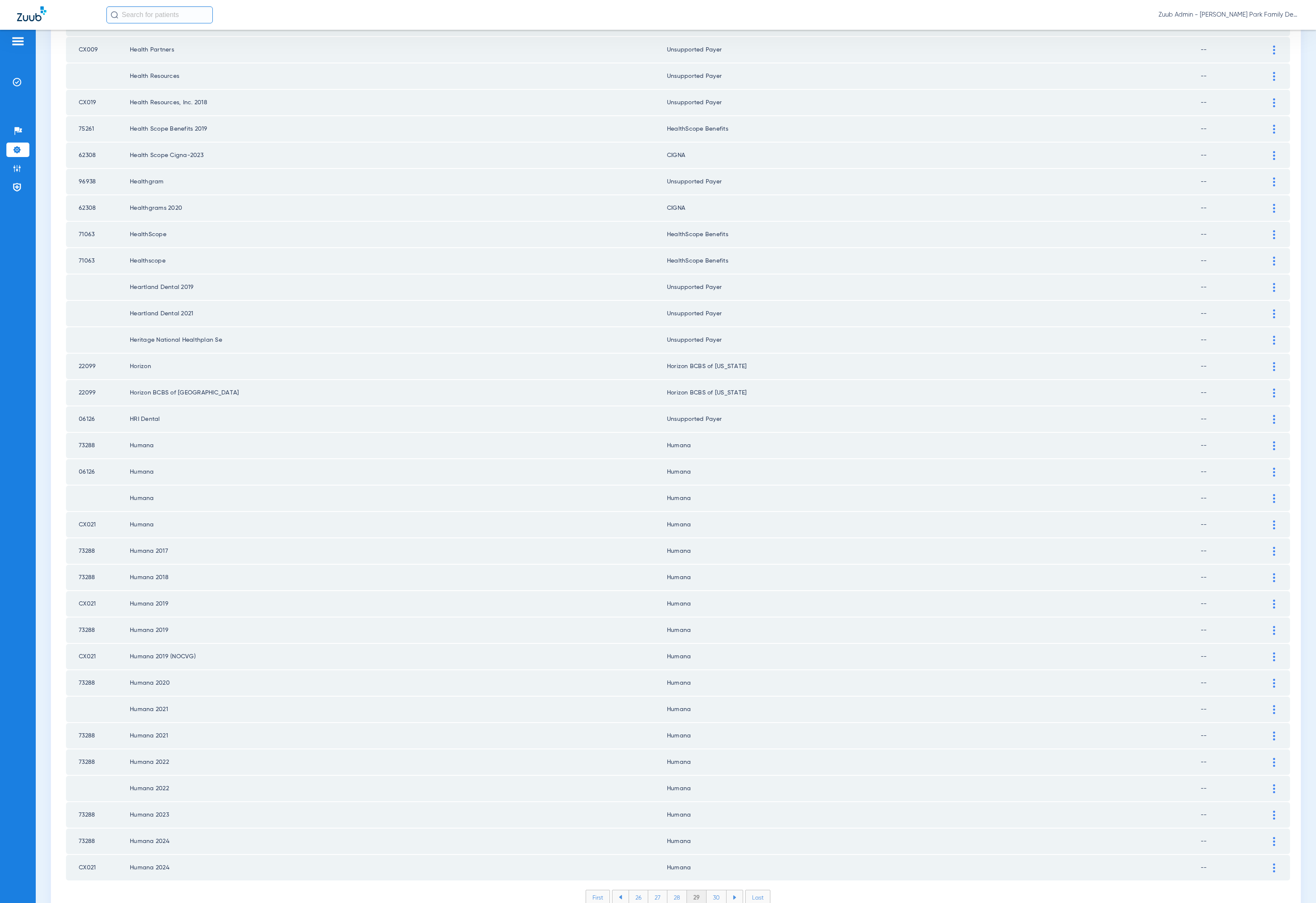
click at [712, 890] on li "30" at bounding box center [716, 897] width 20 height 14
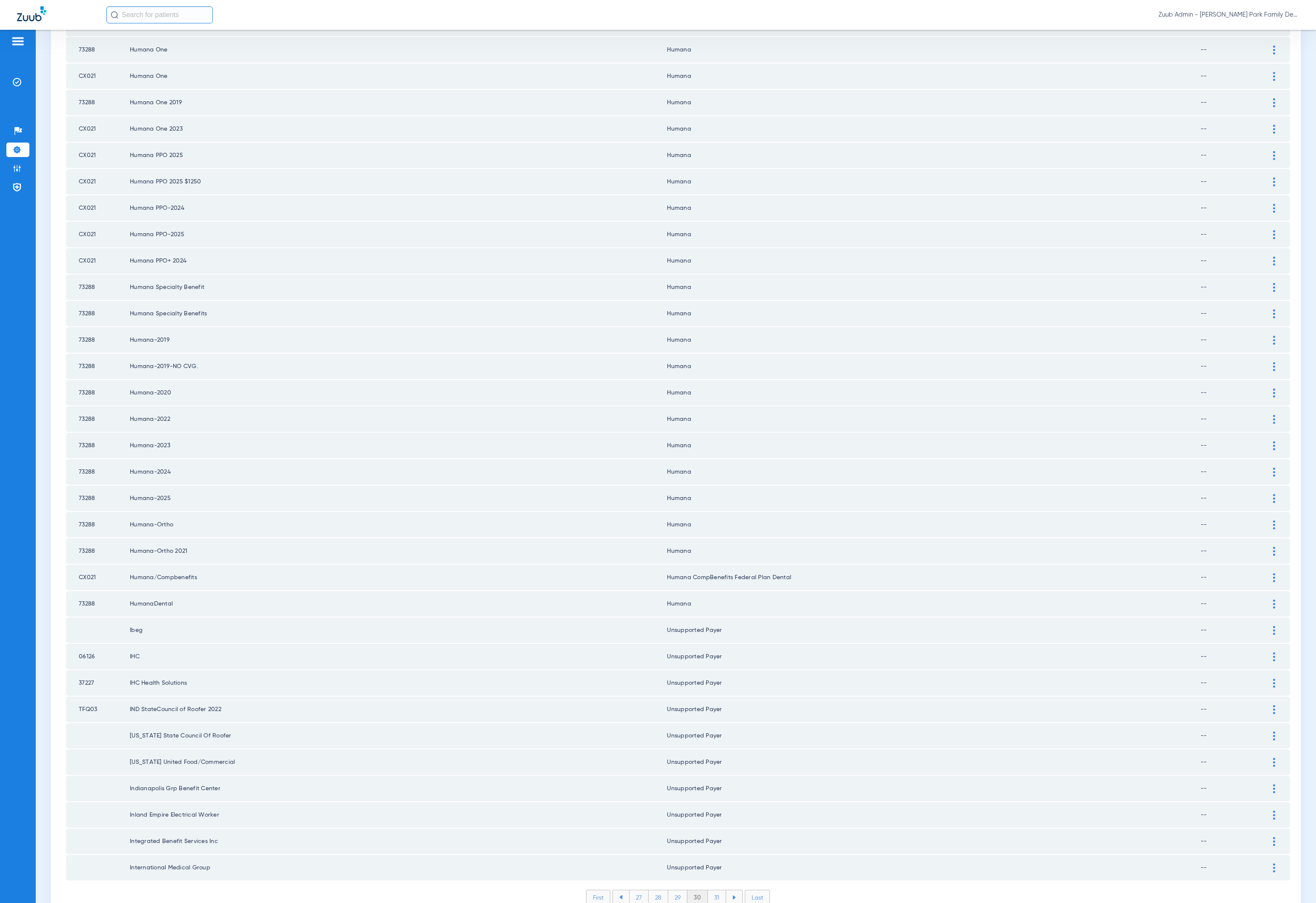
click at [712, 890] on li "31" at bounding box center [717, 897] width 18 height 14
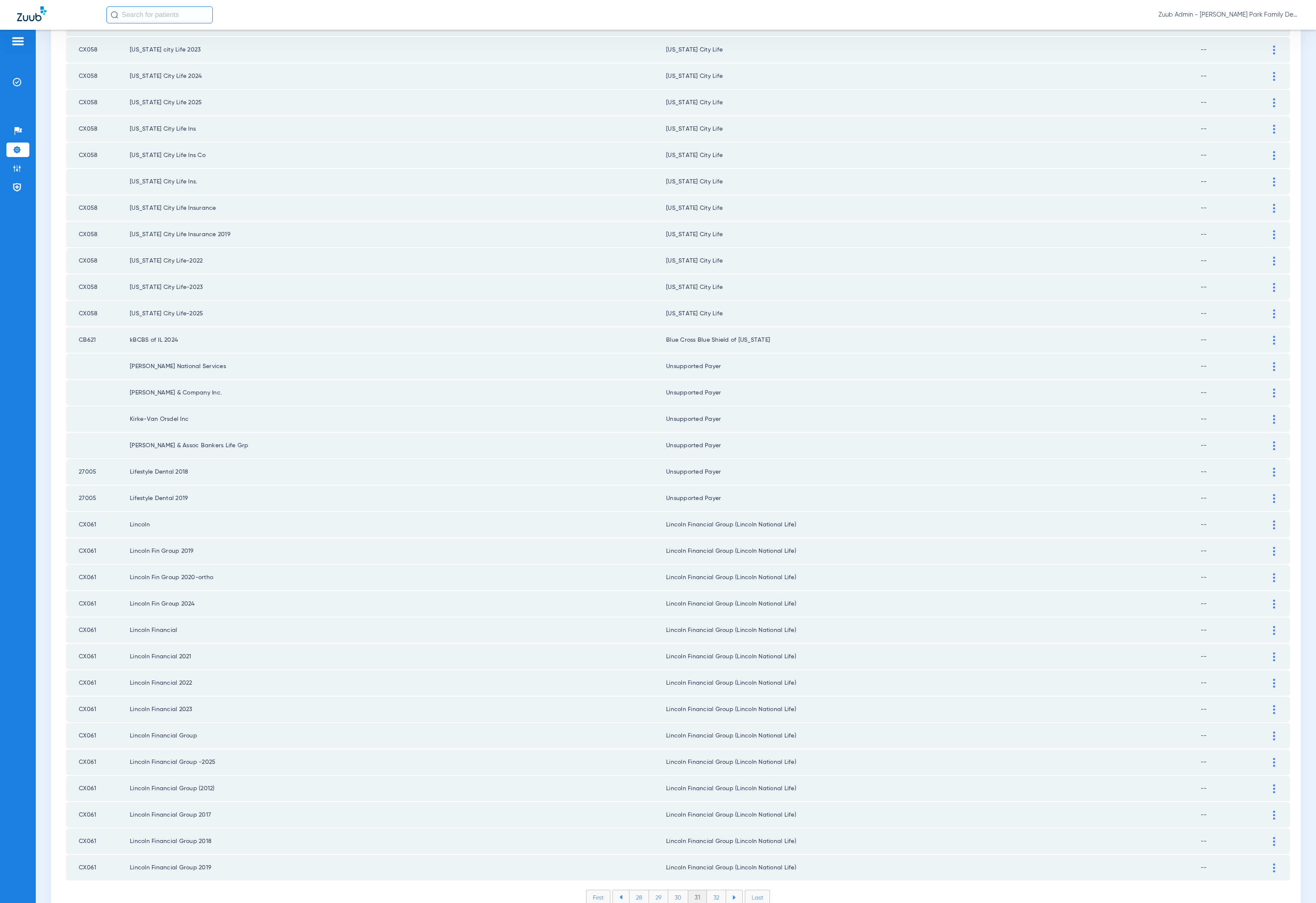
click at [713, 890] on li "32" at bounding box center [716, 897] width 19 height 14
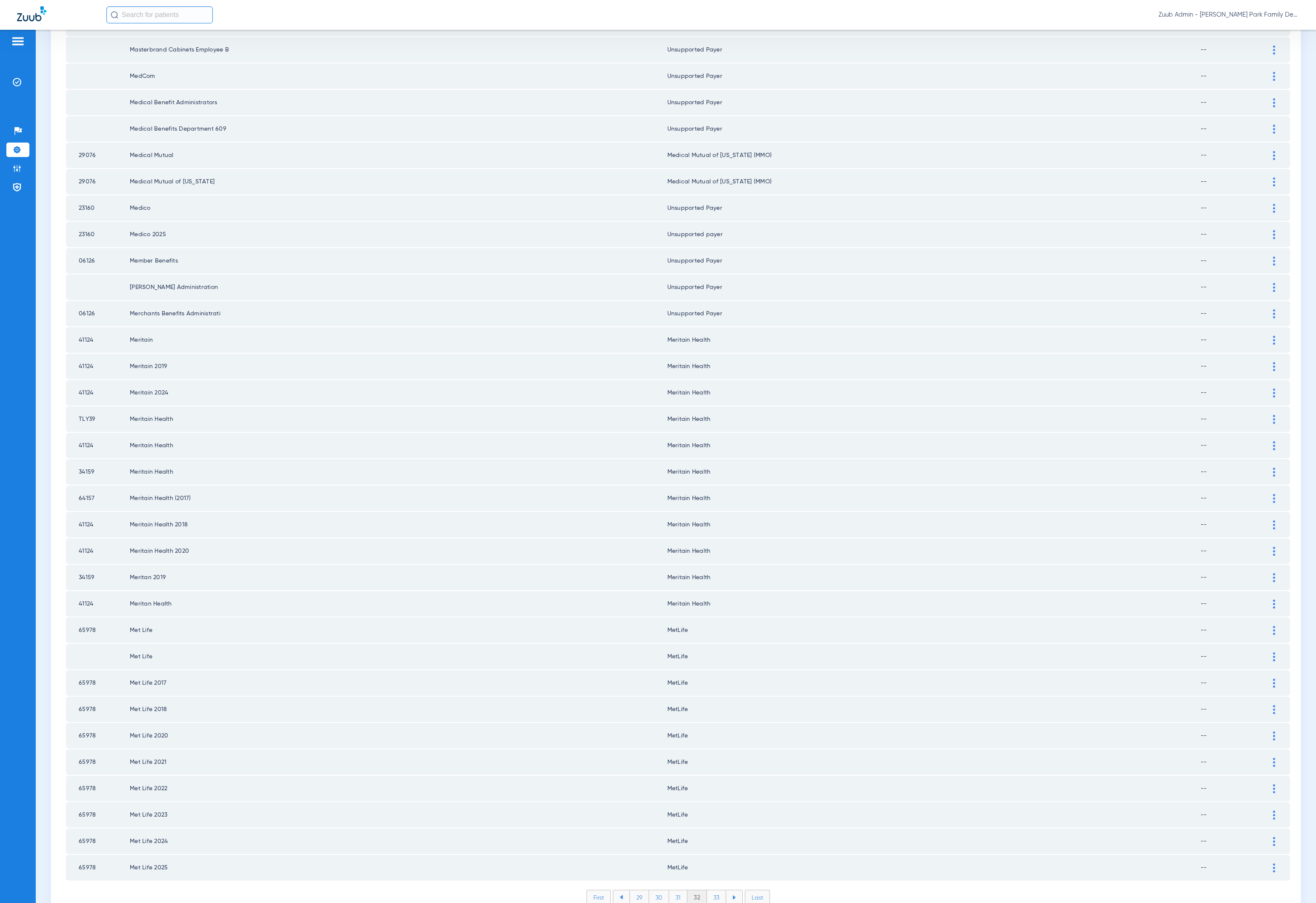
click at [712, 890] on li "33" at bounding box center [716, 897] width 19 height 14
click at [712, 890] on li "34" at bounding box center [717, 897] width 20 height 14
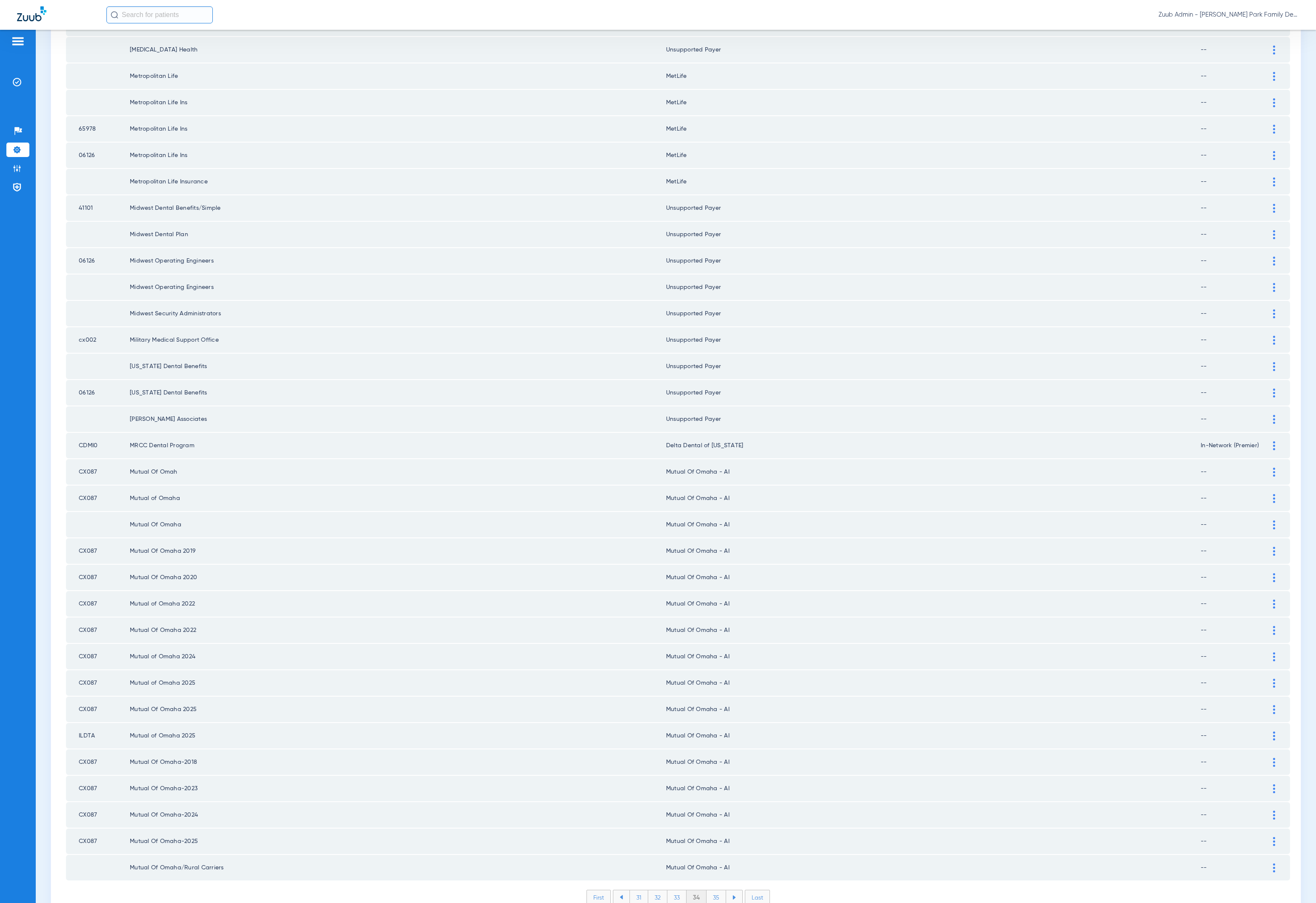
click at [712, 890] on li "35" at bounding box center [716, 897] width 20 height 14
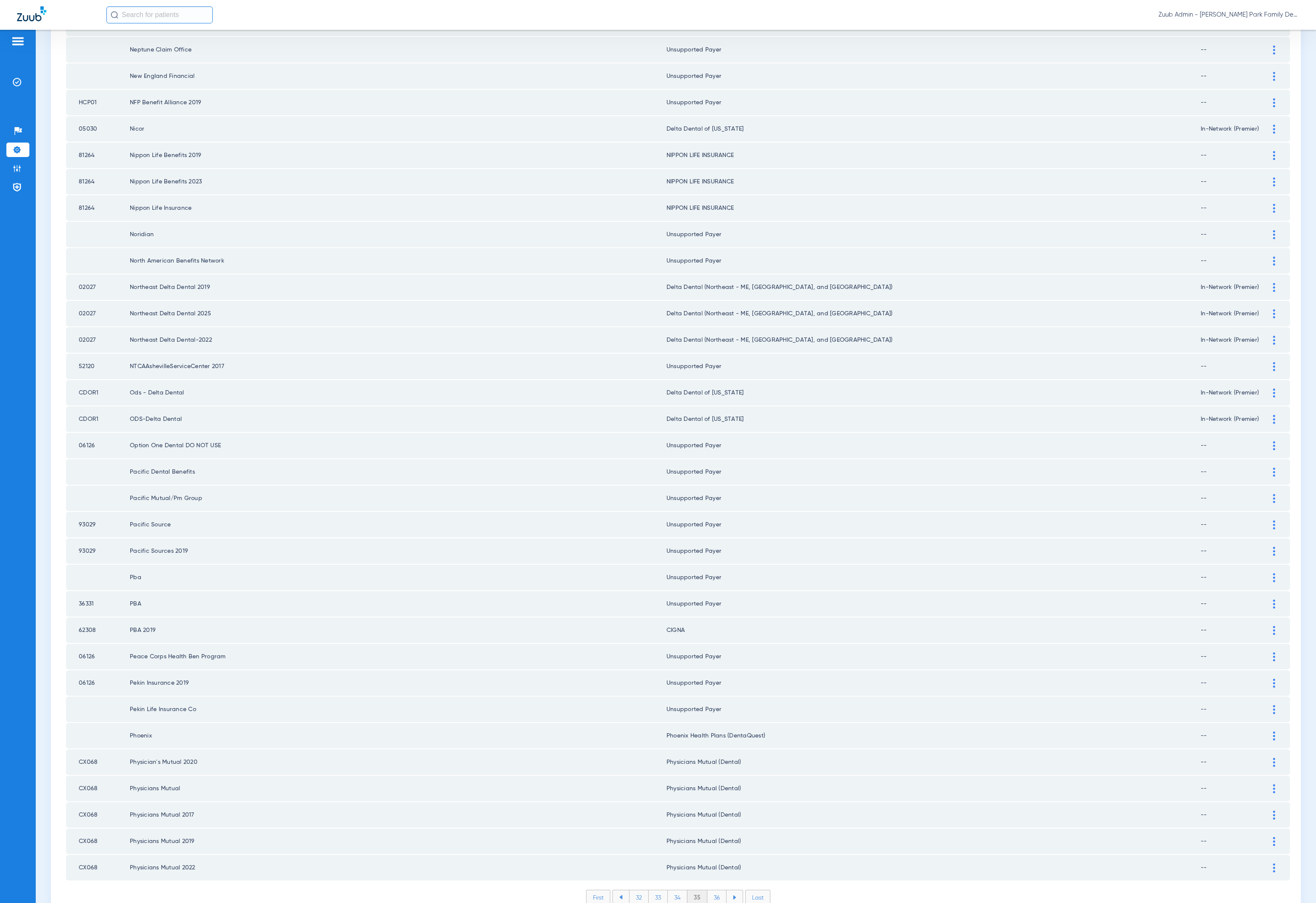
click at [712, 890] on li "36" at bounding box center [717, 897] width 19 height 14
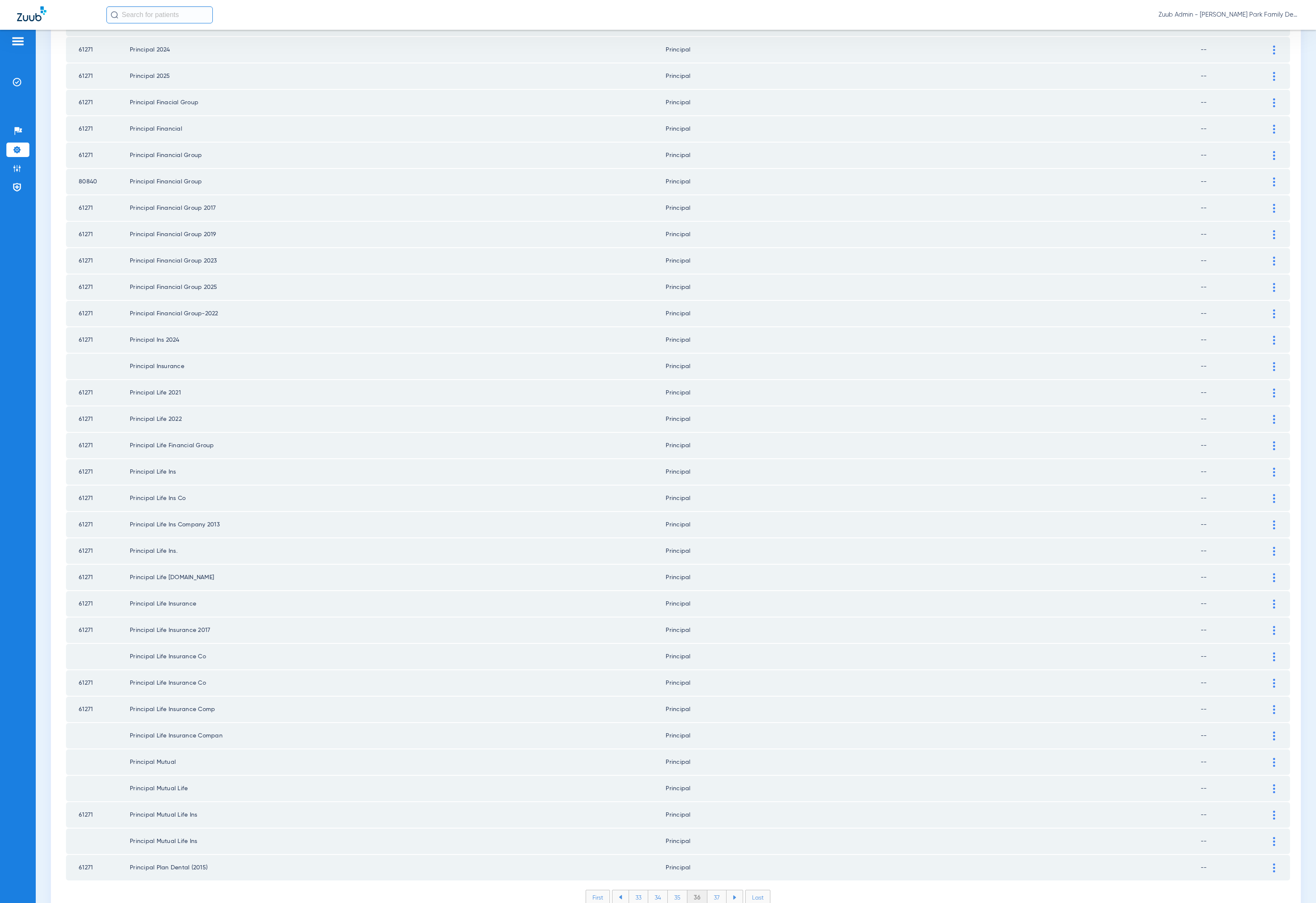
click at [712, 890] on li "37" at bounding box center [717, 897] width 19 height 14
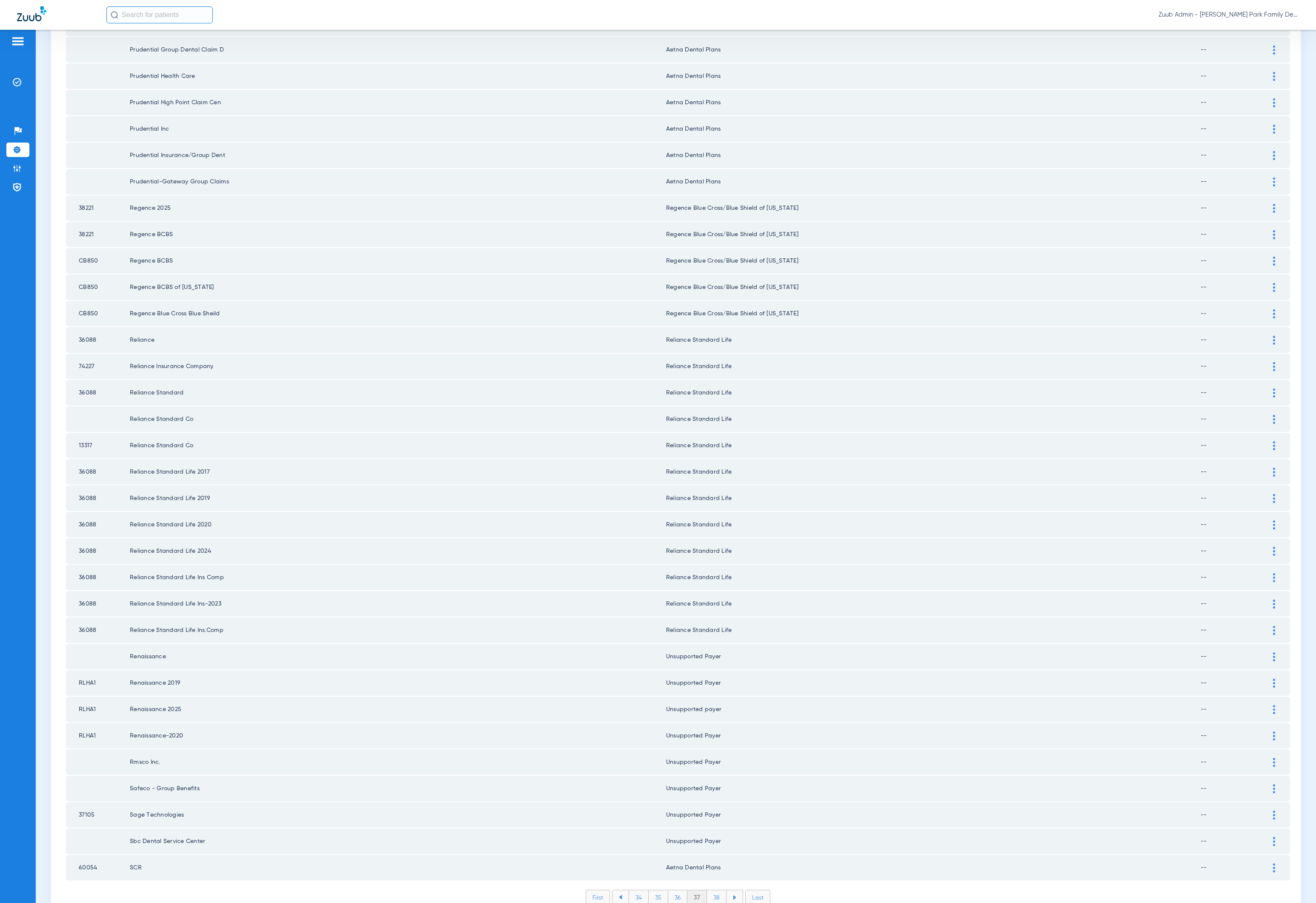
click at [714, 890] on li "38" at bounding box center [717, 897] width 20 height 14
click at [714, 890] on li "39" at bounding box center [717, 897] width 19 height 14
click at [714, 890] on li "40" at bounding box center [716, 897] width 20 height 14
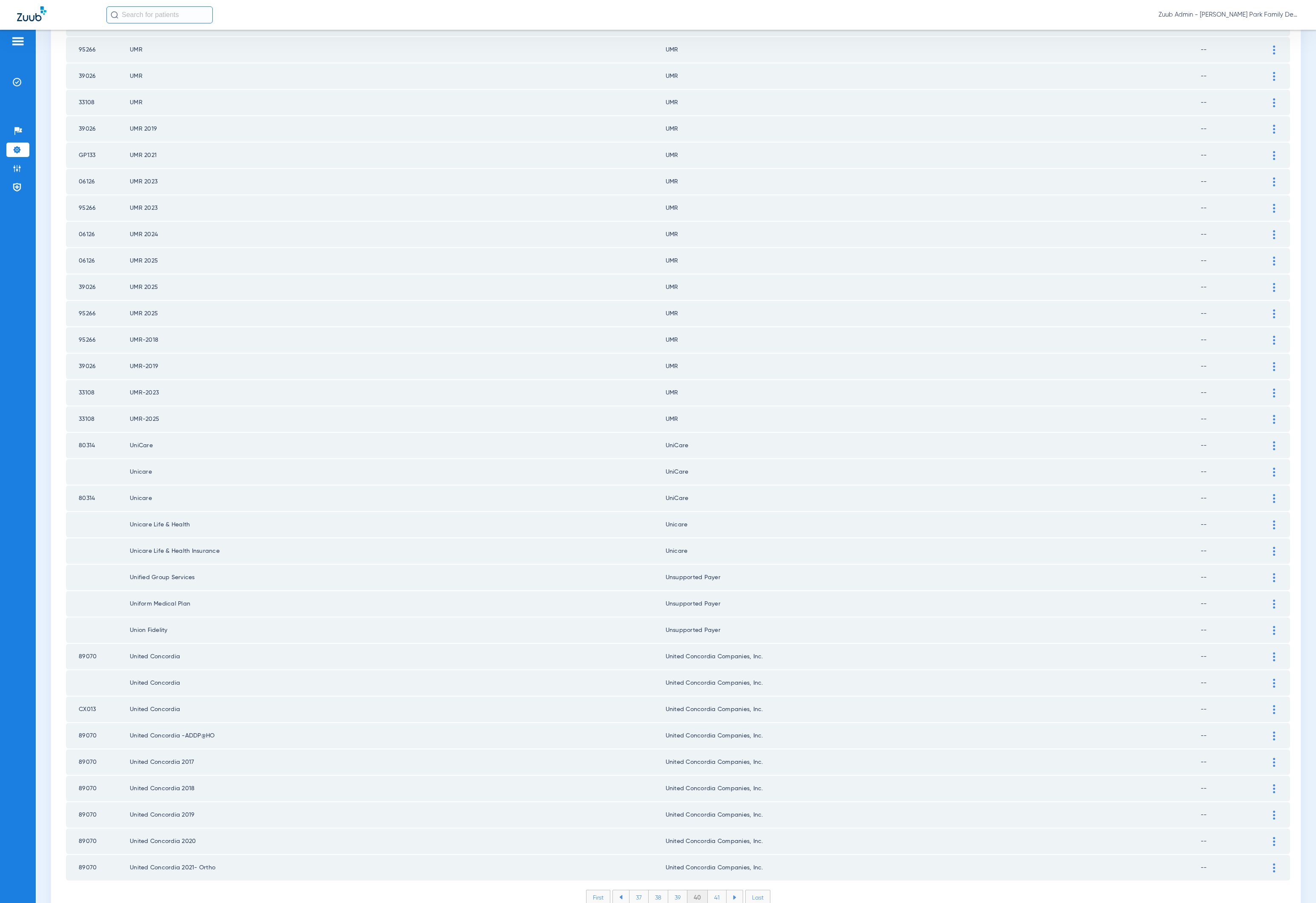
click at [714, 890] on li "41" at bounding box center [717, 897] width 19 height 14
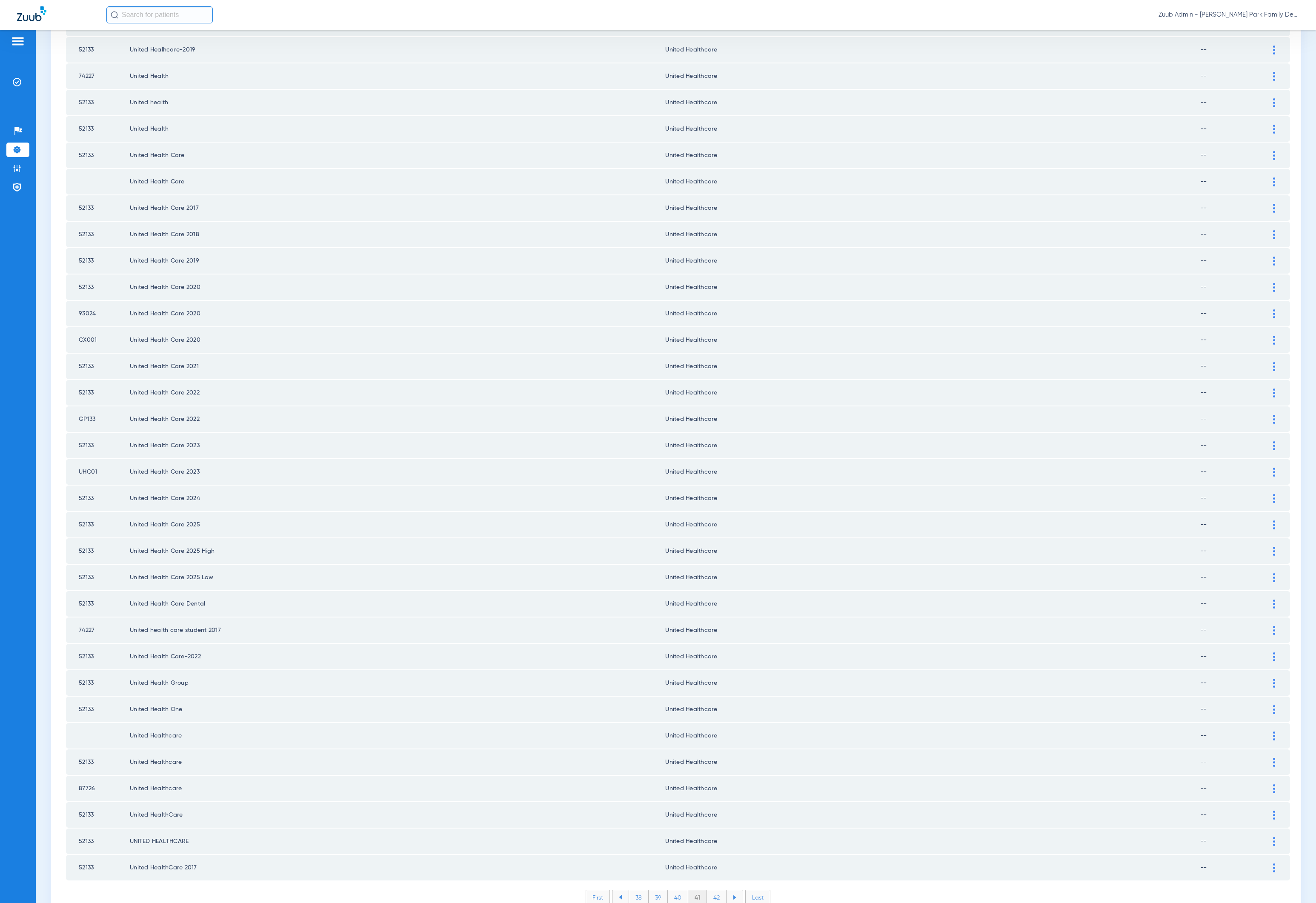
click at [714, 890] on li "42" at bounding box center [717, 897] width 20 height 14
click at [714, 890] on li "43" at bounding box center [717, 897] width 20 height 14
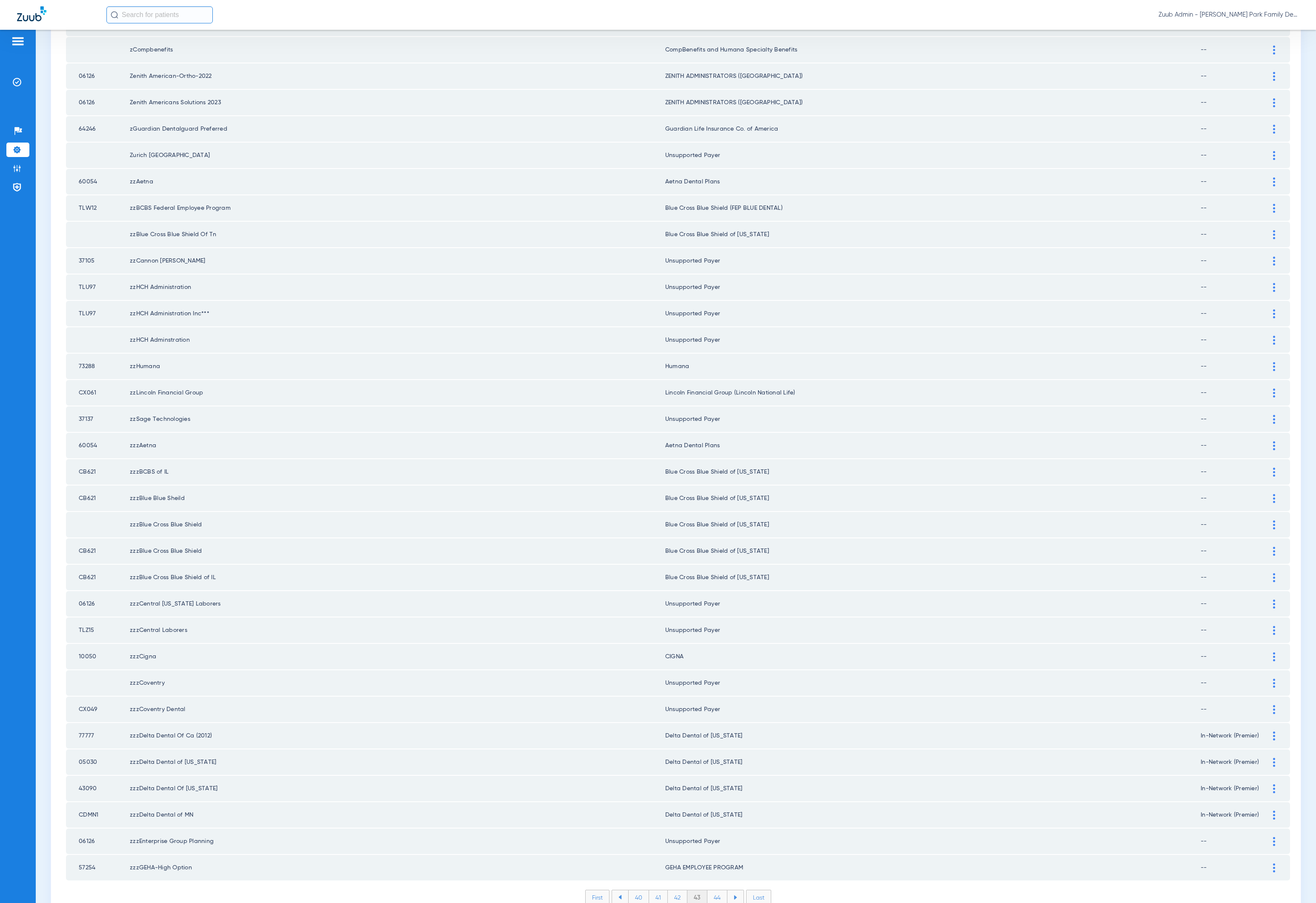
click at [714, 890] on li "44" at bounding box center [717, 897] width 20 height 14
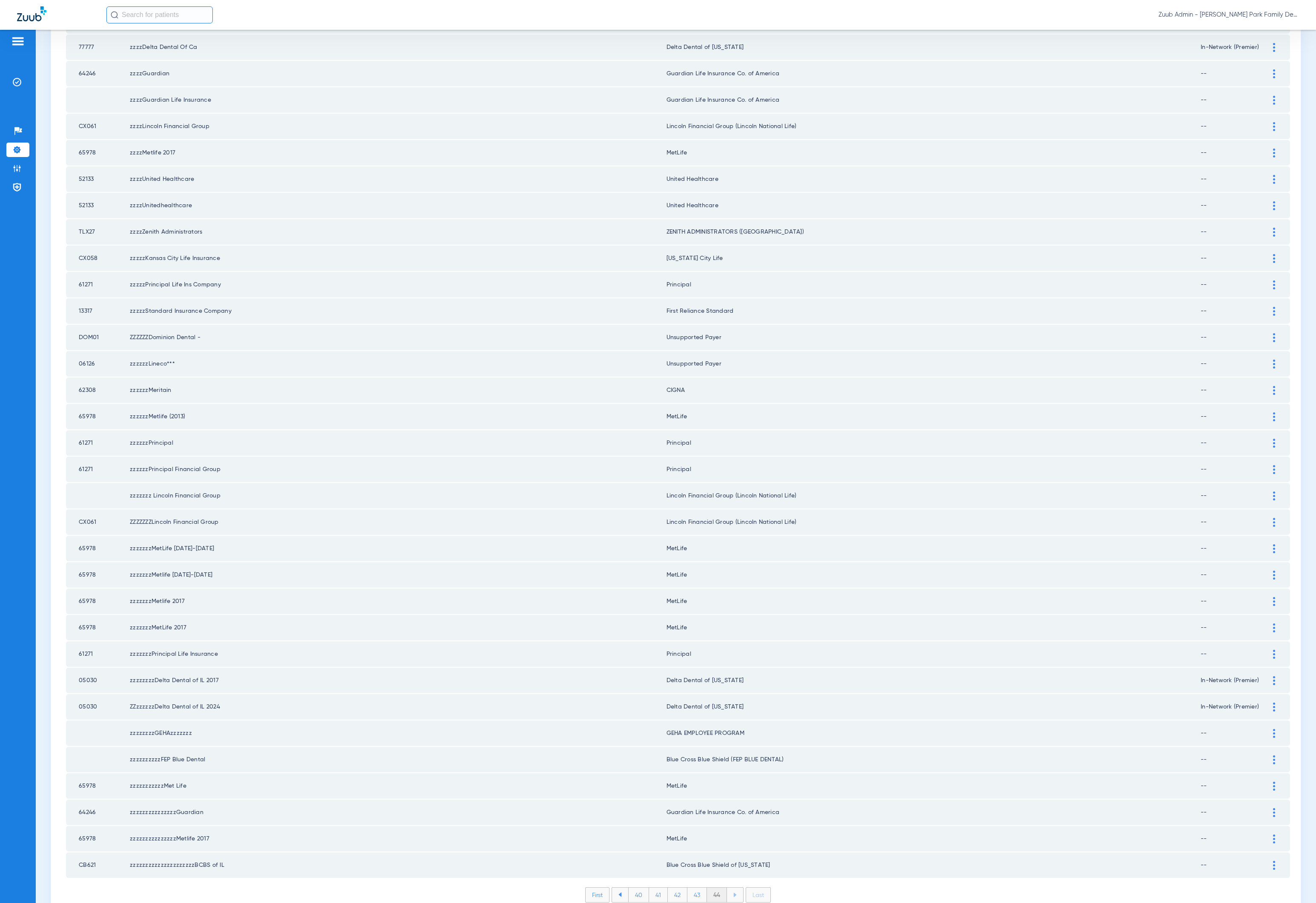
click at [714, 888] on li "44" at bounding box center [717, 895] width 20 height 14
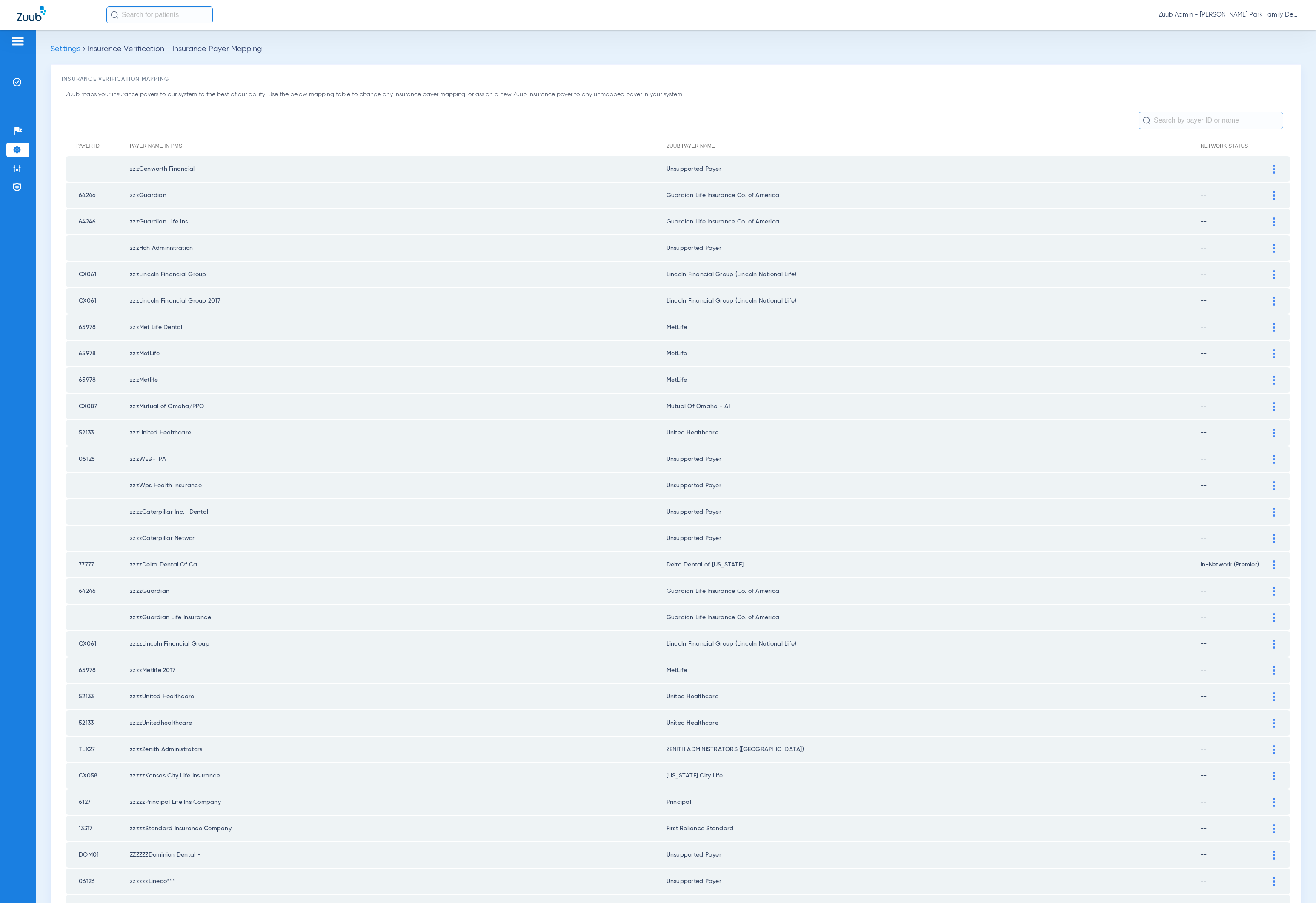
scroll to position [517, 0]
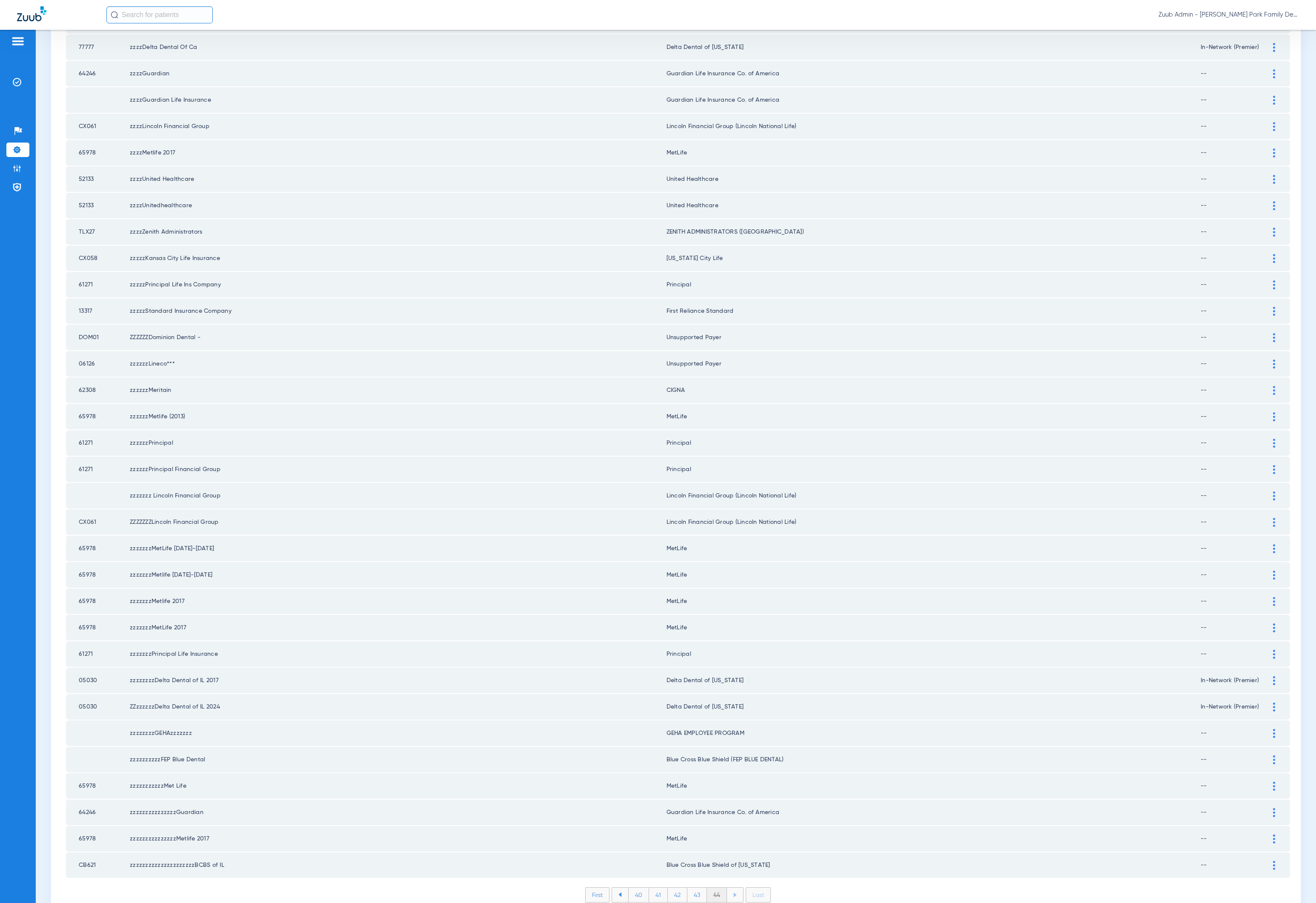
click at [17, 160] on ul "Help Center Settings Admin Payer Network" at bounding box center [18, 163] width 23 height 79
click at [20, 172] on img at bounding box center [17, 168] width 9 height 9
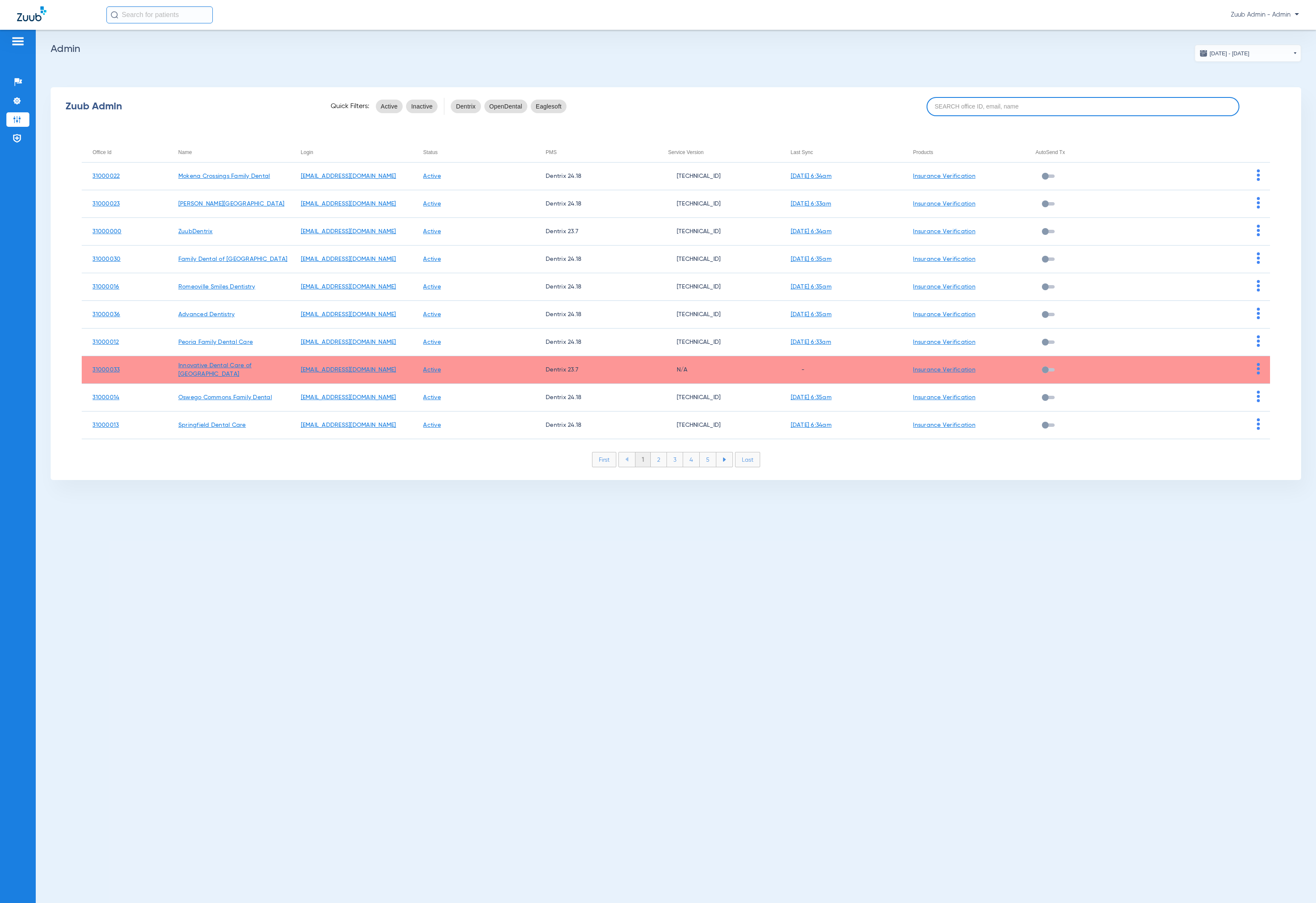
click at [959, 104] on input at bounding box center [1083, 106] width 313 height 19
paste input "31000030"
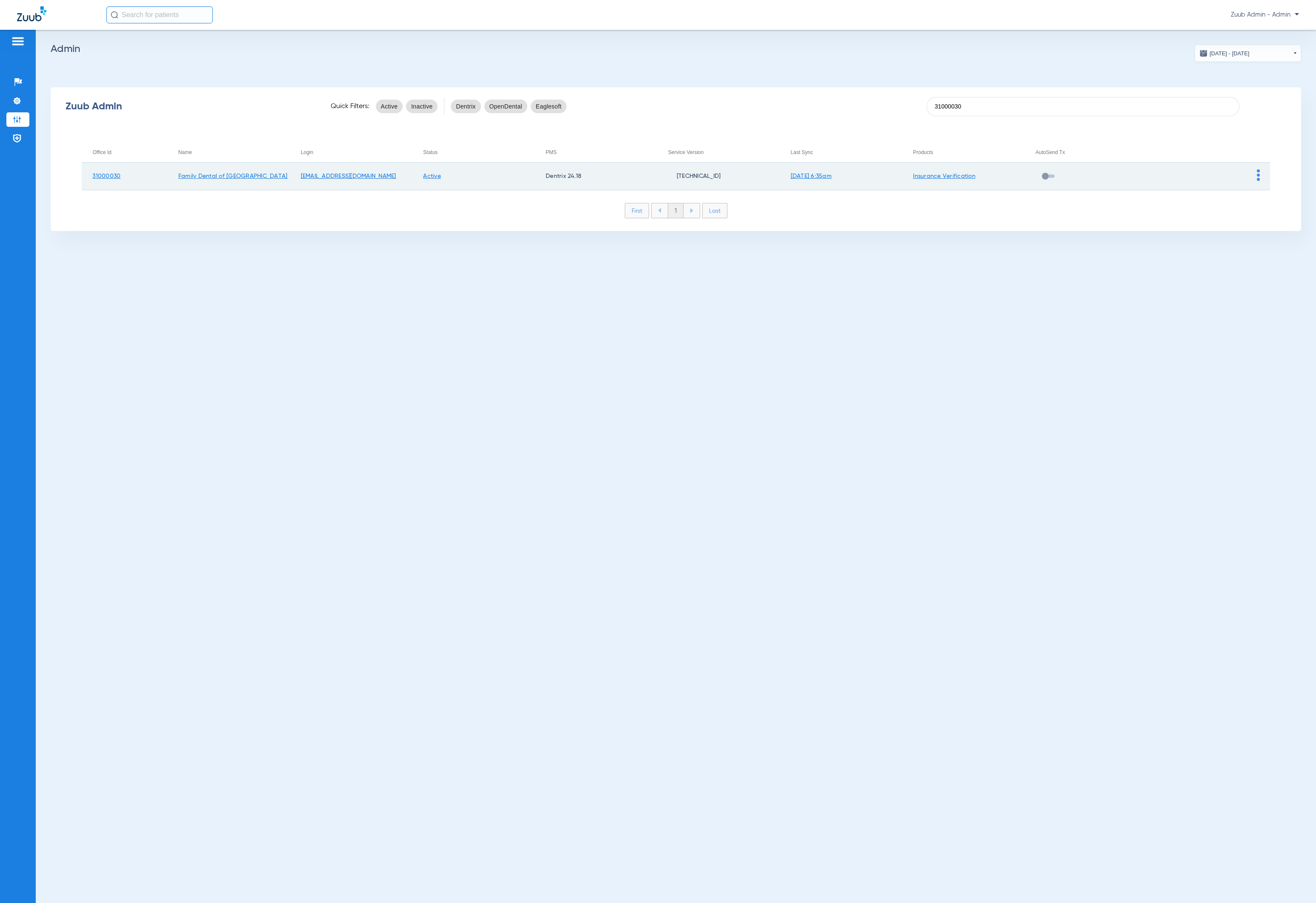
type input "31000030"
click at [1259, 177] on img at bounding box center [1258, 175] width 3 height 11
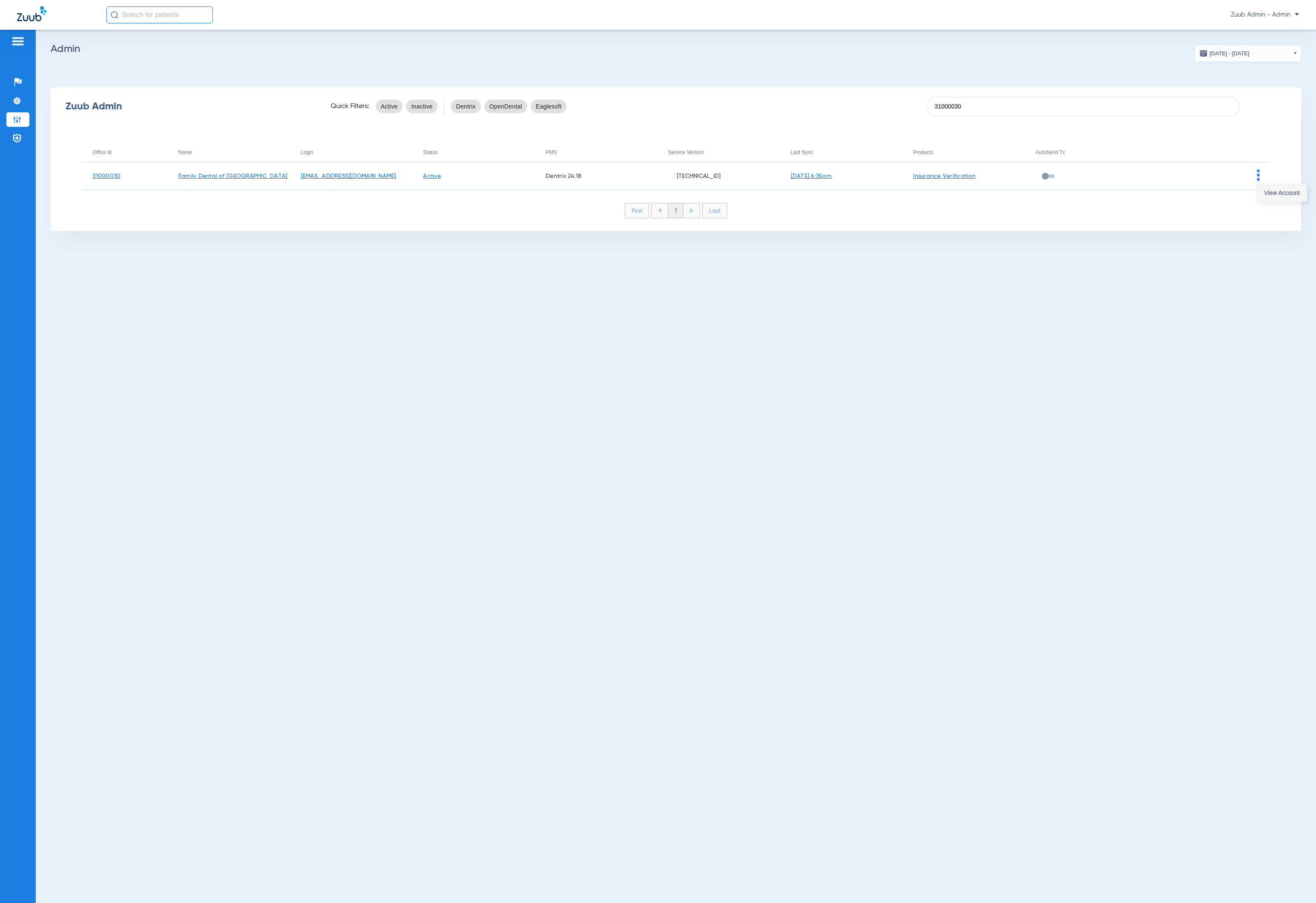
click at [1268, 190] on span "View Account" at bounding box center [1282, 193] width 36 height 6
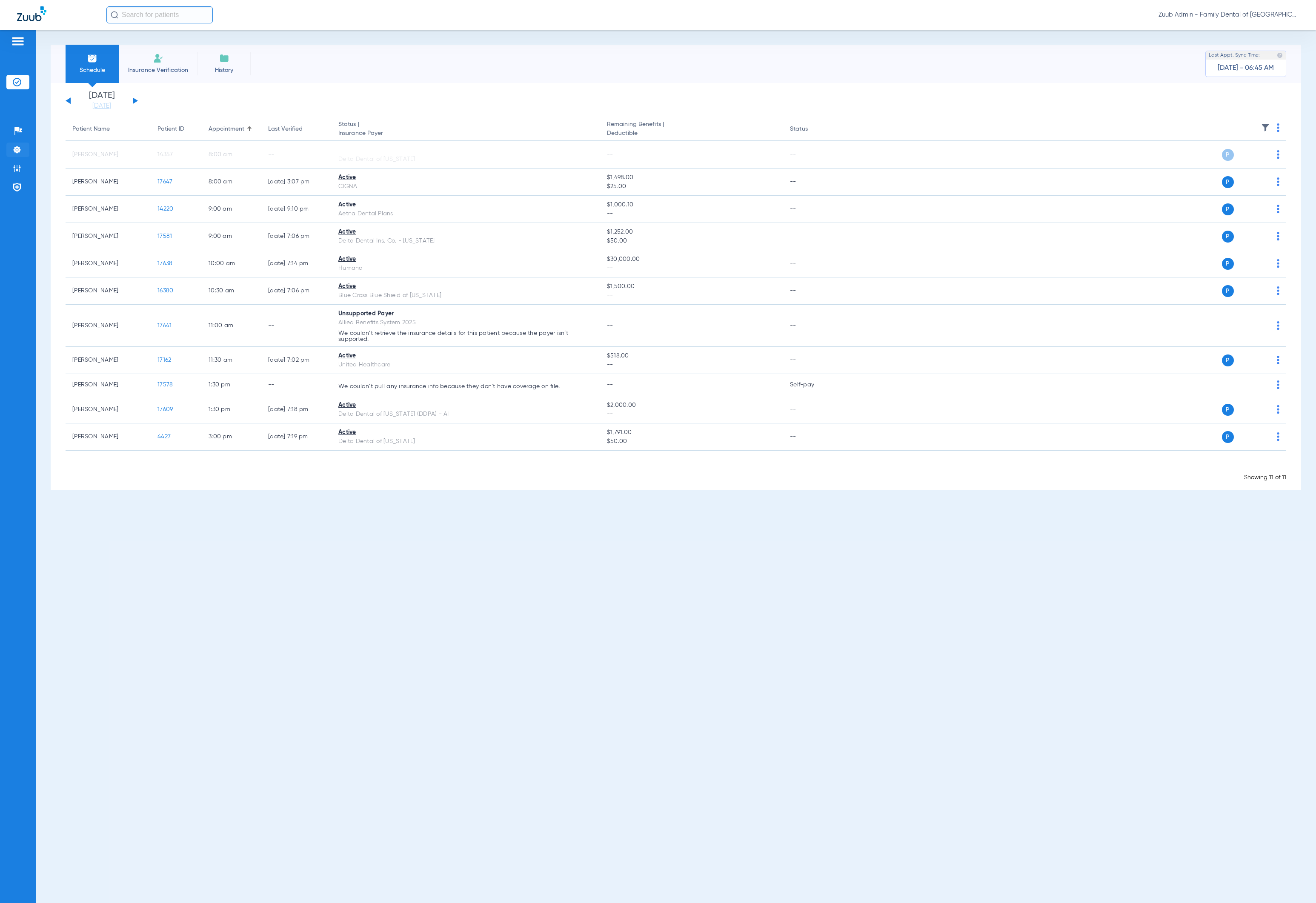
click at [20, 154] on img at bounding box center [17, 150] width 9 height 9
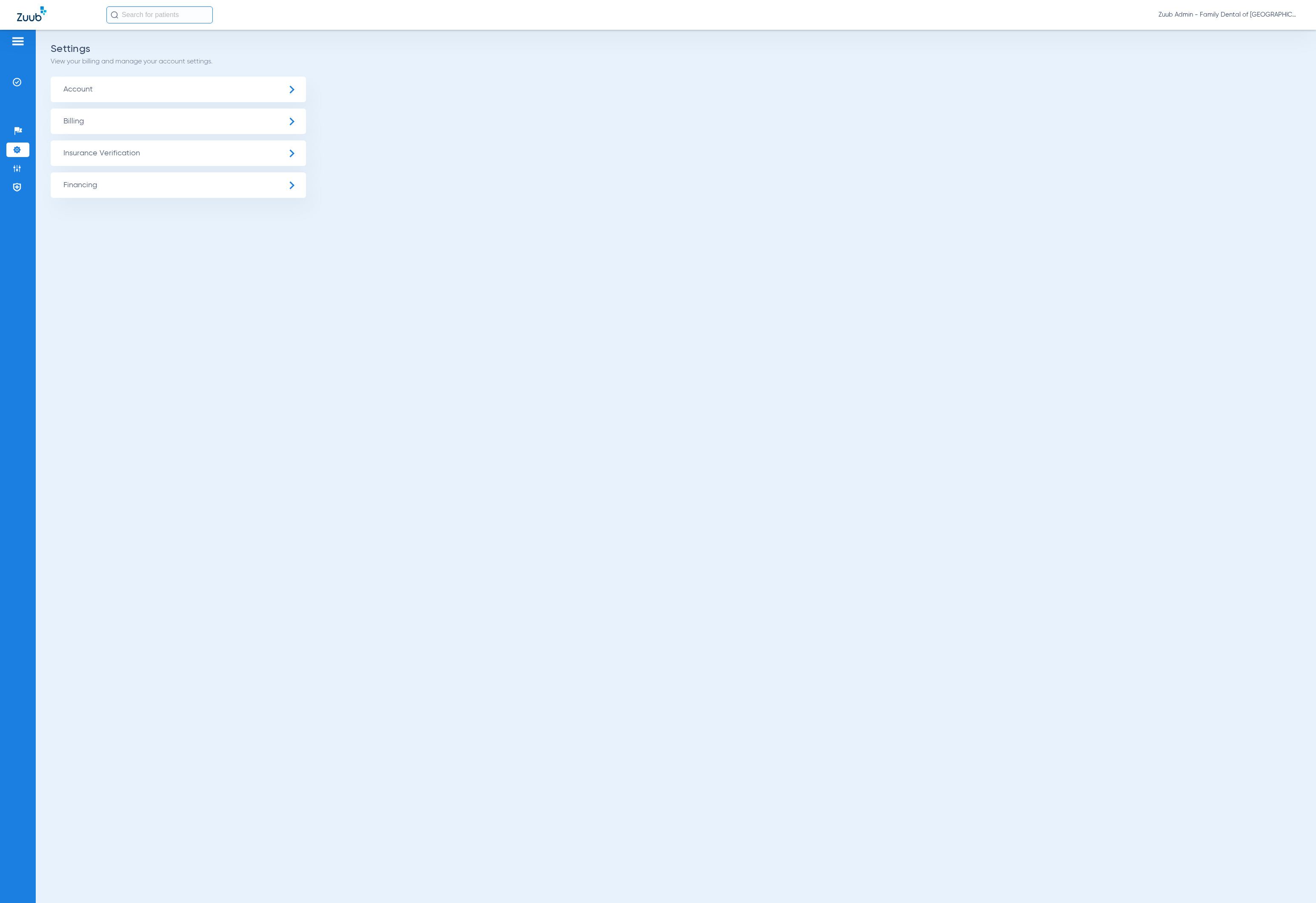
click at [68, 156] on span "Insurance Verification" at bounding box center [178, 153] width 256 height 26
click at [161, 225] on li "Insurance Payer Mapping" at bounding box center [178, 220] width 256 height 22
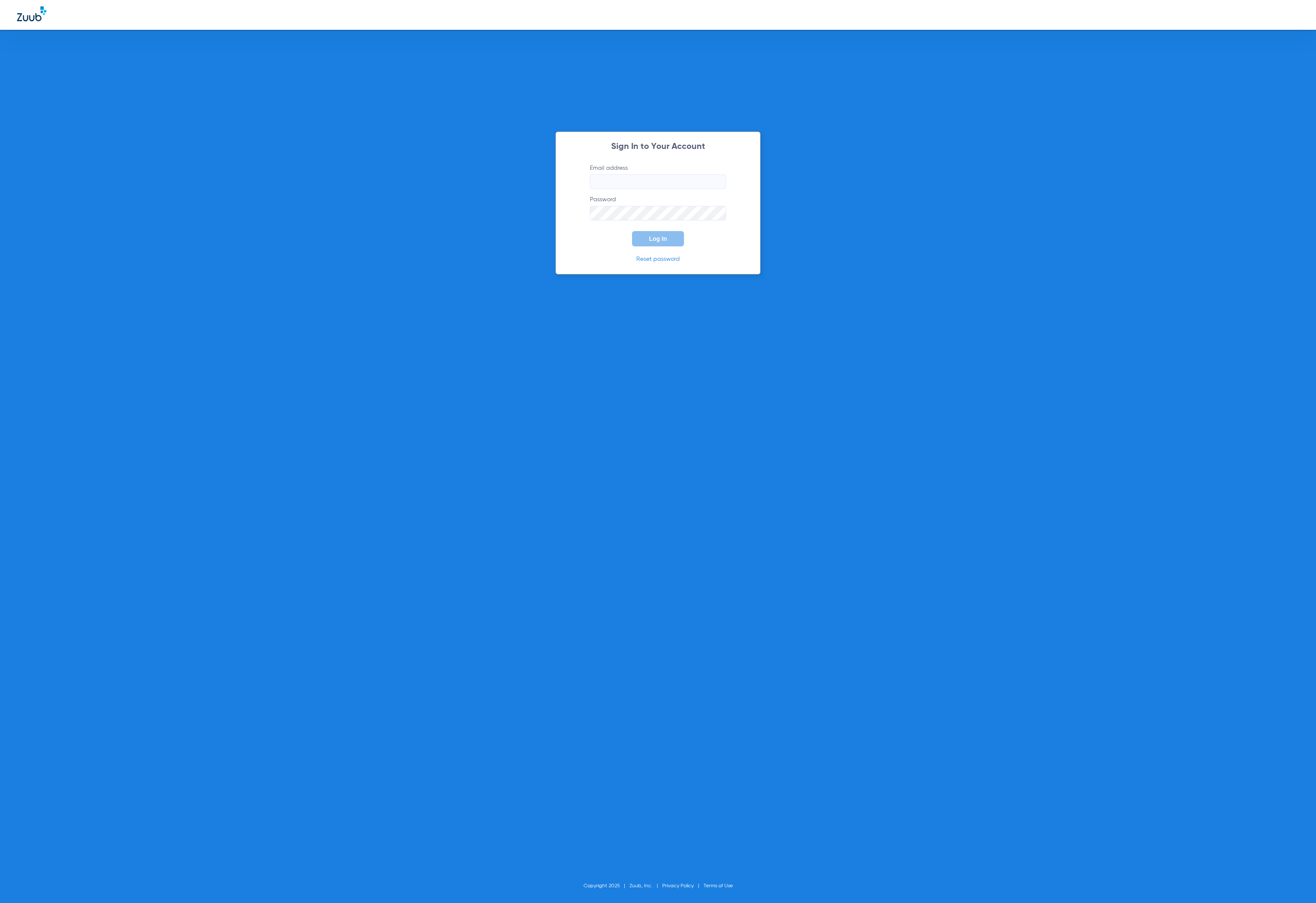
type input "tammey.bell@zuub.com"
